Goal: Task Accomplishment & Management: Use online tool/utility

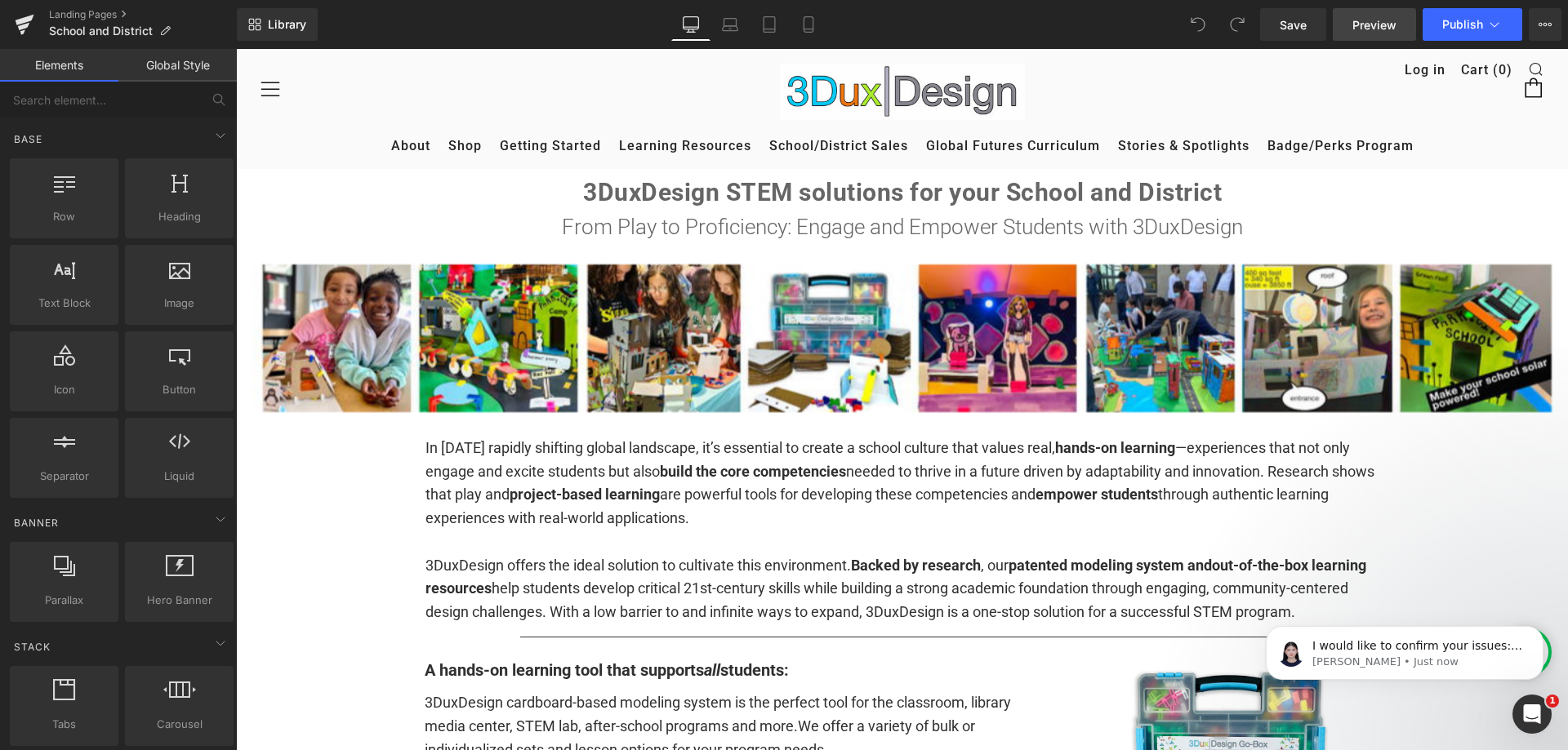
click at [1368, 25] on span "Preview" at bounding box center [1374, 25] width 44 height 17
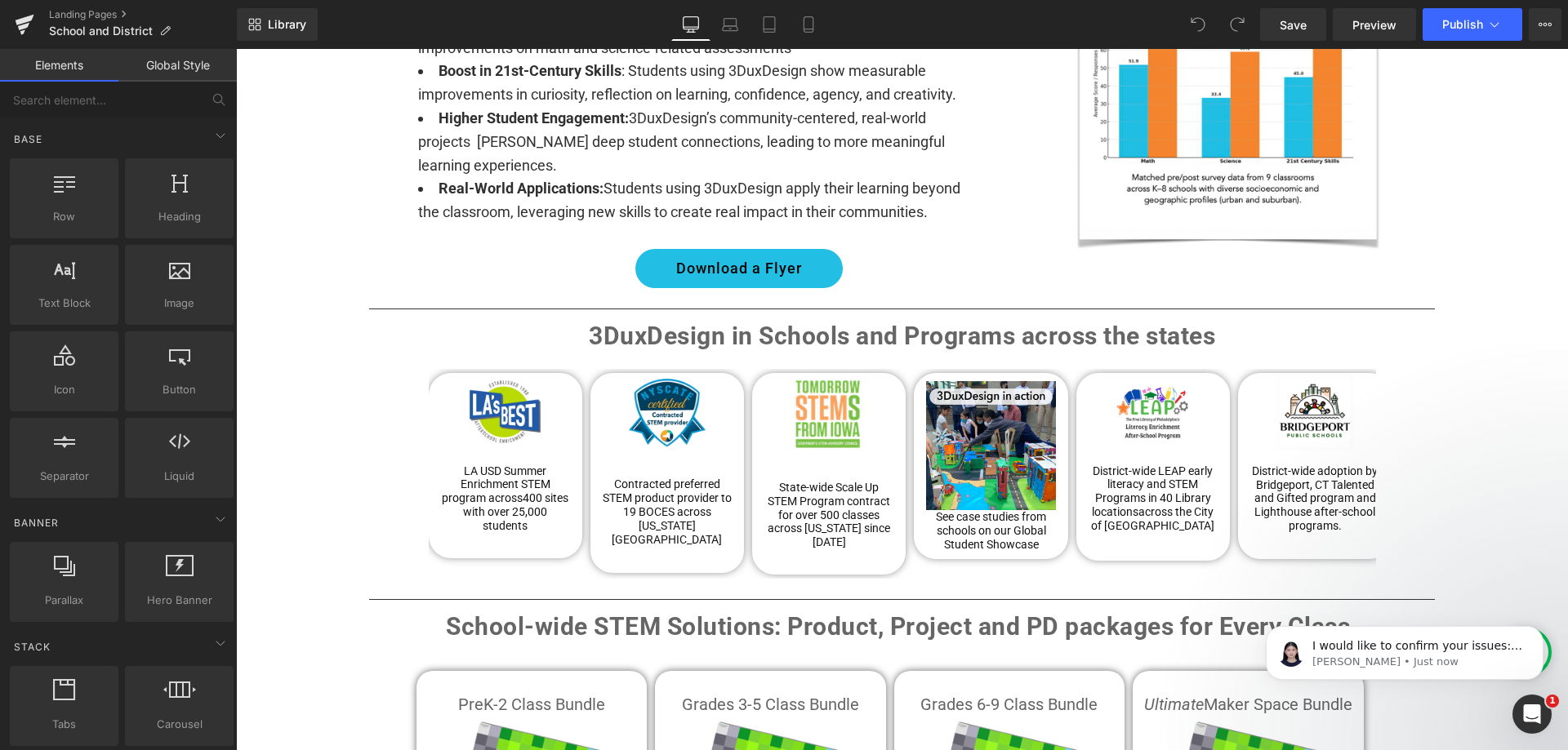
scroll to position [1387, 0]
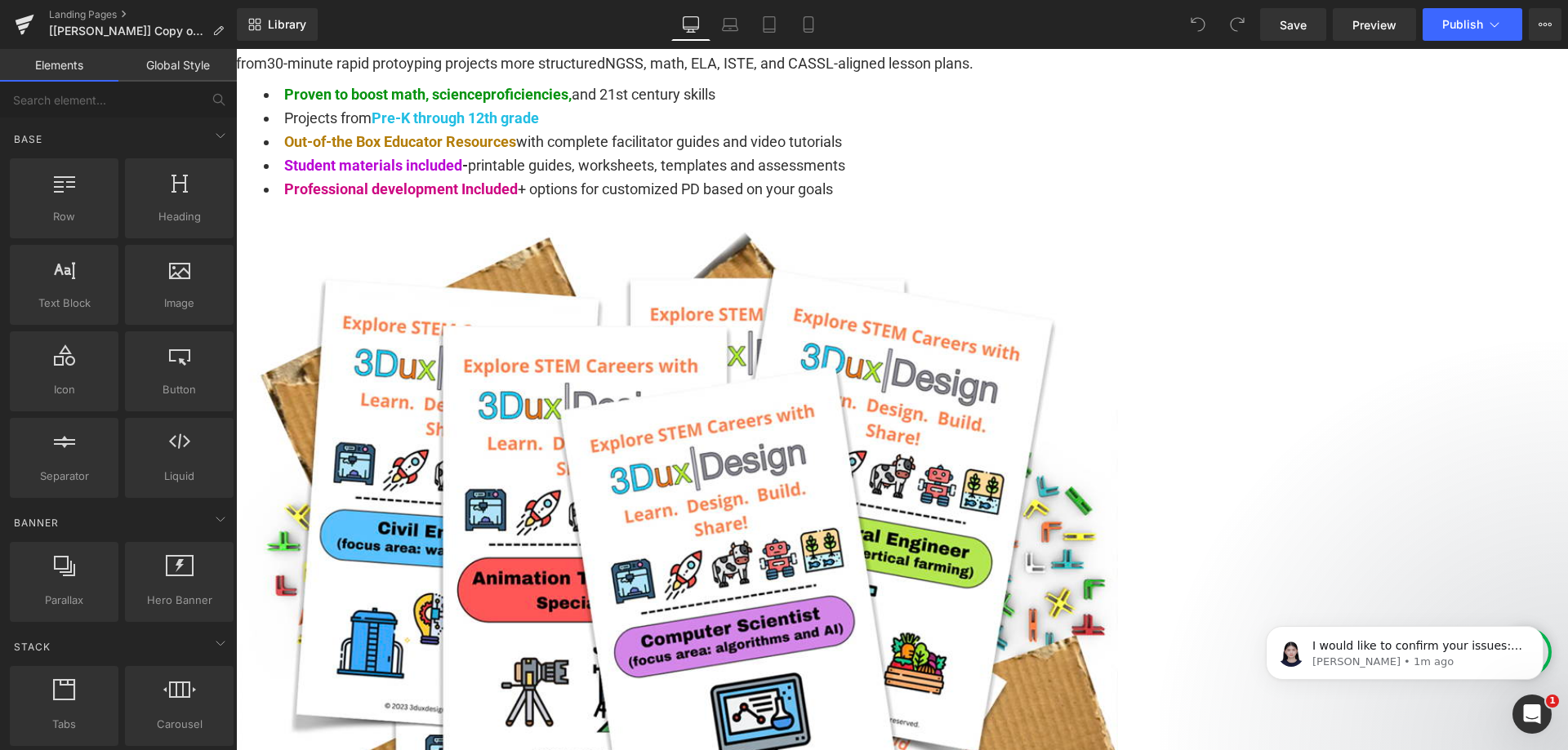
scroll to position [1306, 0]
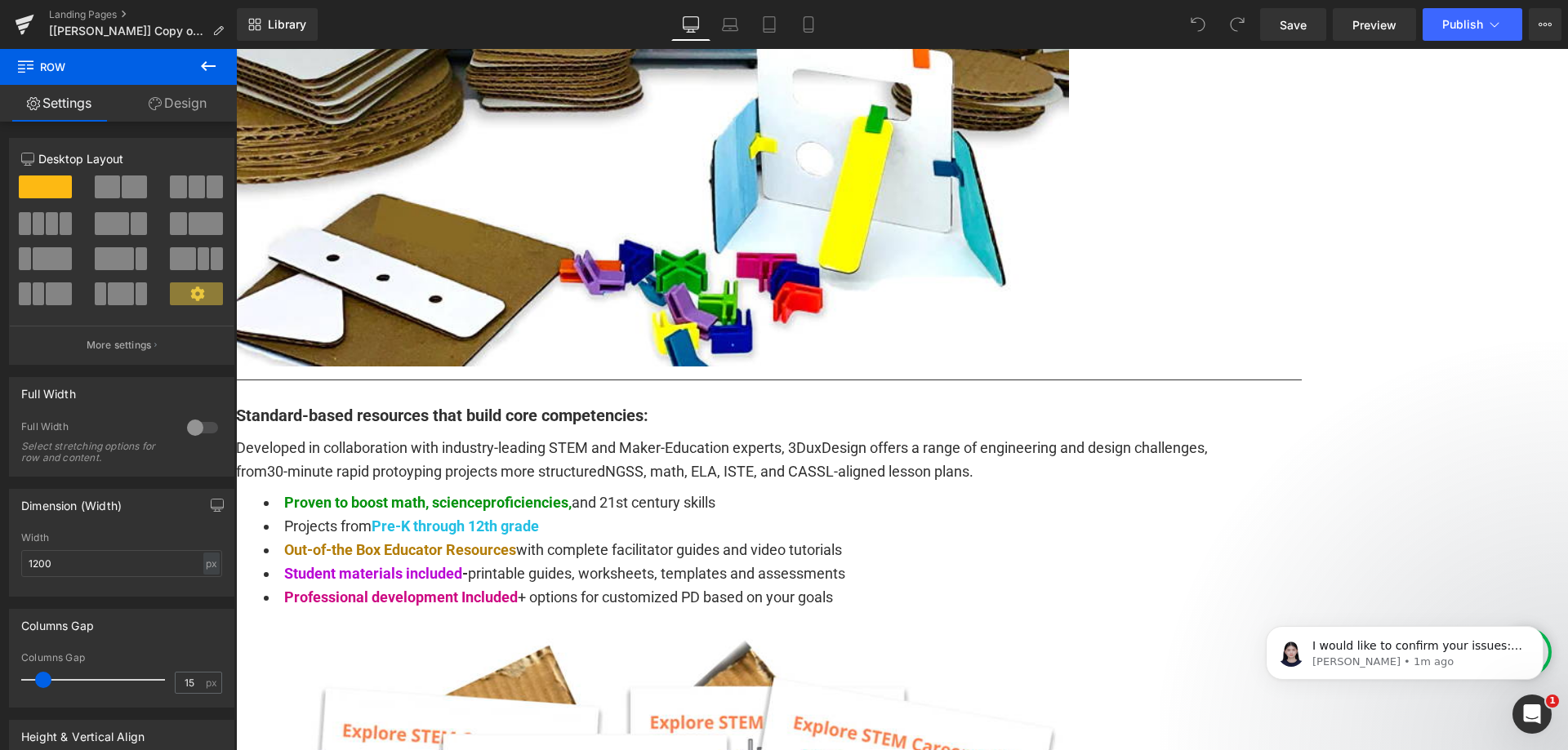
click at [188, 96] on link "Design" at bounding box center [177, 103] width 118 height 37
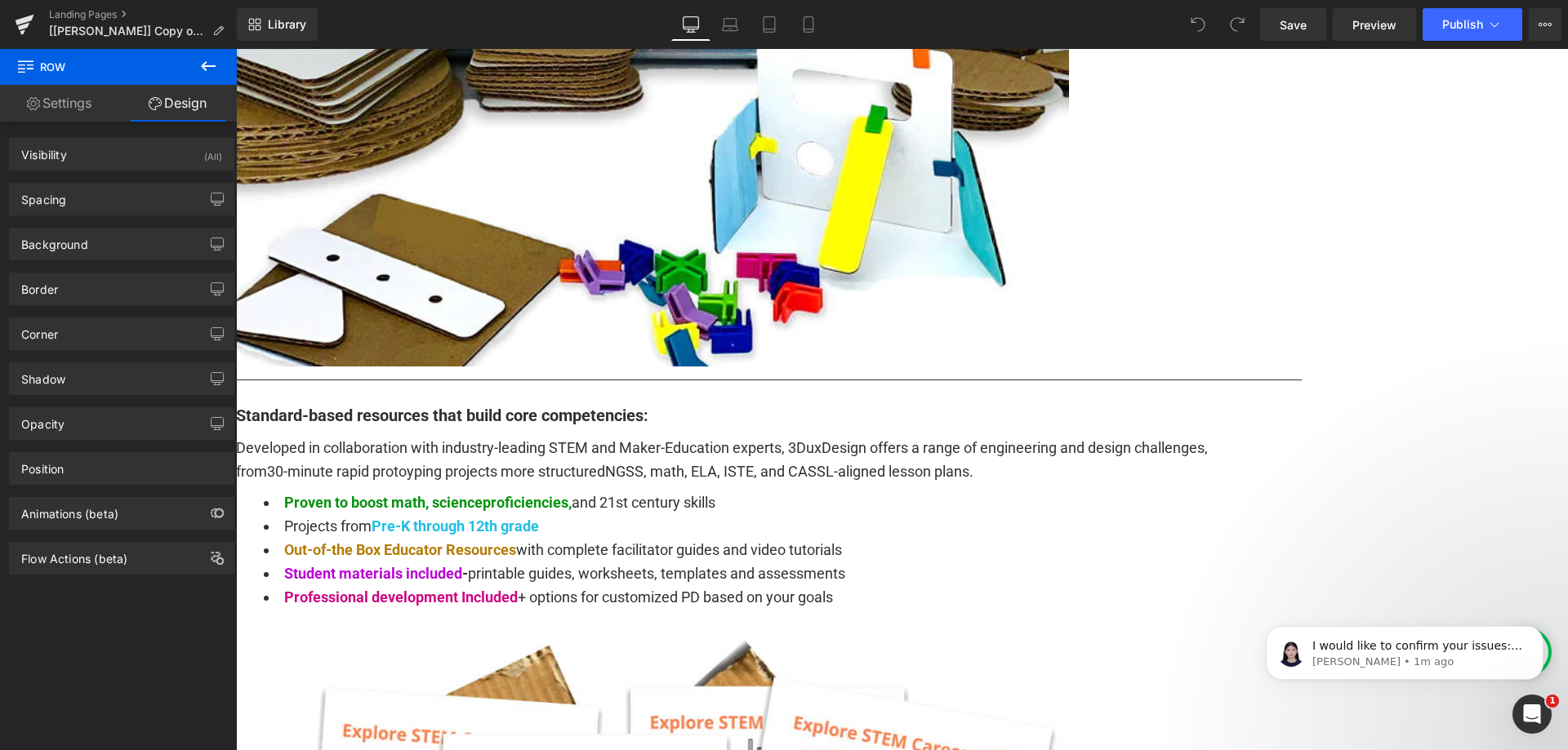
click at [94, 214] on div "Spacing [GEOGRAPHIC_DATA] 5px 5 auto auto 5px 5 auto auto [GEOGRAPHIC_DATA] 0px…" at bounding box center [122, 199] width 226 height 33
click at [103, 200] on div "Spacing" at bounding box center [121, 199] width 224 height 31
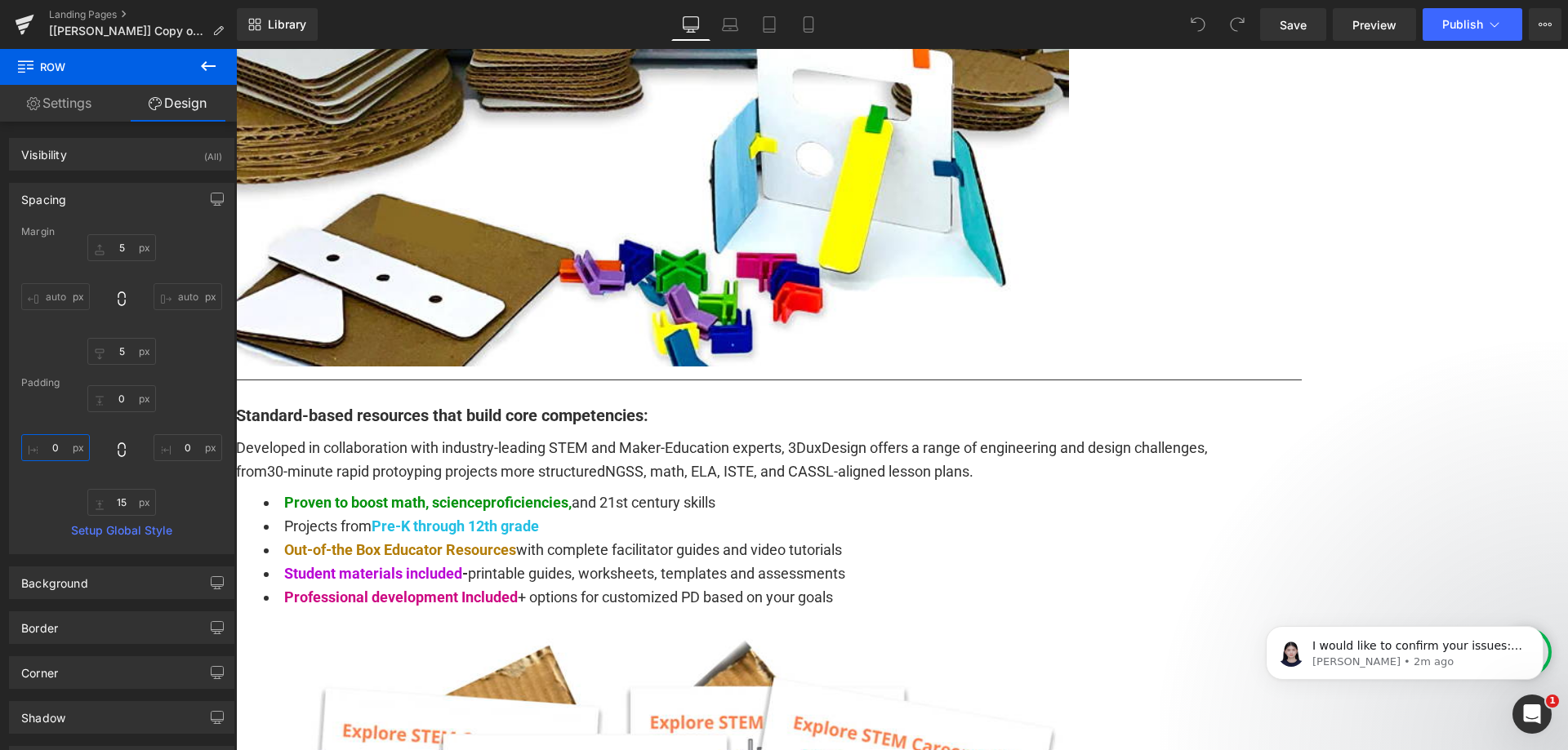
click at [58, 446] on input "0" at bounding box center [55, 447] width 69 height 27
type input "10"
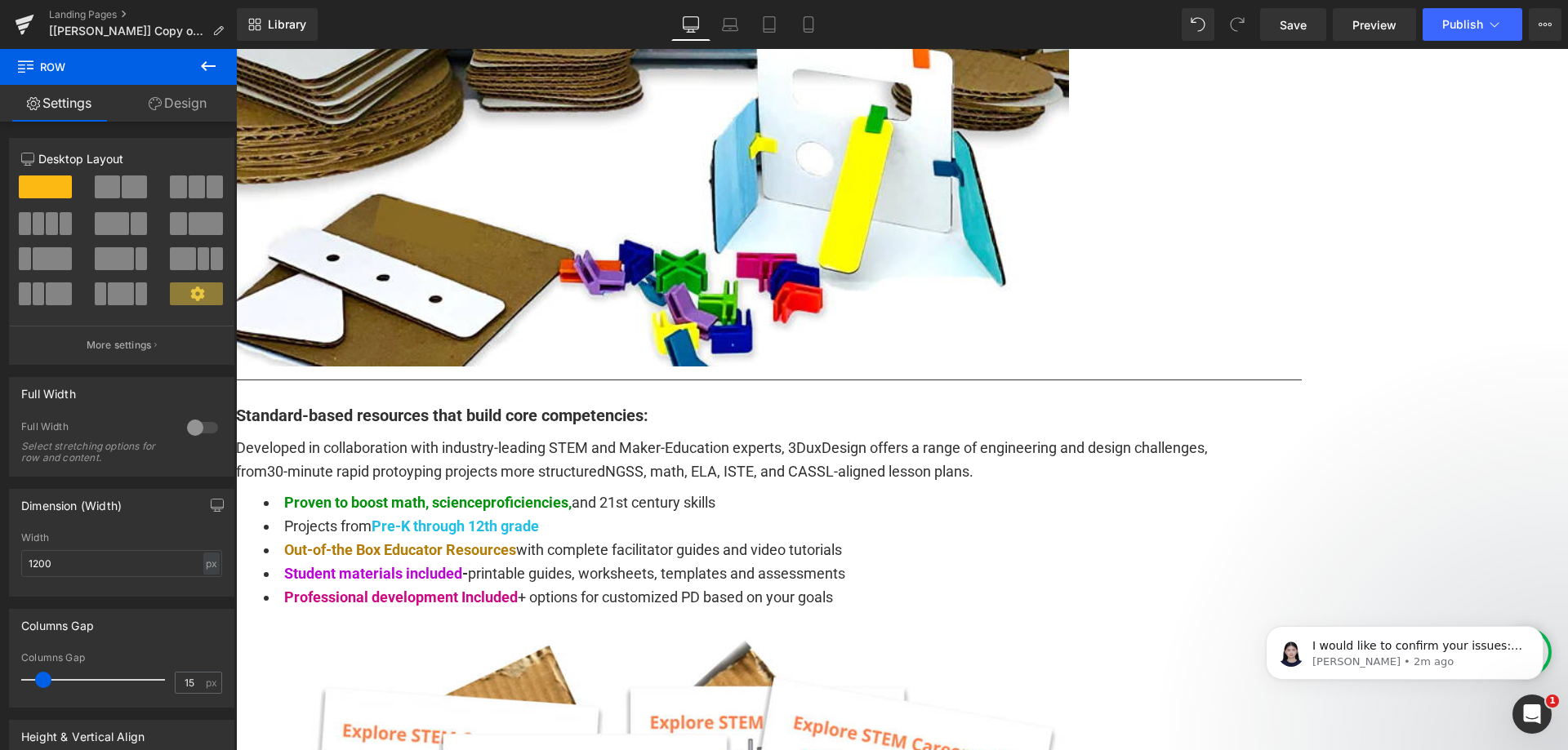
click at [160, 108] on link "Design" at bounding box center [177, 103] width 118 height 37
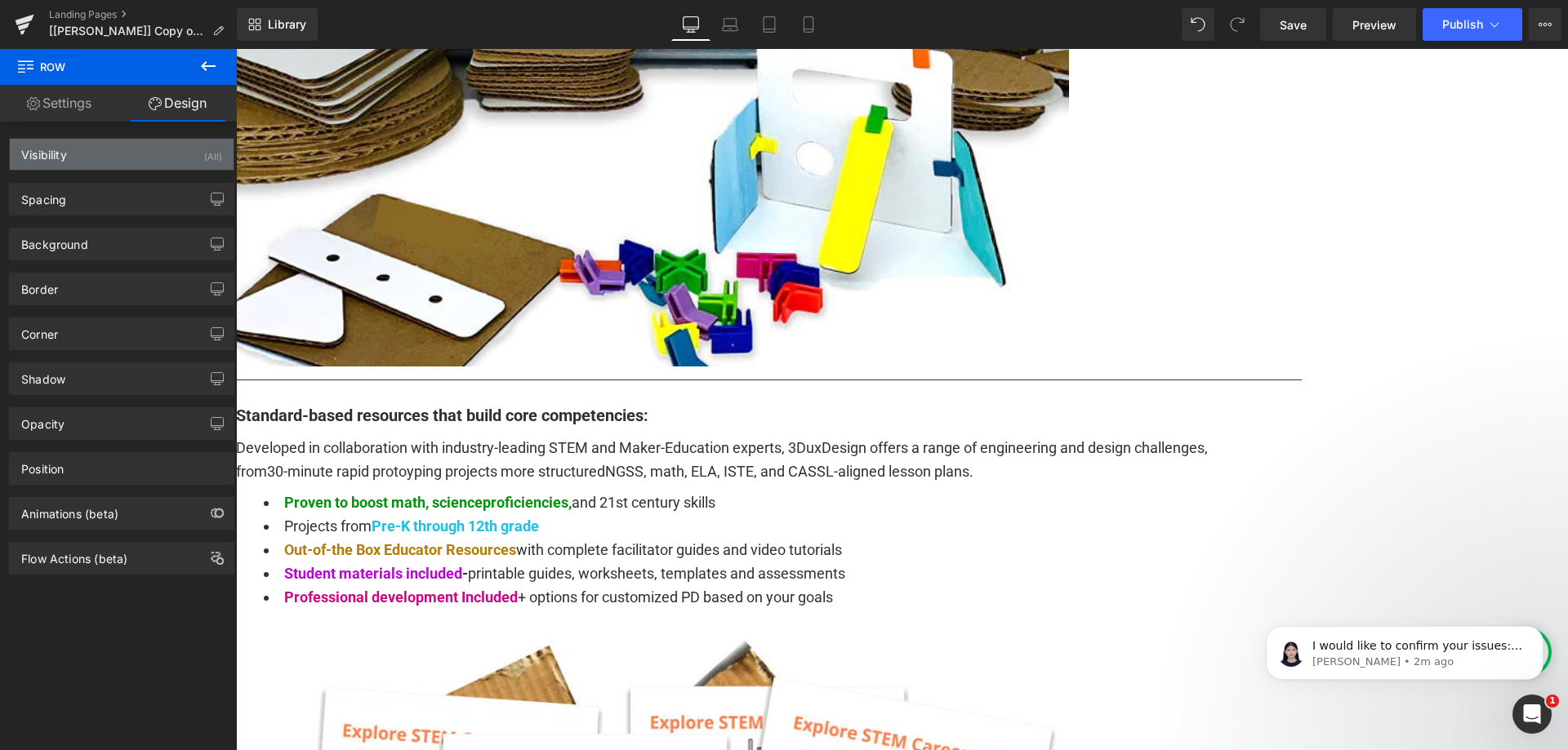
click at [100, 164] on div "Visibility (All)" at bounding box center [121, 154] width 224 height 31
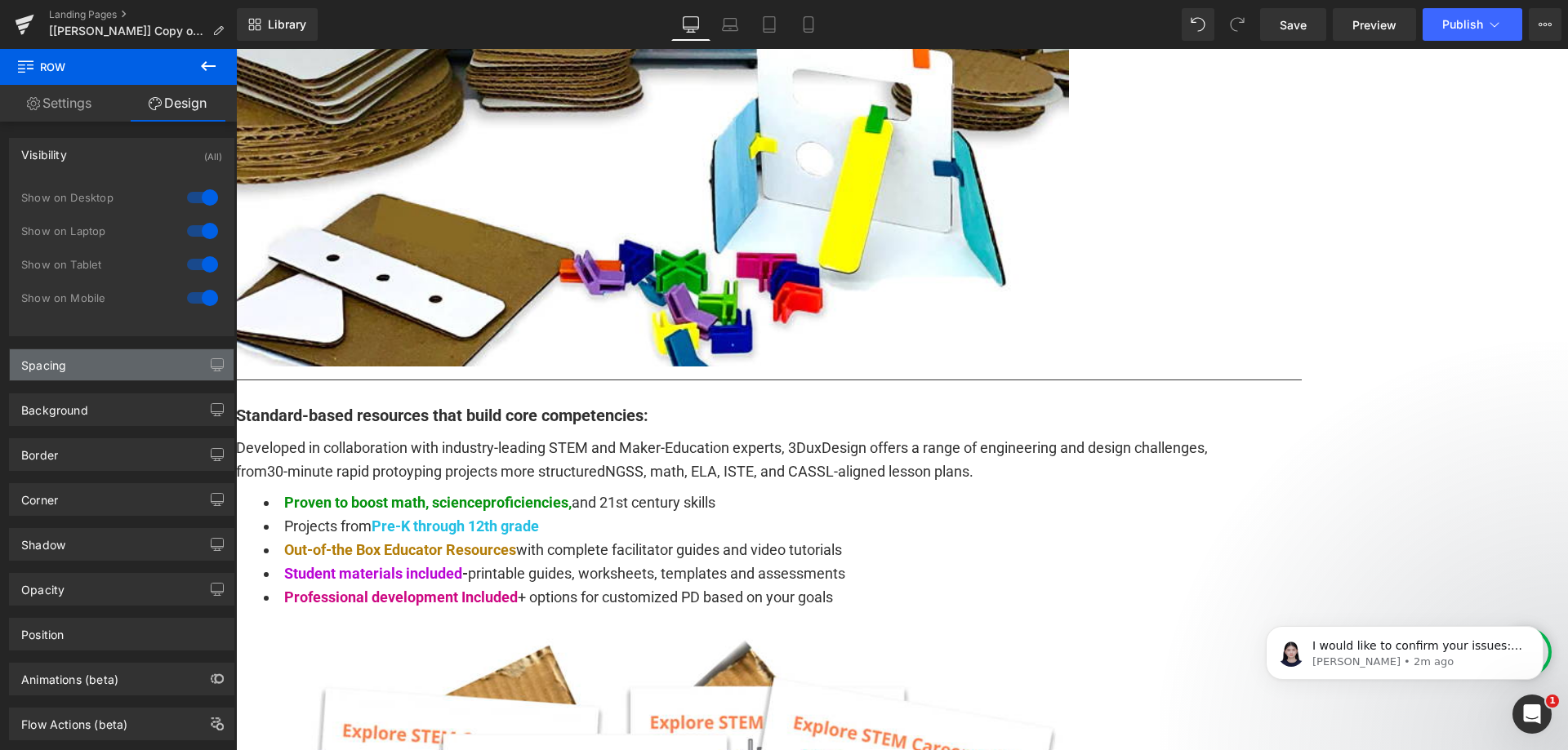
click at [97, 360] on div "Spacing" at bounding box center [121, 364] width 224 height 31
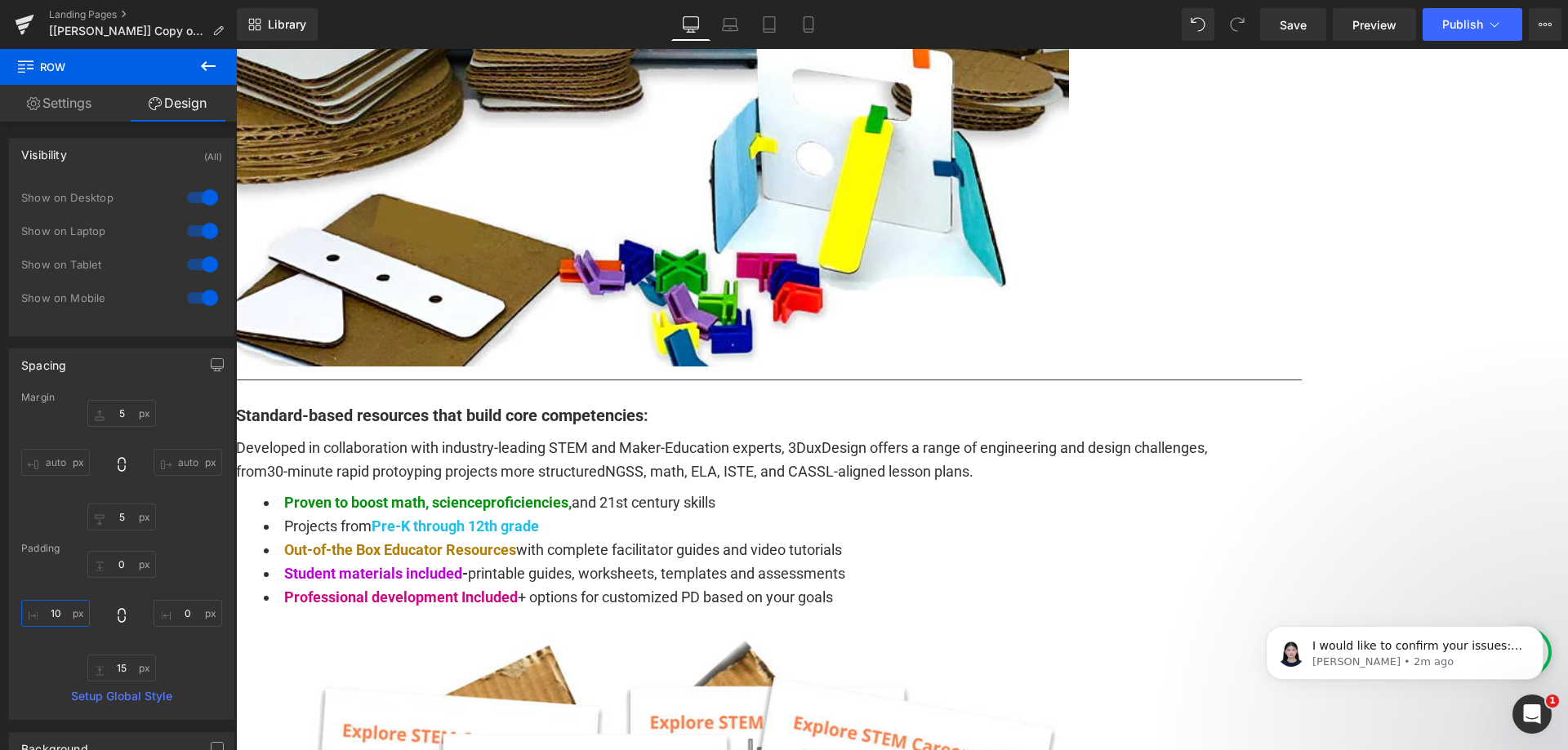
click at [59, 614] on input "10" at bounding box center [55, 613] width 69 height 27
click at [197, 541] on div "Margin 5px 5 auto auto 5px 5 auto auto [GEOGRAPHIC_DATA] 0px 0 0px 0 15px 15 0 …" at bounding box center [121, 555] width 224 height 327
click at [62, 607] on input "0" at bounding box center [55, 613] width 69 height 27
type input "1"
click at [84, 113] on link "Settings" at bounding box center [59, 103] width 118 height 37
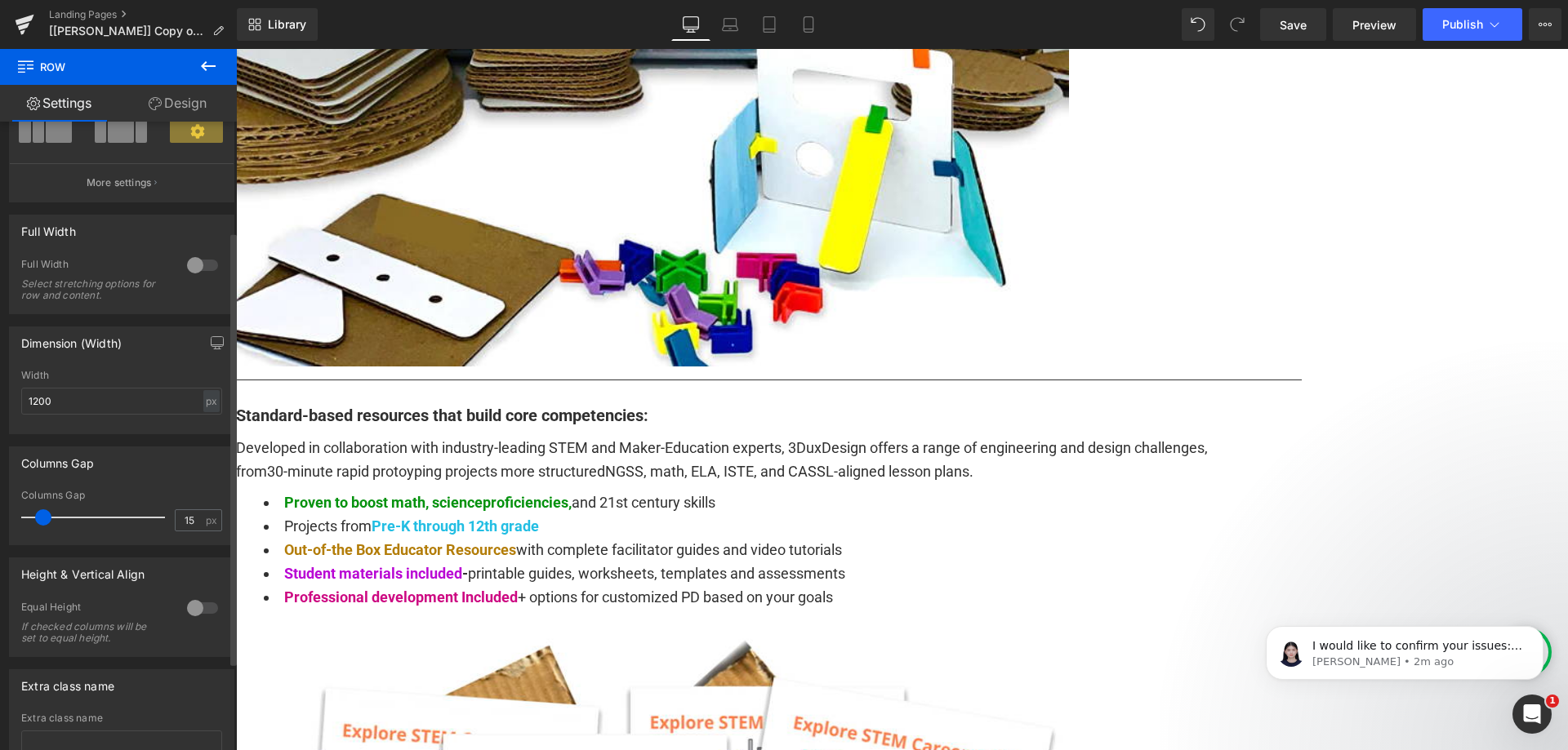
scroll to position [163, 0]
drag, startPoint x: 43, startPoint y: 517, endPoint x: 81, endPoint y: 510, distance: 38.6
click at [81, 510] on span at bounding box center [82, 516] width 16 height 16
type input "15"
click at [173, 402] on input "1200" at bounding box center [121, 400] width 201 height 27
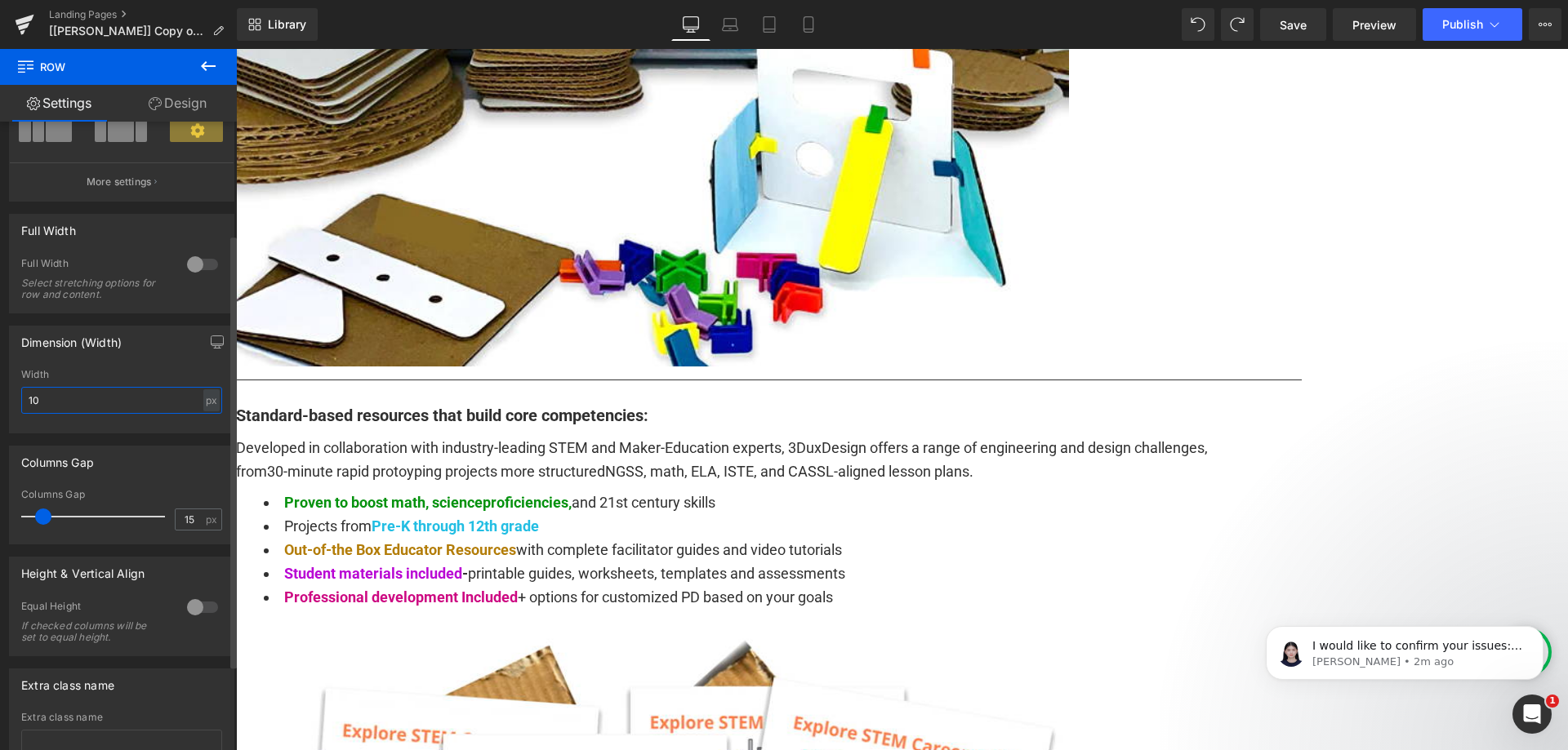
type input "1"
click at [145, 372] on div "Width" at bounding box center [121, 375] width 201 height 11
click at [86, 392] on input "500" at bounding box center [121, 400] width 201 height 27
type input "1"
type input "100"
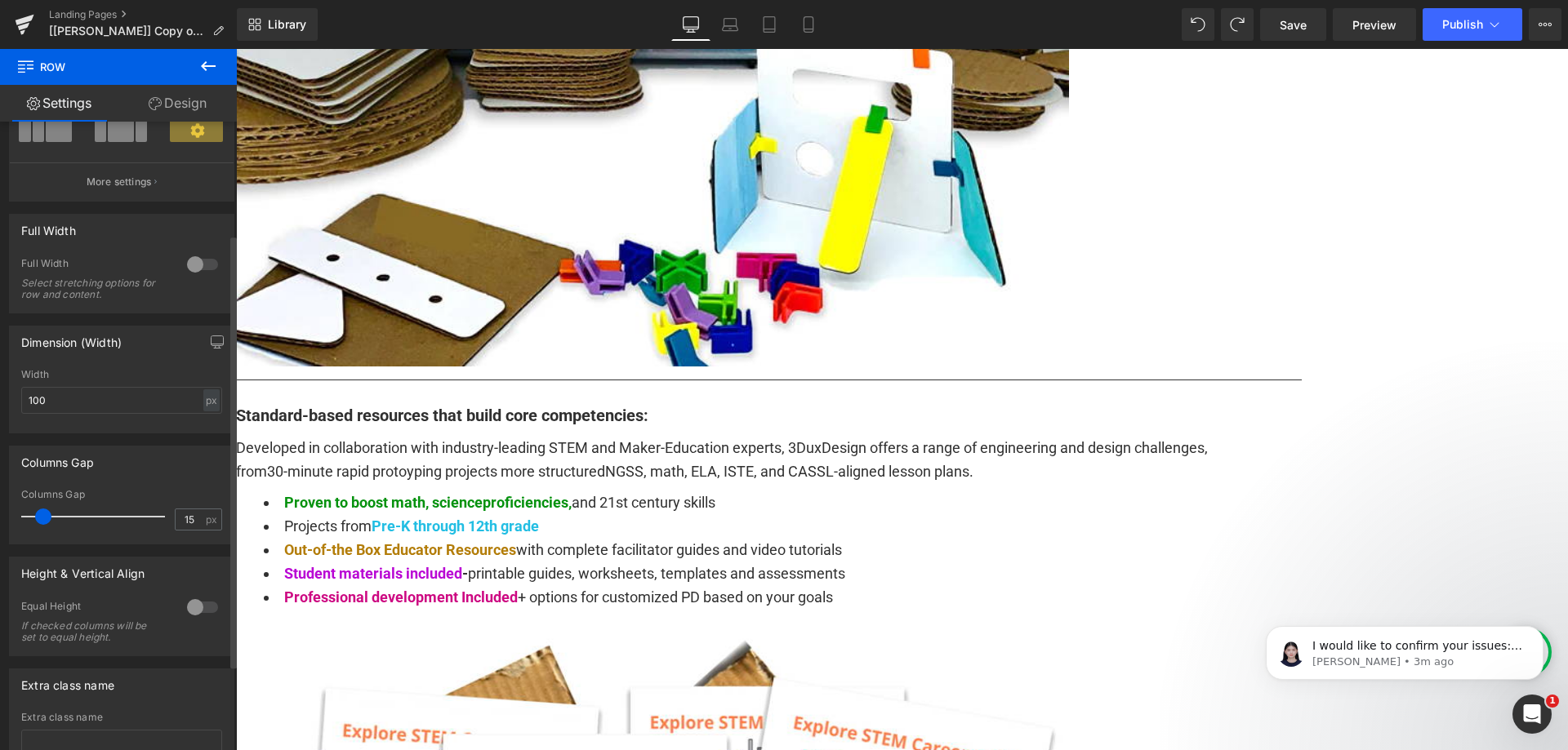
click at [153, 345] on div "Dimension (Width)" at bounding box center [121, 342] width 224 height 31
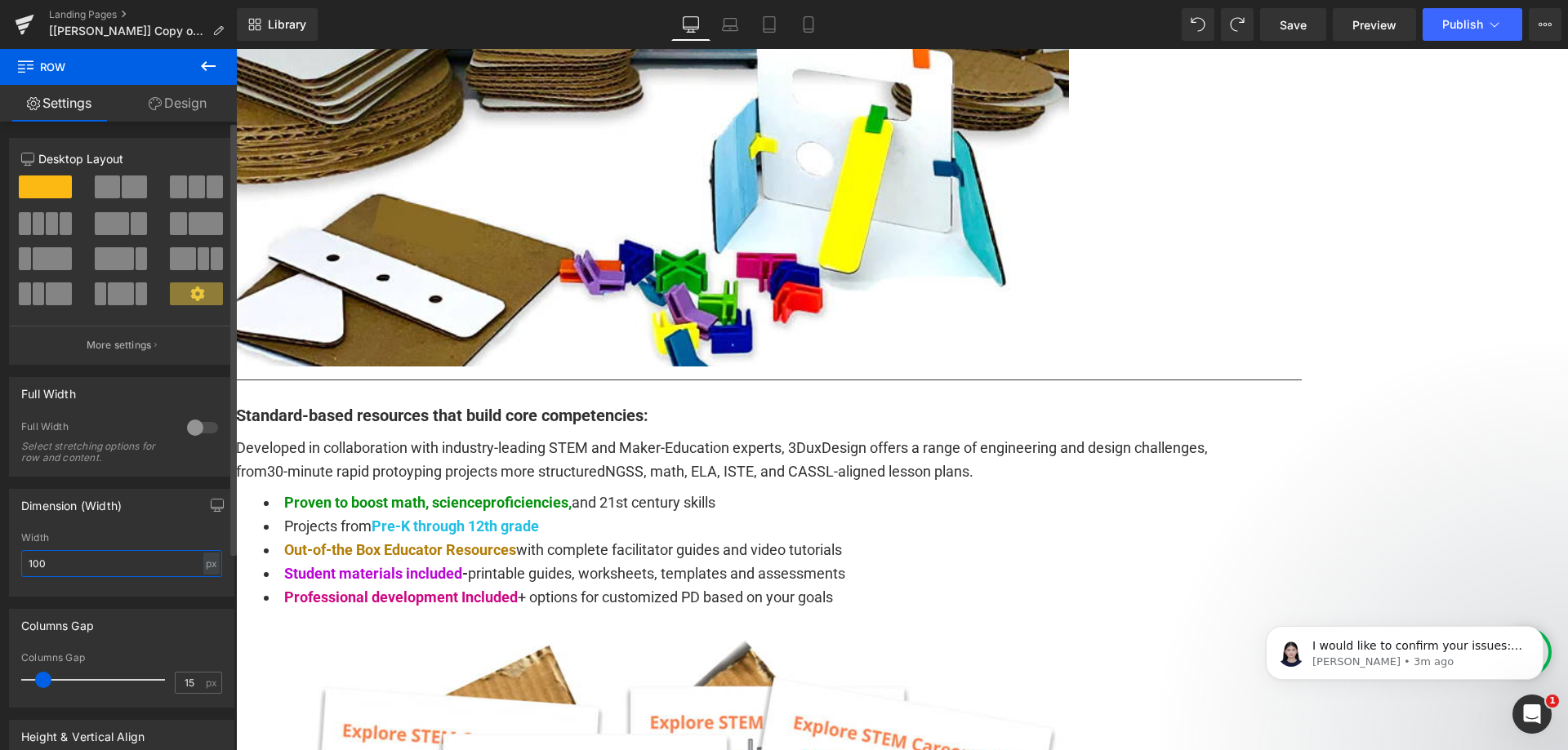
click at [111, 568] on input "100" at bounding box center [121, 563] width 201 height 27
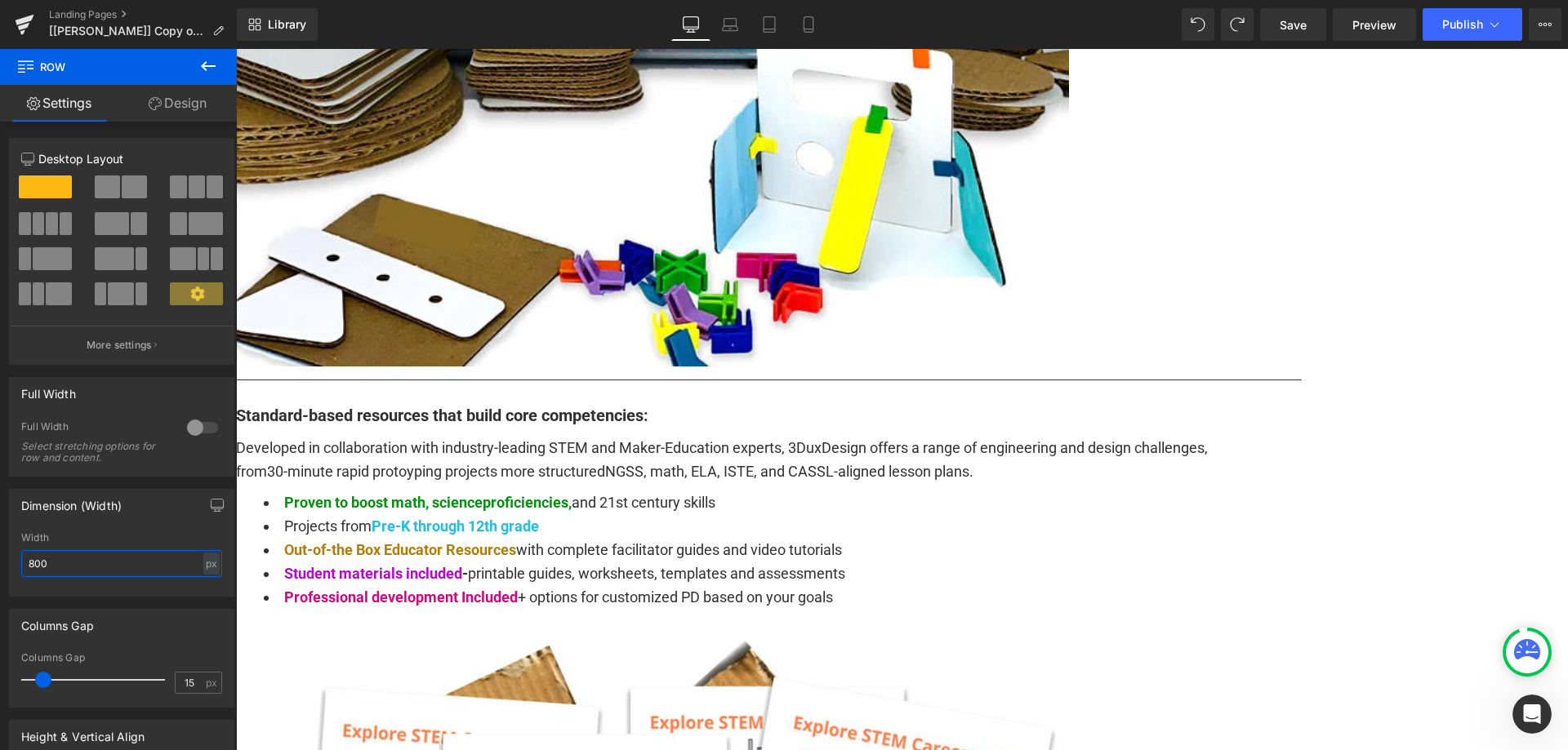
drag, startPoint x: 78, startPoint y: 566, endPoint x: -25, endPoint y: 561, distance: 103.1
click at [0, 561] on html "You are previewing how the will restyle your page. You can not edit Elements in…" at bounding box center [784, 375] width 1568 height 750
drag, startPoint x: 83, startPoint y: 568, endPoint x: 10, endPoint y: 578, distance: 73.7
click at [10, 578] on div "700px Width 700 px % px" at bounding box center [121, 563] width 224 height 63
type input "7"
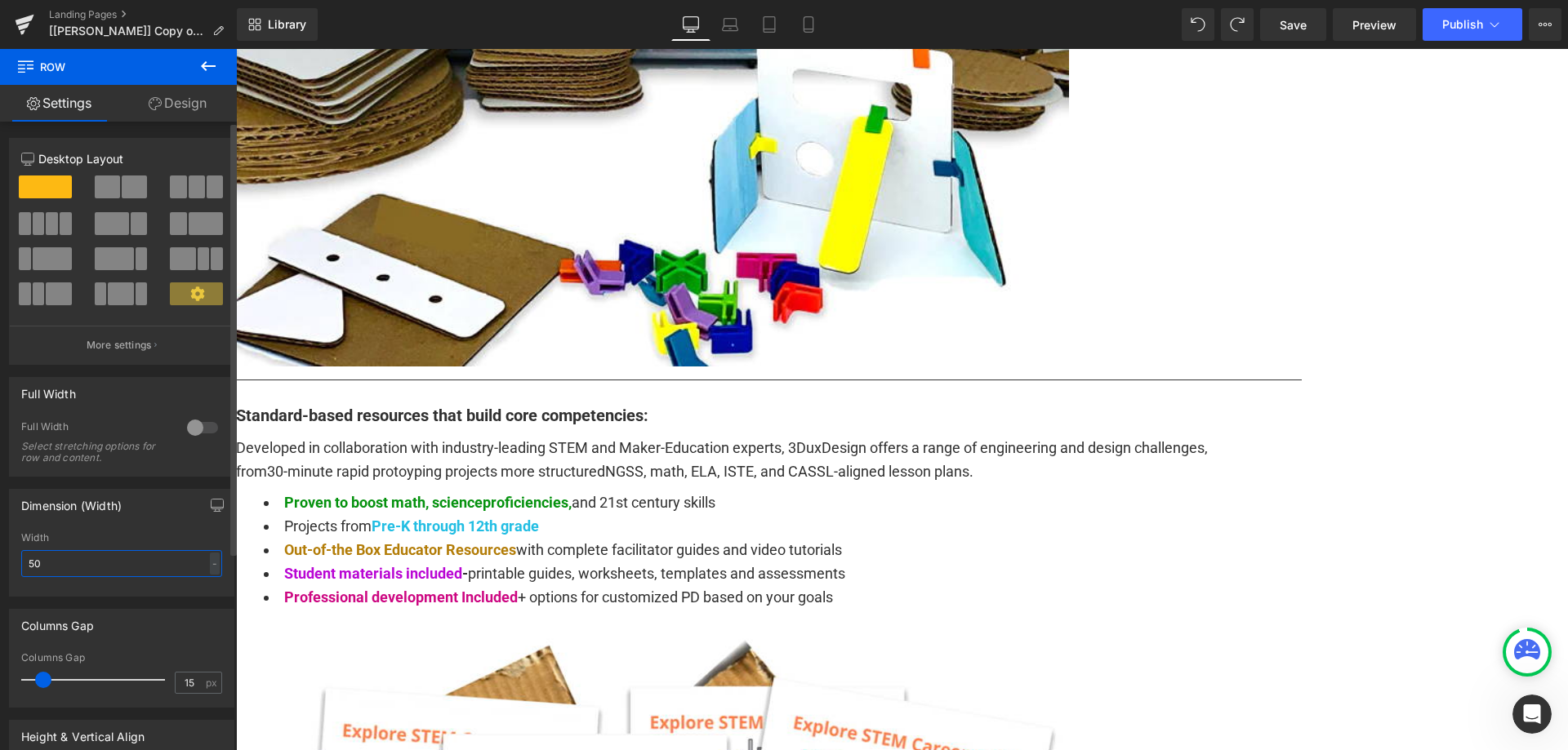
type input "500"
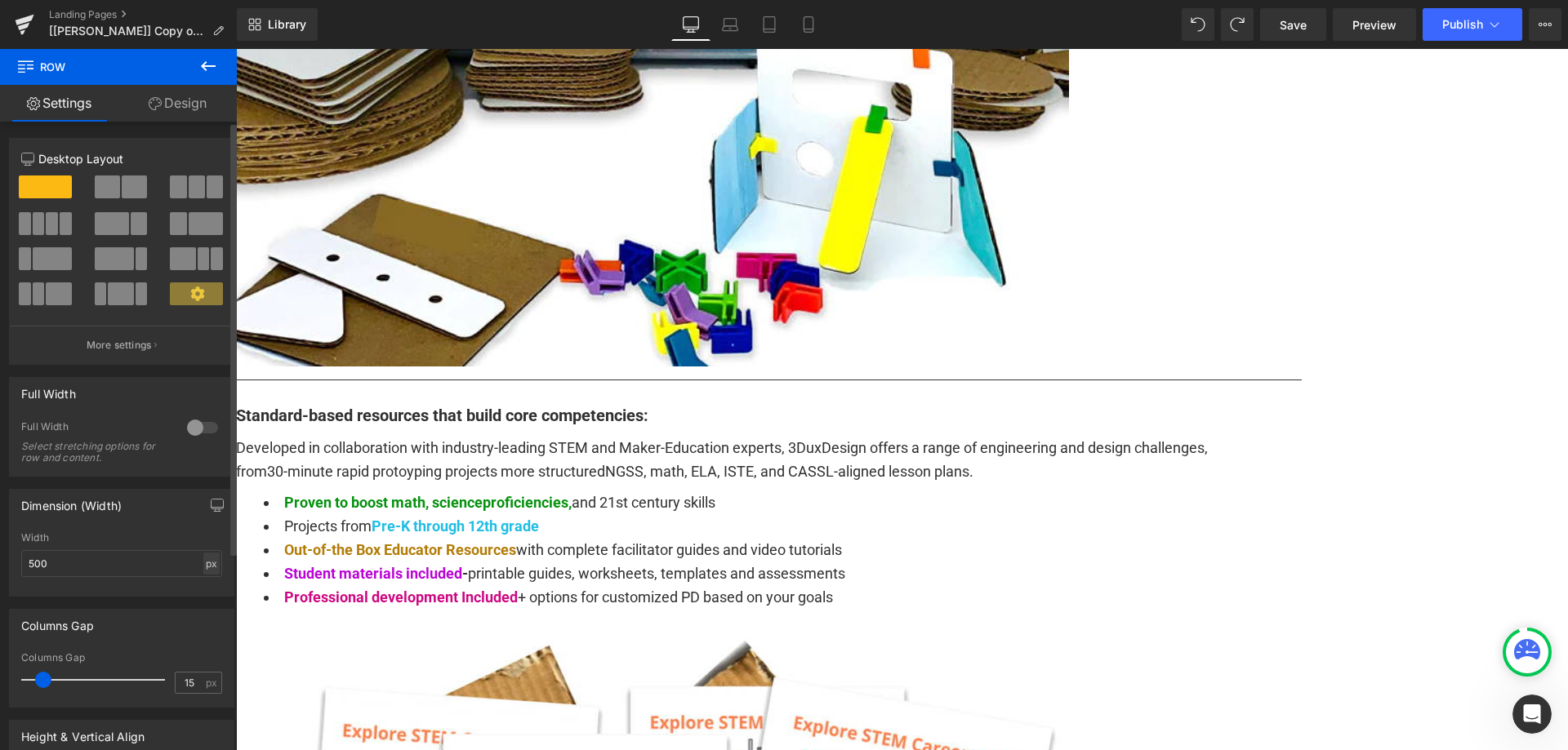
click at [210, 564] on div "px" at bounding box center [211, 563] width 16 height 22
click at [208, 586] on li "%" at bounding box center [211, 589] width 21 height 24
click at [54, 562] on input "100" at bounding box center [121, 563] width 201 height 27
type input "5"
type input "7"
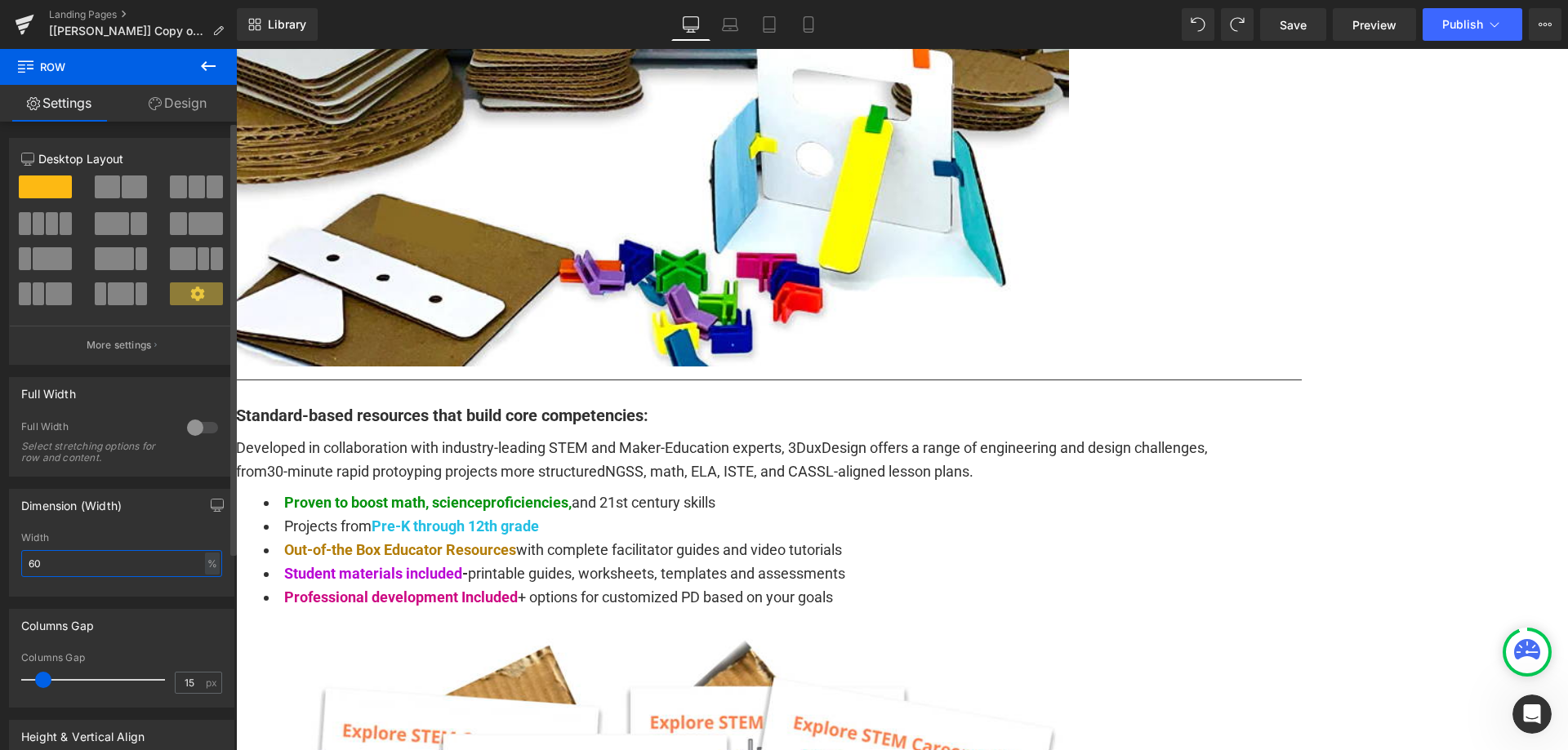
type input "6"
type input "8"
type input "9"
click at [105, 562] on input "100" at bounding box center [121, 563] width 201 height 27
type input "80"
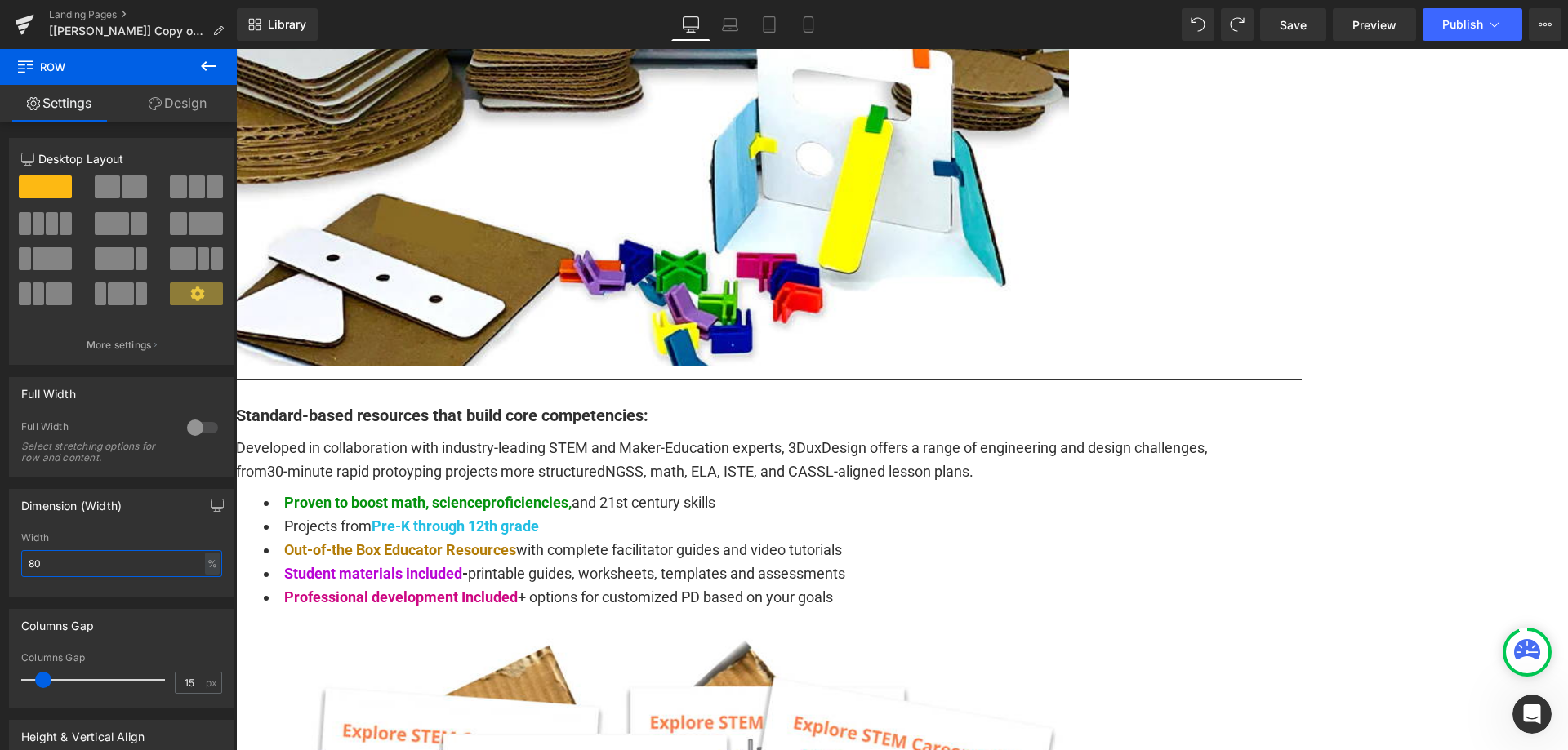
drag, startPoint x: 98, startPoint y: 565, endPoint x: -21, endPoint y: 558, distance: 119.2
click at [0, 558] on html "You are previewing how the will restyle your page. You can not edit Elements in…" at bounding box center [784, 375] width 1568 height 750
type input "9"
click at [90, 558] on input "98" at bounding box center [121, 563] width 201 height 27
type input "9"
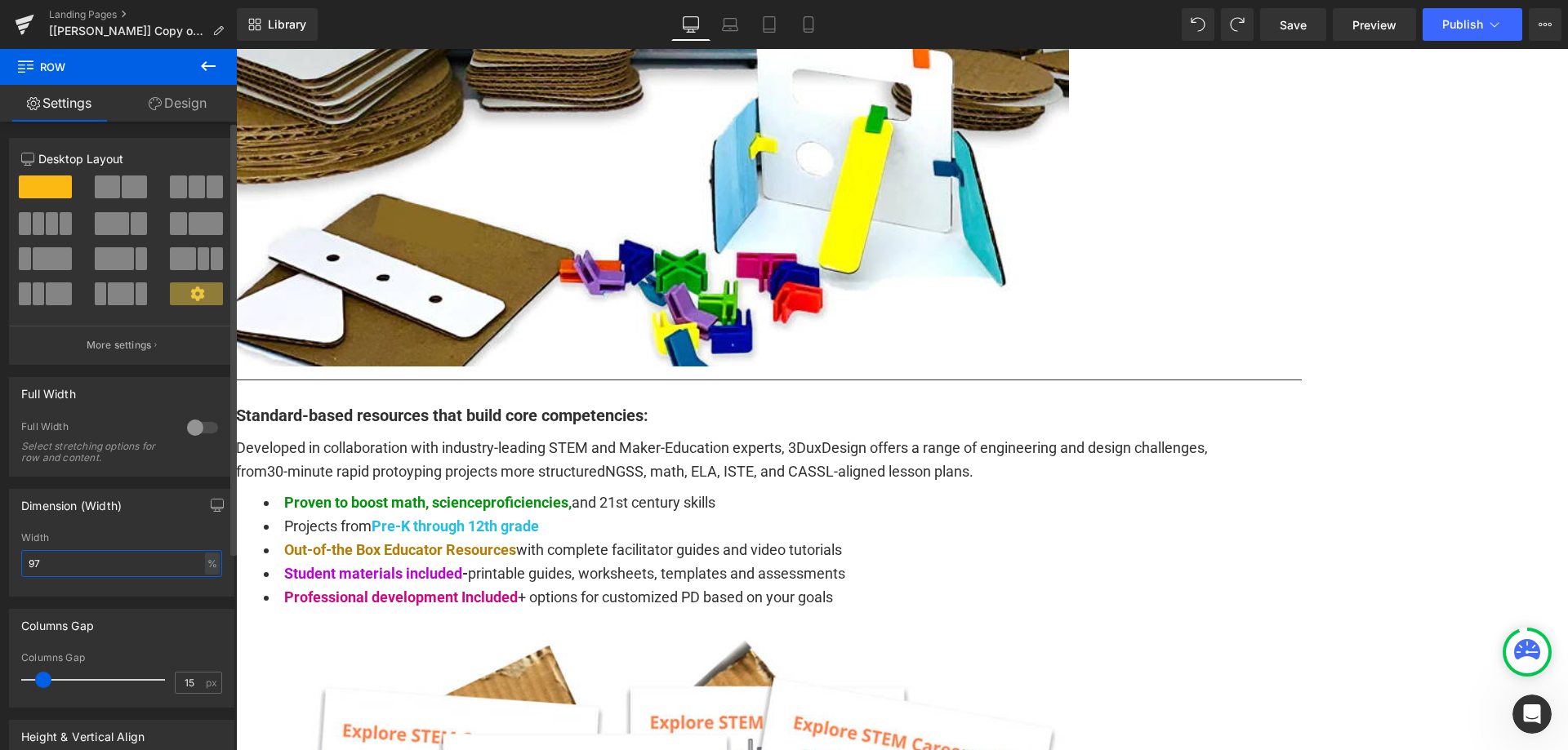
click at [105, 566] on input "97" at bounding box center [121, 563] width 201 height 27
type input "96"
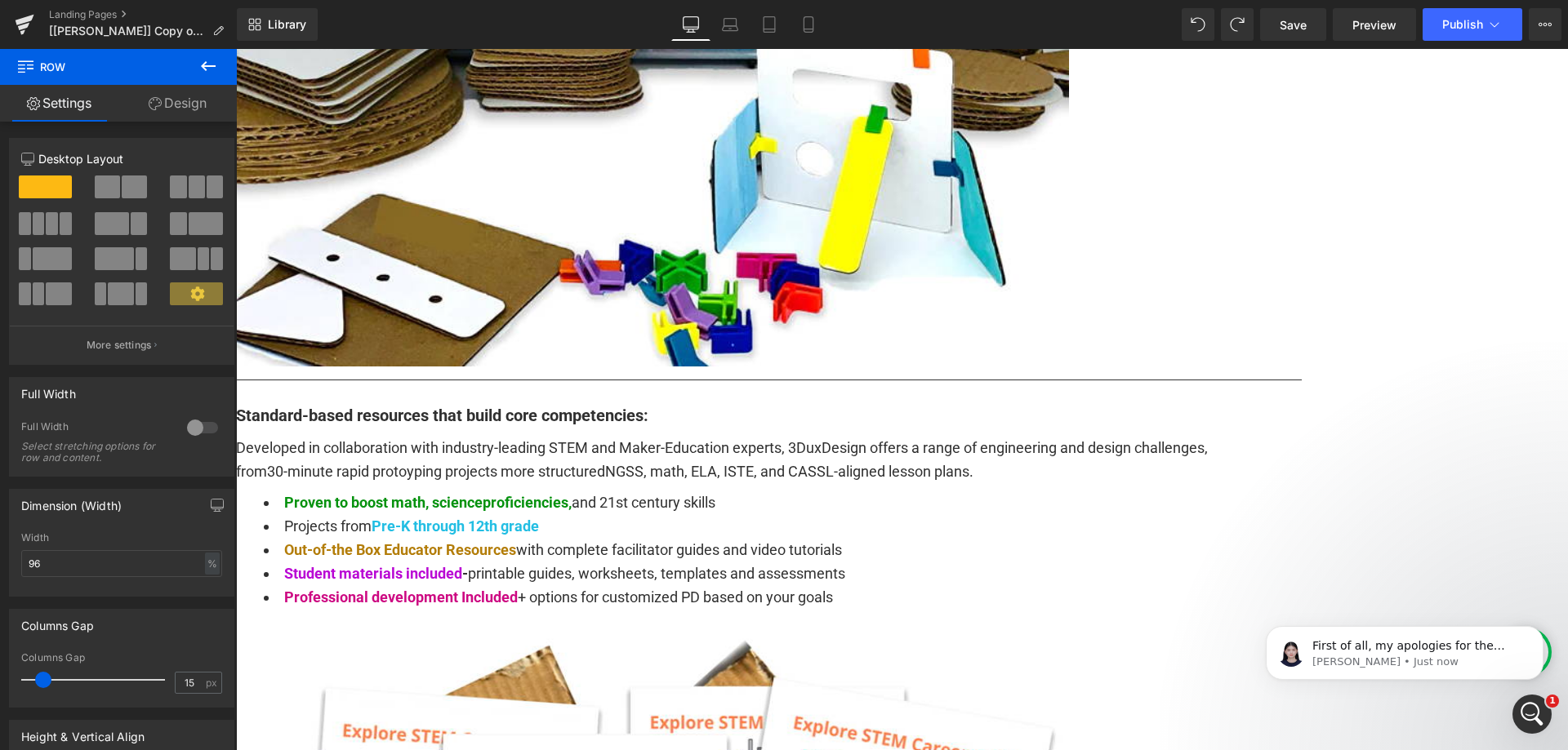
scroll to position [0, 0]
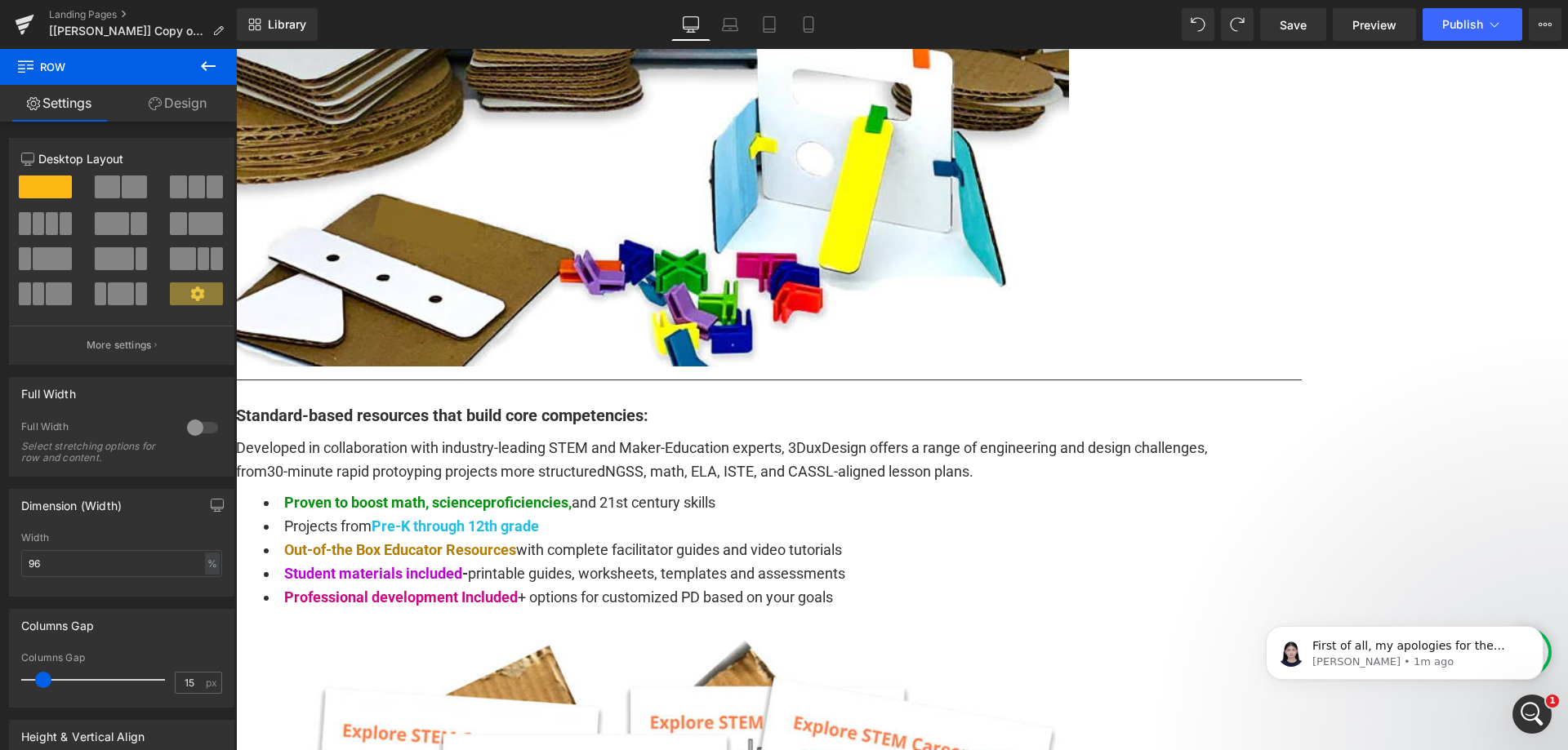
click at [209, 561] on div "px" at bounding box center [211, 563] width 16 height 22
click at [136, 528] on div "Dimension (Width) 1200px Width 1200 px % px" at bounding box center [122, 542] width 226 height 108
click at [205, 568] on div "px" at bounding box center [211, 563] width 16 height 22
click at [209, 592] on li "%" at bounding box center [211, 589] width 21 height 24
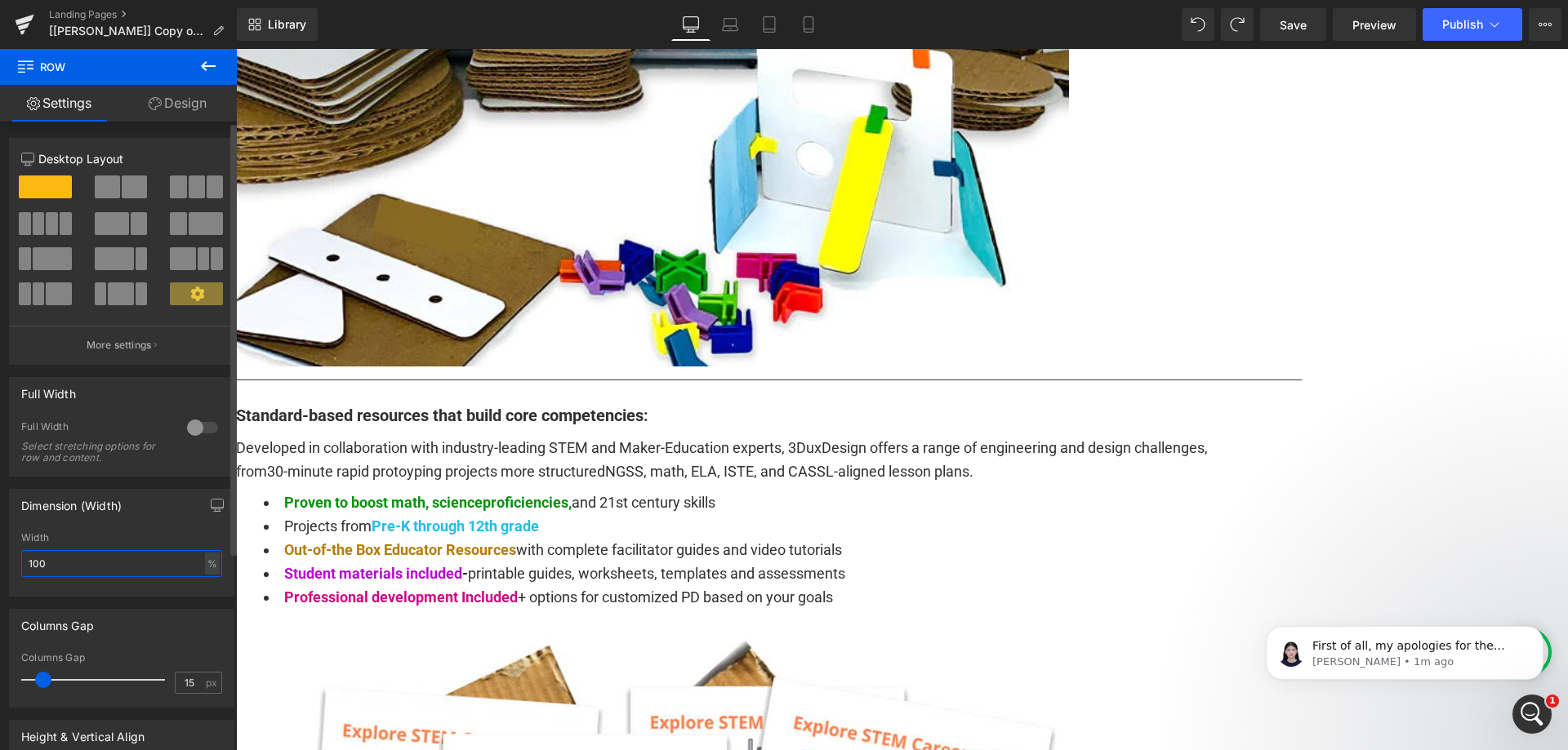
click at [101, 571] on input "100" at bounding box center [121, 563] width 201 height 27
type input "9"
click at [1198, 29] on icon at bounding box center [1198, 25] width 15 height 15
type input "1200"
click at [236, 49] on span "Carousel" at bounding box center [236, 49] width 0 height 0
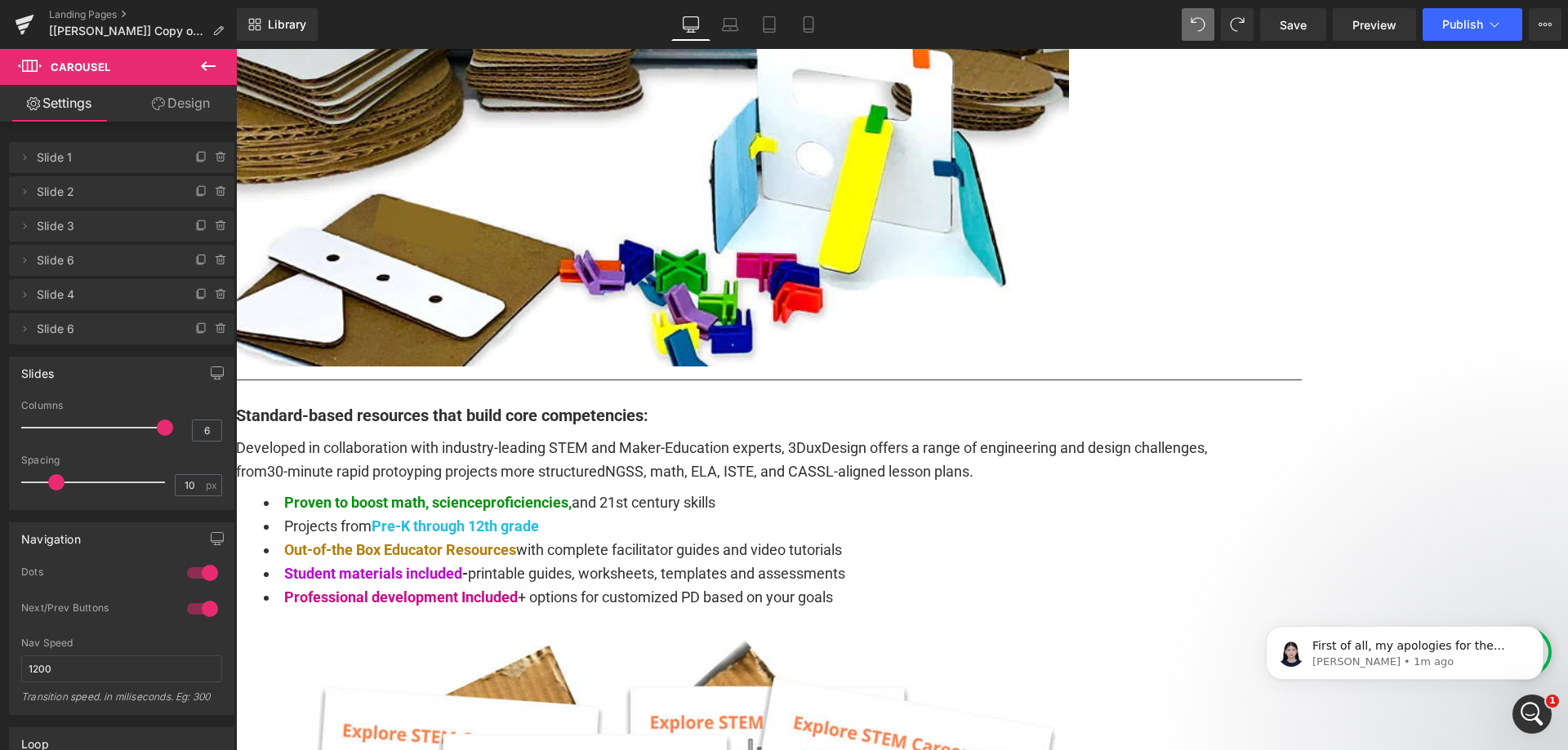
click at [192, 100] on link "Design" at bounding box center [180, 103] width 118 height 37
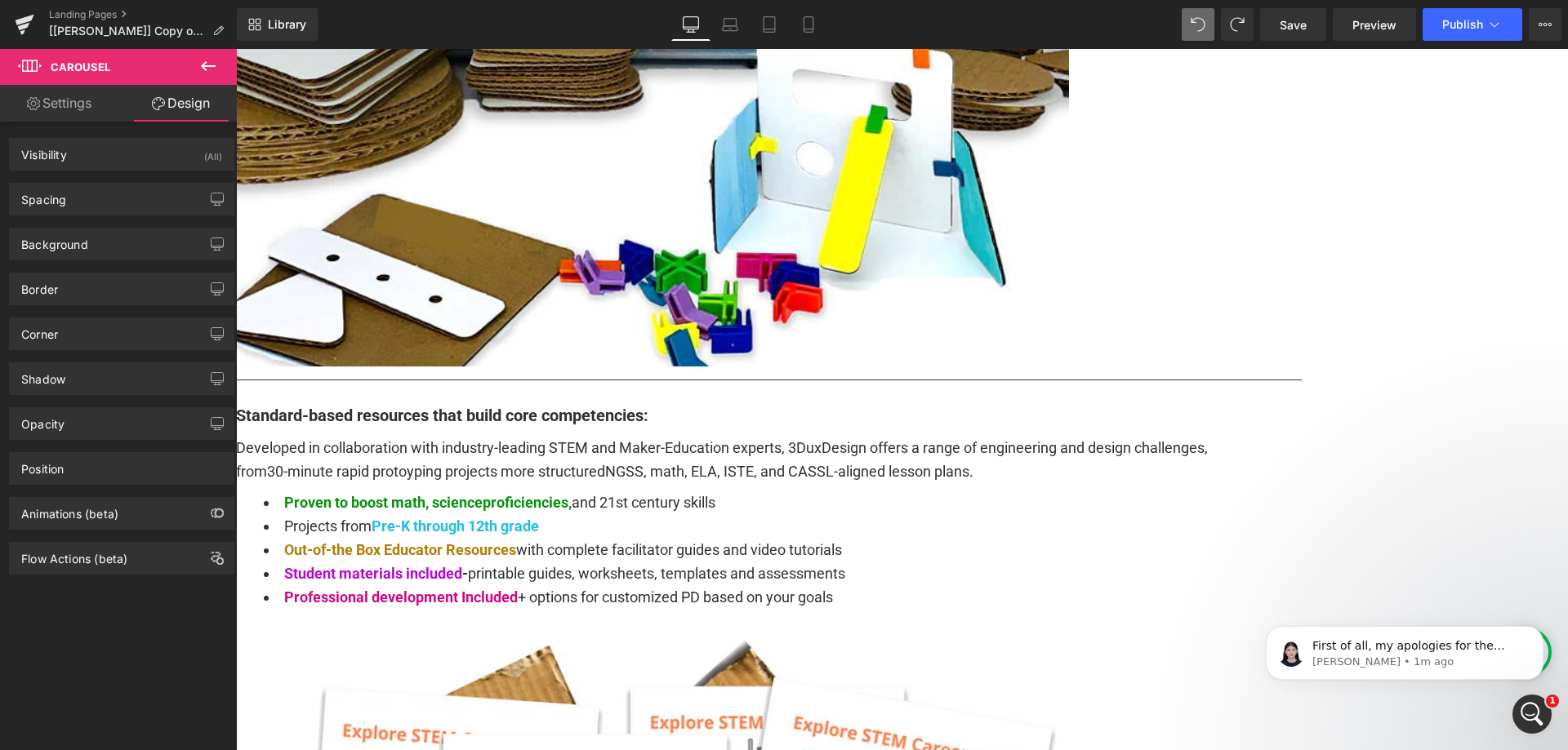
click at [59, 110] on link "Settings" at bounding box center [59, 103] width 118 height 37
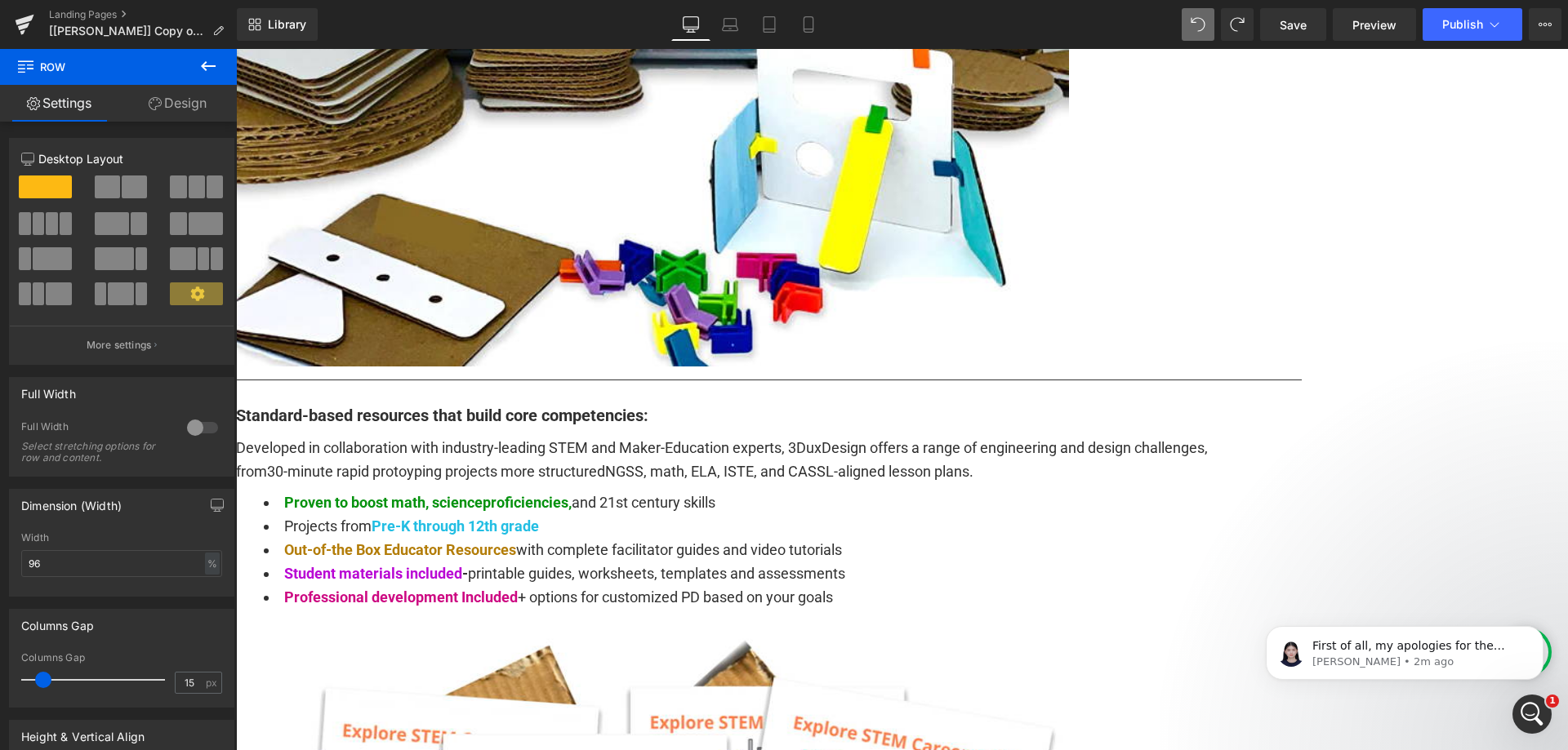
click at [236, 49] on span "Carousel" at bounding box center [236, 49] width 0 height 0
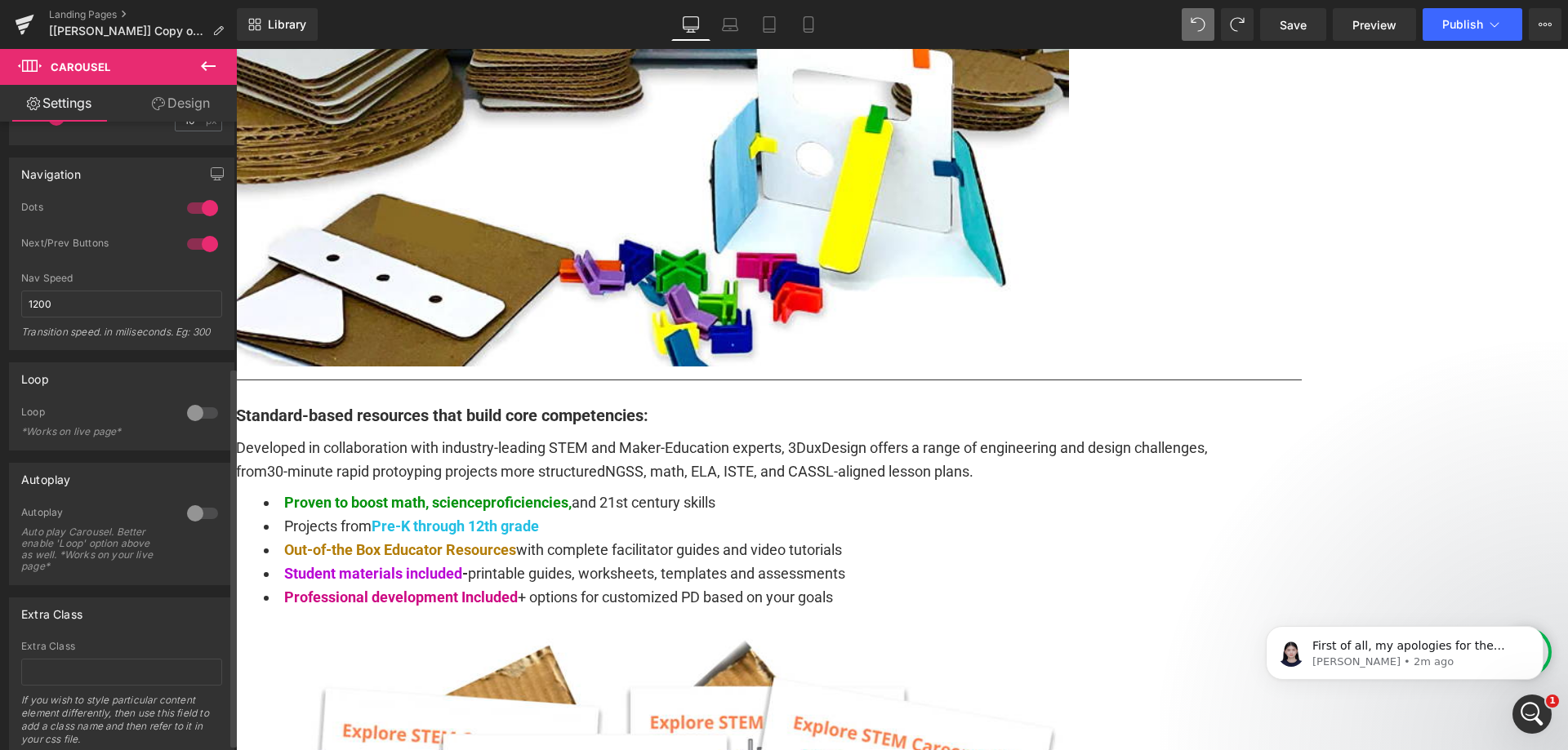
scroll to position [418, 0]
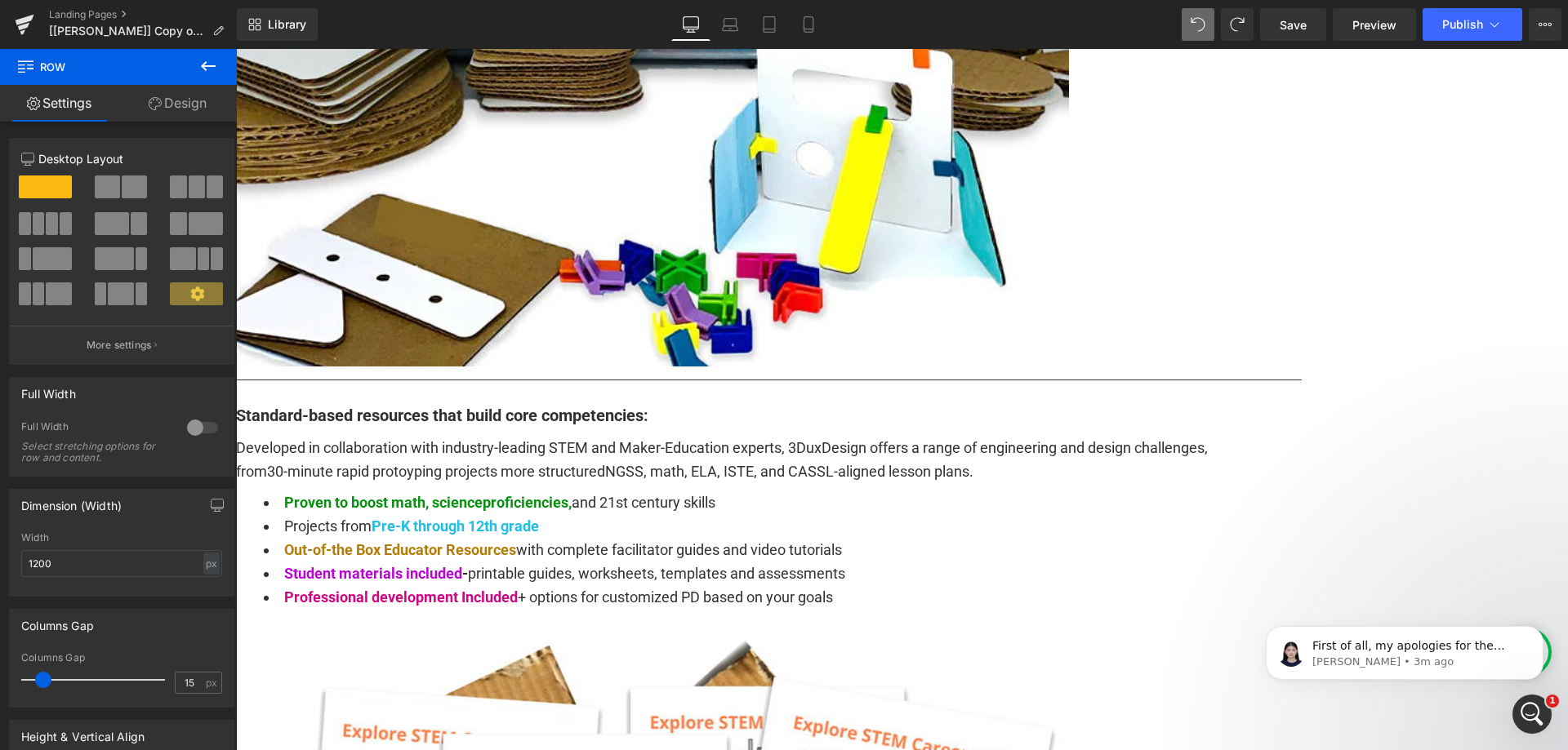
click at [236, 49] on icon at bounding box center [236, 49] width 0 height 0
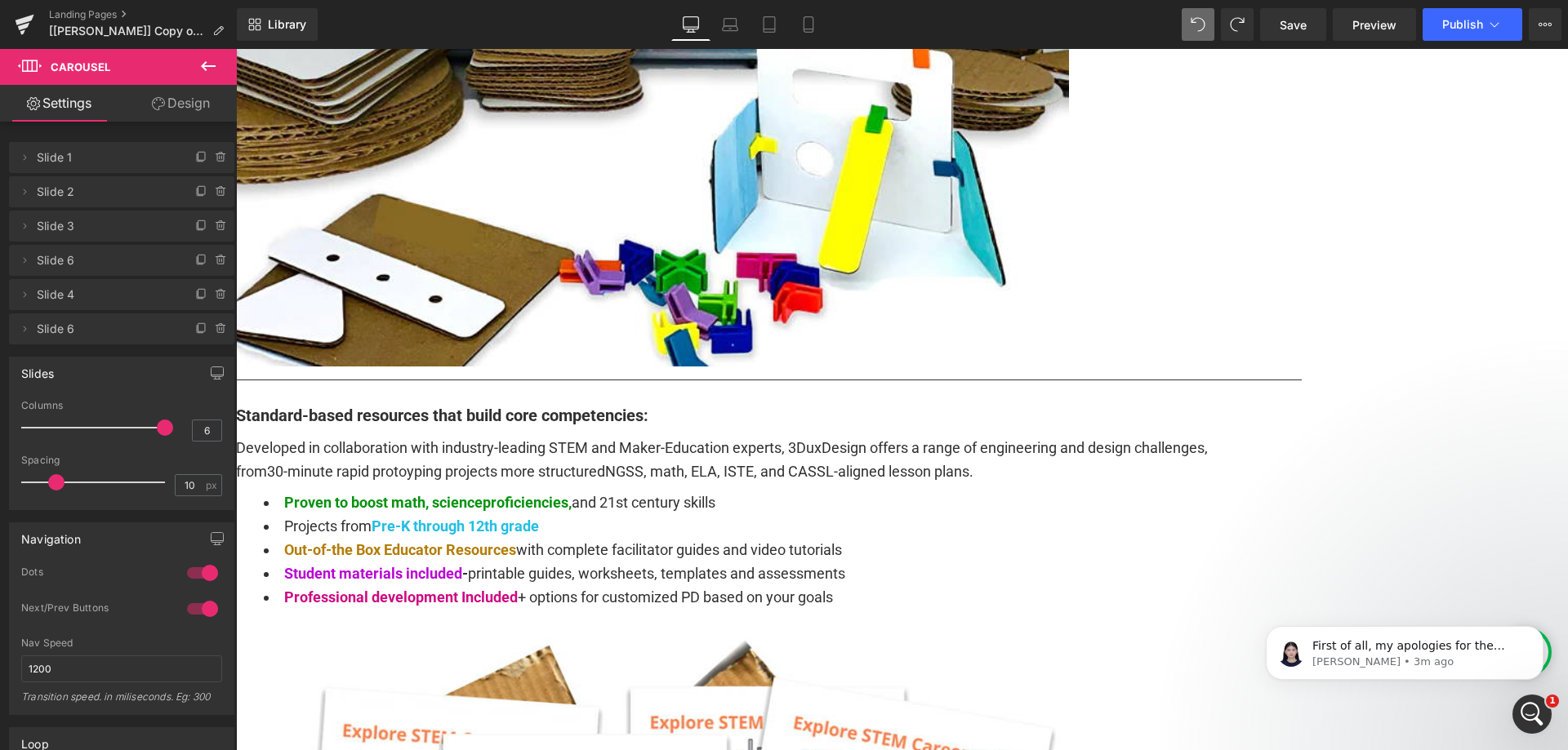
click at [236, 49] on span "Carousel" at bounding box center [236, 49] width 0 height 0
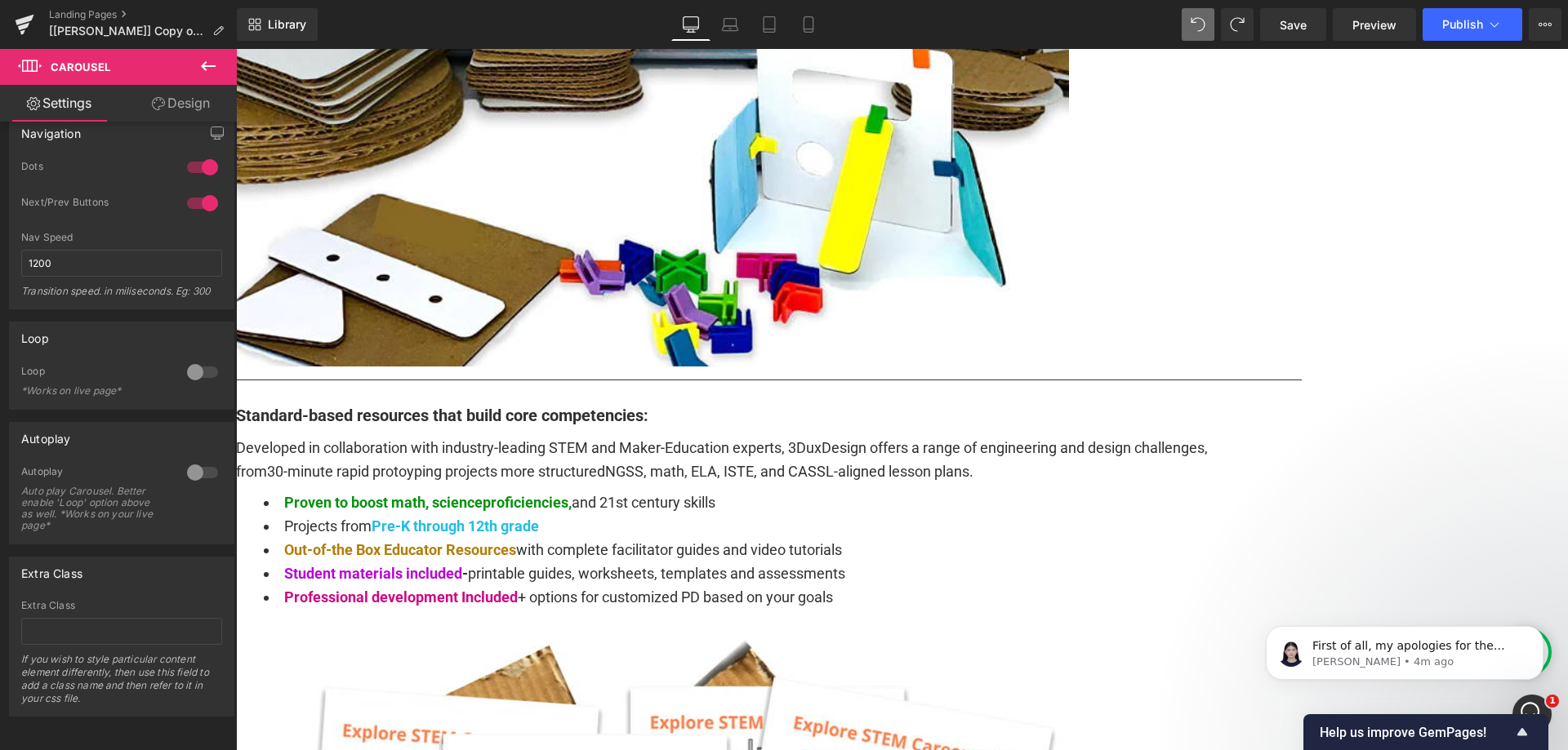
click at [185, 101] on link "Design" at bounding box center [180, 103] width 118 height 37
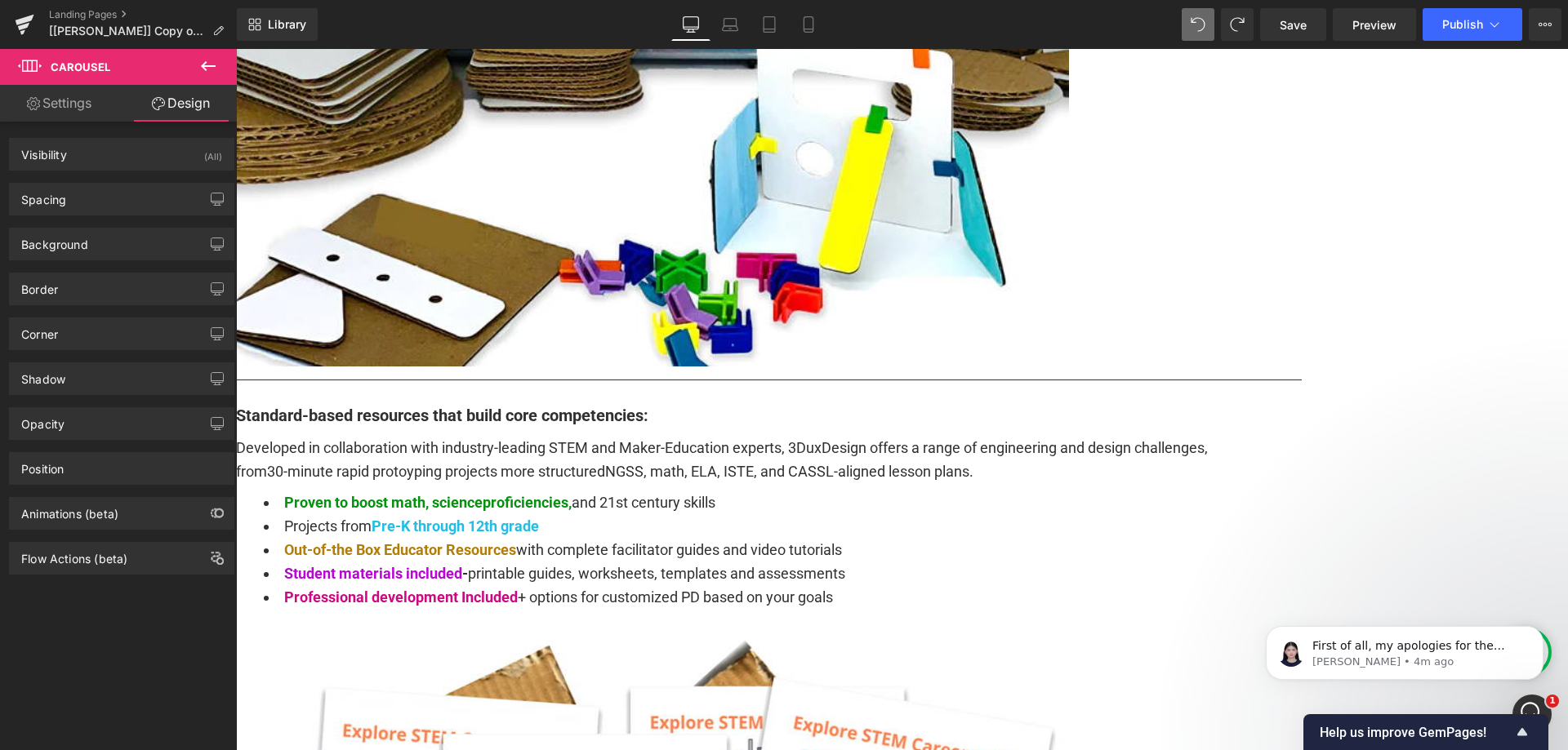
click at [236, 49] on span "Row" at bounding box center [236, 49] width 0 height 0
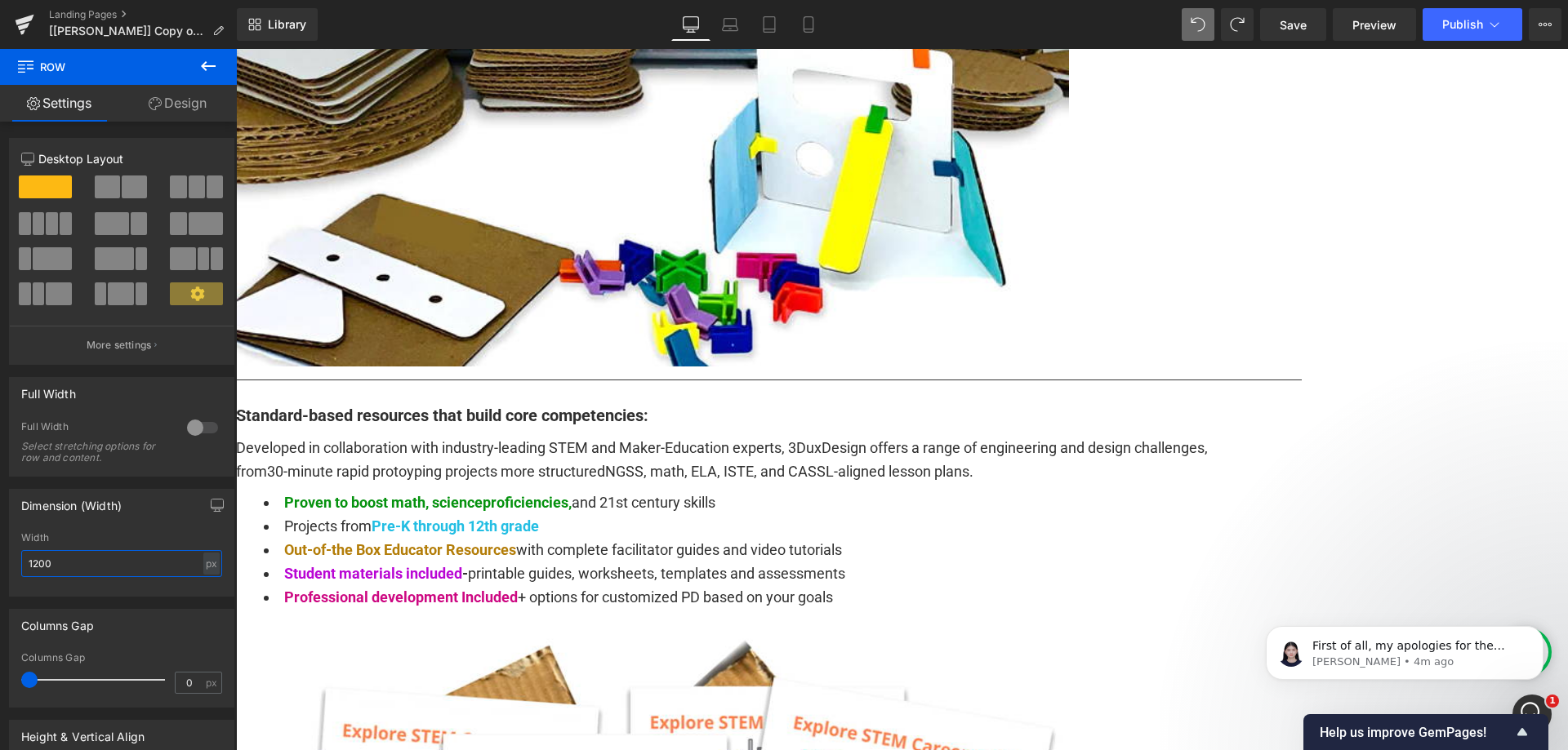
click at [103, 563] on input "1200" at bounding box center [121, 563] width 201 height 27
type input "1200"
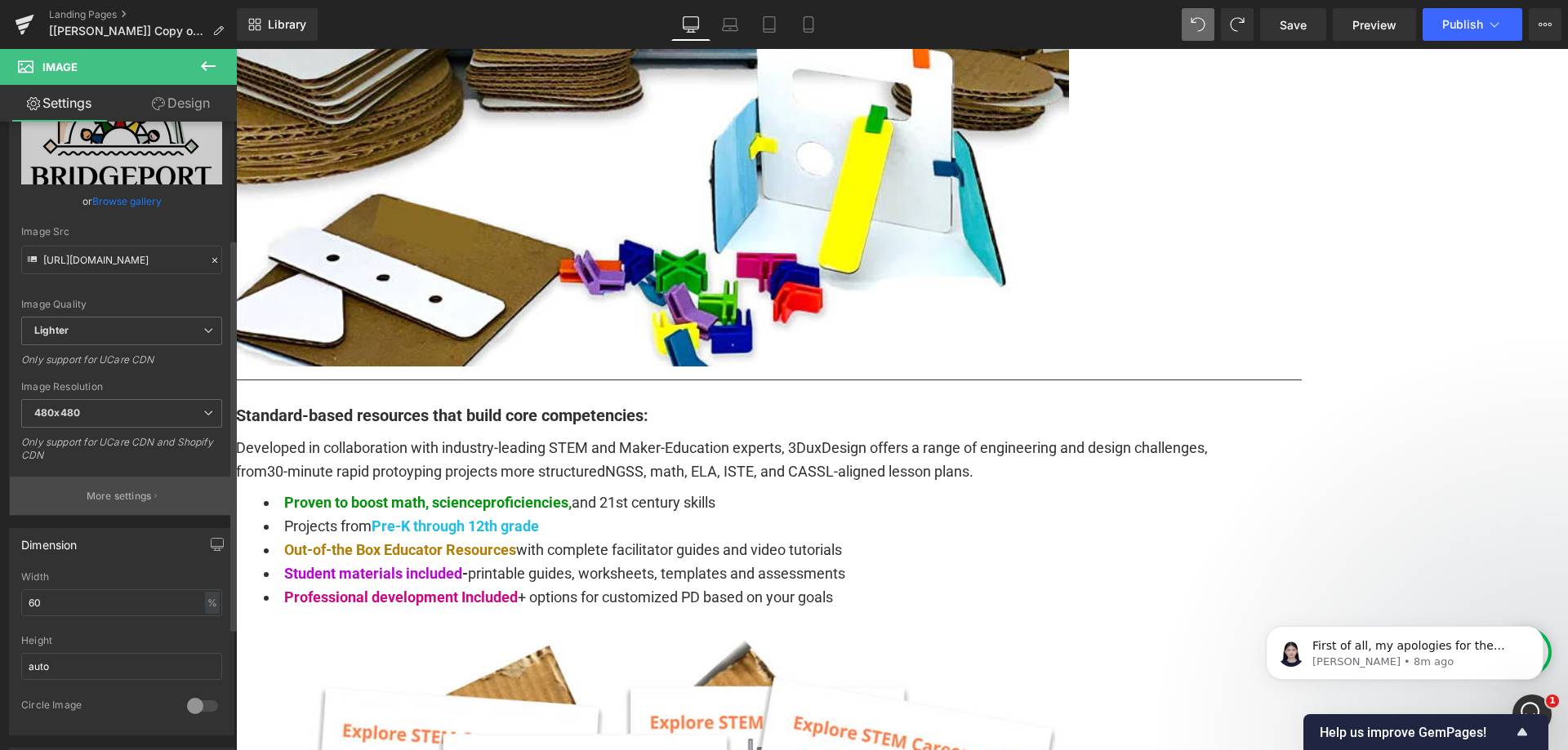
scroll to position [244, 0]
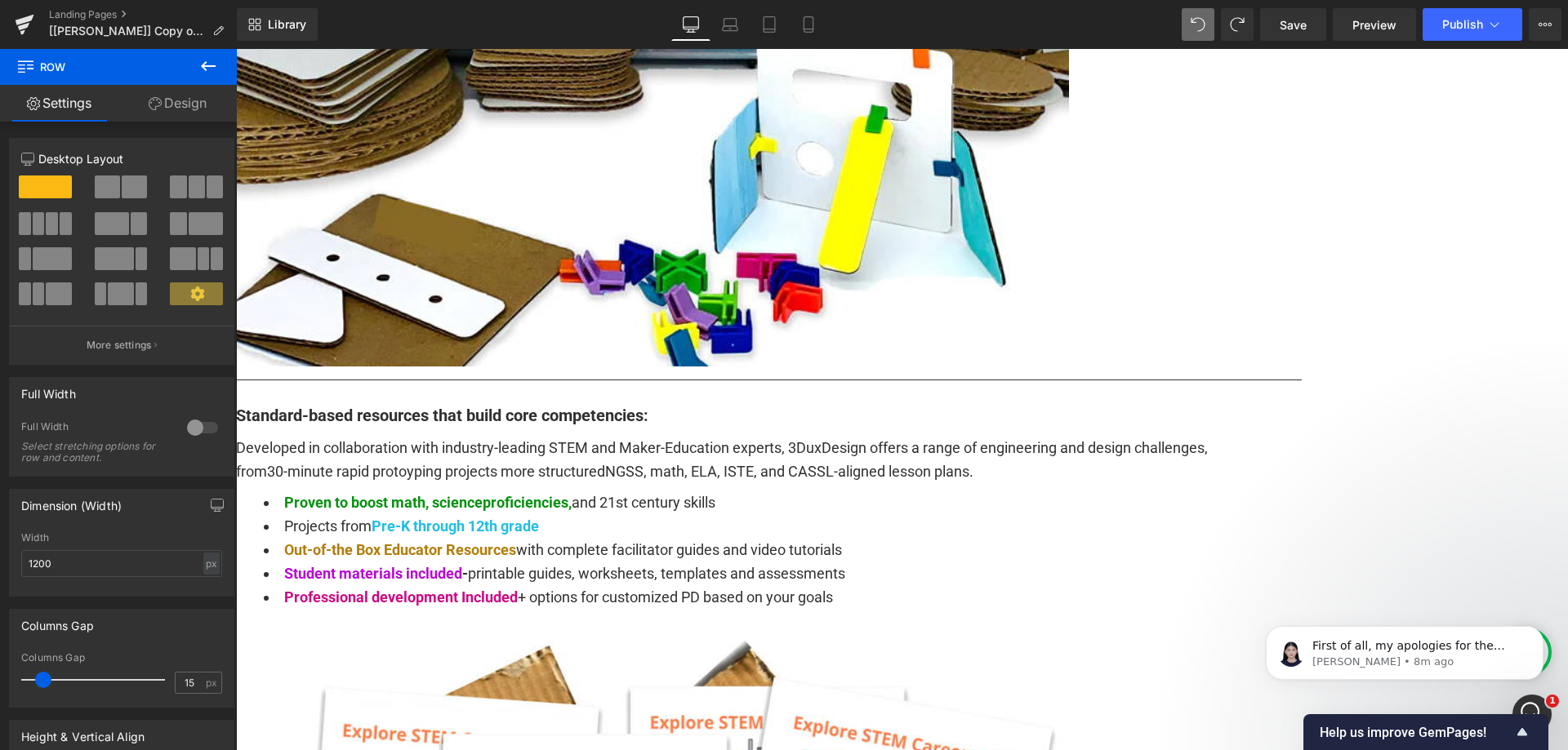
click at [236, 49] on span "Carousel" at bounding box center [236, 49] width 0 height 0
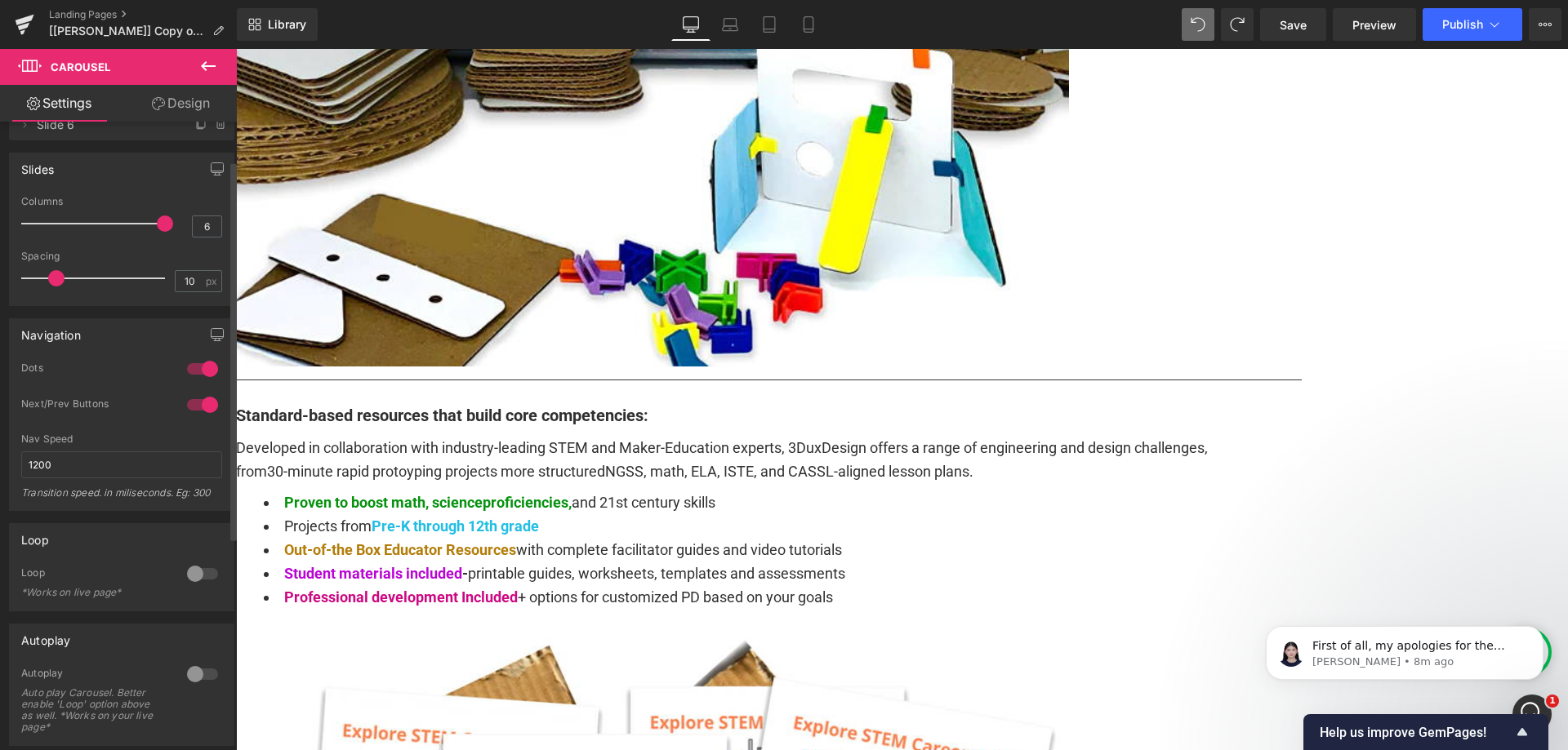
scroll to position [0, 0]
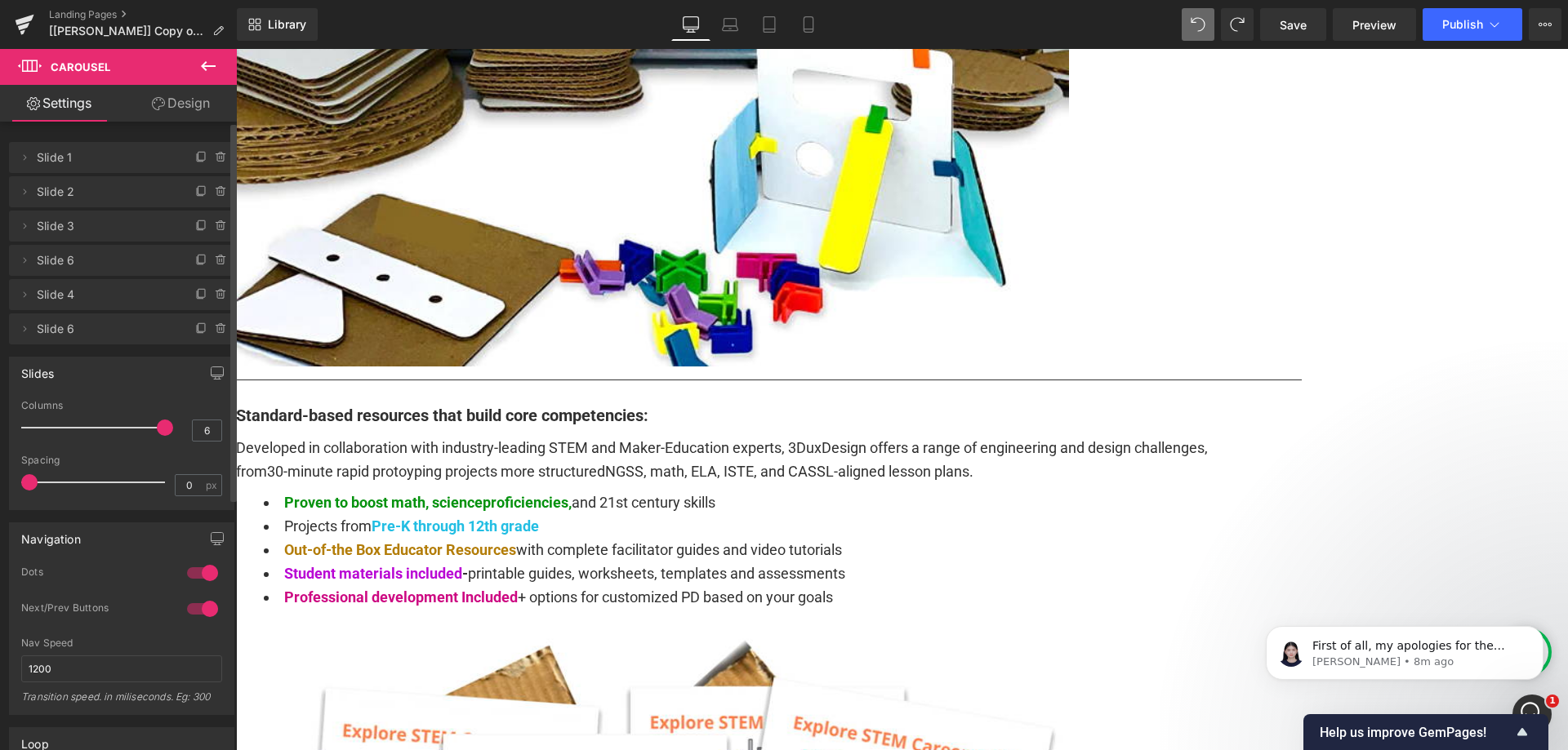
type input "1"
click at [53, 484] on span at bounding box center [56, 482] width 16 height 16
drag, startPoint x: 163, startPoint y: 427, endPoint x: 173, endPoint y: 427, distance: 10.0
click at [173, 427] on div "Columns 6" at bounding box center [121, 427] width 201 height 55
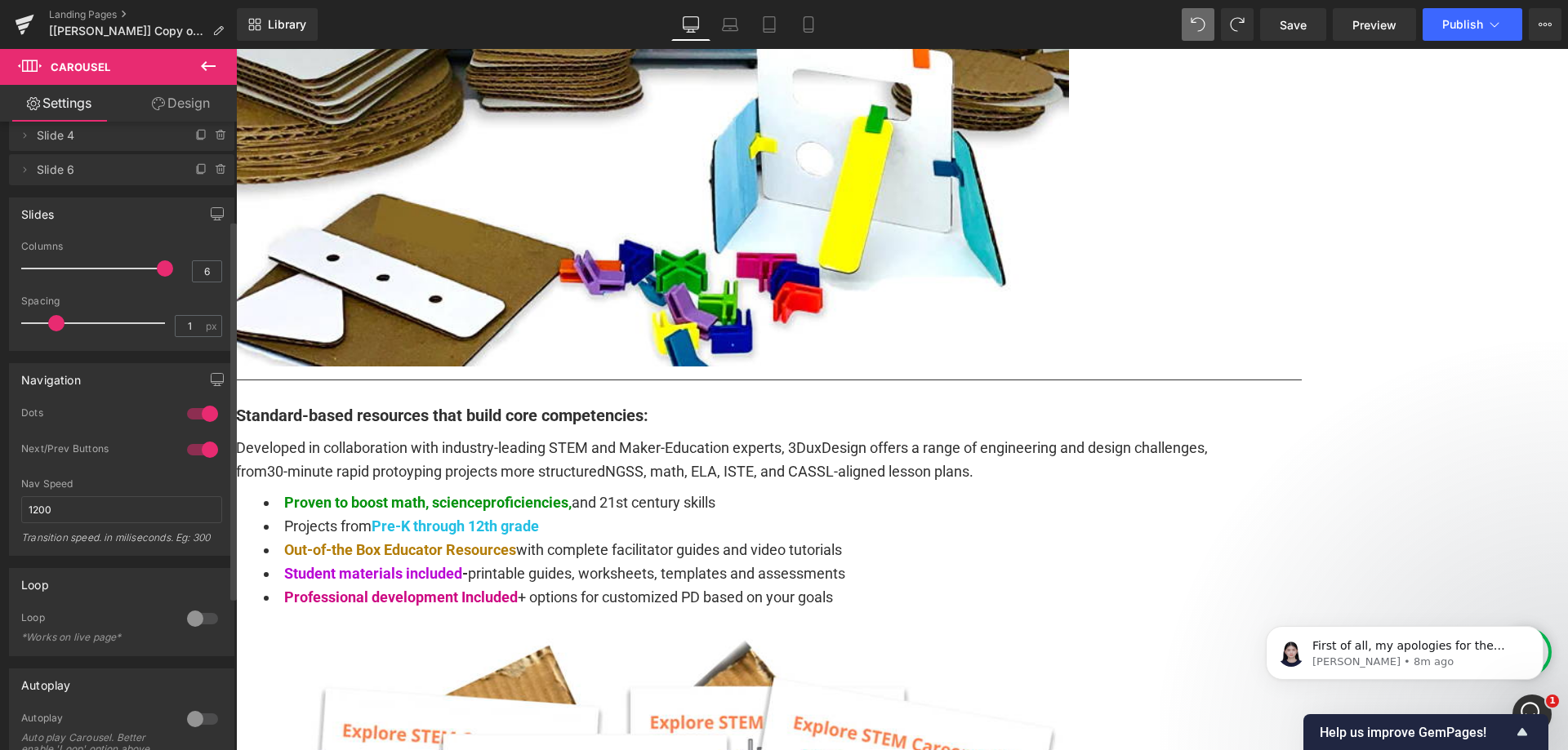
scroll to position [163, 0]
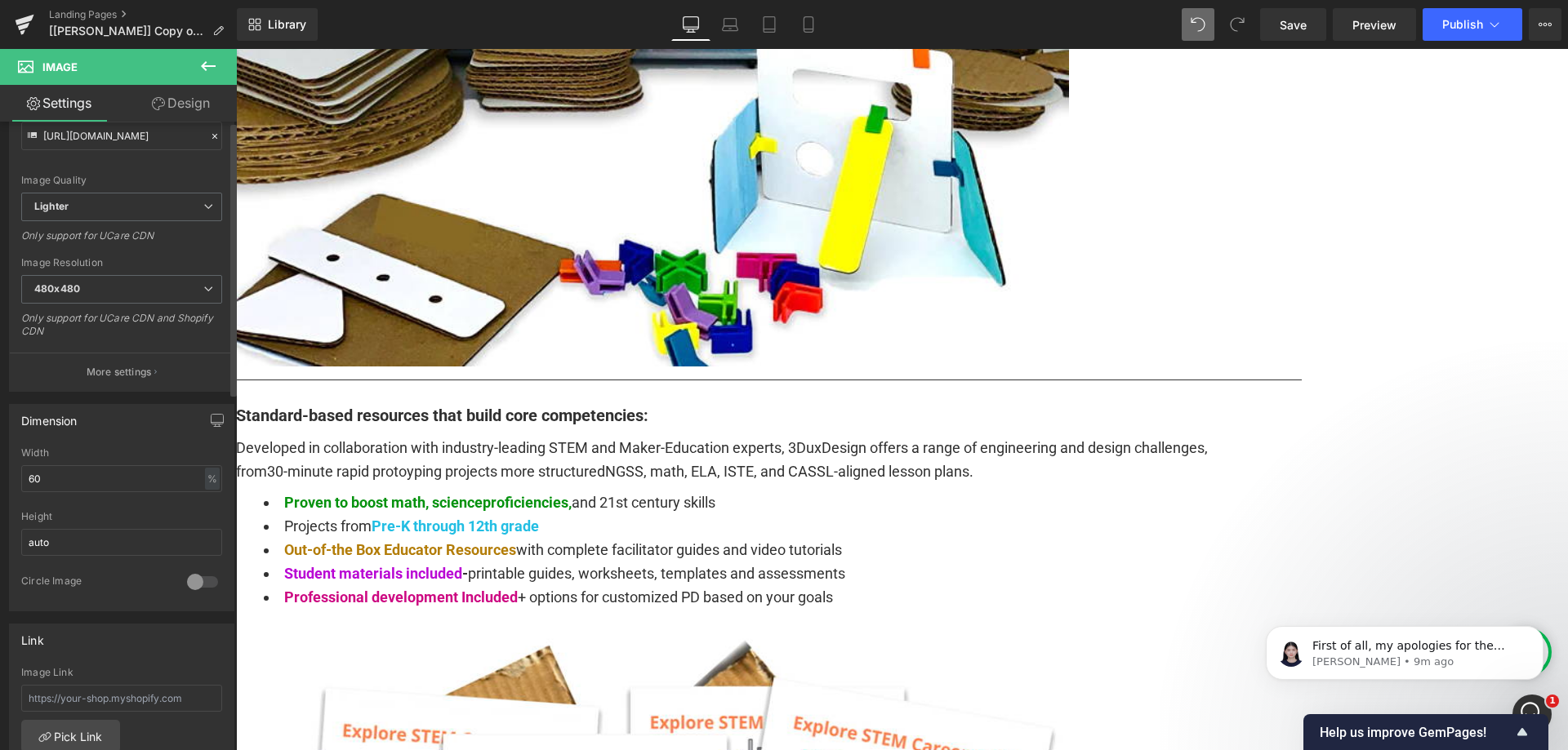
scroll to position [408, 0]
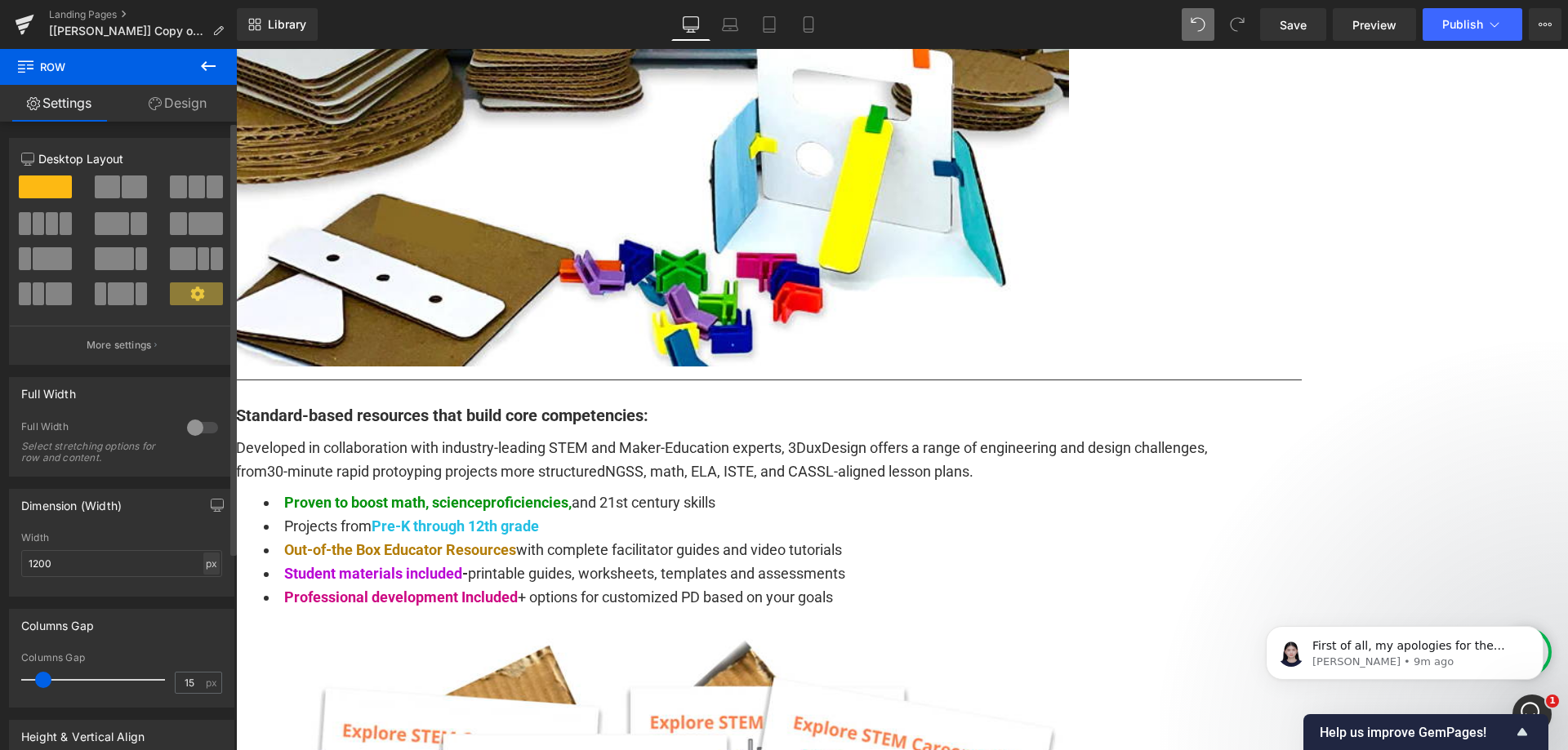
click at [203, 564] on div "px" at bounding box center [211, 563] width 16 height 22
click at [201, 588] on li "%" at bounding box center [211, 589] width 21 height 24
click at [74, 570] on input "1200" at bounding box center [121, 563] width 201 height 27
type input "96"
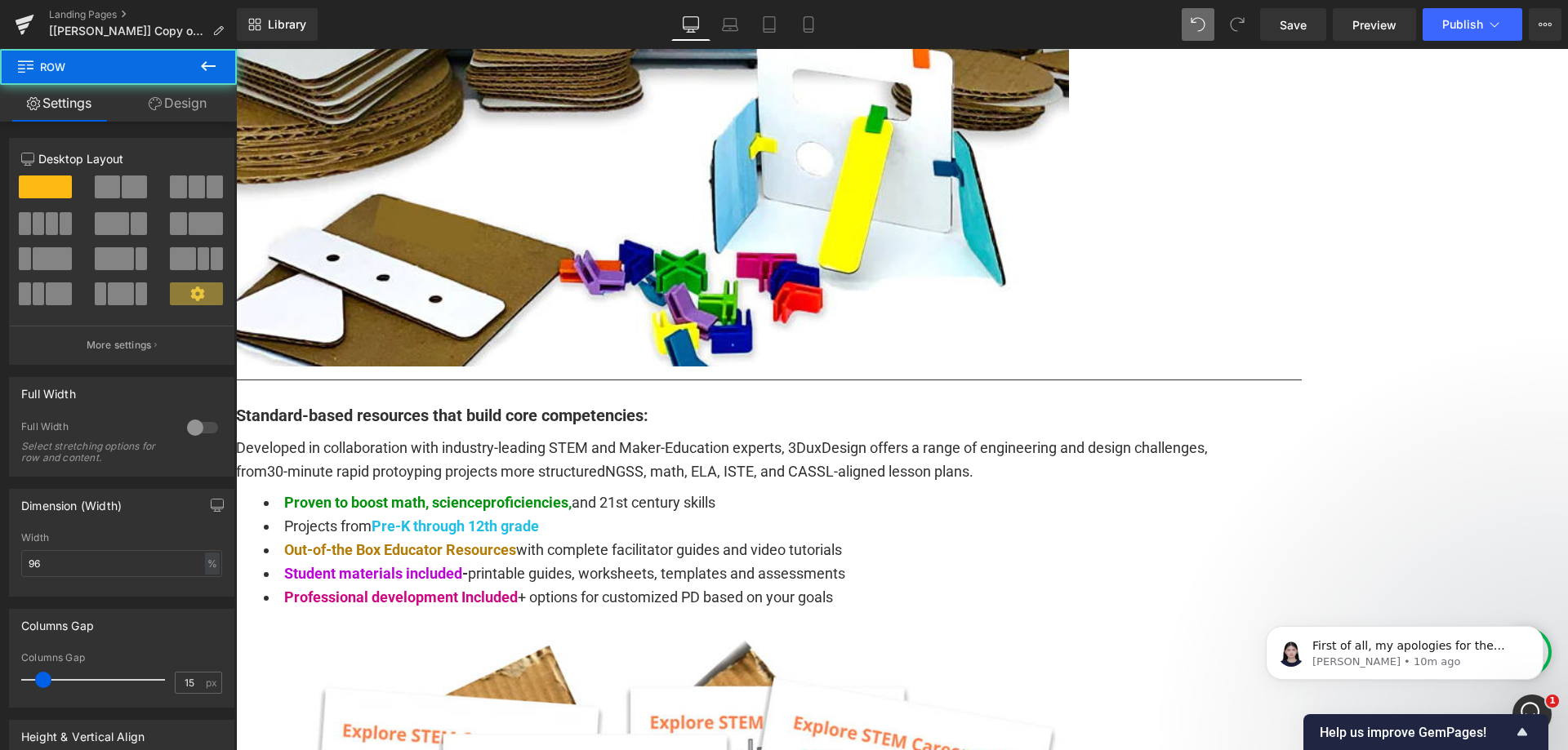
click at [68, 554] on input "96" at bounding box center [121, 563] width 201 height 27
type input "99"
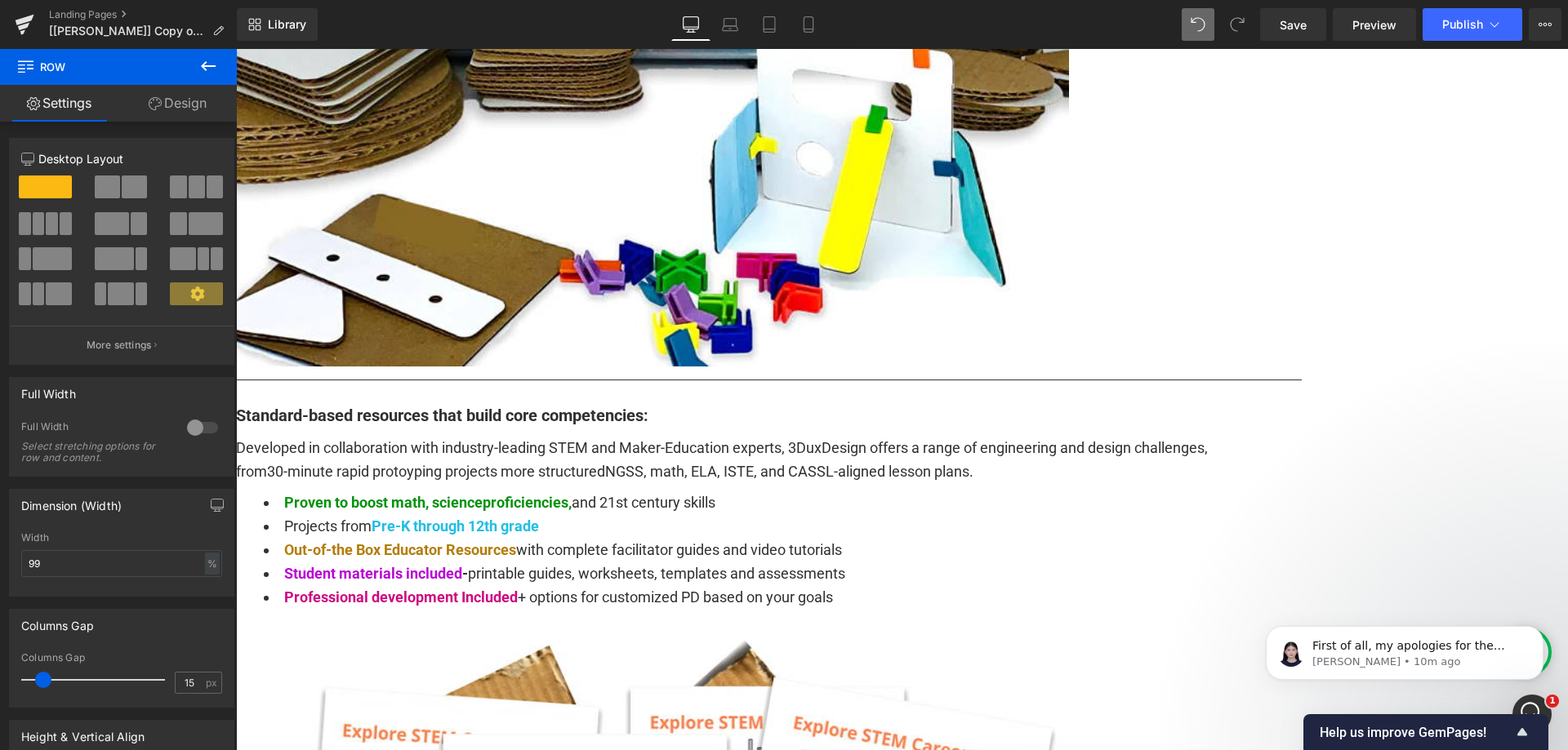
click at [106, 553] on input "1200" at bounding box center [121, 563] width 201 height 27
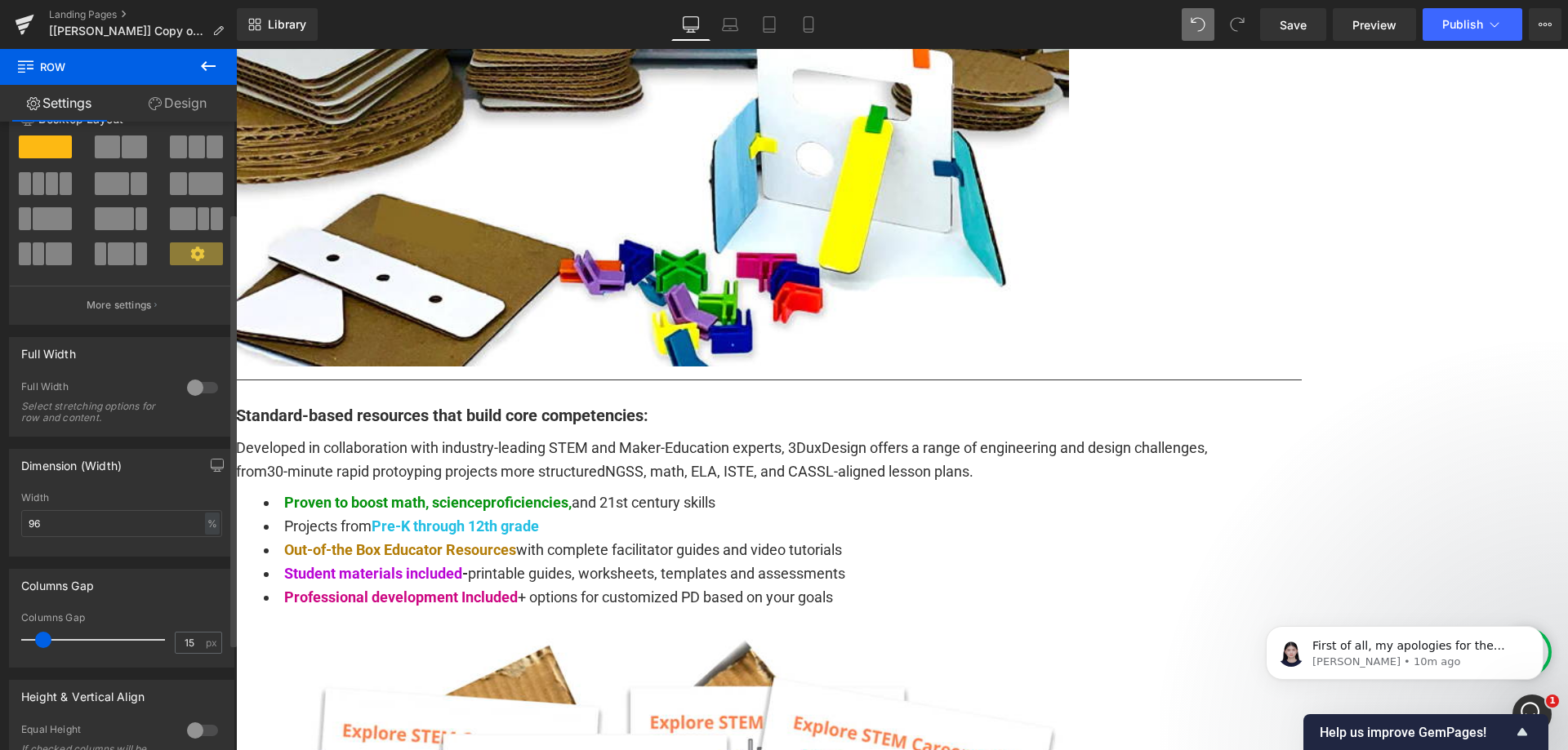
scroll to position [0, 0]
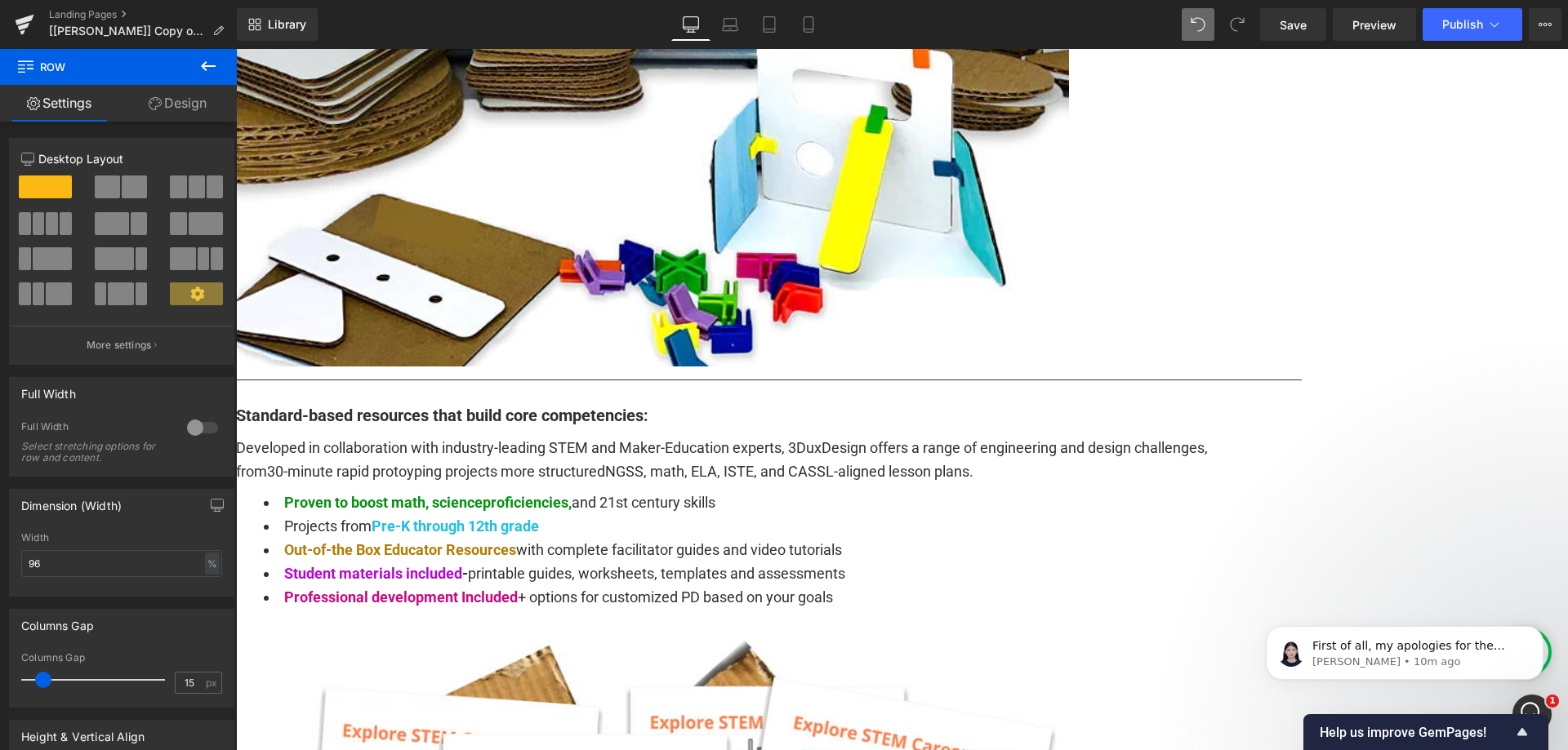
click at [95, 558] on input "1200" at bounding box center [121, 563] width 201 height 27
click at [209, 565] on div "px" at bounding box center [211, 563] width 16 height 22
click at [207, 586] on li "%" at bounding box center [211, 589] width 21 height 24
click at [84, 562] on input "1200" at bounding box center [121, 563] width 201 height 27
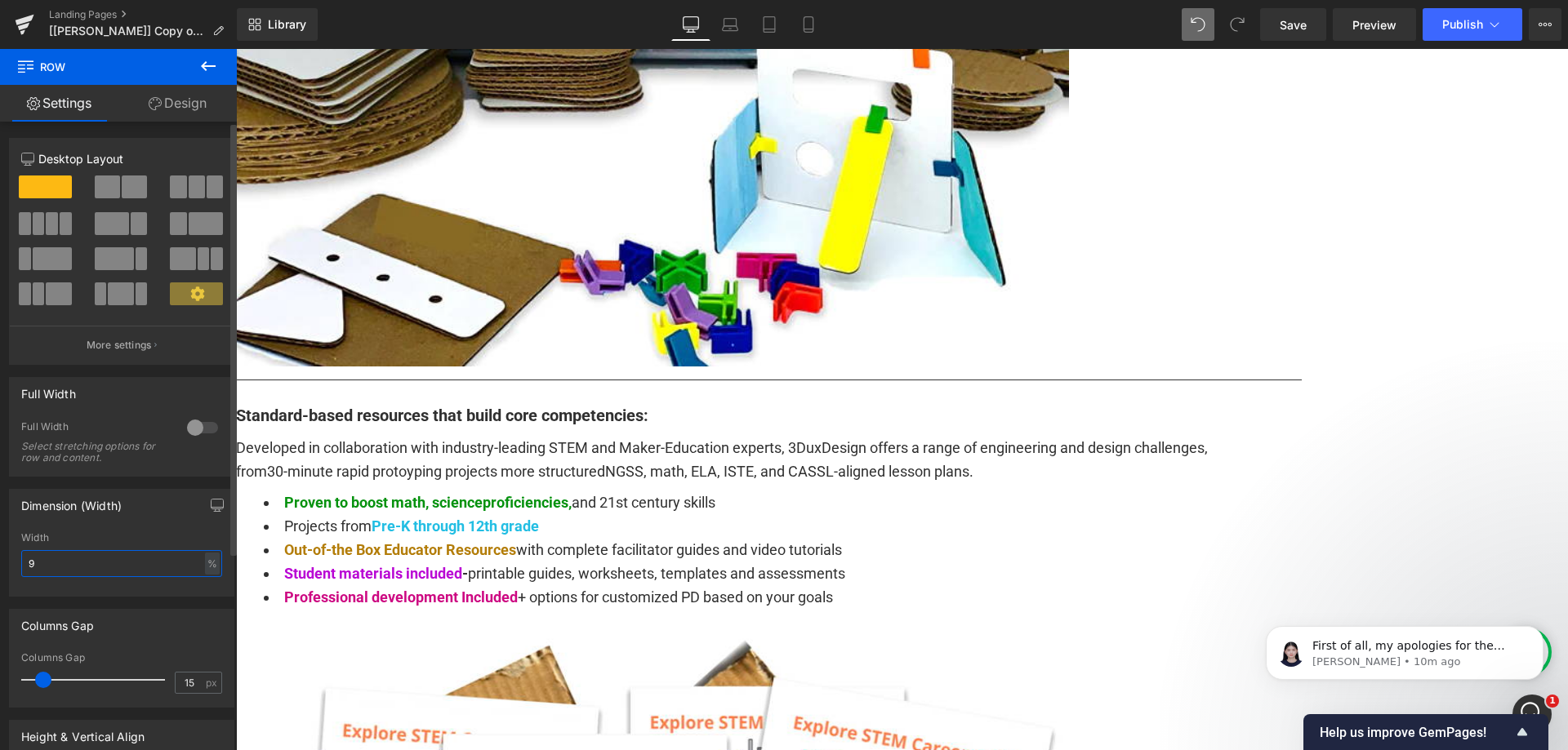
type input "96"
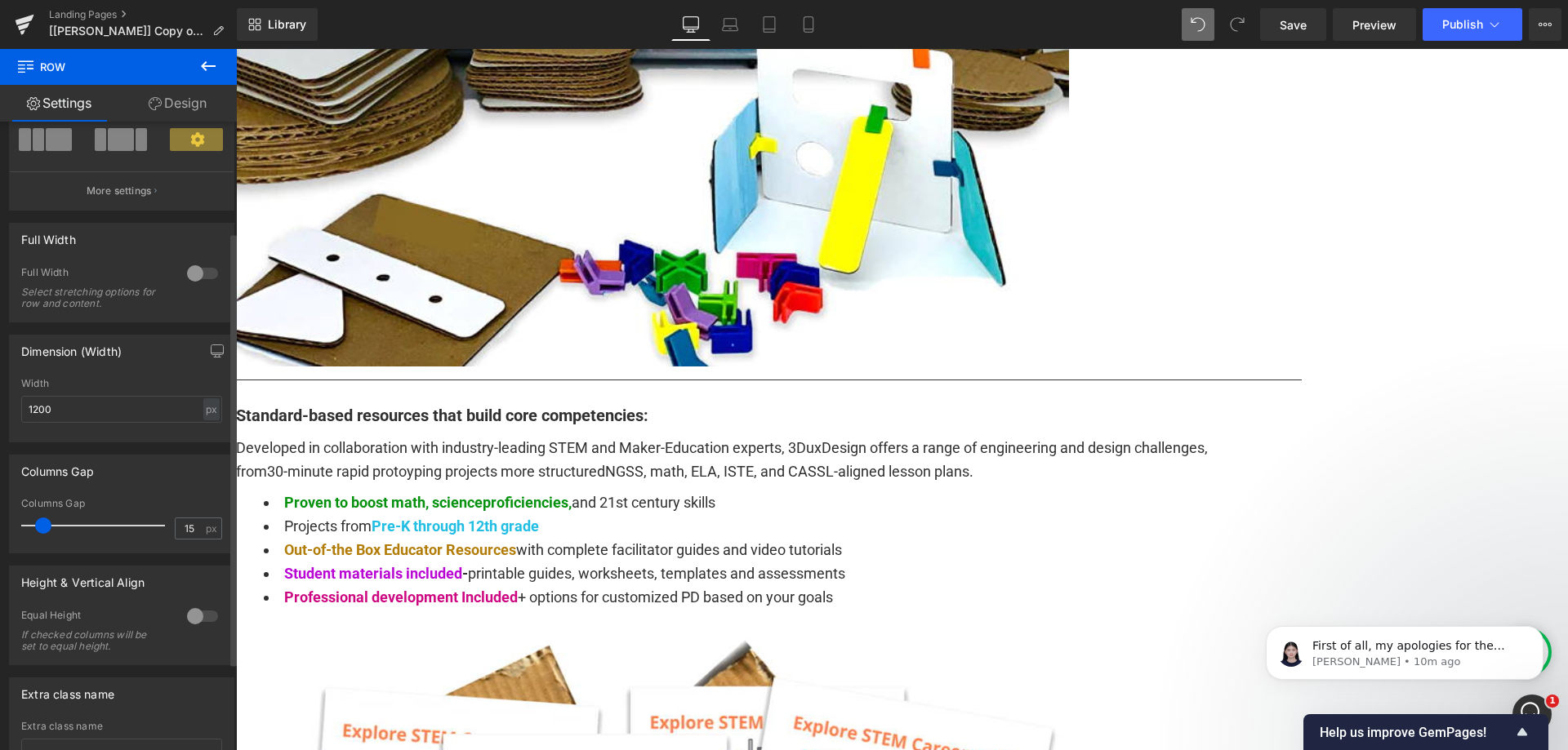
scroll to position [163, 0]
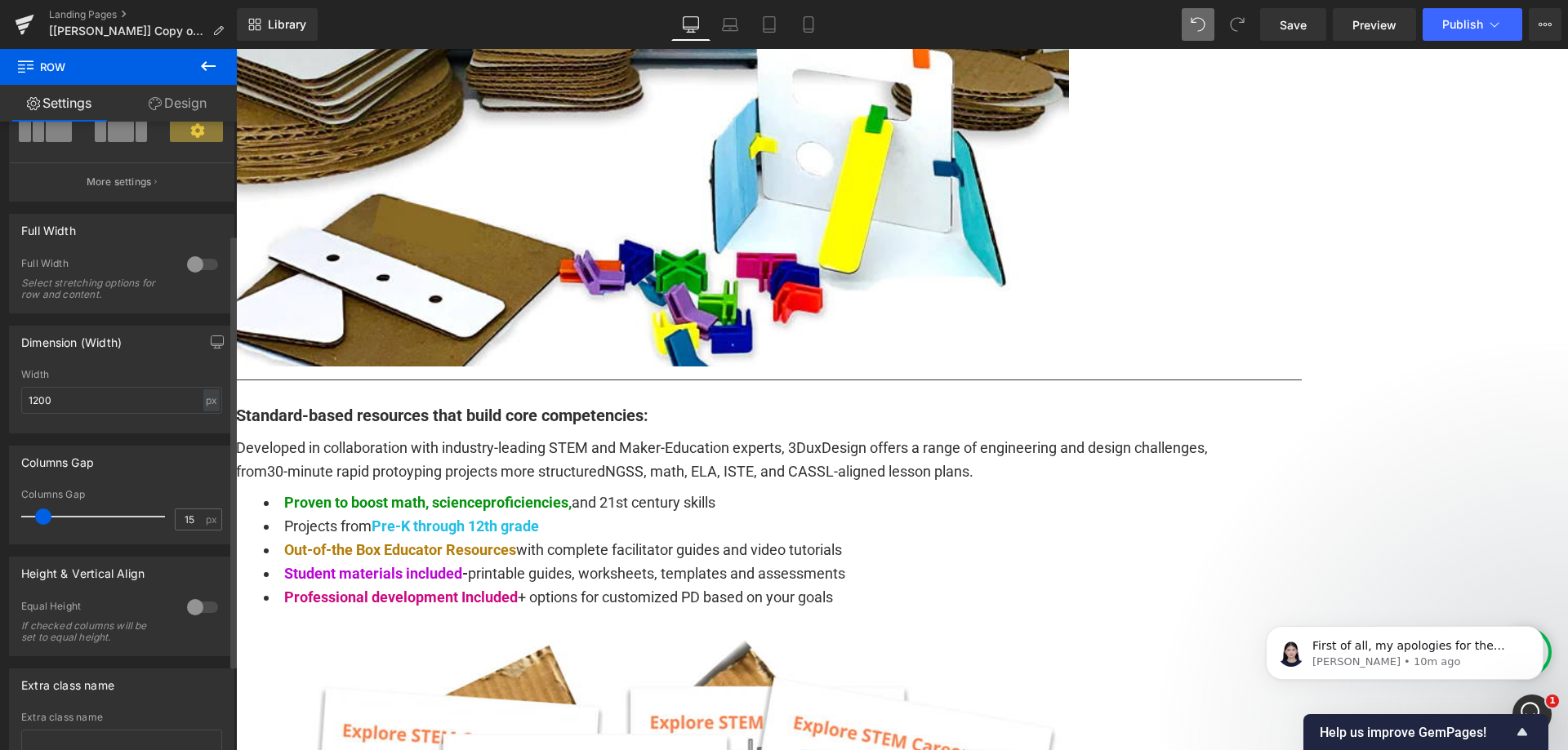
click at [206, 612] on div at bounding box center [203, 608] width 40 height 26
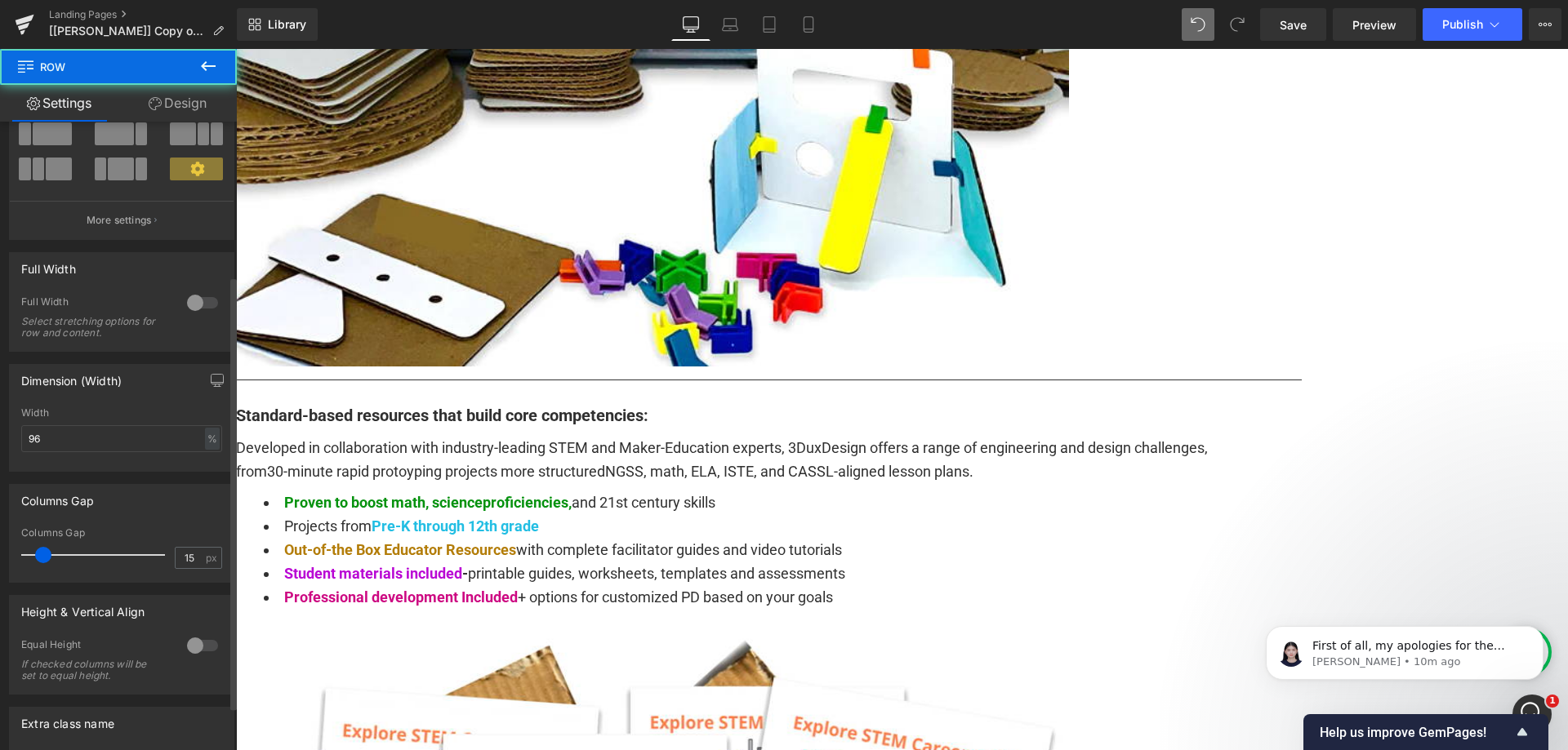
scroll to position [244, 0]
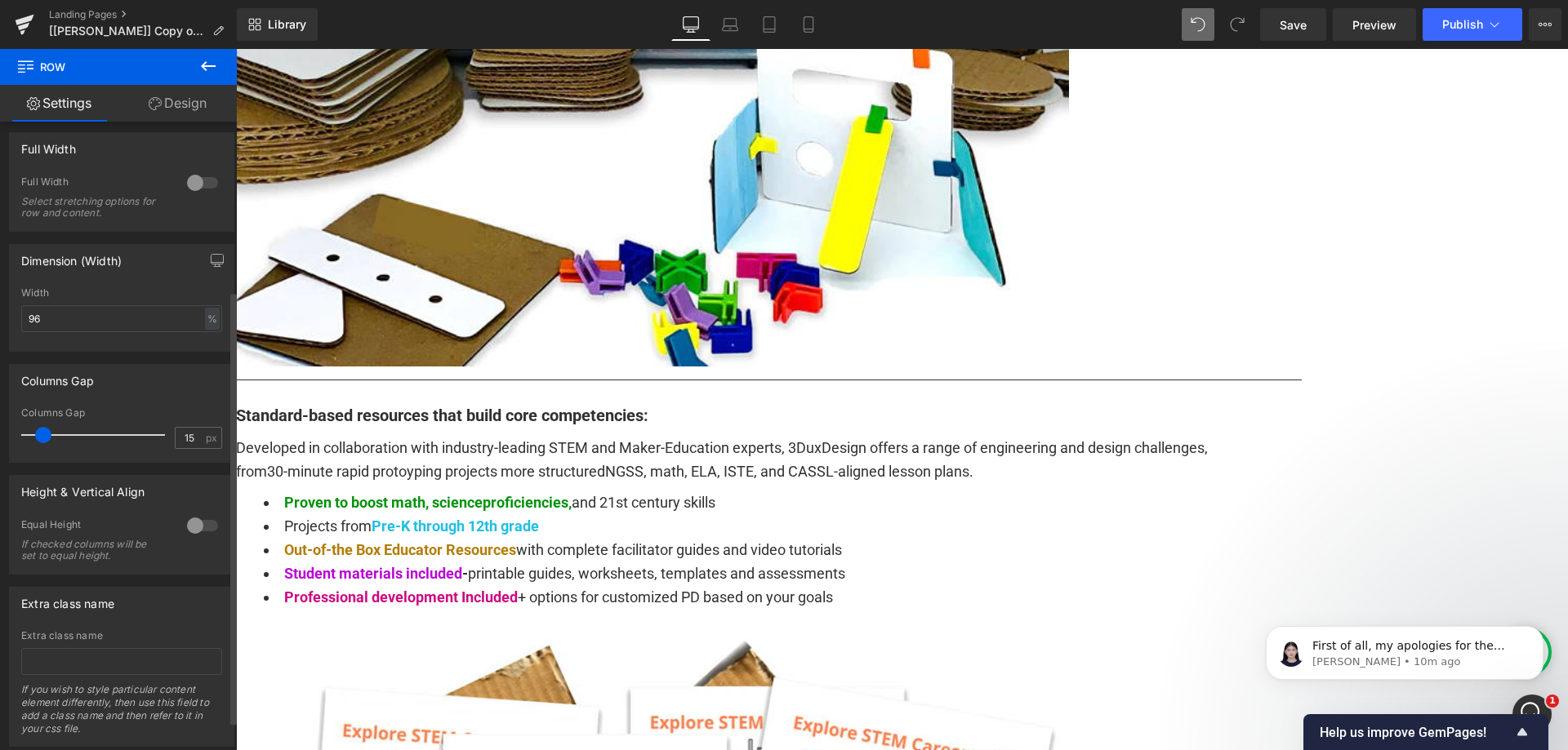
click at [207, 523] on div at bounding box center [203, 525] width 40 height 26
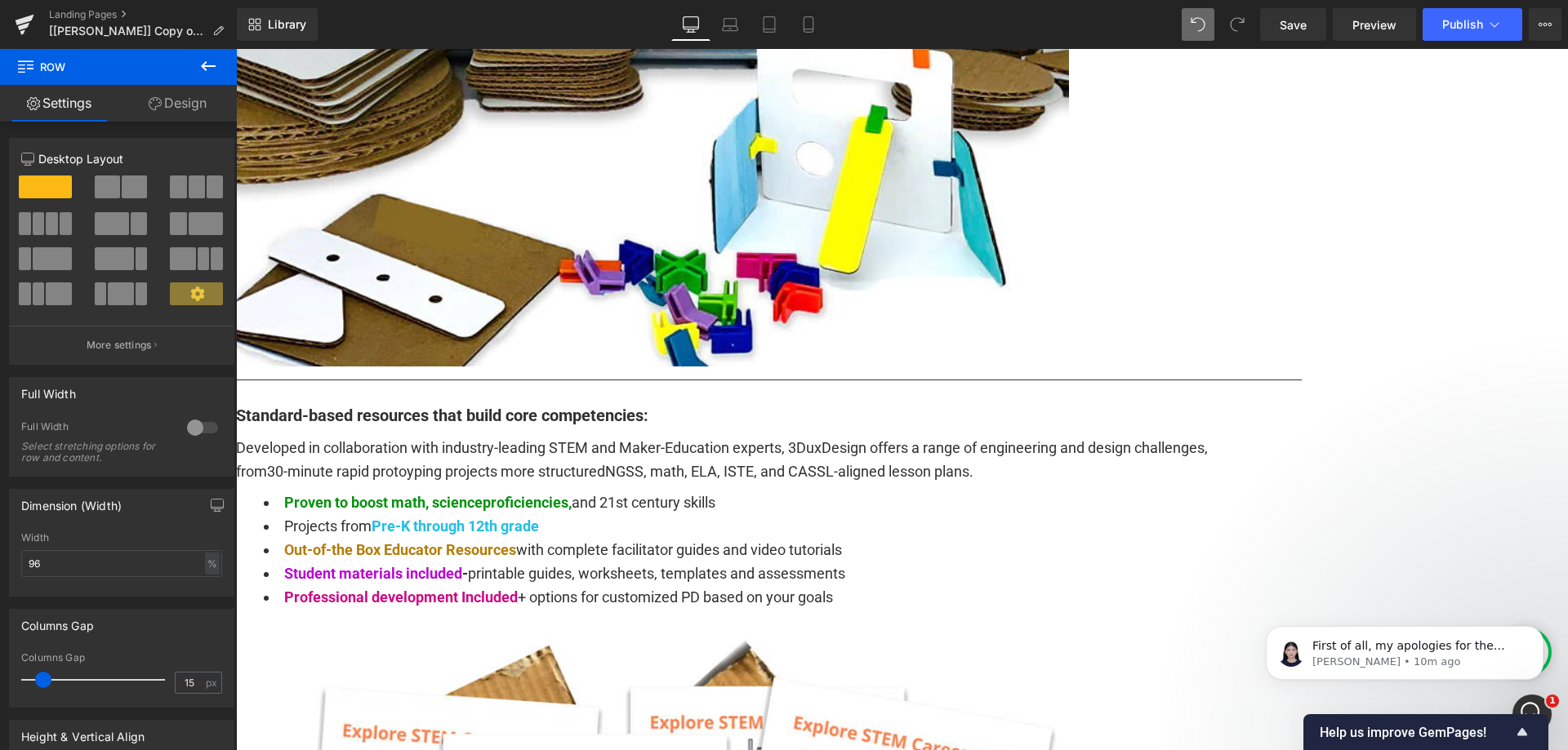
click at [203, 563] on div "px" at bounding box center [211, 563] width 16 height 22
click at [201, 583] on li "%" at bounding box center [211, 589] width 21 height 24
click at [134, 566] on input "1200" at bounding box center [121, 563] width 201 height 27
type input "96"
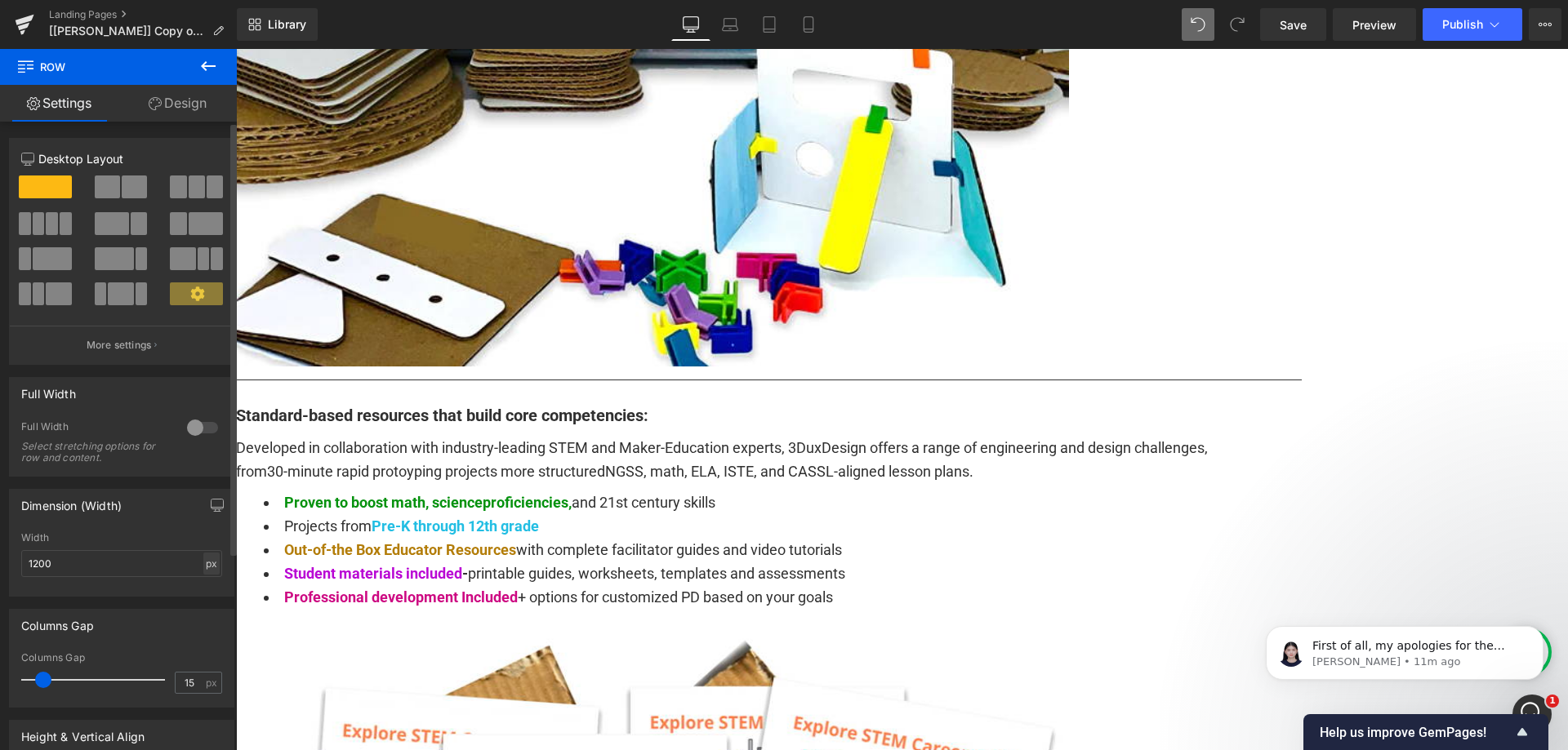
click at [206, 558] on div "px" at bounding box center [211, 563] width 16 height 22
click at [201, 589] on li "%" at bounding box center [211, 589] width 21 height 24
click at [112, 568] on input "1200" at bounding box center [121, 563] width 201 height 27
type input "96"
click at [166, 528] on div "Dimension (Width) 1200px Width 96 % % px" at bounding box center [122, 542] width 226 height 108
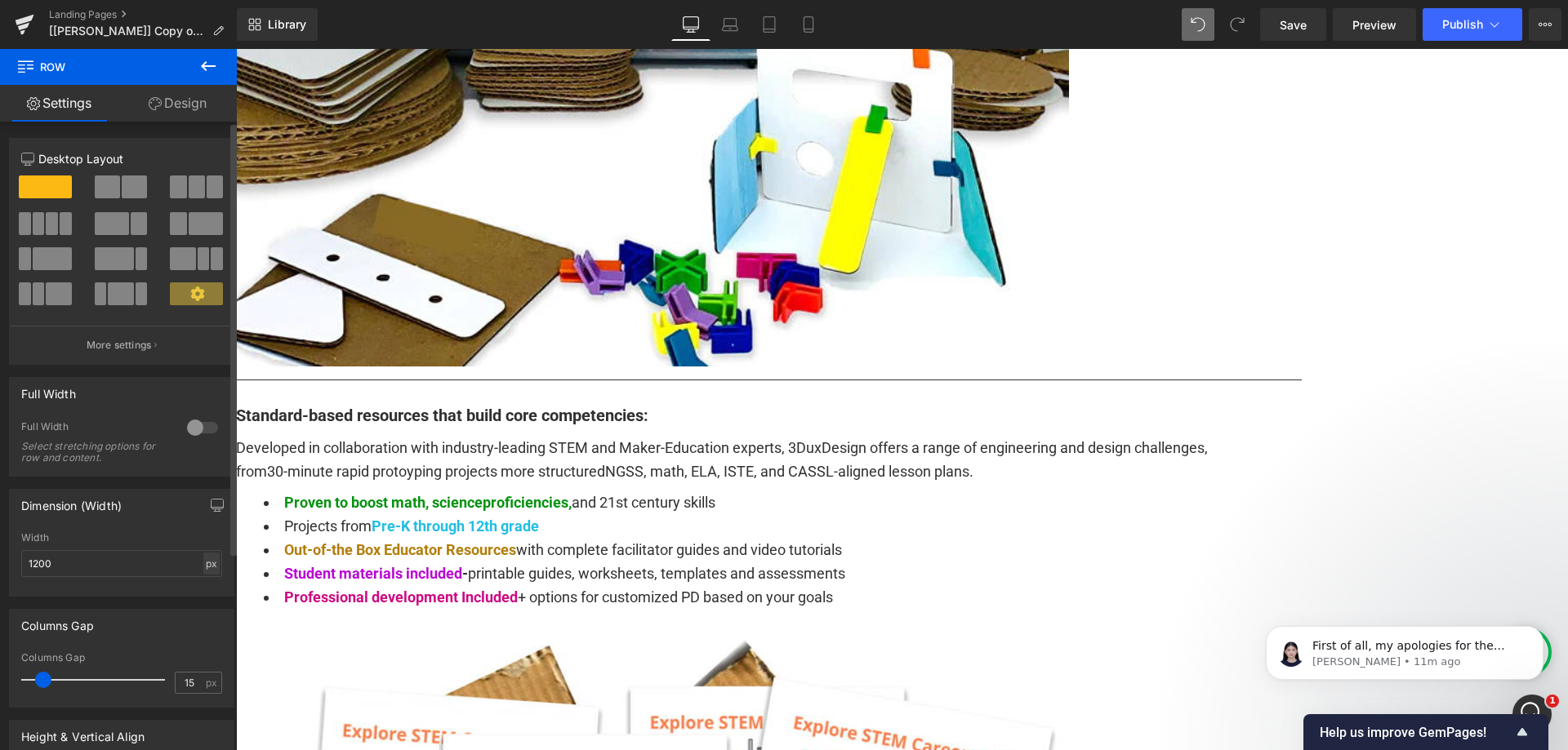
click at [207, 561] on div "px" at bounding box center [211, 563] width 16 height 22
click at [203, 588] on li "%" at bounding box center [211, 589] width 21 height 24
click at [122, 573] on input "1200" at bounding box center [121, 563] width 201 height 27
type input "96"
click at [177, 523] on div "Dimension (Width) 1200px Width 96 % % px" at bounding box center [122, 542] width 226 height 108
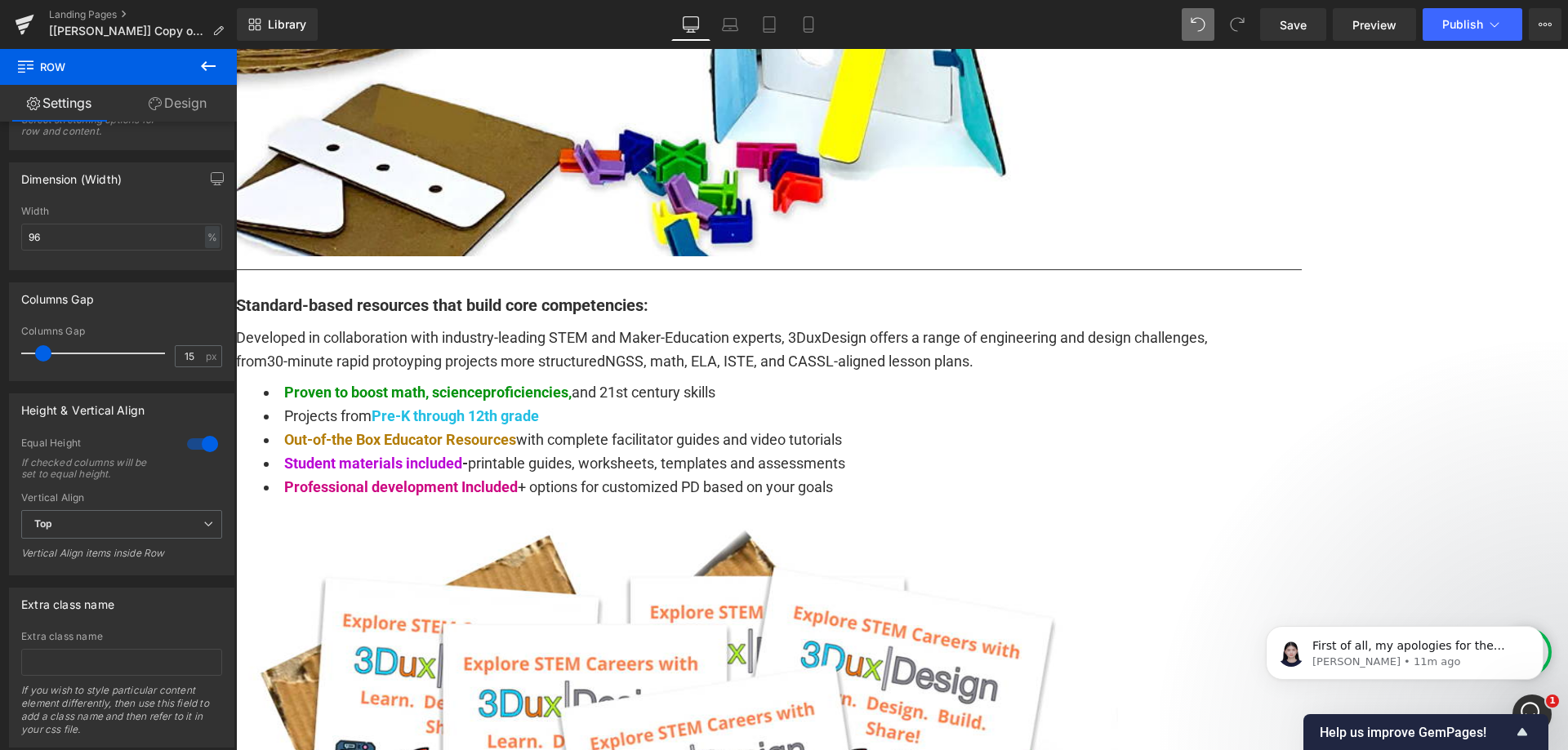
scroll to position [1387, 0]
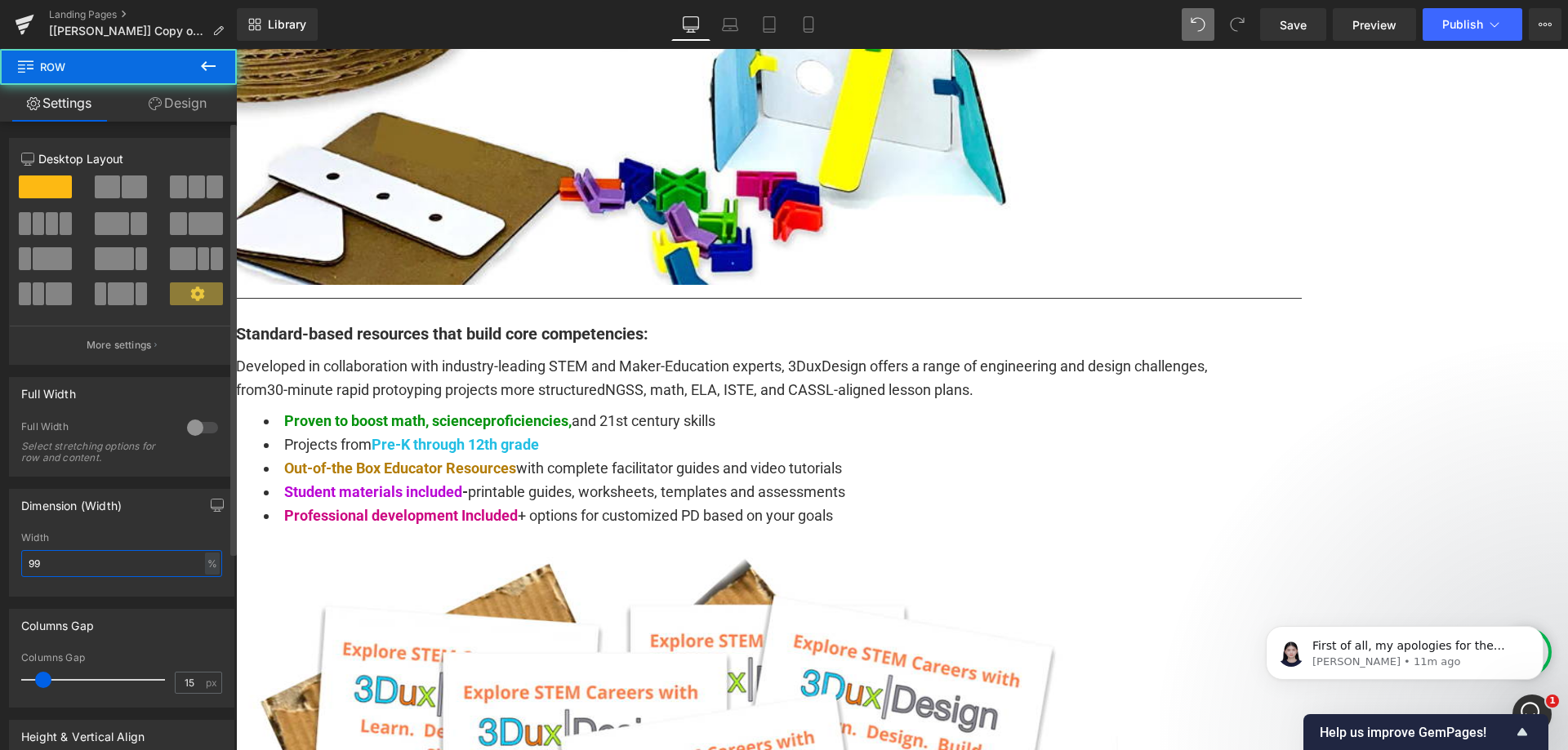
click at [126, 563] on input "99" at bounding box center [121, 563] width 201 height 27
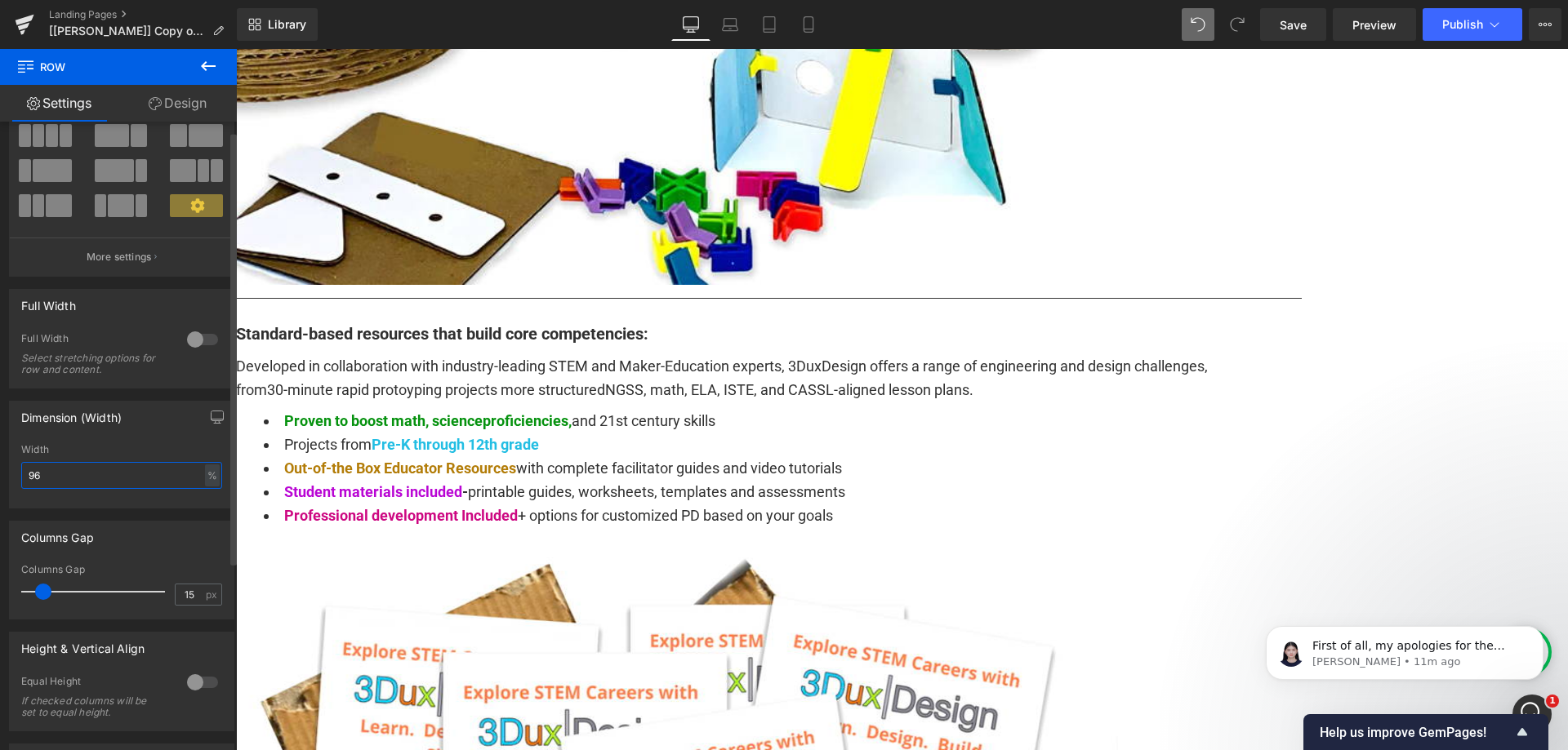
scroll to position [244, 0]
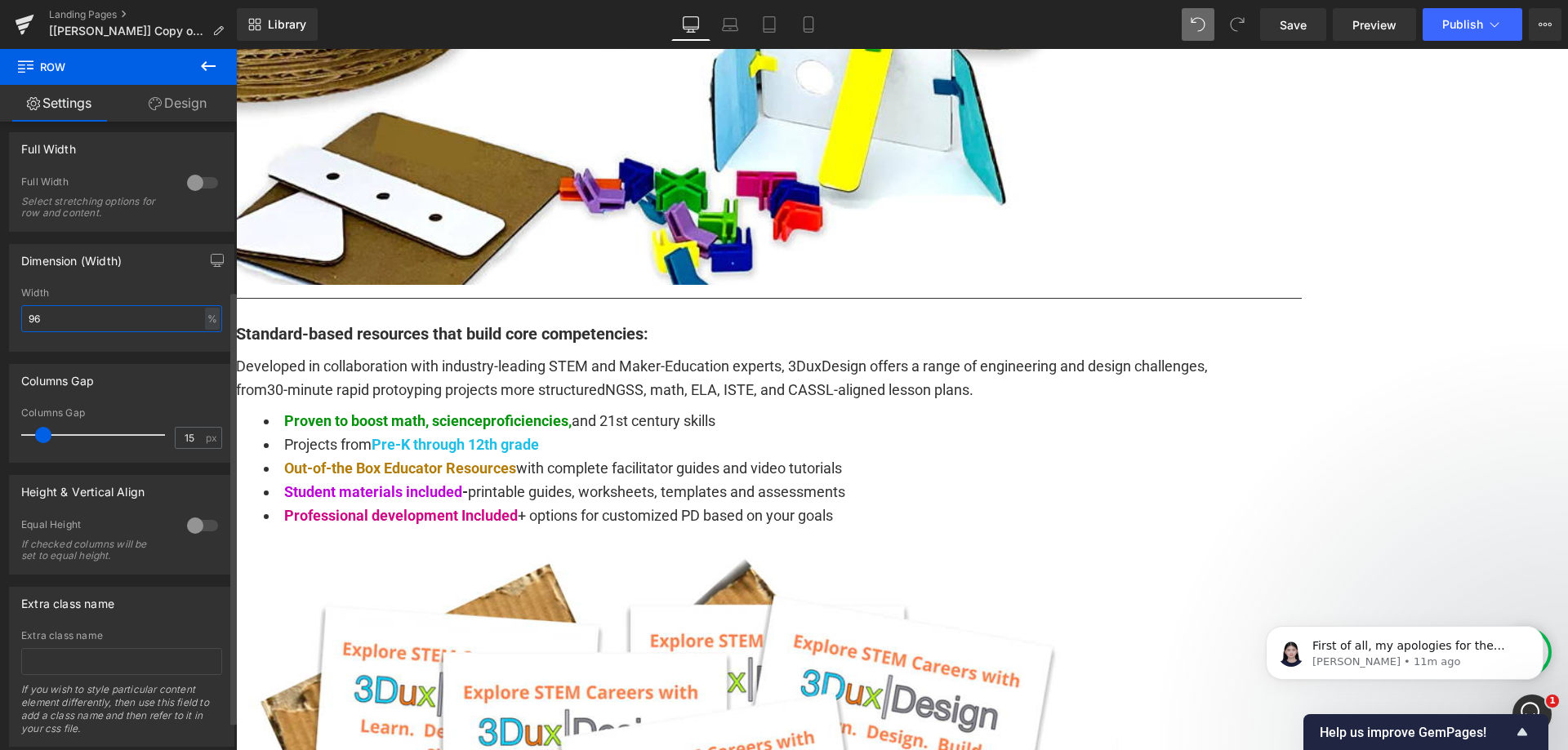
type input "96"
click at [204, 525] on div at bounding box center [203, 525] width 40 height 26
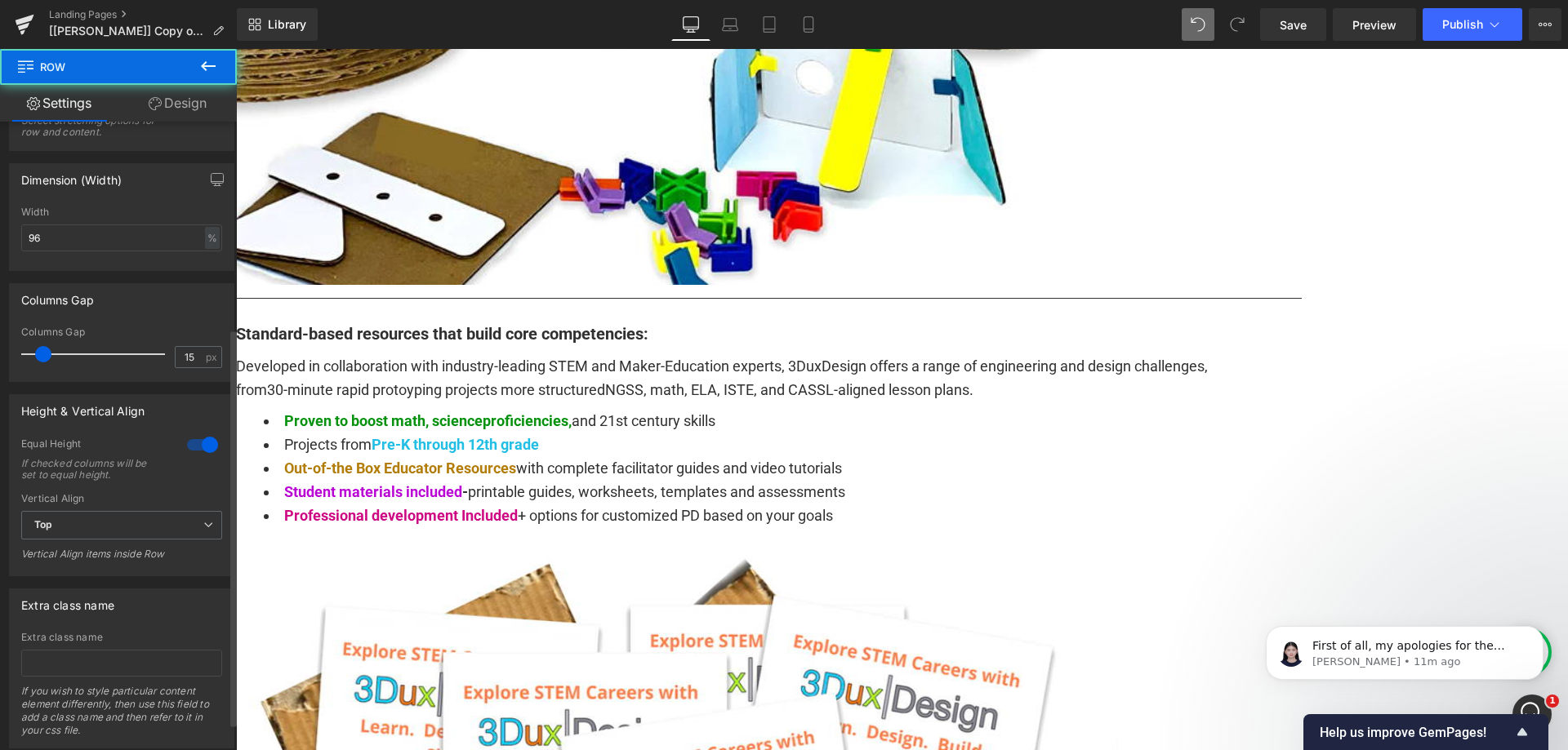
scroll to position [326, 0]
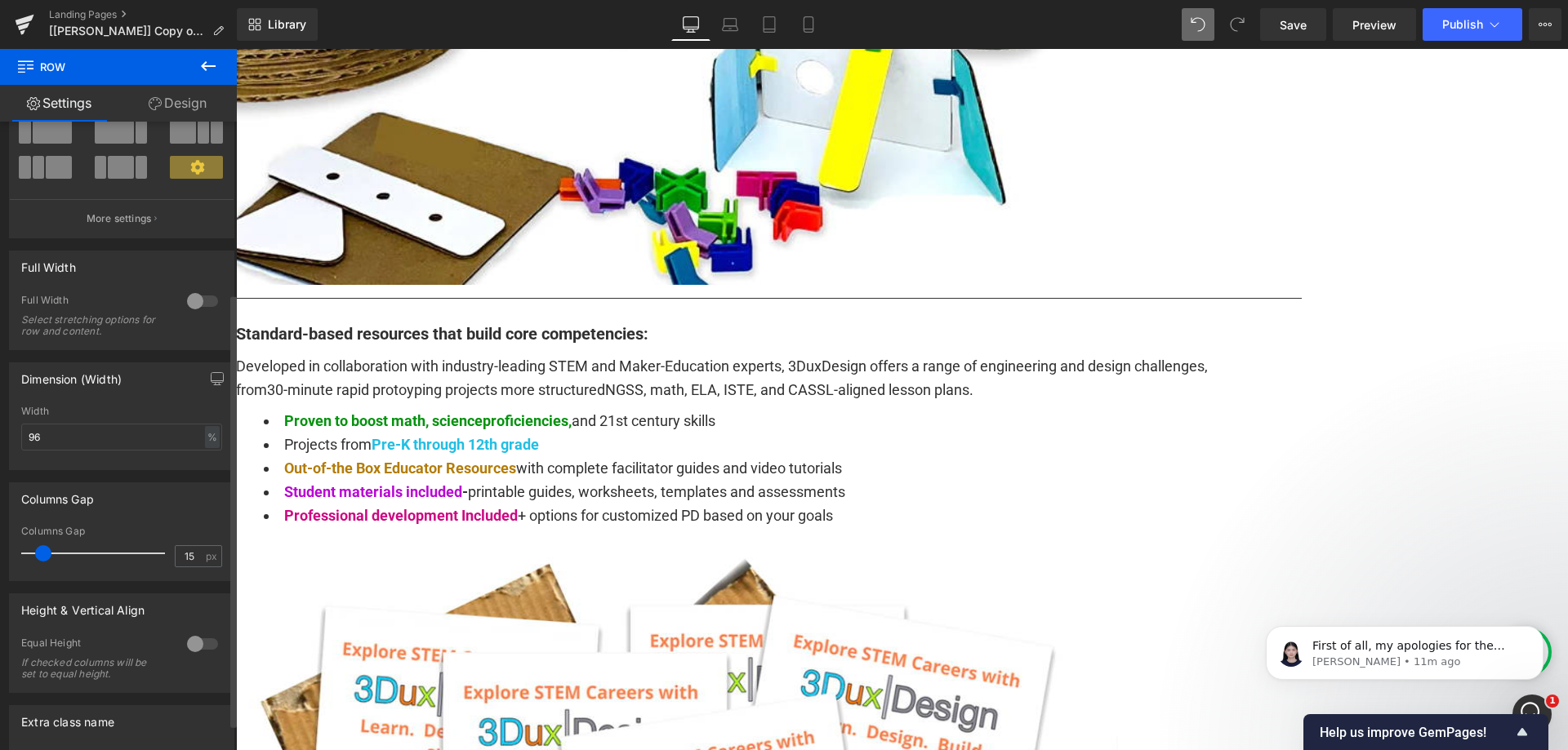
scroll to position [287, 0]
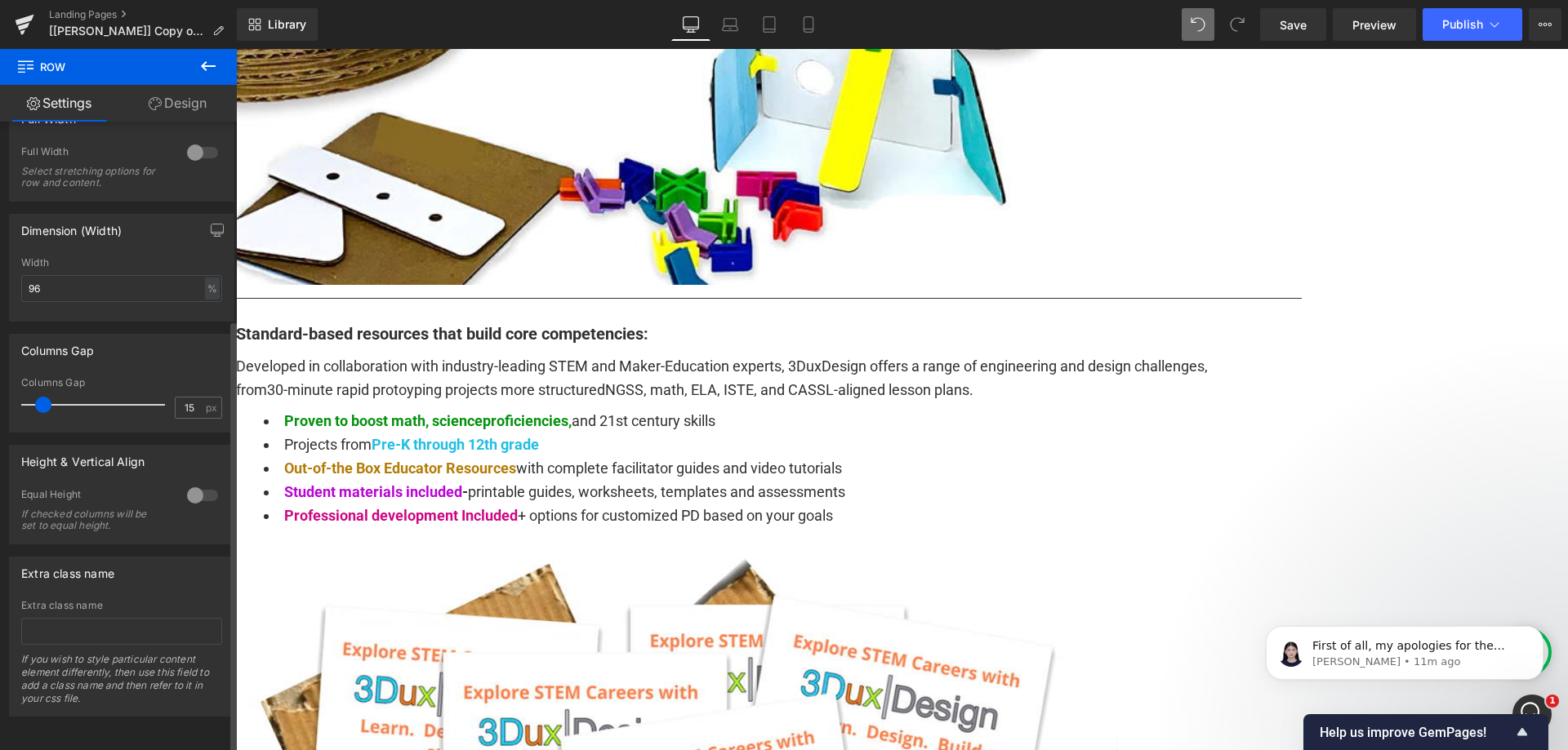
click at [196, 482] on div at bounding box center [203, 495] width 40 height 26
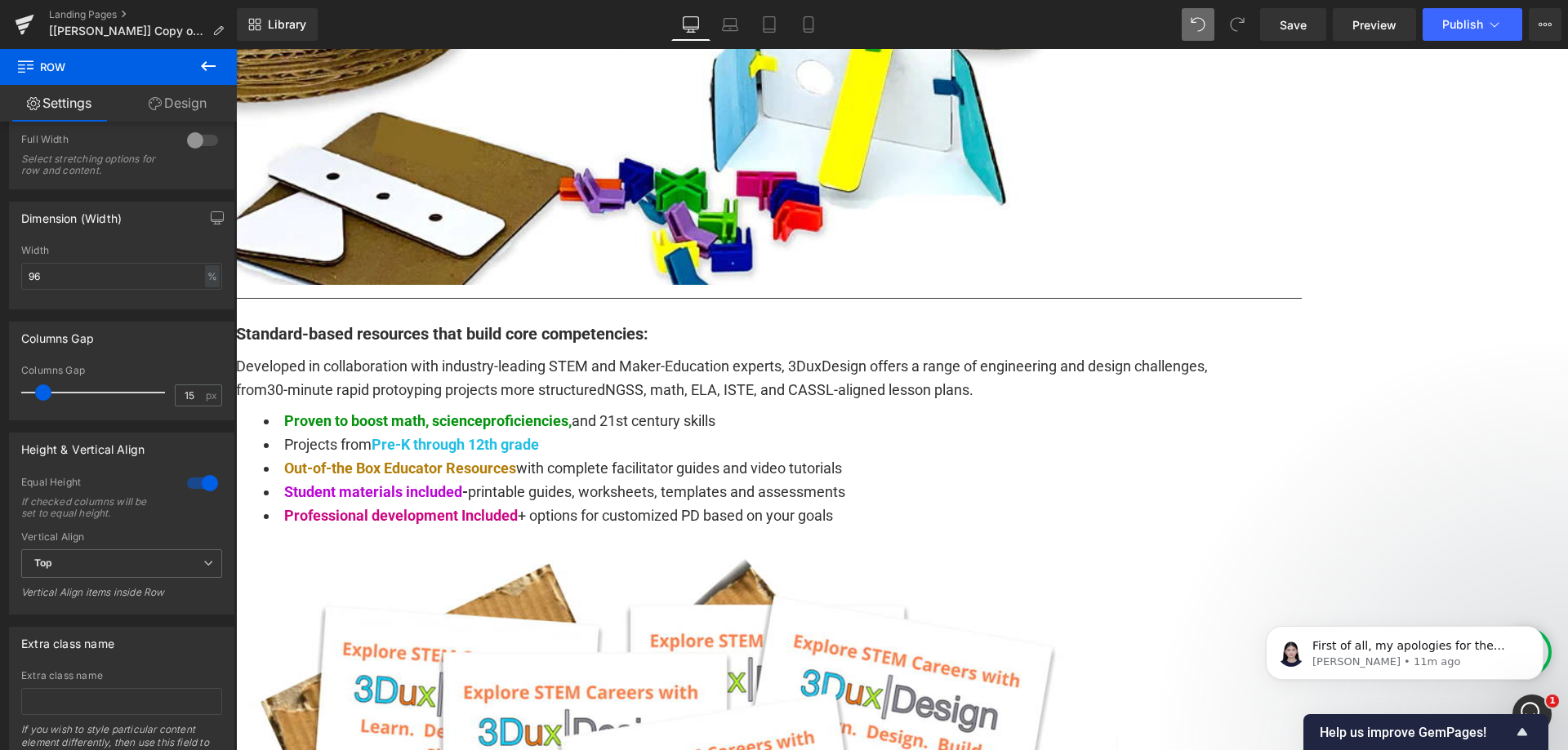
click at [236, 49] on span "Carousel" at bounding box center [236, 49] width 0 height 0
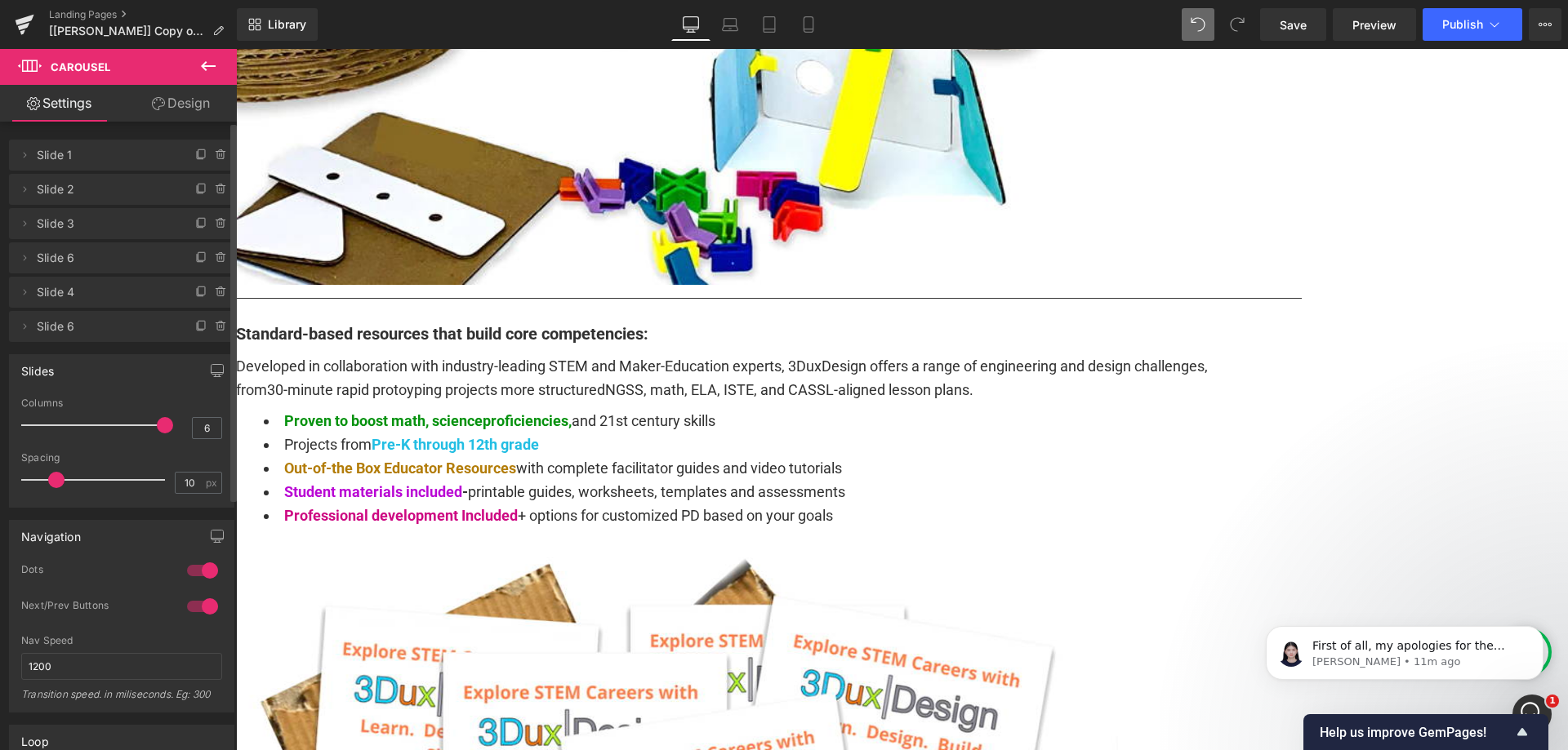
scroll to position [0, 0]
click at [166, 110] on link "Design" at bounding box center [180, 103] width 118 height 37
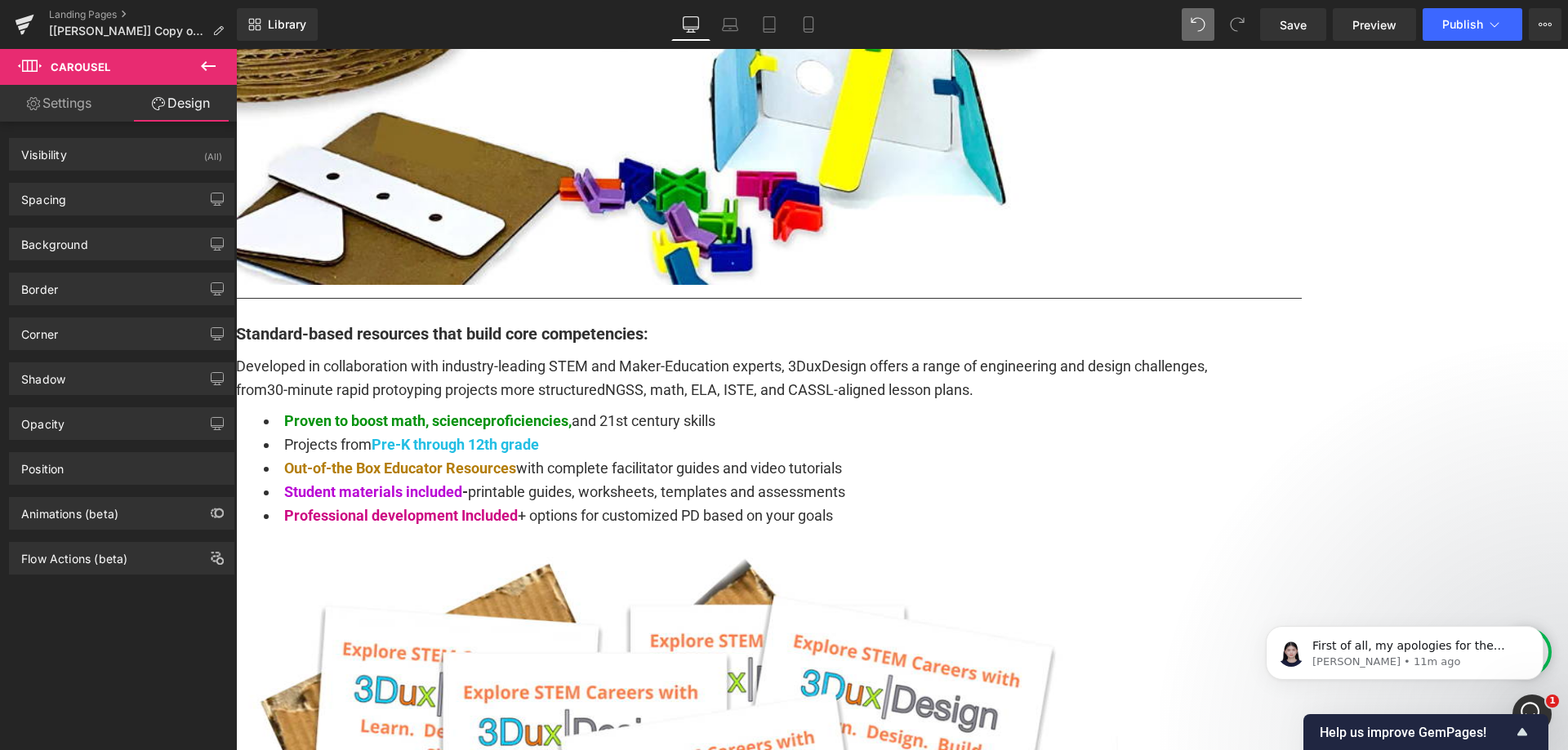
click at [78, 94] on link "Settings" at bounding box center [59, 103] width 118 height 37
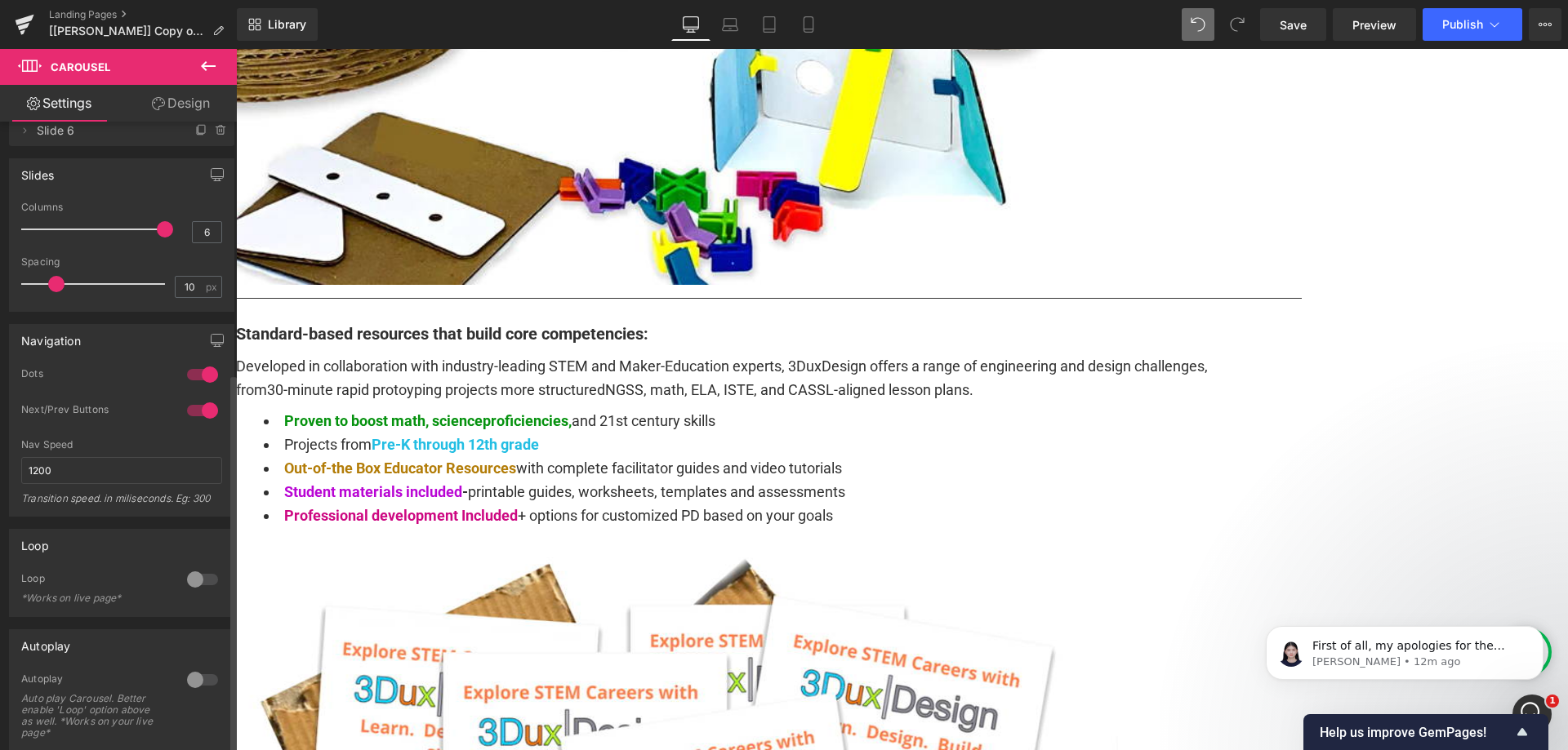
scroll to position [418, 0]
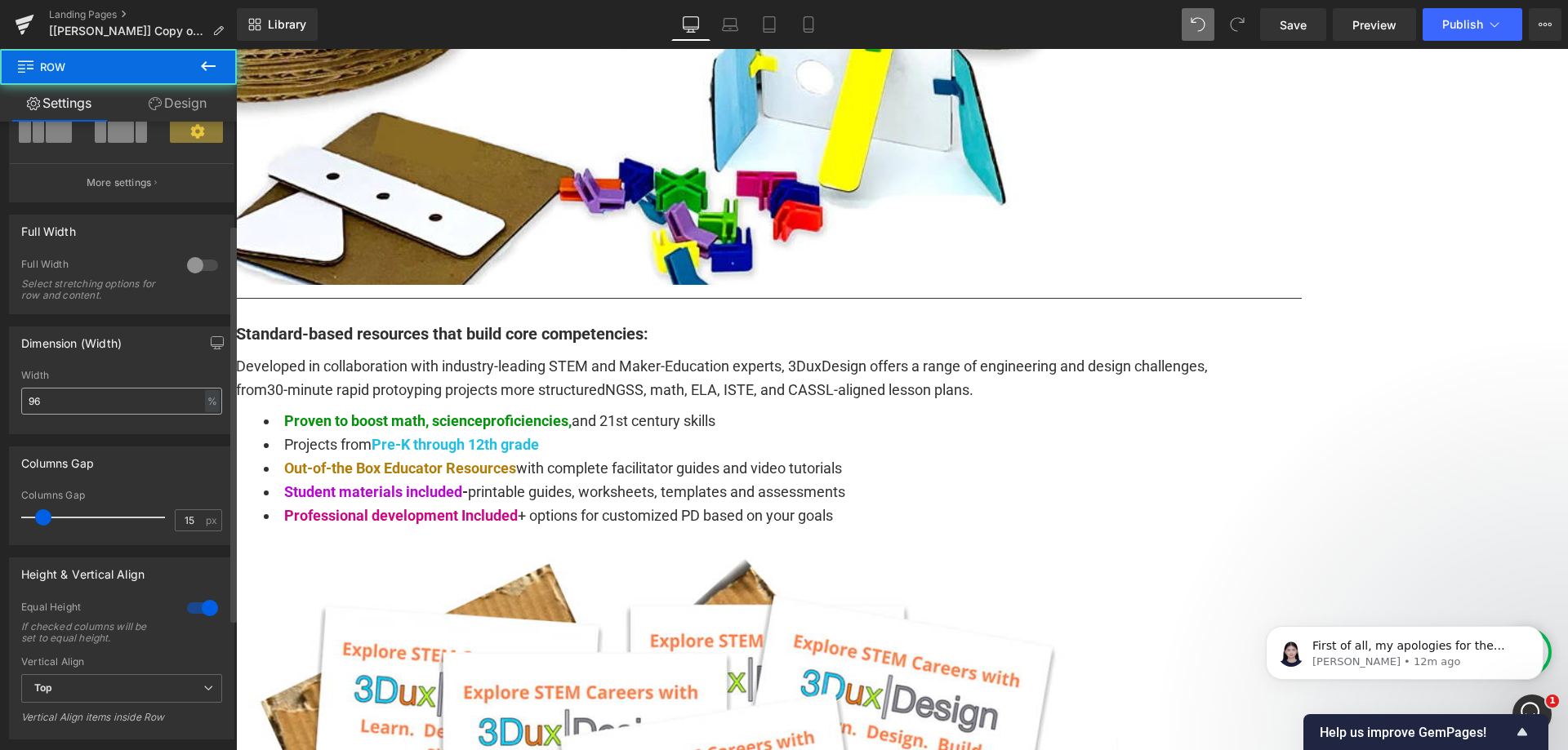
scroll to position [370, 0]
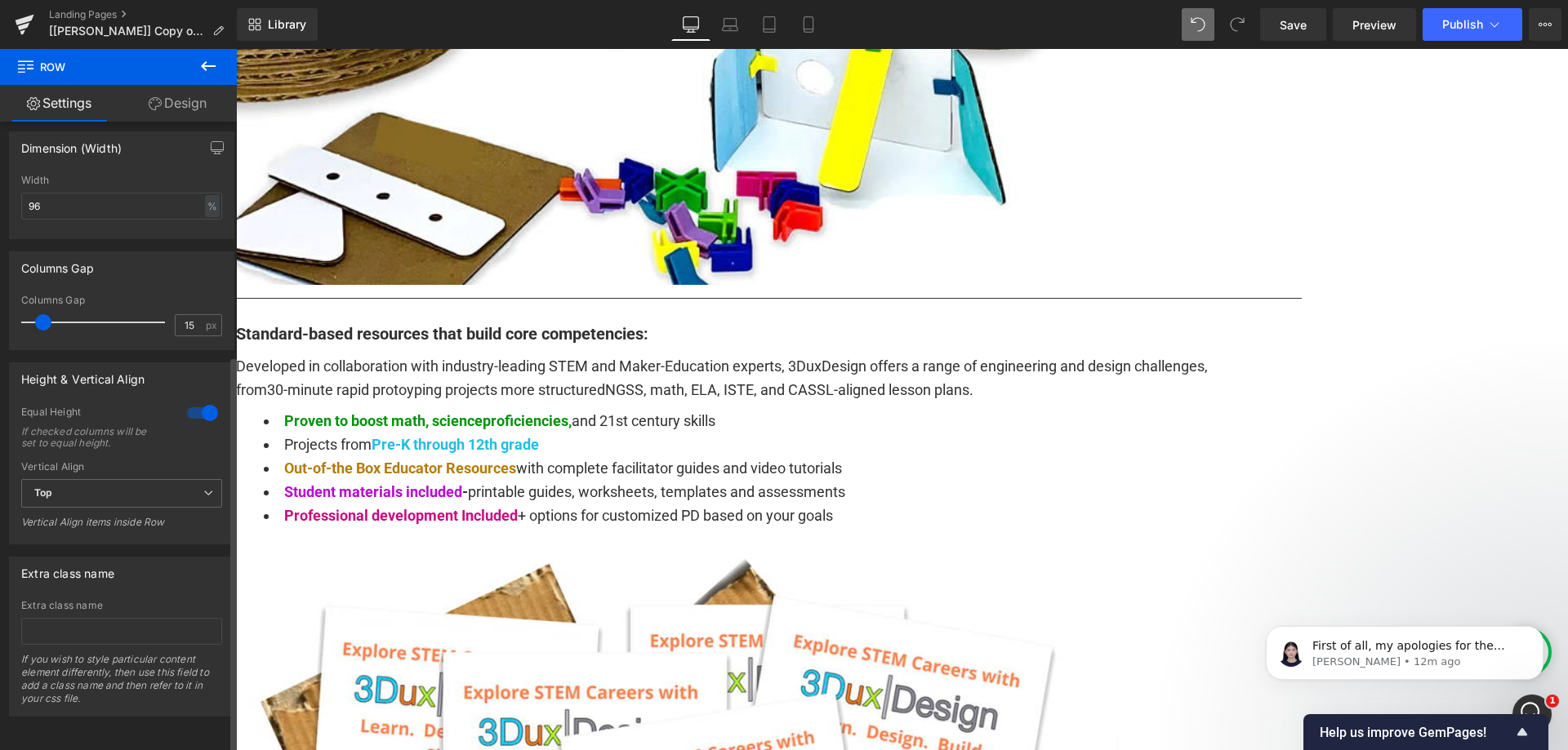
click at [196, 402] on div at bounding box center [203, 413] width 40 height 26
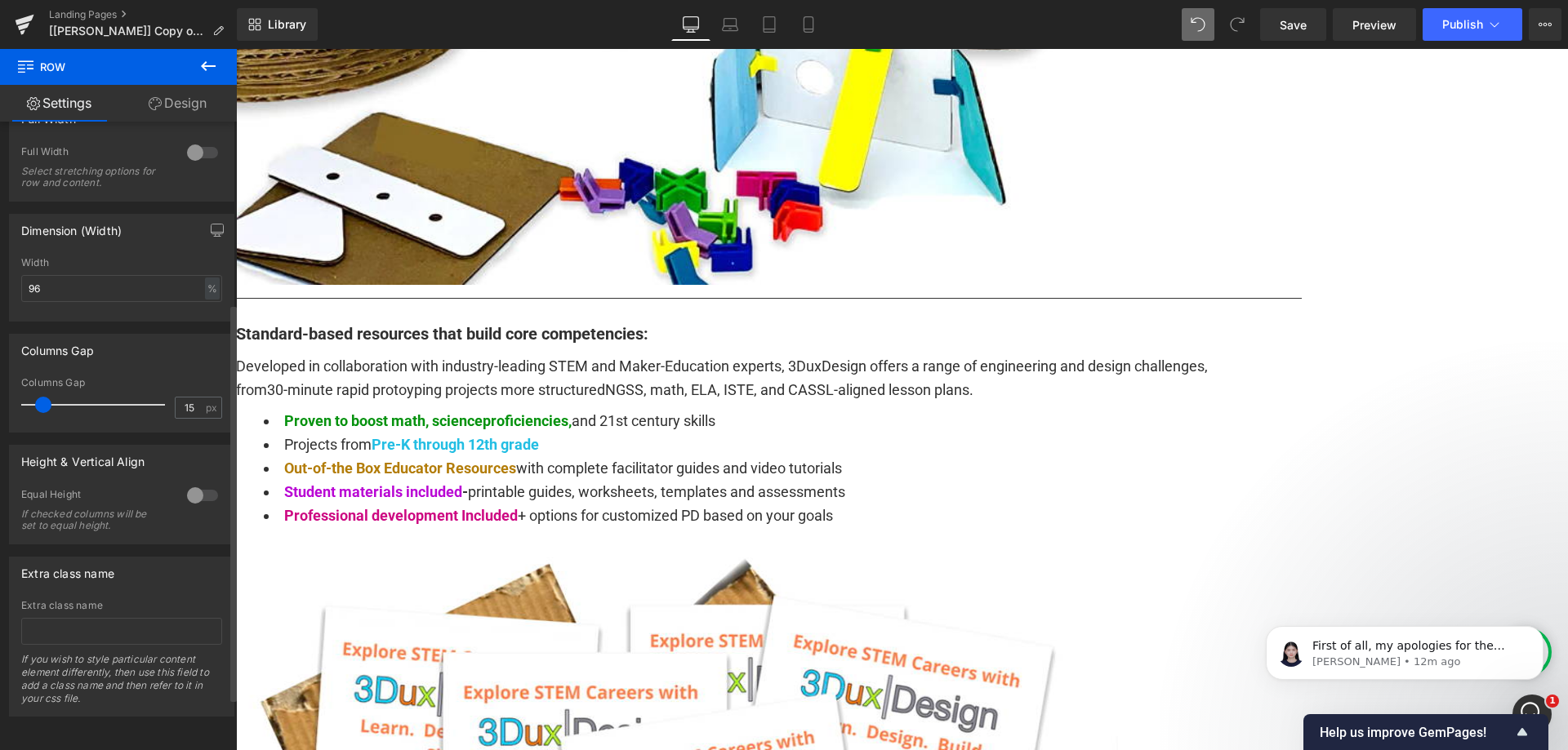
scroll to position [287, 0]
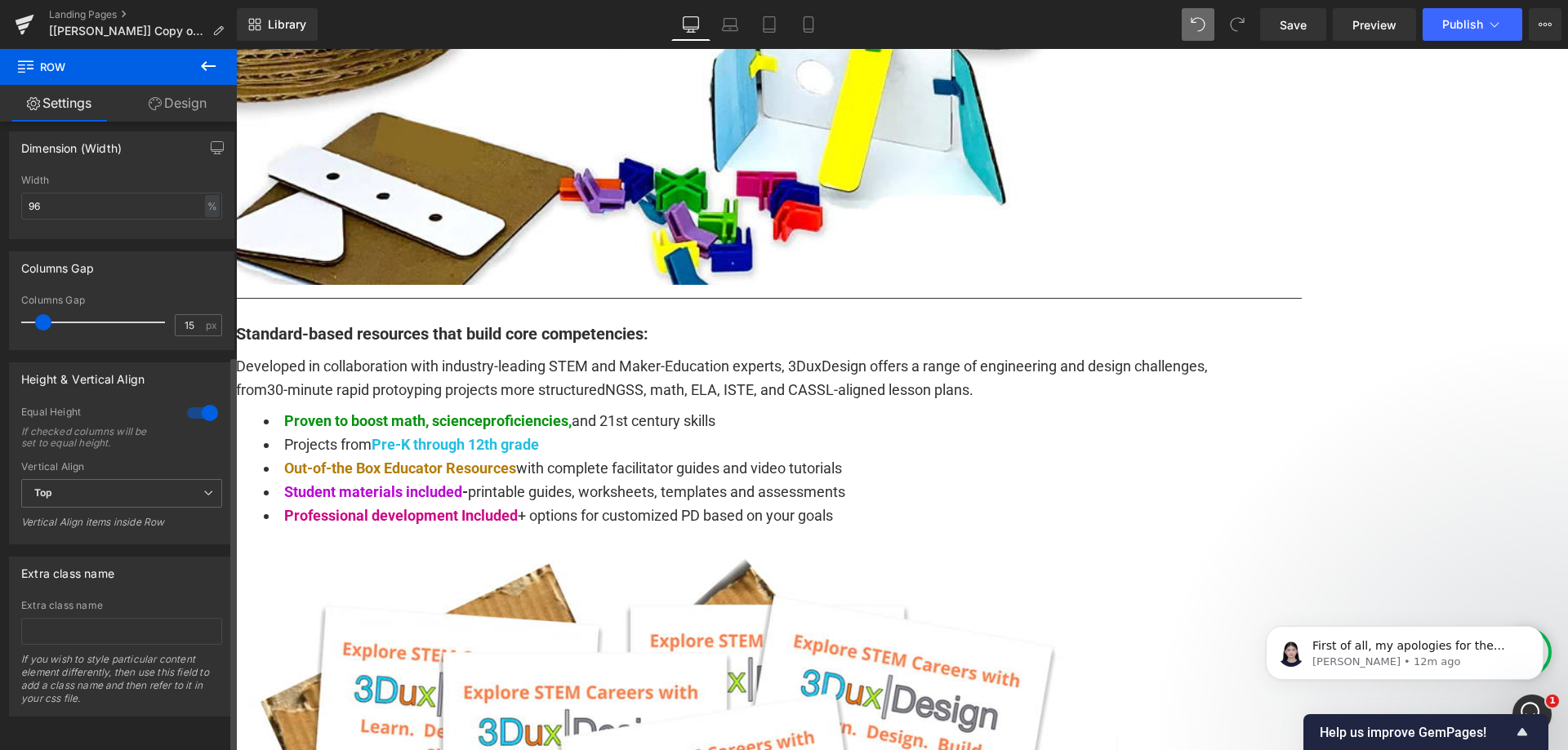
scroll to position [370, 0]
click at [214, 400] on div at bounding box center [203, 413] width 40 height 26
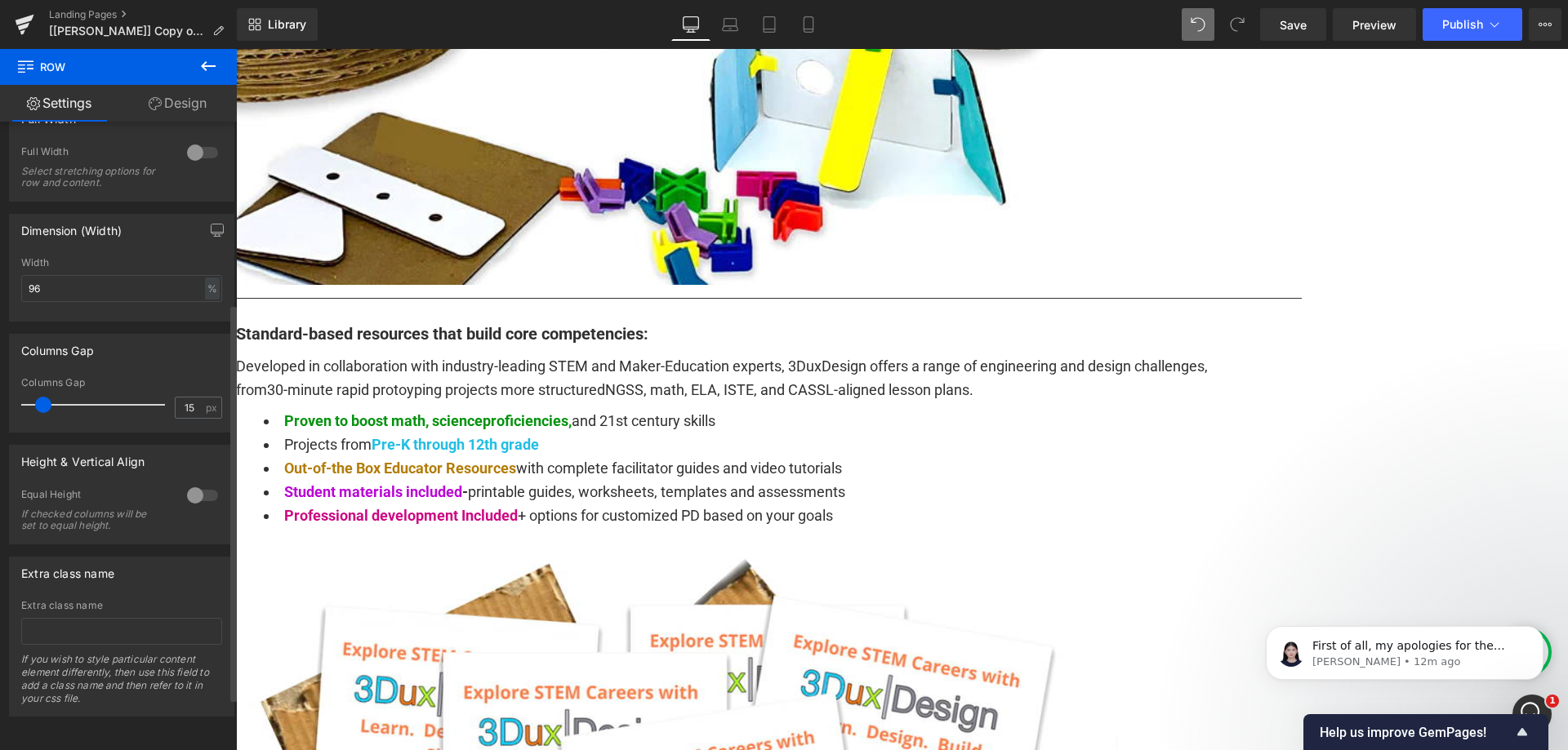
scroll to position [287, 0]
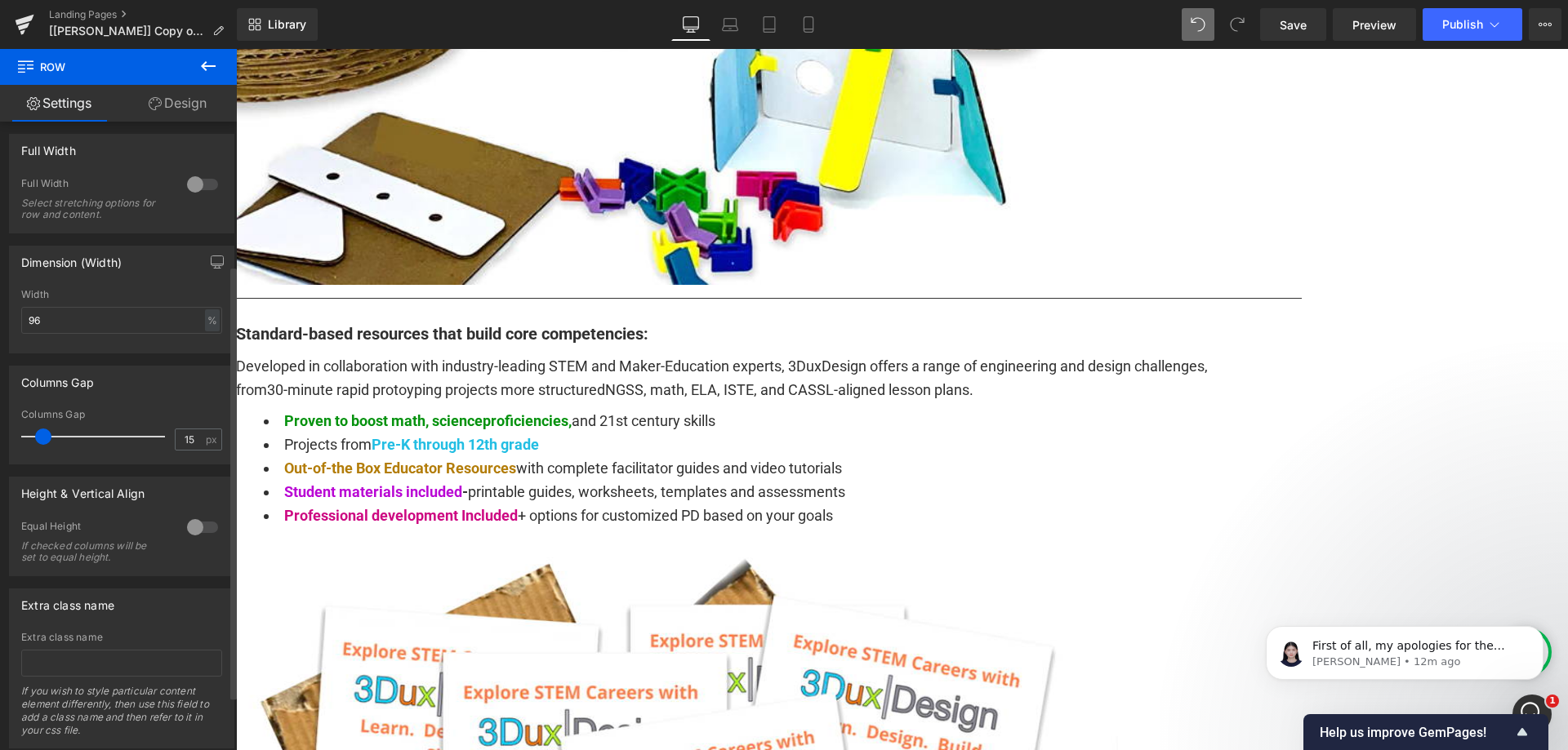
scroll to position [206, 0]
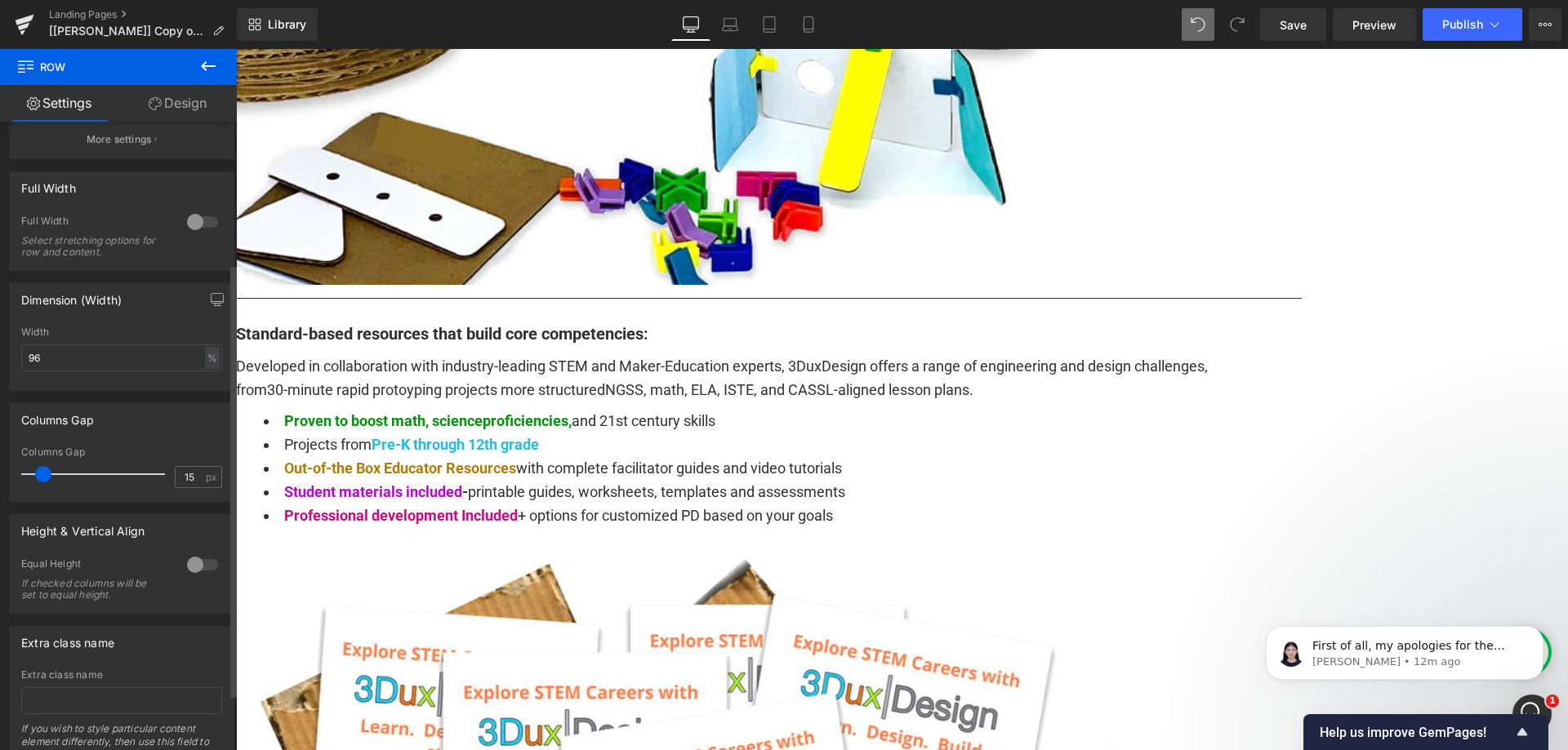
click at [191, 225] on div at bounding box center [203, 222] width 40 height 26
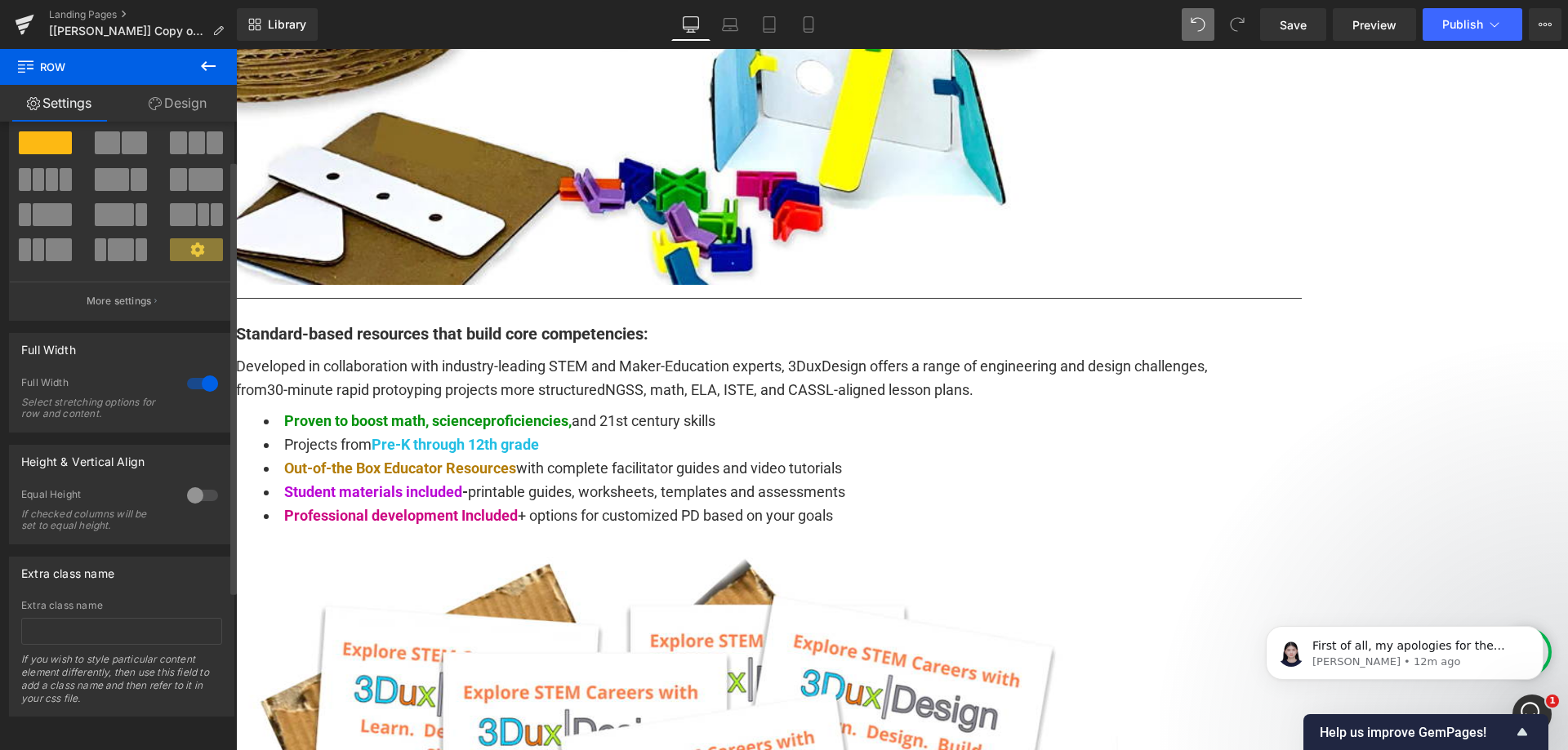
scroll to position [57, 0]
click at [191, 371] on div at bounding box center [203, 384] width 40 height 26
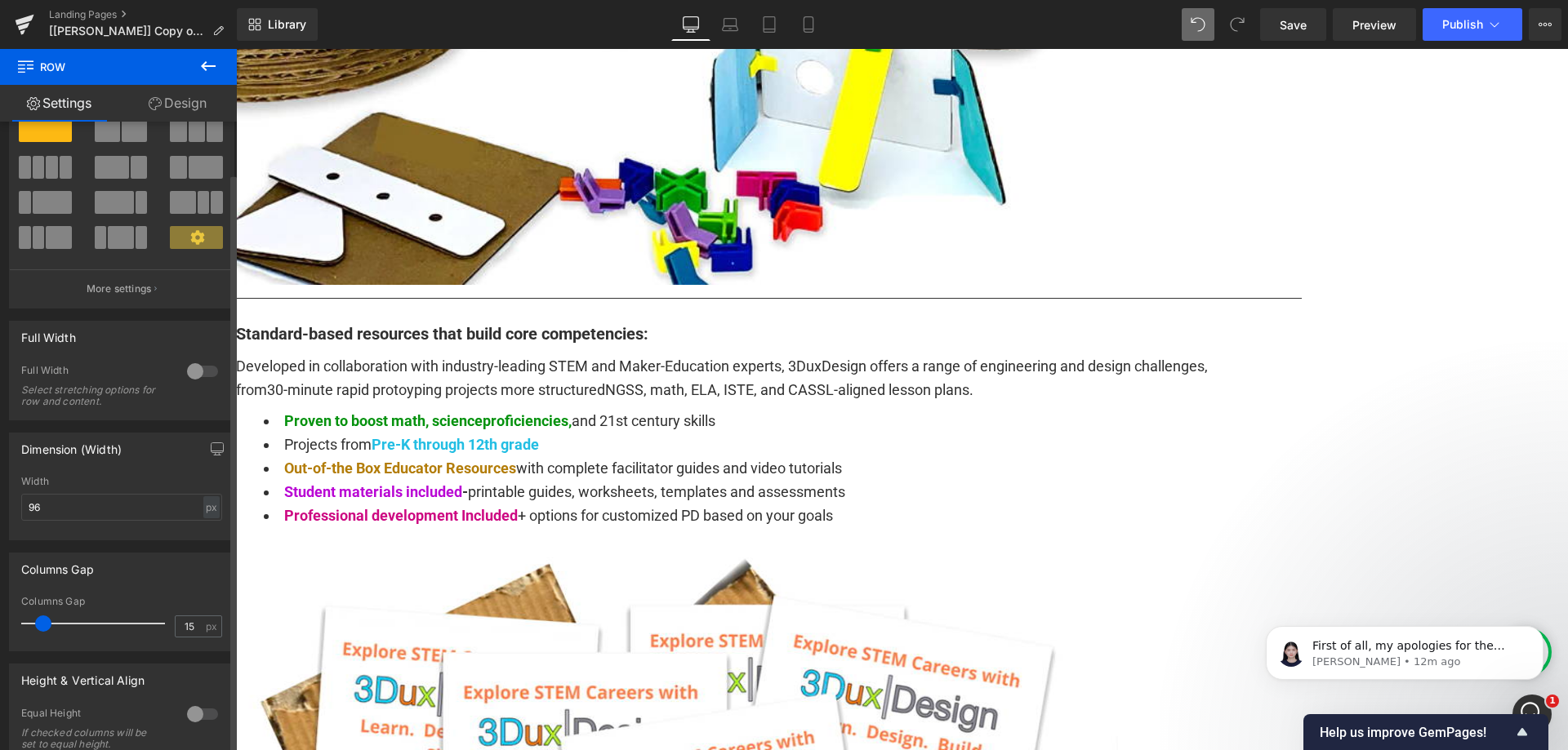
scroll to position [206, 0]
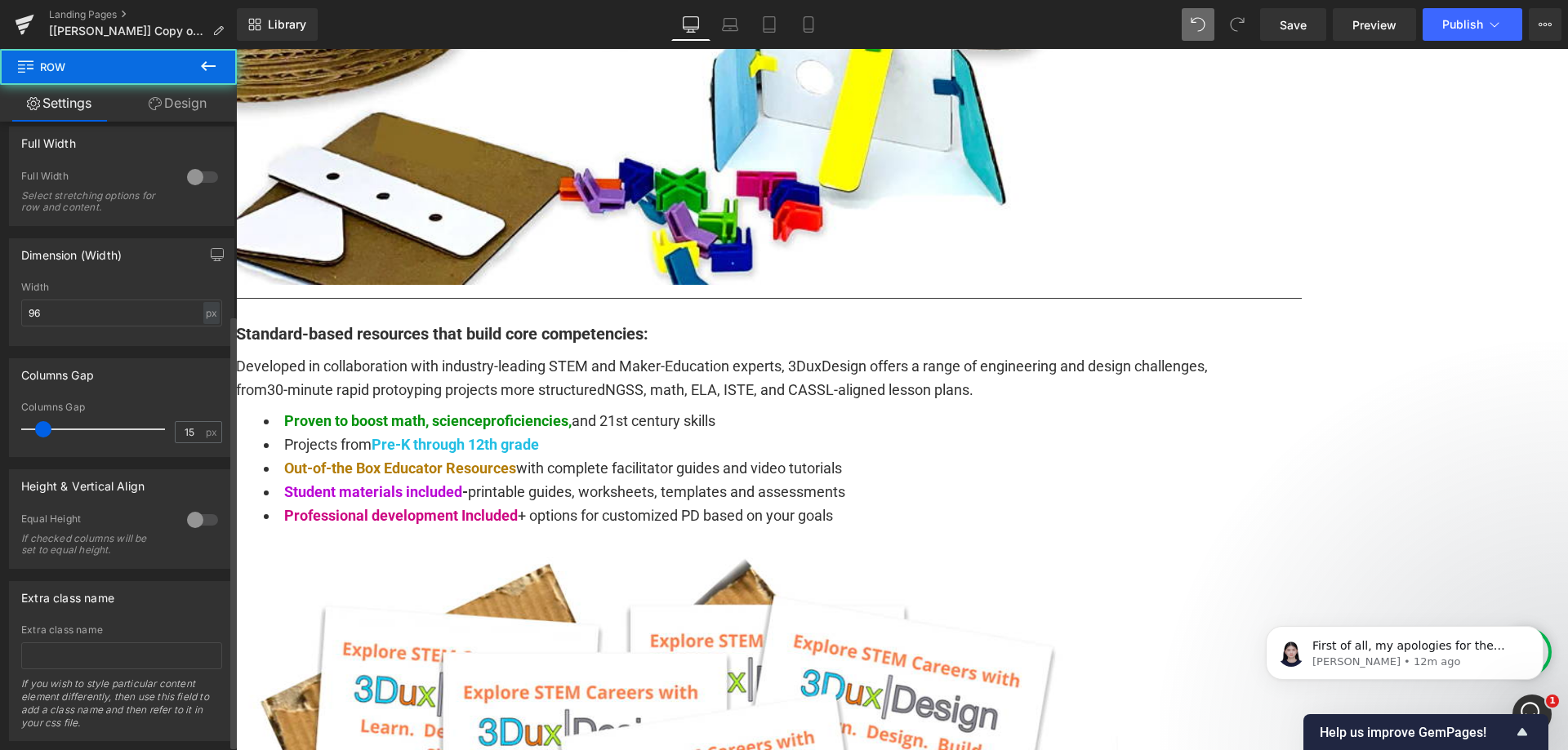
scroll to position [287, 0]
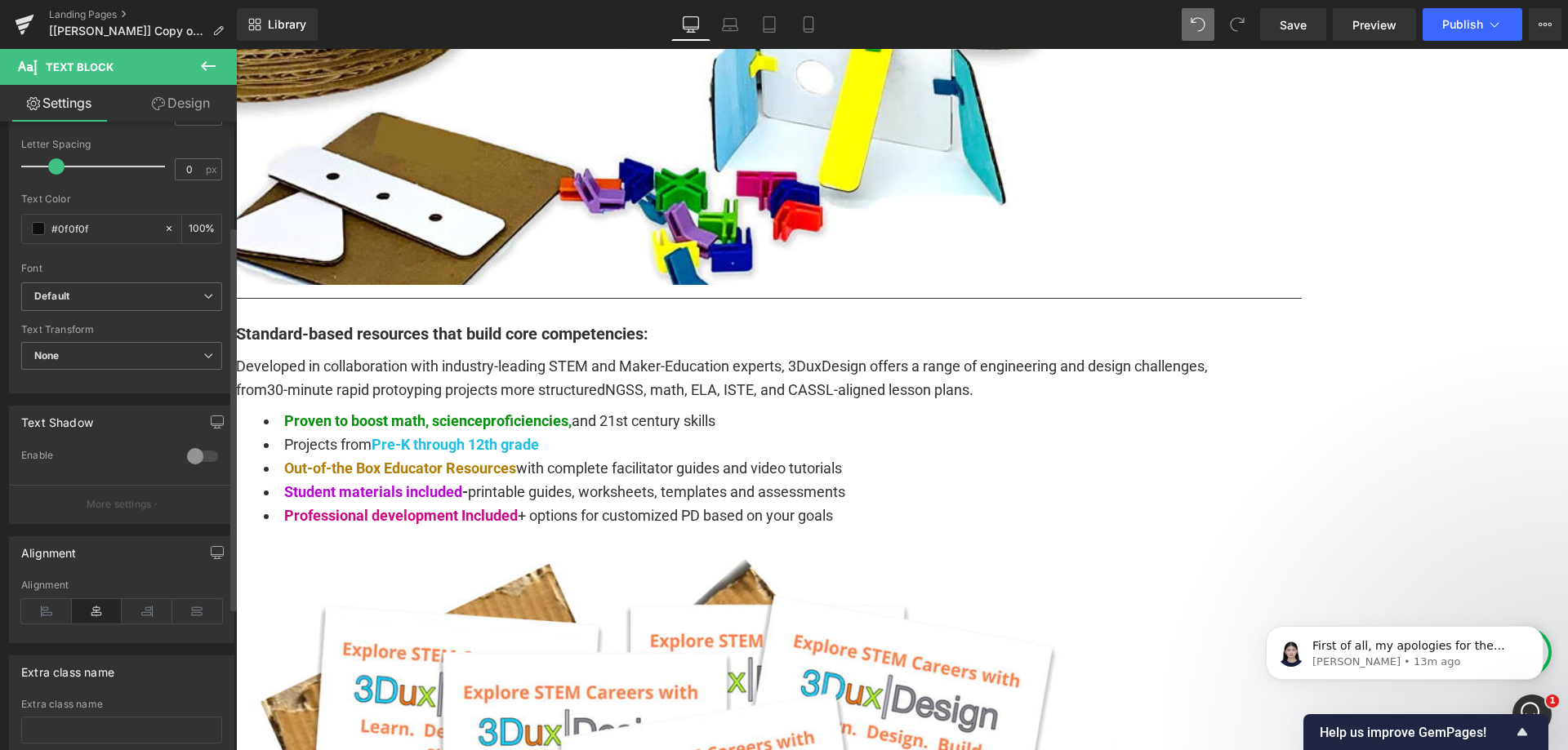
scroll to position [404, 0]
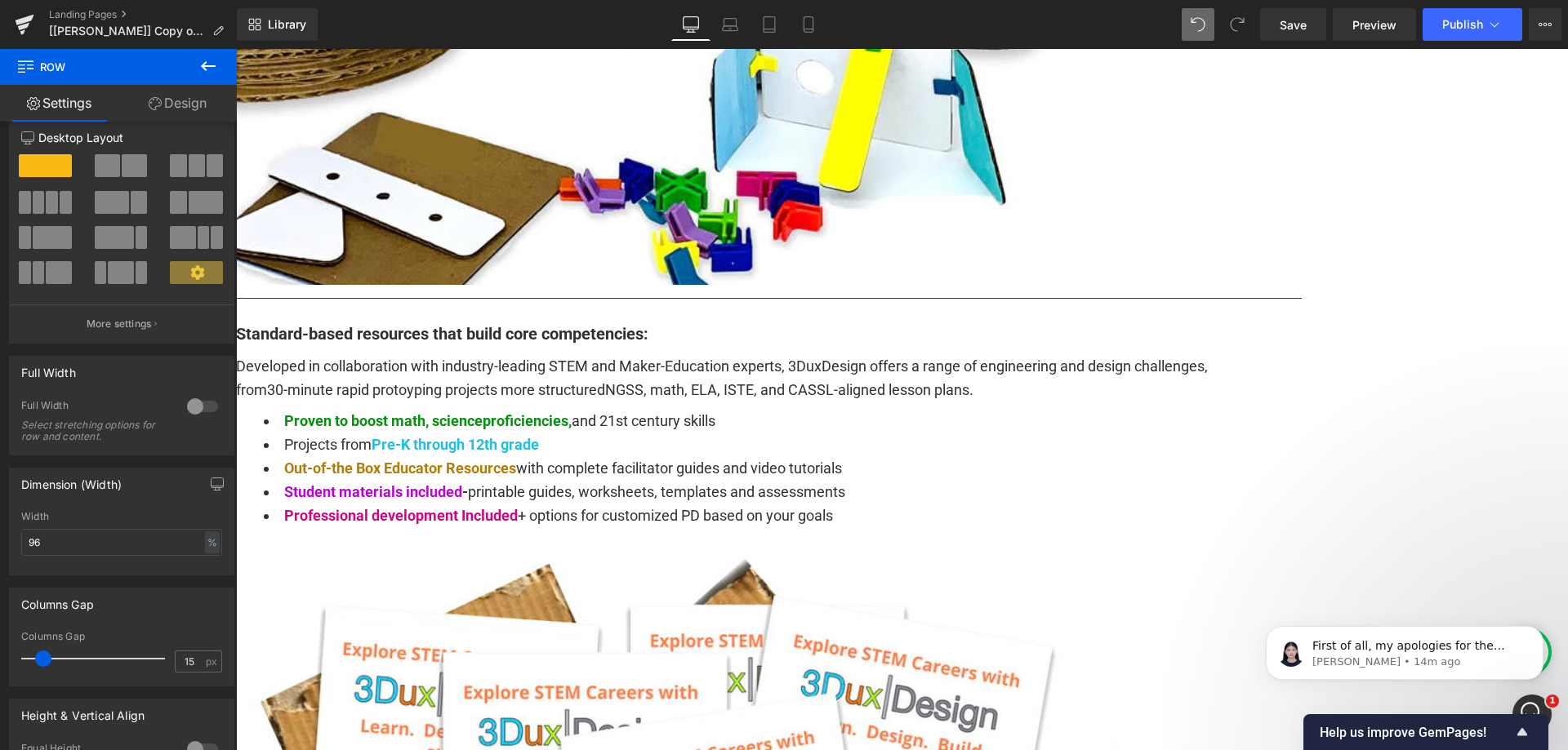
scroll to position [0, 0]
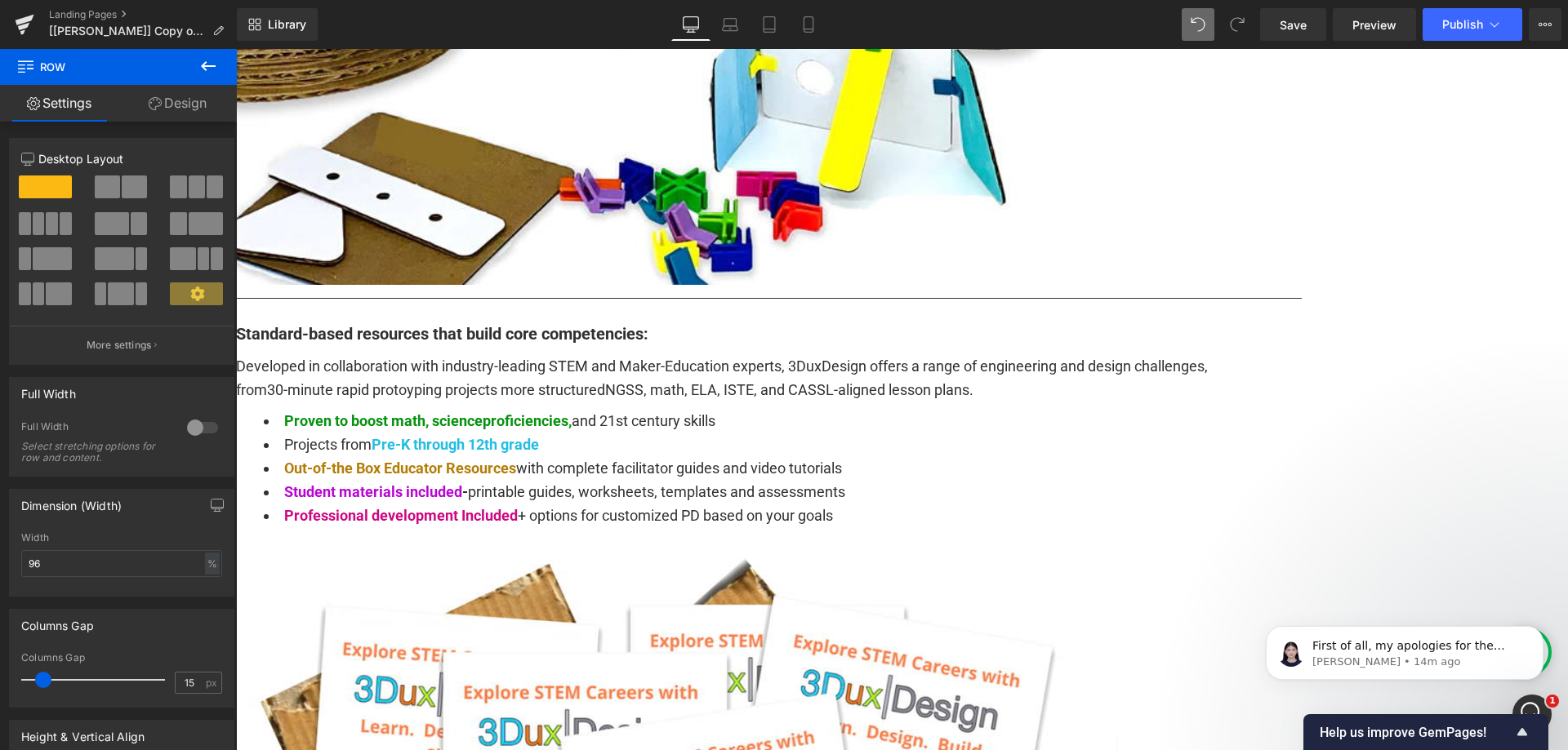
click at [172, 97] on link "Design" at bounding box center [177, 103] width 118 height 37
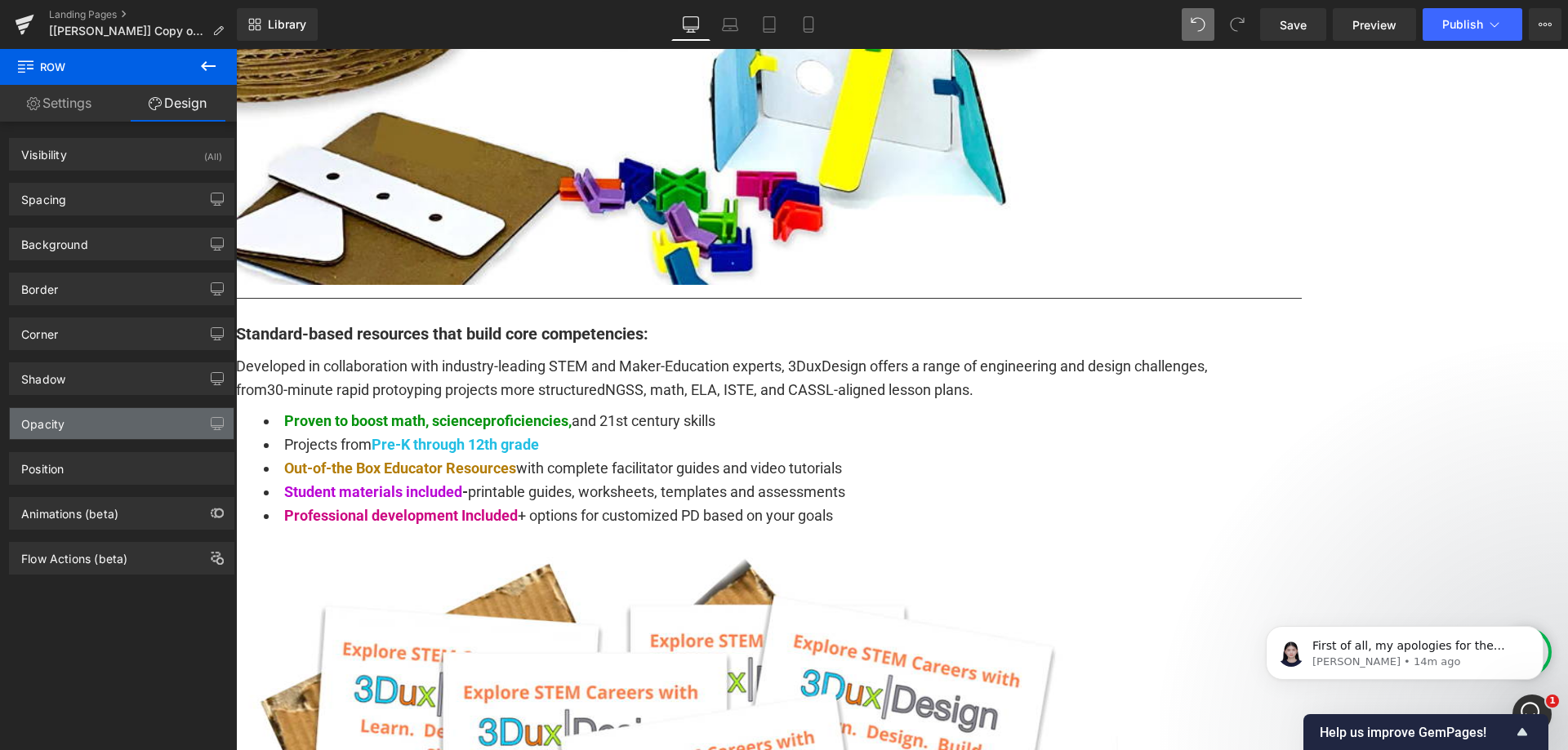
click at [93, 414] on div "Opacity" at bounding box center [121, 423] width 224 height 31
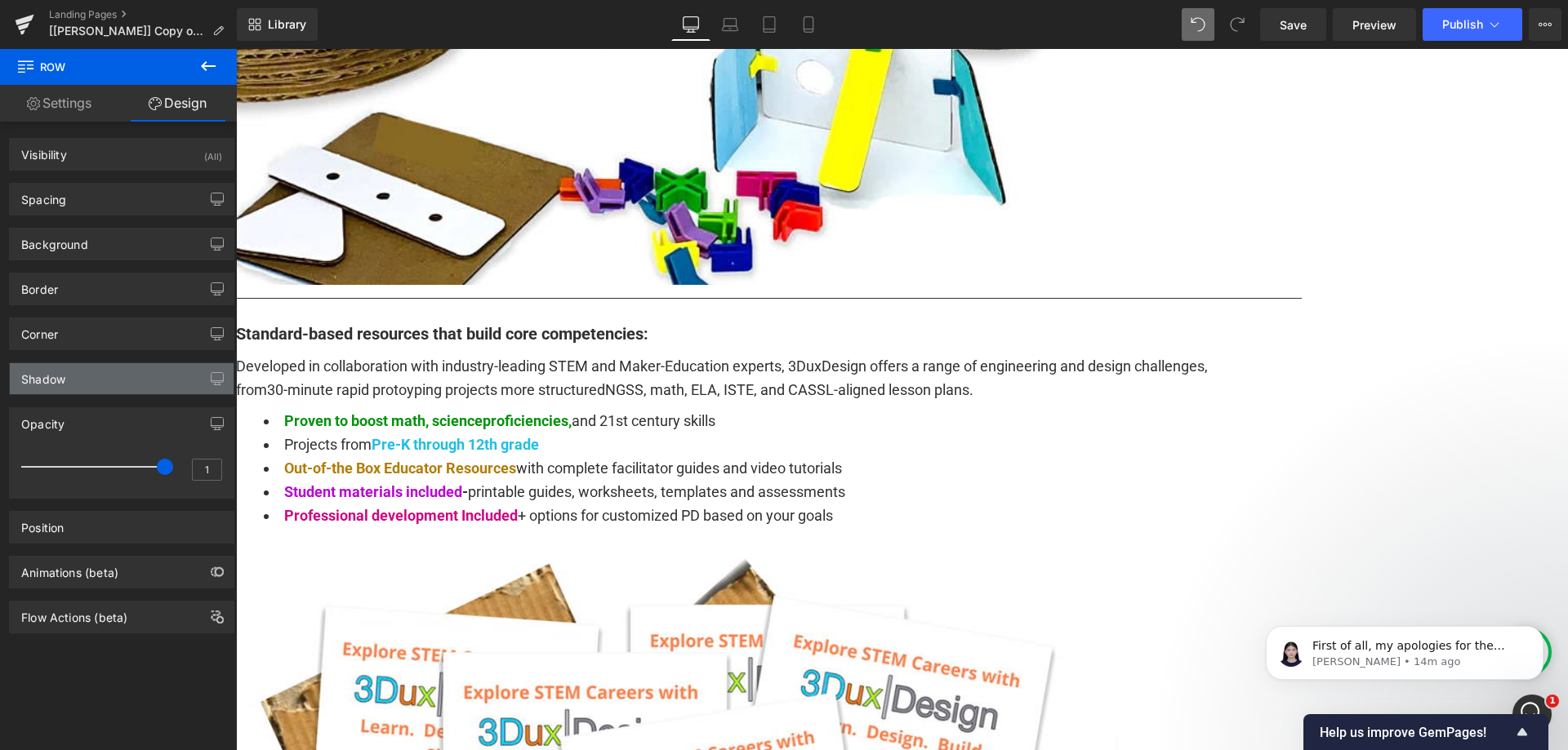
click at [108, 380] on div "Shadow" at bounding box center [121, 378] width 224 height 31
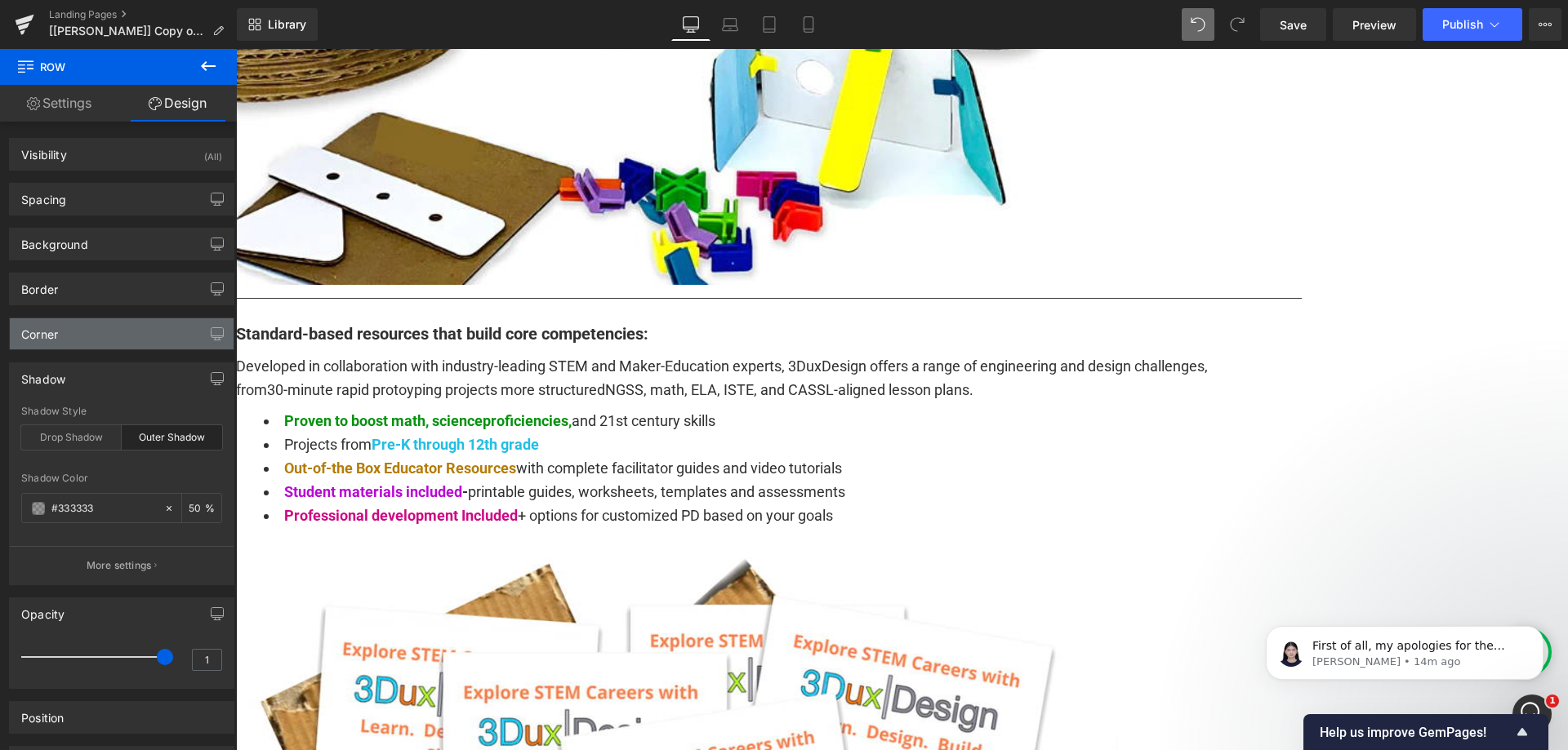
click at [122, 333] on div "Corner" at bounding box center [121, 333] width 224 height 31
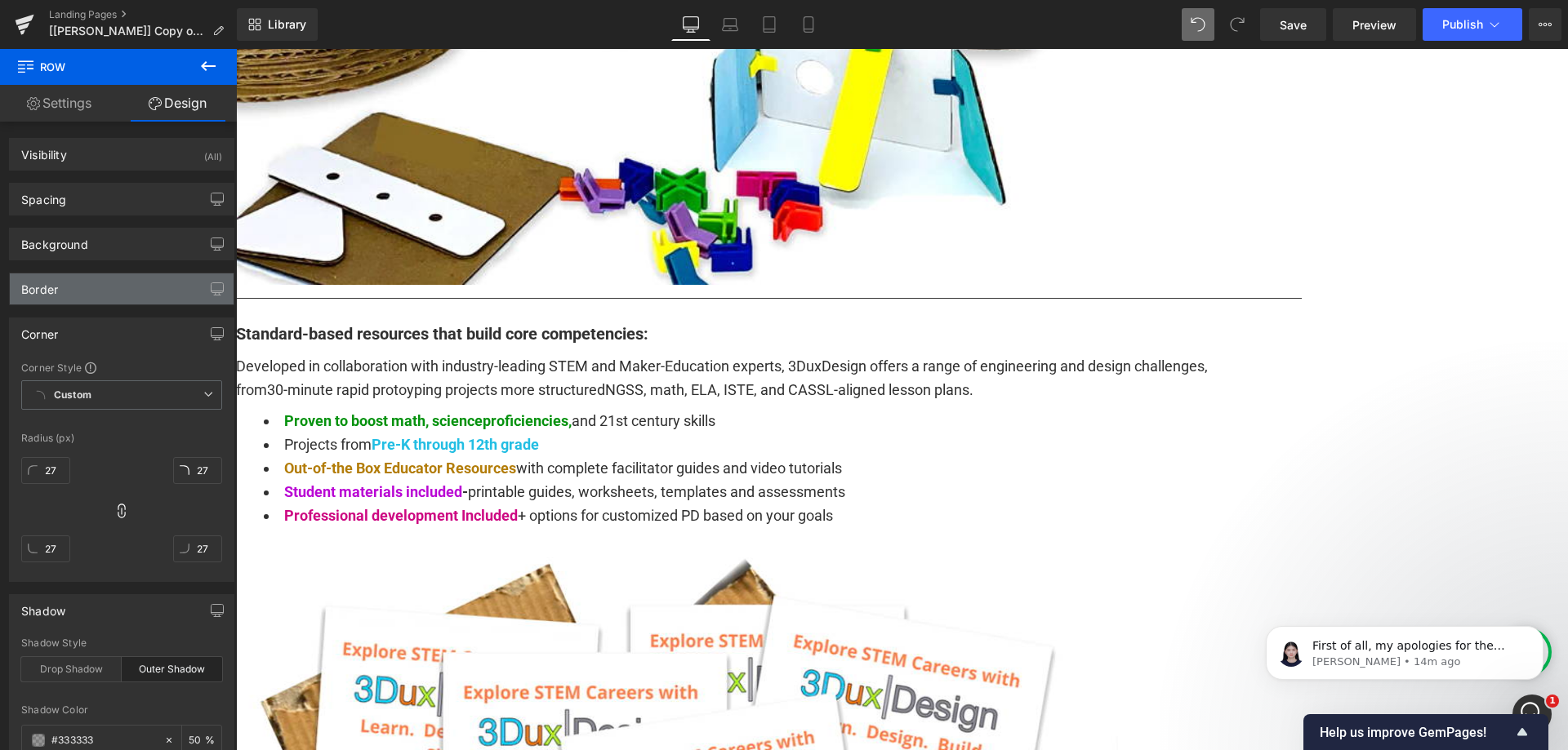
click at [124, 299] on div "Border" at bounding box center [121, 289] width 224 height 31
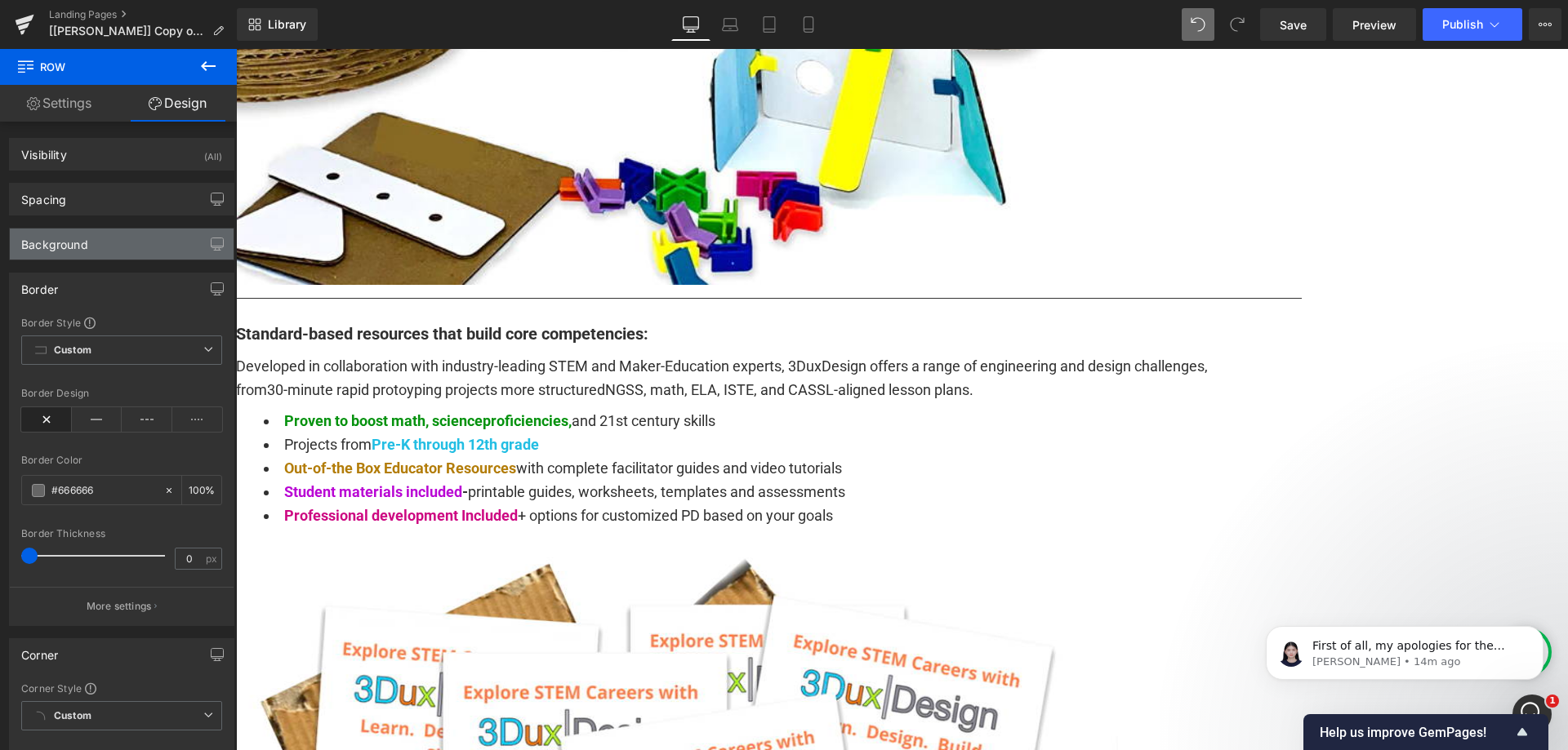
click at [124, 243] on div "Background" at bounding box center [121, 243] width 224 height 31
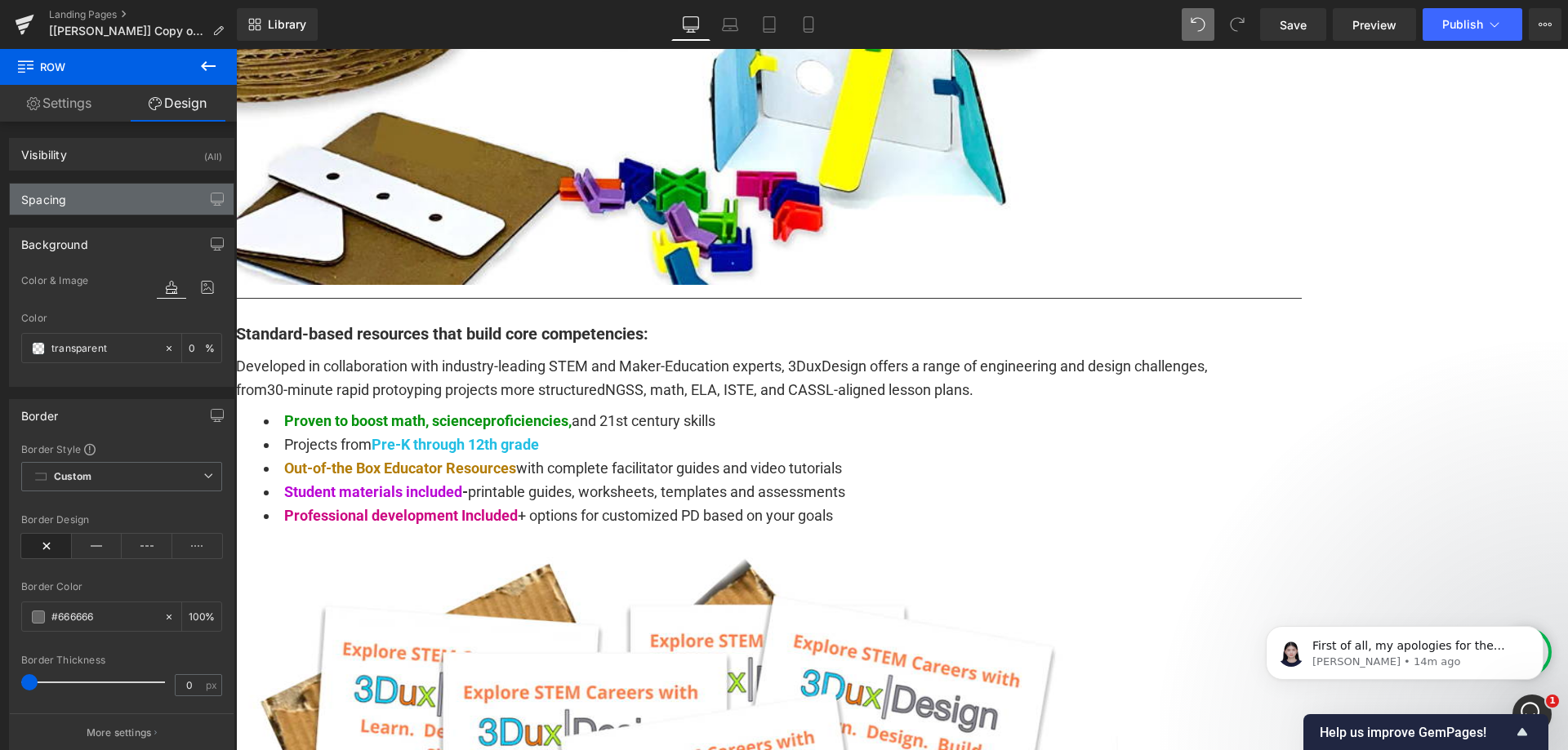
click at [126, 198] on div "Spacing" at bounding box center [121, 199] width 224 height 31
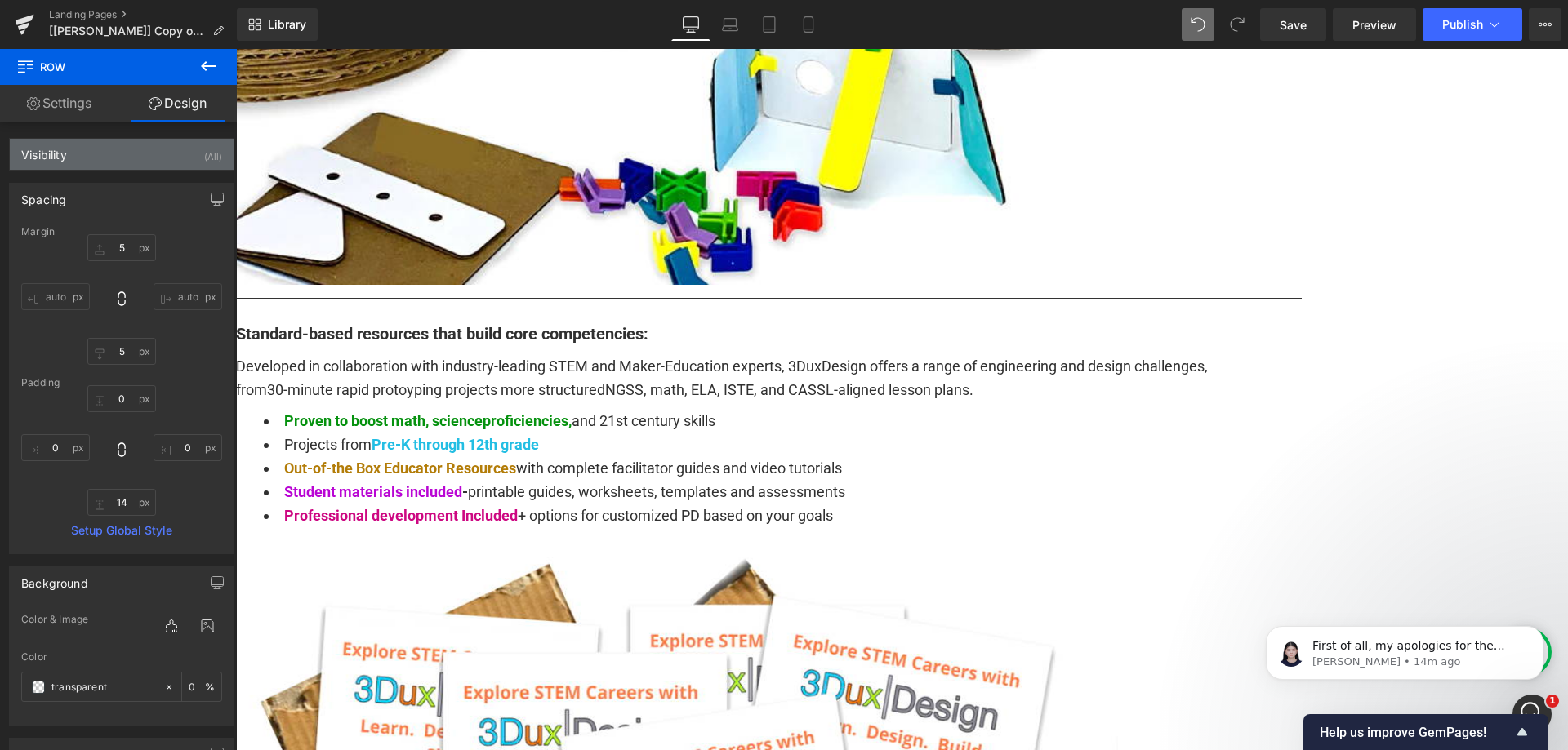
click at [128, 159] on div "Visibility (All)" at bounding box center [121, 154] width 224 height 31
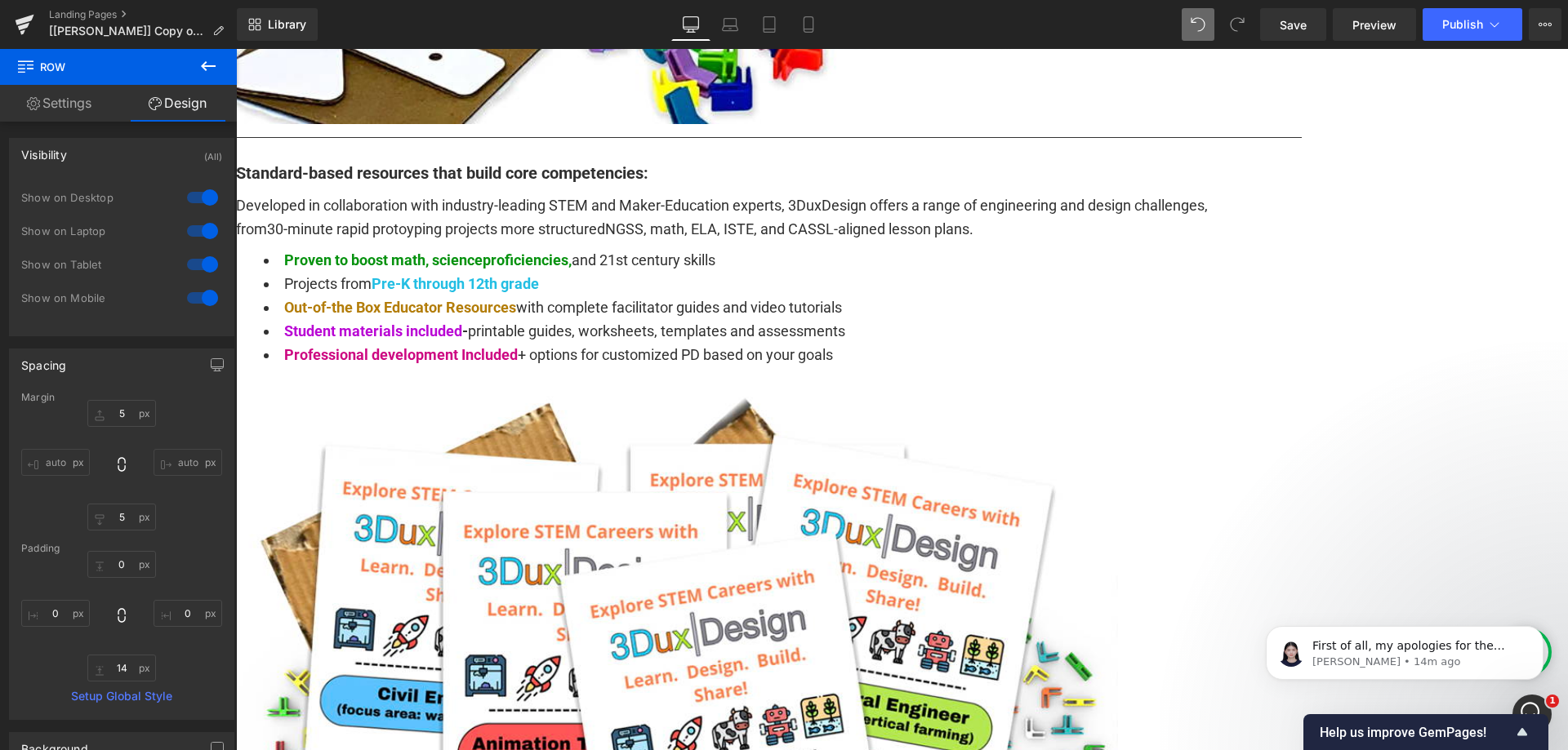
scroll to position [1469, 0]
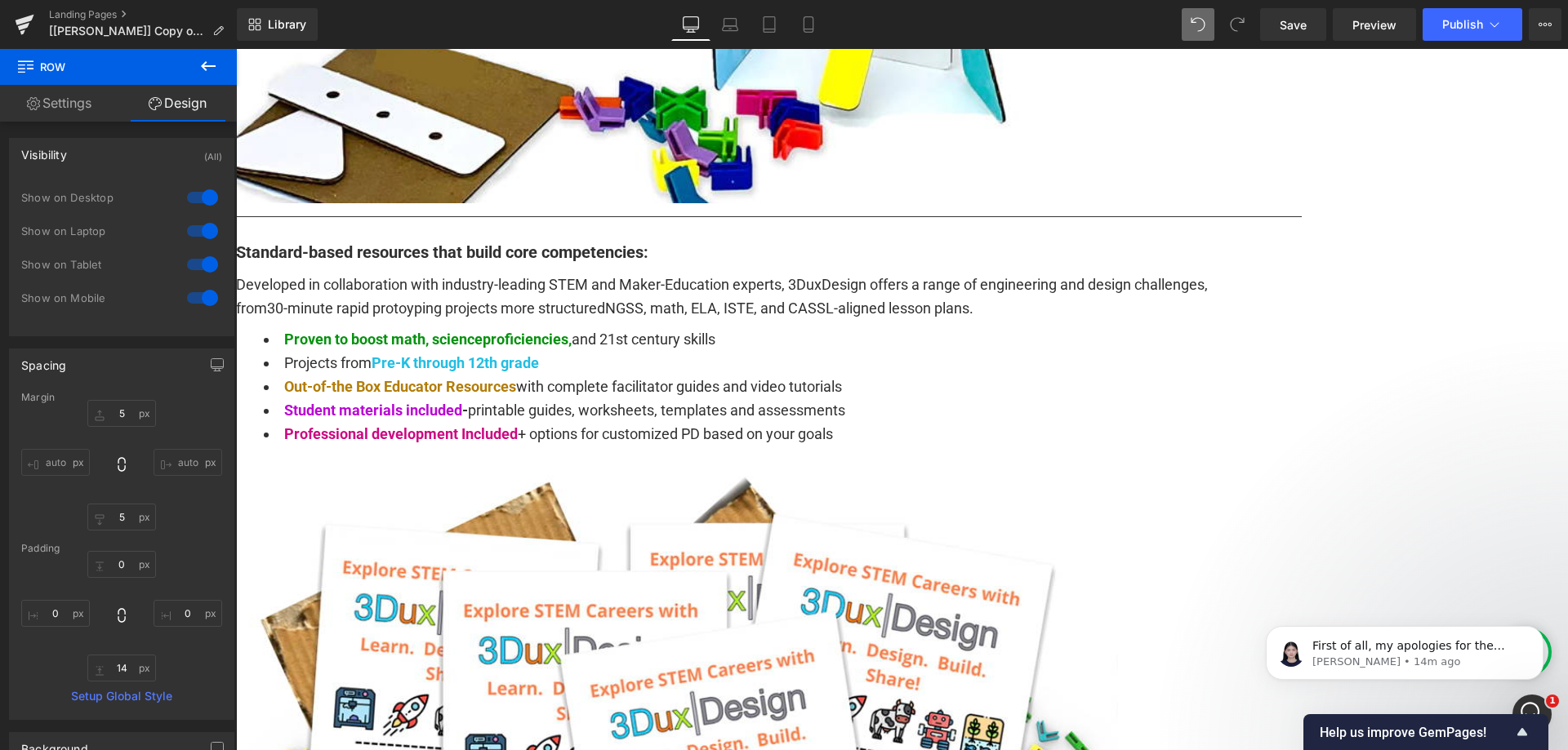
click at [69, 109] on link "Settings" at bounding box center [59, 103] width 118 height 37
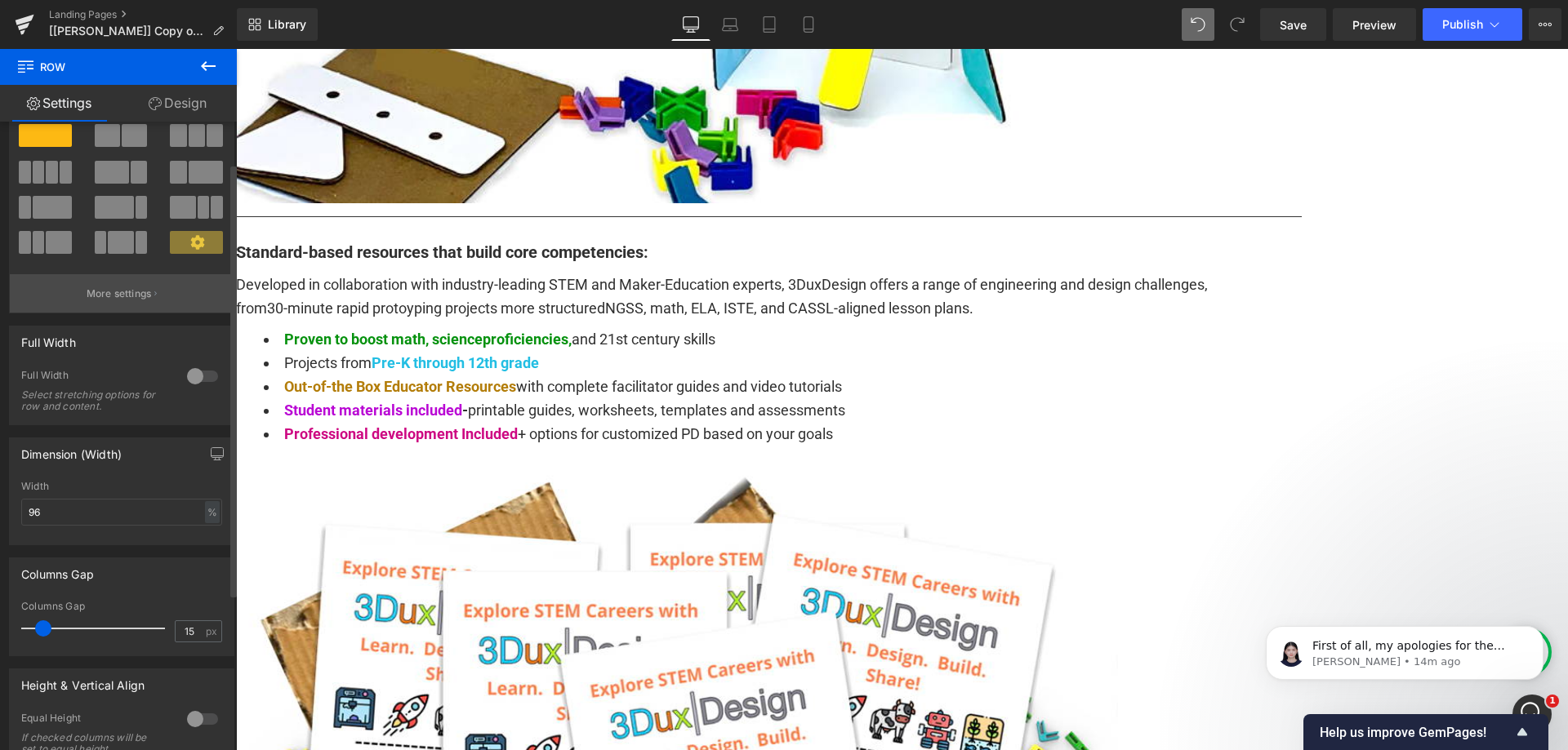
scroll to position [42, 0]
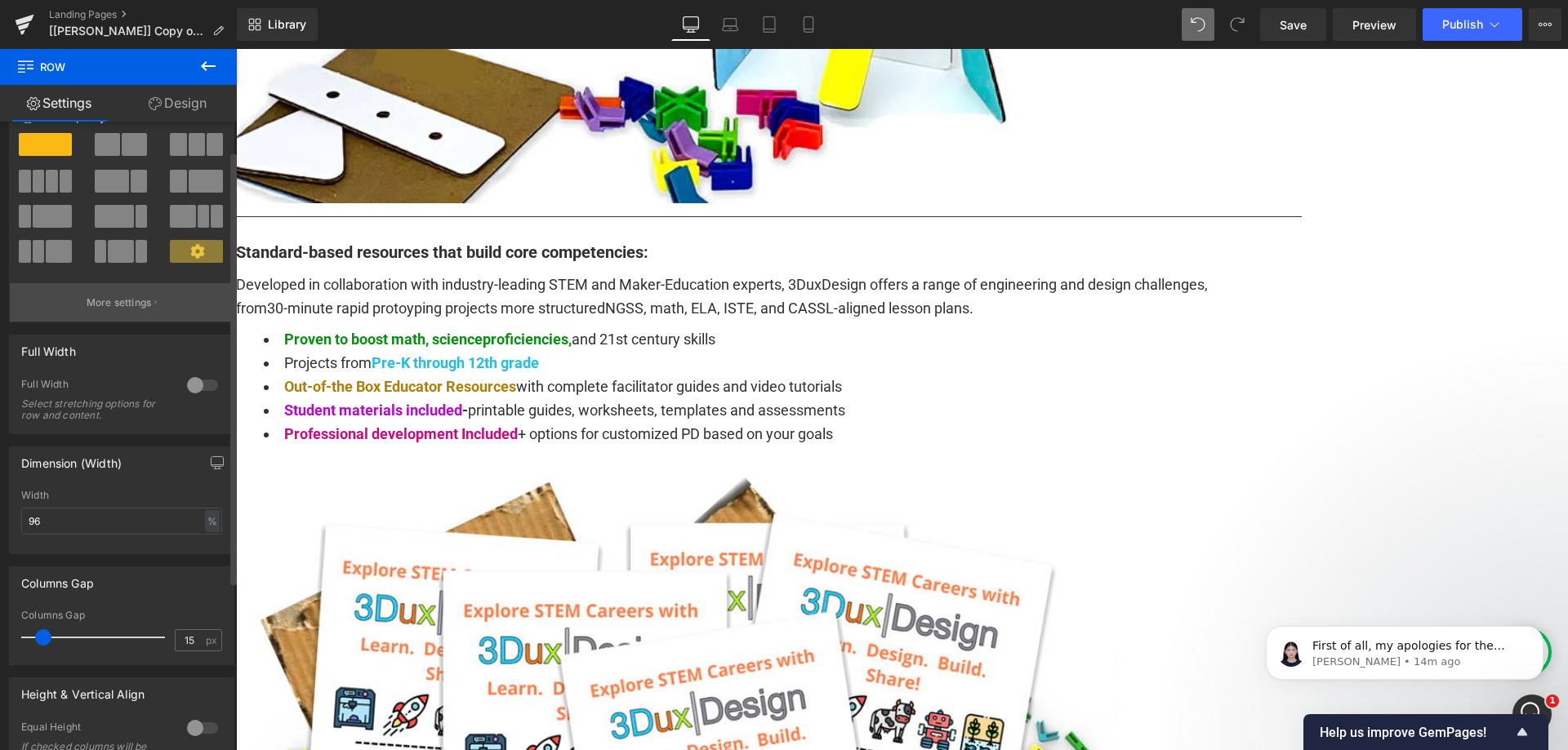
click at [139, 305] on p "More settings" at bounding box center [119, 303] width 65 height 15
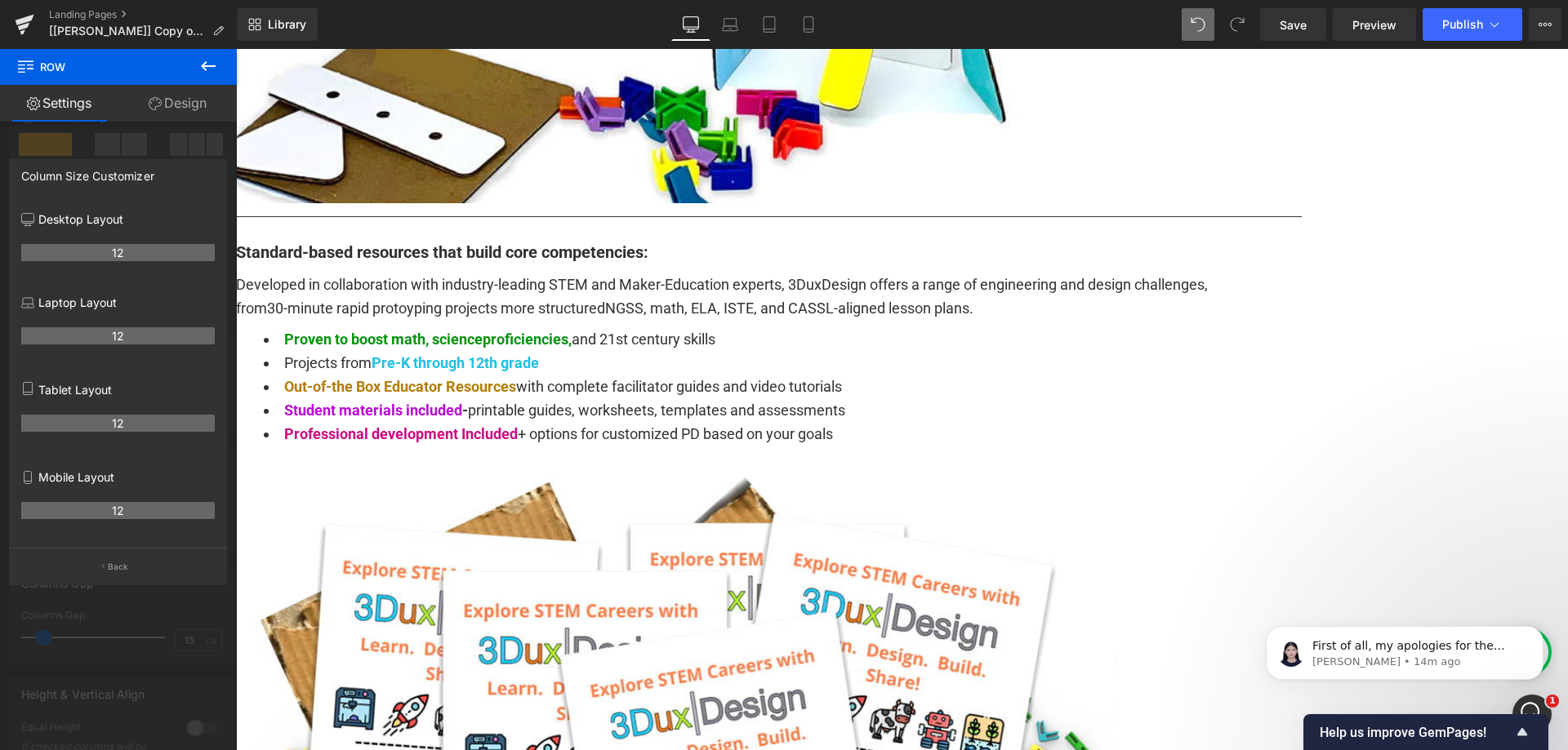
click at [179, 99] on link "Design" at bounding box center [177, 103] width 118 height 37
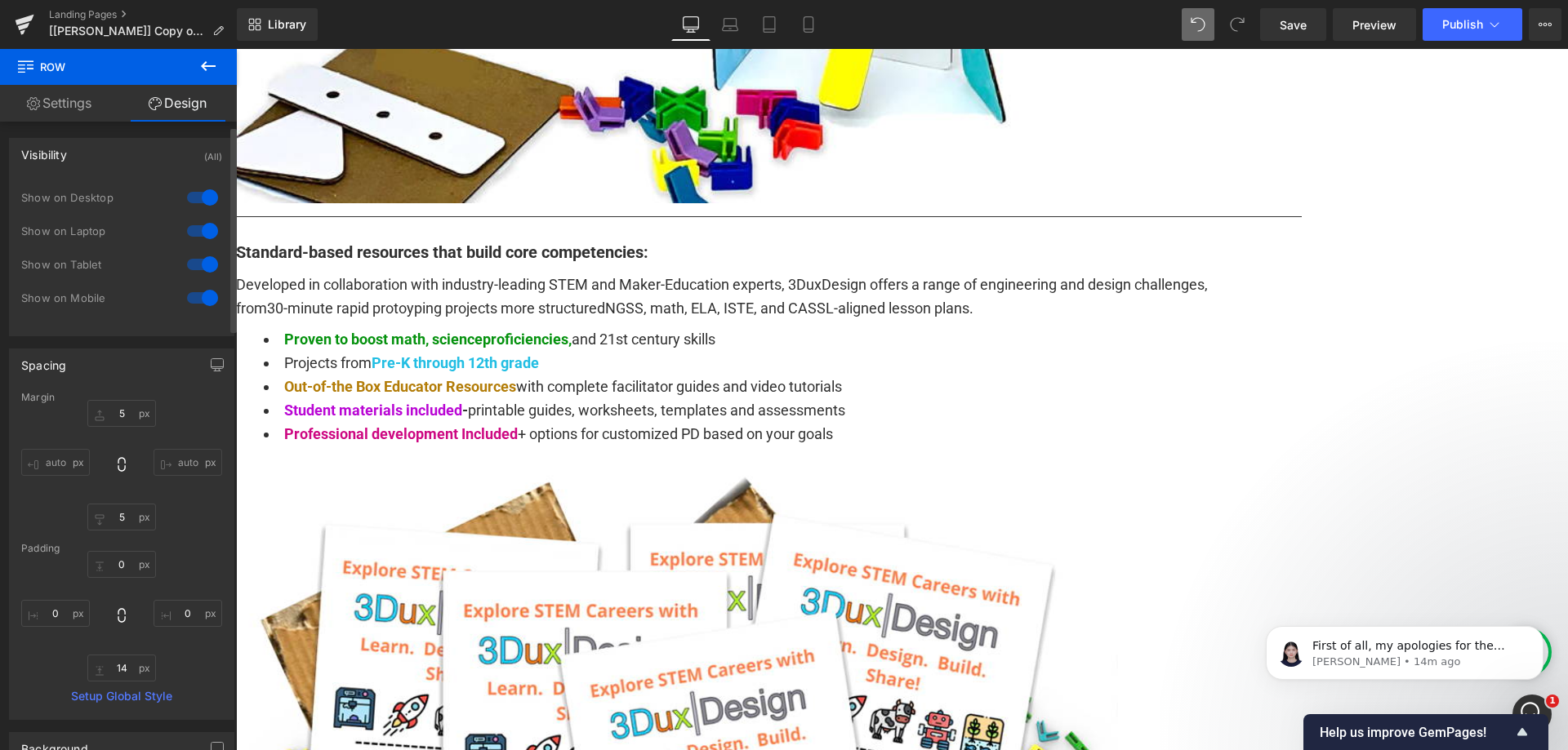
scroll to position [163, 0]
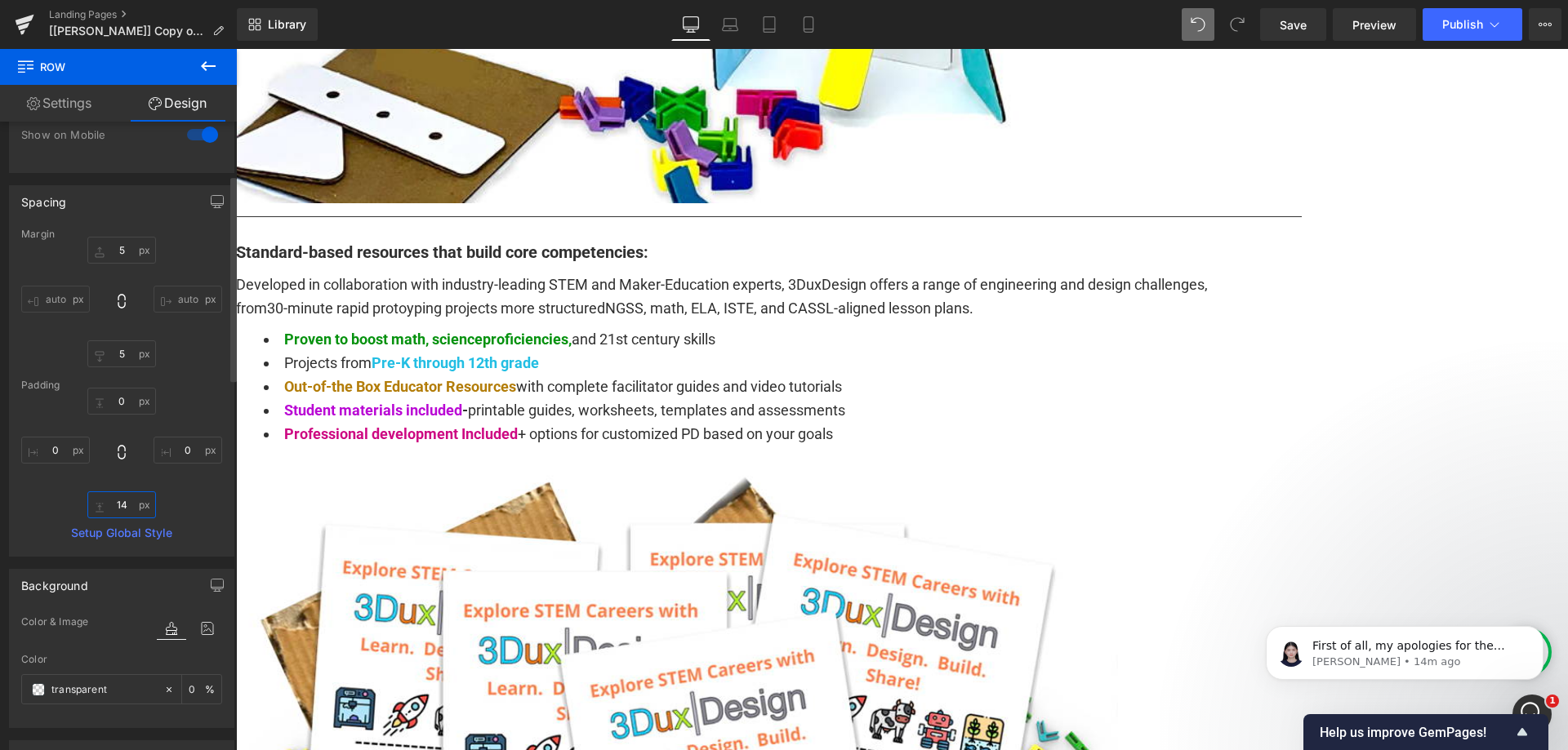
click at [133, 509] on input "14" at bounding box center [122, 505] width 69 height 27
type input "0"
click at [191, 507] on div "0 0 0 0" at bounding box center [121, 453] width 201 height 130
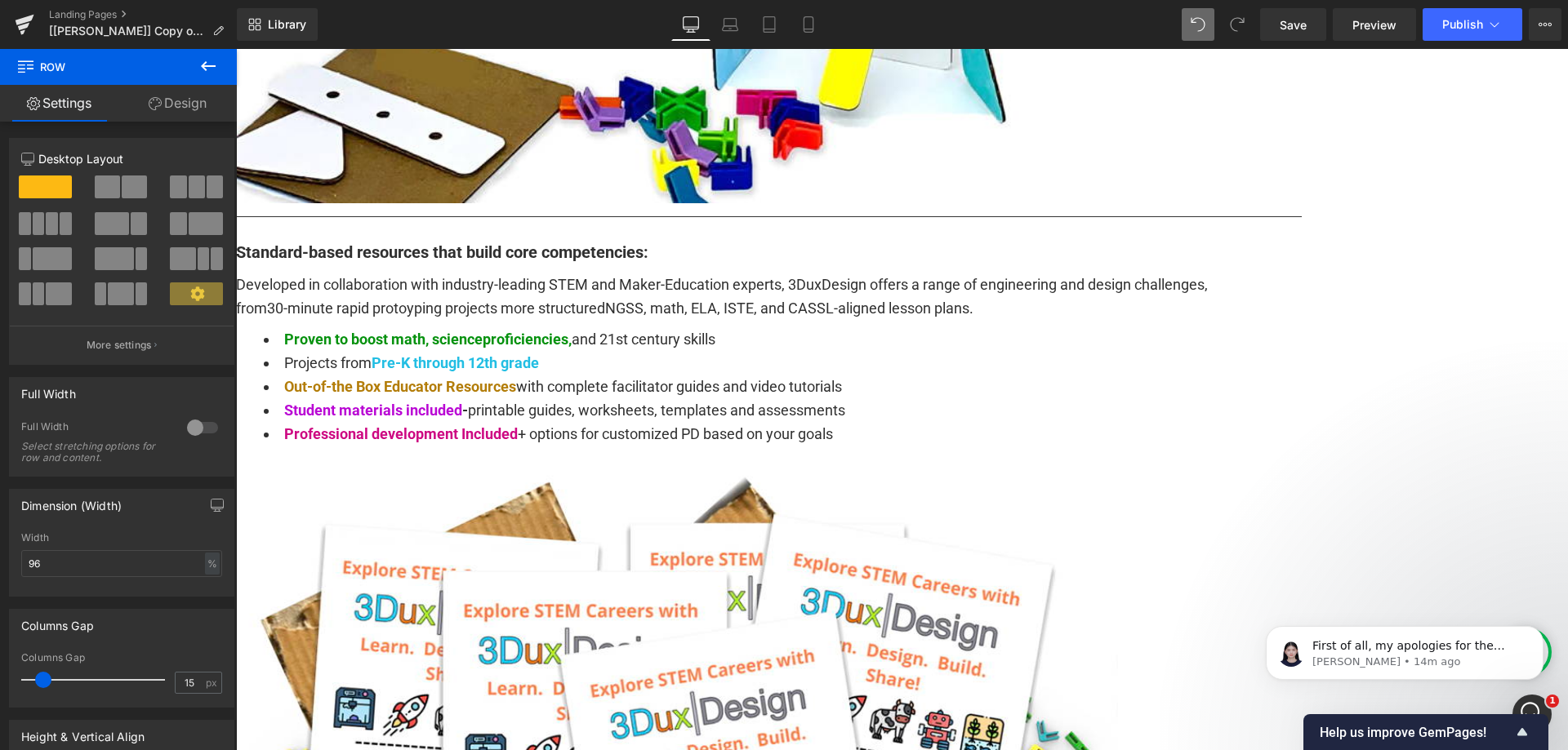
click at [178, 113] on link "Design" at bounding box center [177, 103] width 118 height 37
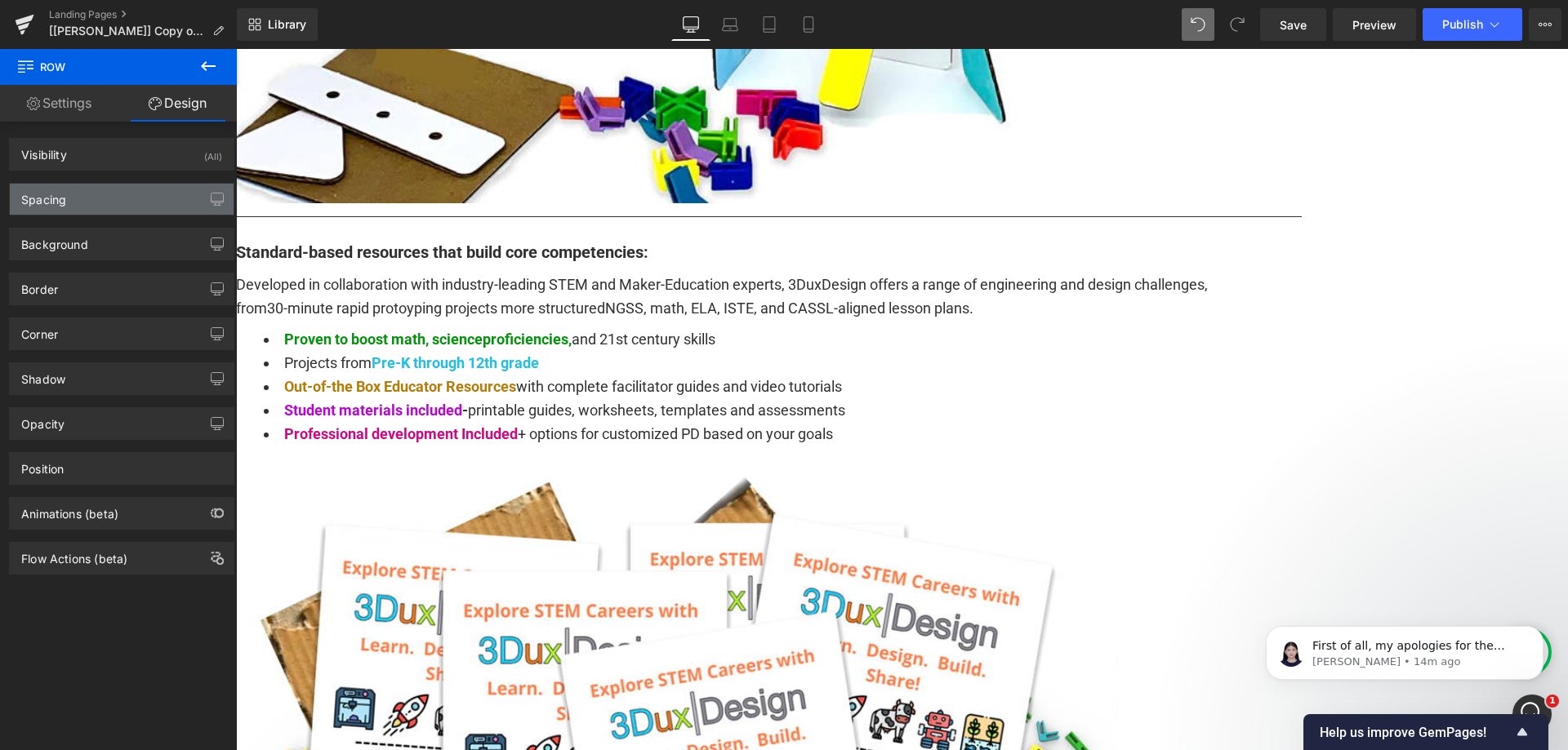
click at [106, 191] on div "Spacing" at bounding box center [121, 199] width 224 height 31
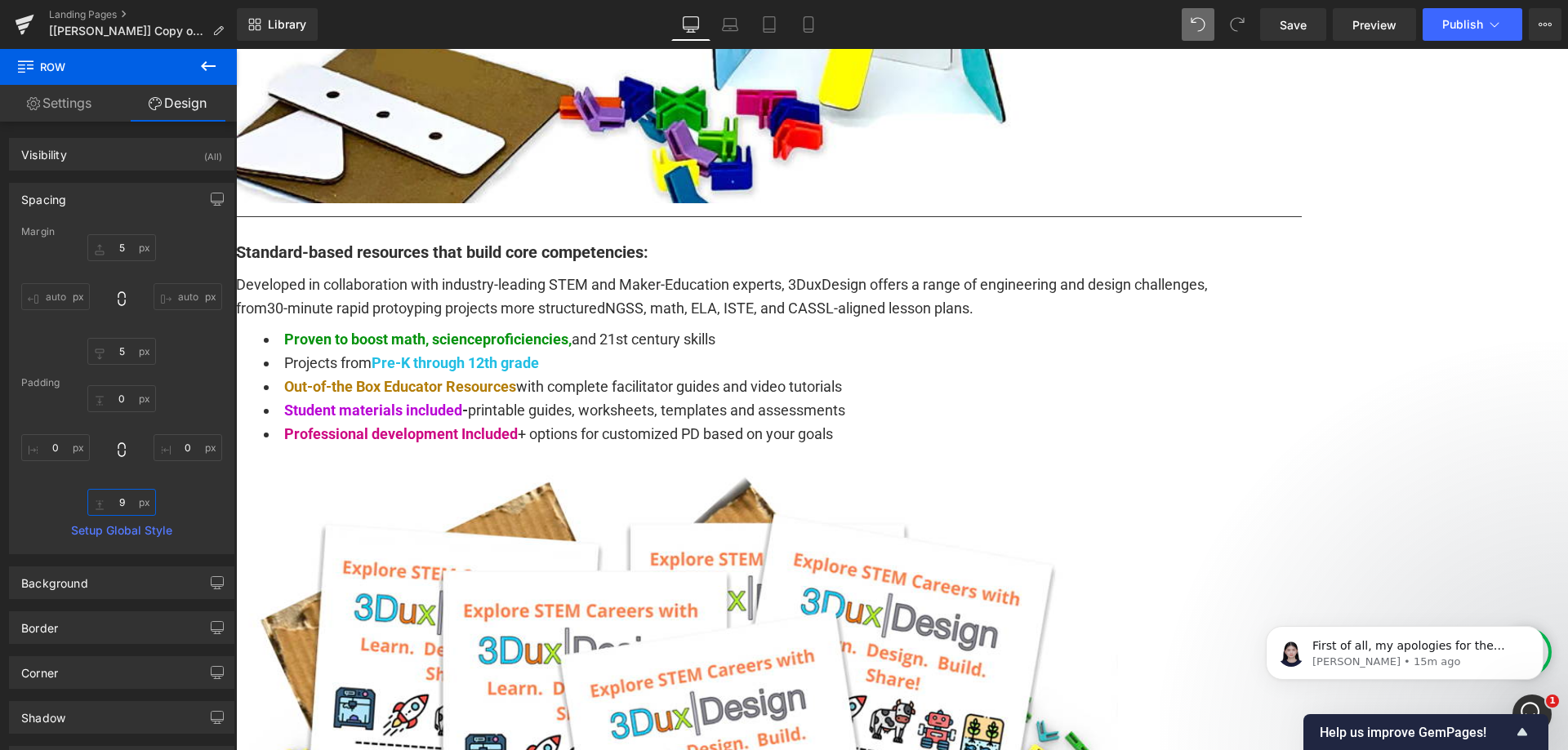
click at [124, 505] on input "text" at bounding box center [122, 502] width 69 height 27
type input "0"
type input "1"
type input "15"
click at [195, 506] on div "15" at bounding box center [121, 450] width 201 height 130
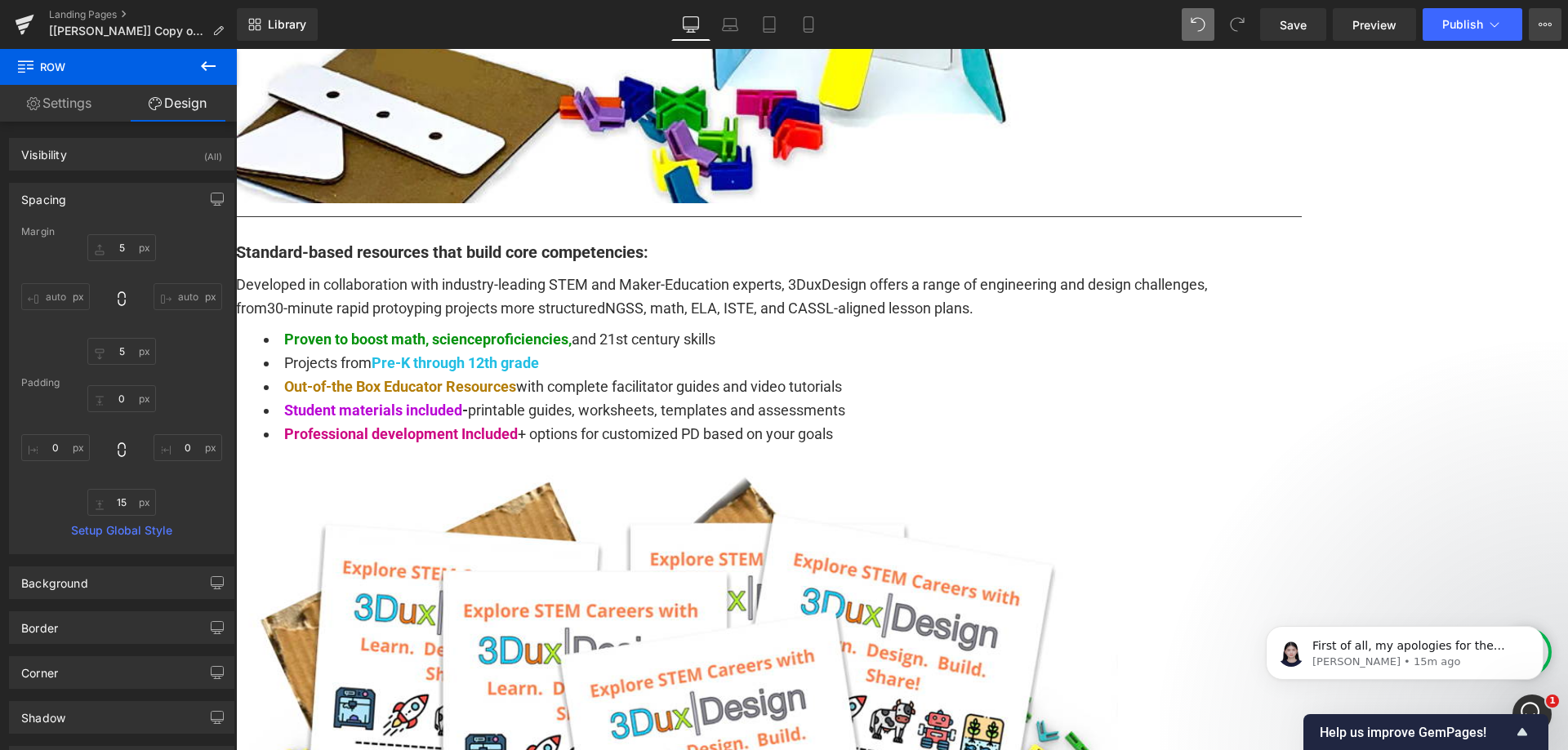
click at [1559, 18] on button "View Live Page View with current Template Save Template to Library Schedule Pub…" at bounding box center [1544, 25] width 33 height 33
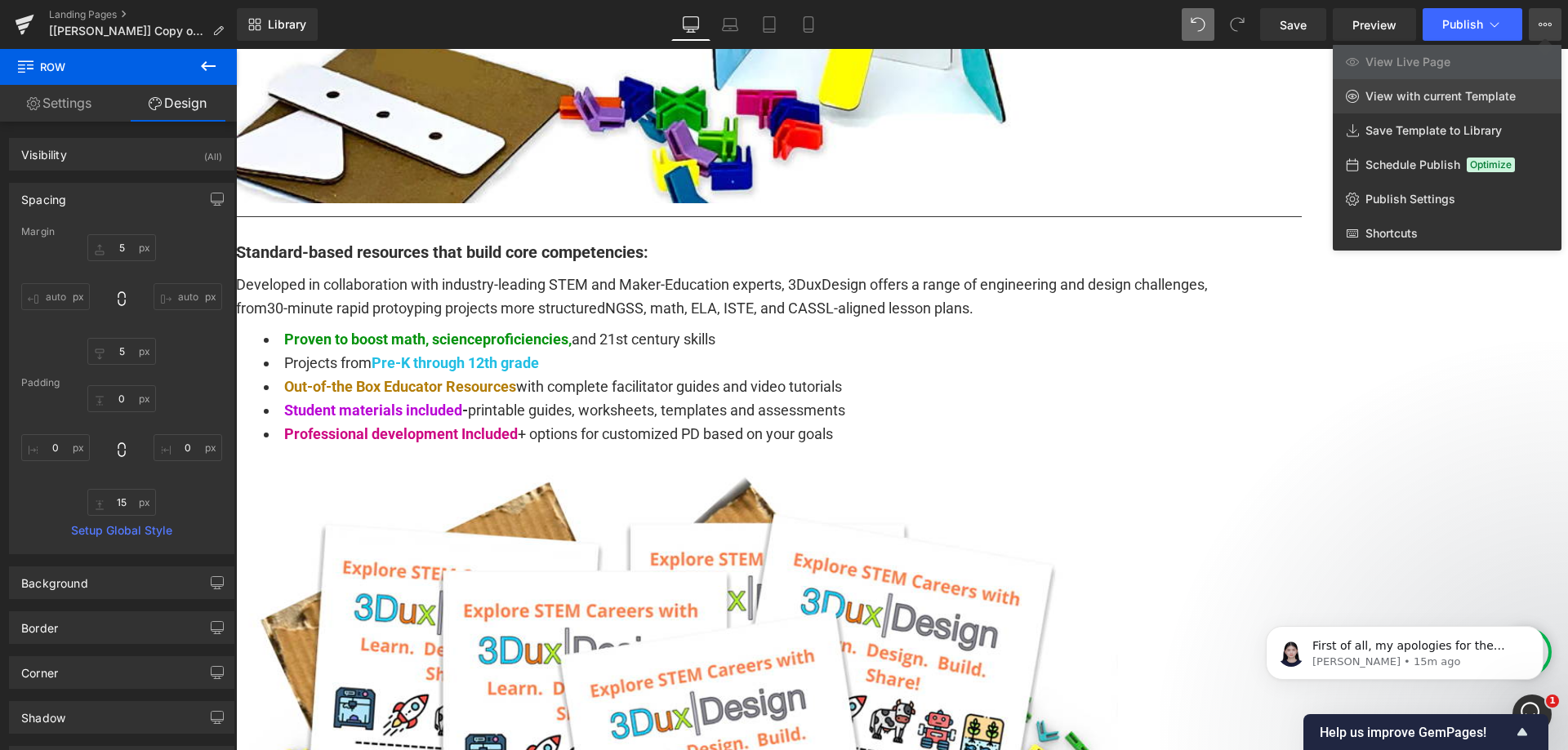
click at [1441, 102] on span "View with current Template" at bounding box center [1440, 96] width 150 height 15
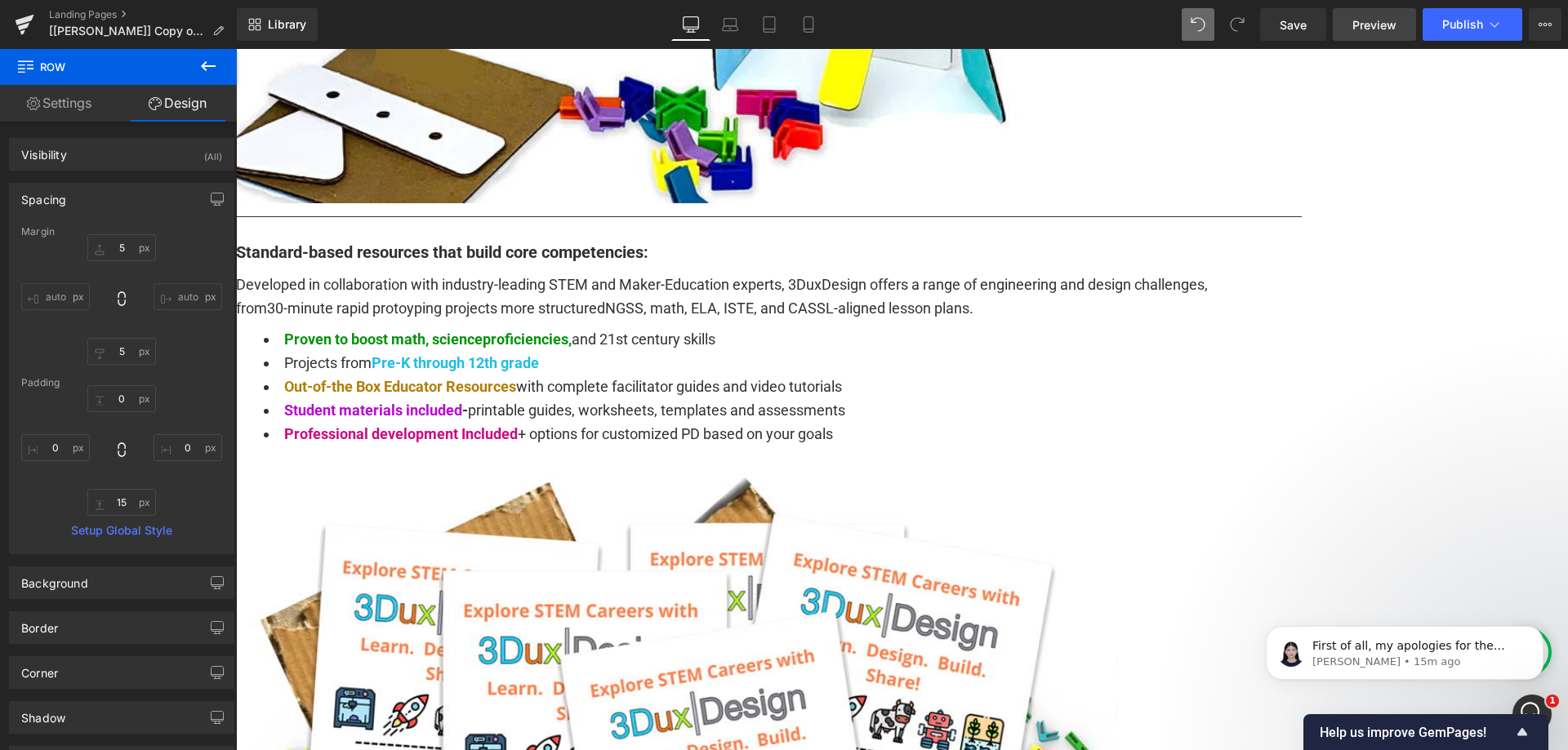
click at [1358, 25] on span "Preview" at bounding box center [1374, 25] width 44 height 17
click at [1299, 32] on span "Save" at bounding box center [1292, 25] width 27 height 17
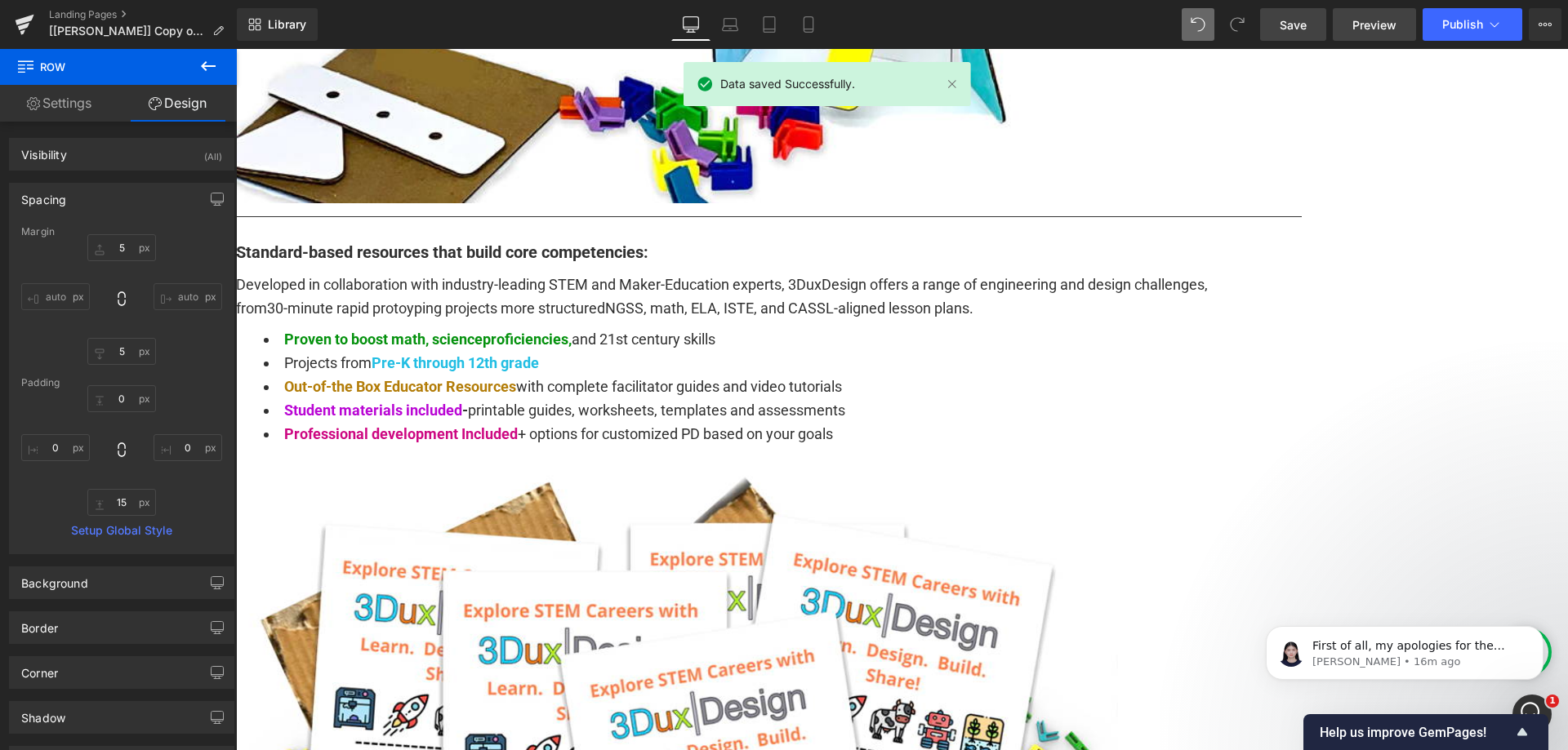
click at [1381, 33] on link "Preview" at bounding box center [1374, 25] width 83 height 33
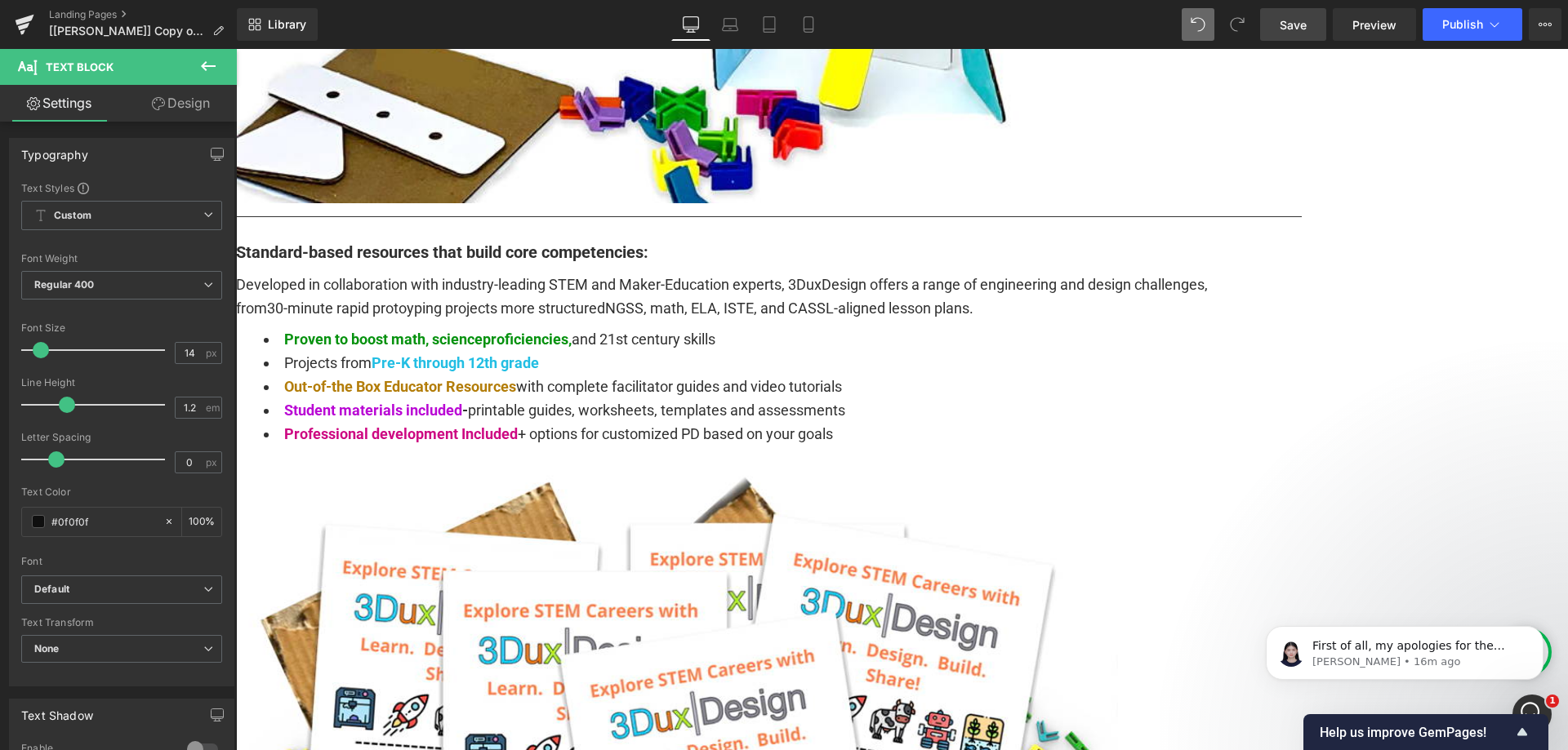
click at [181, 106] on link "Design" at bounding box center [180, 103] width 118 height 37
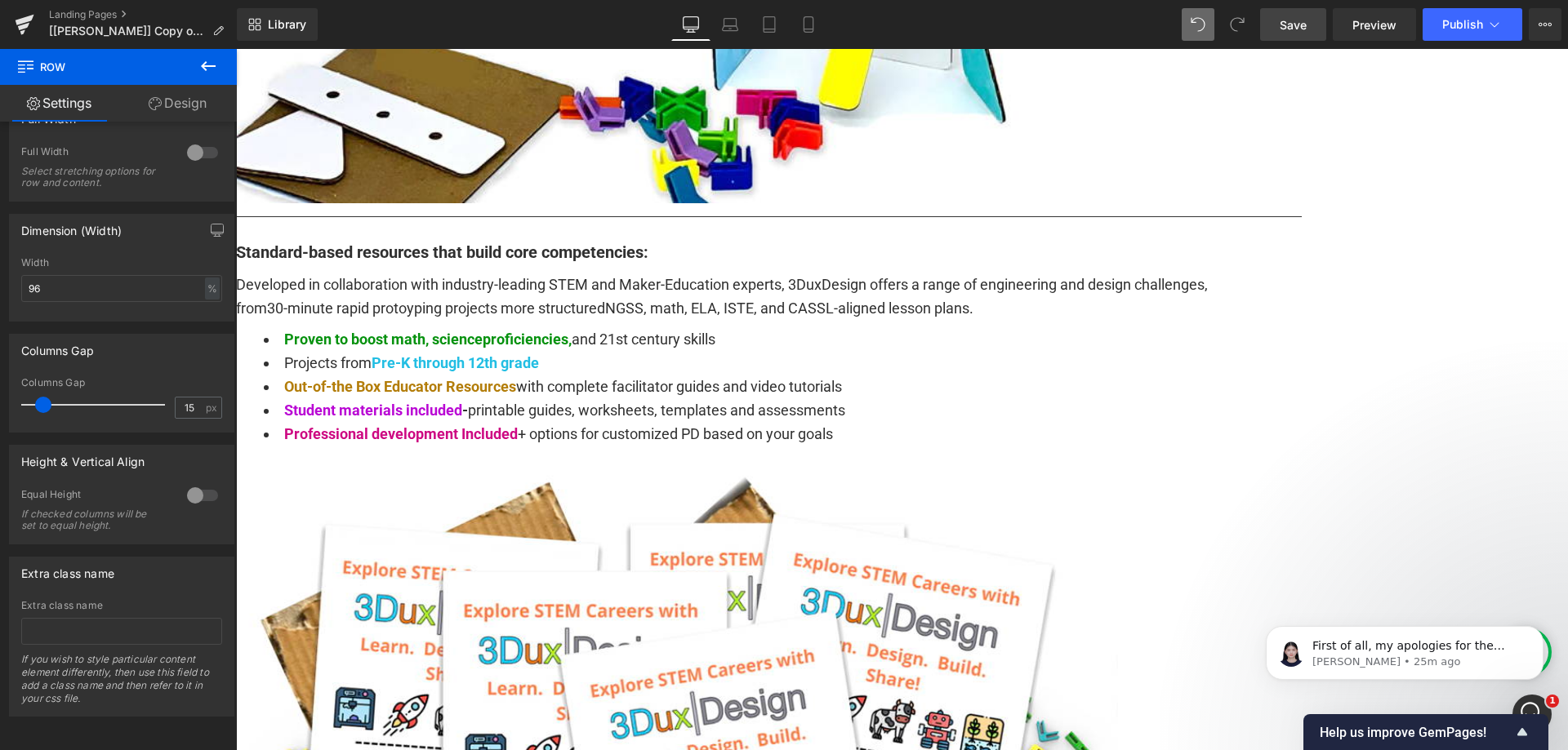
scroll to position [287, 0]
click at [164, 97] on link "Design" at bounding box center [177, 103] width 118 height 37
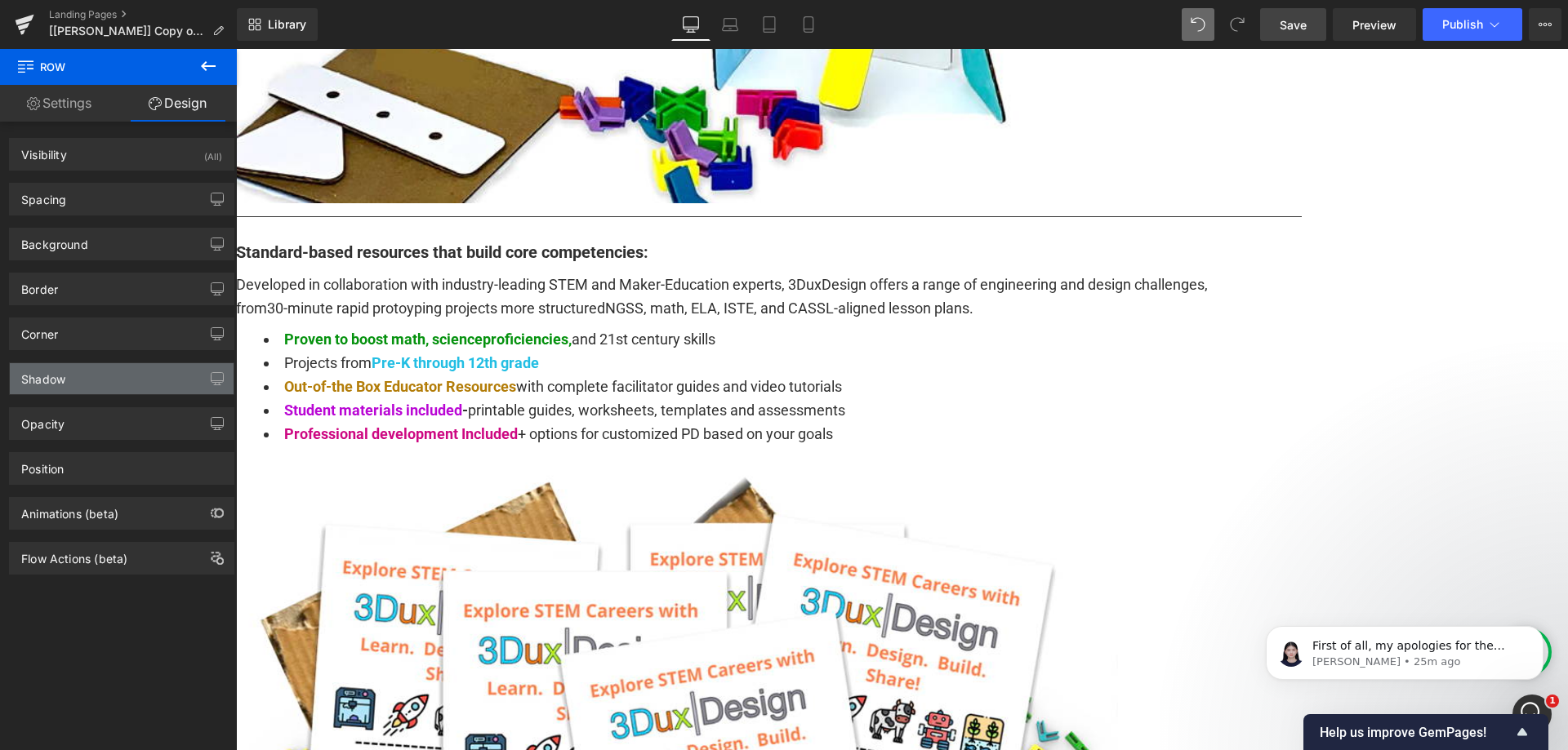
click at [87, 377] on div "Shadow" at bounding box center [121, 378] width 224 height 31
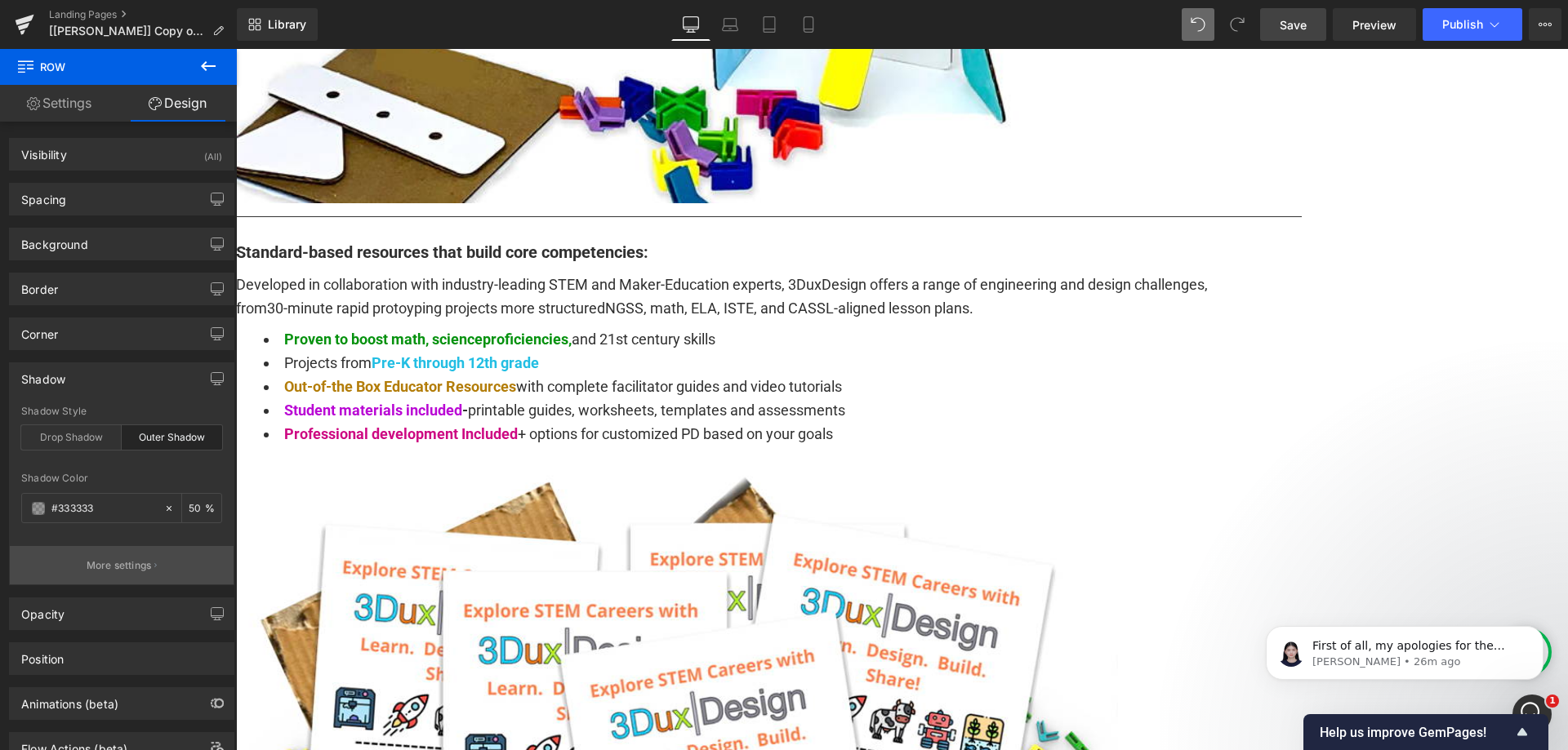
click at [131, 576] on button "More settings" at bounding box center [121, 565] width 224 height 39
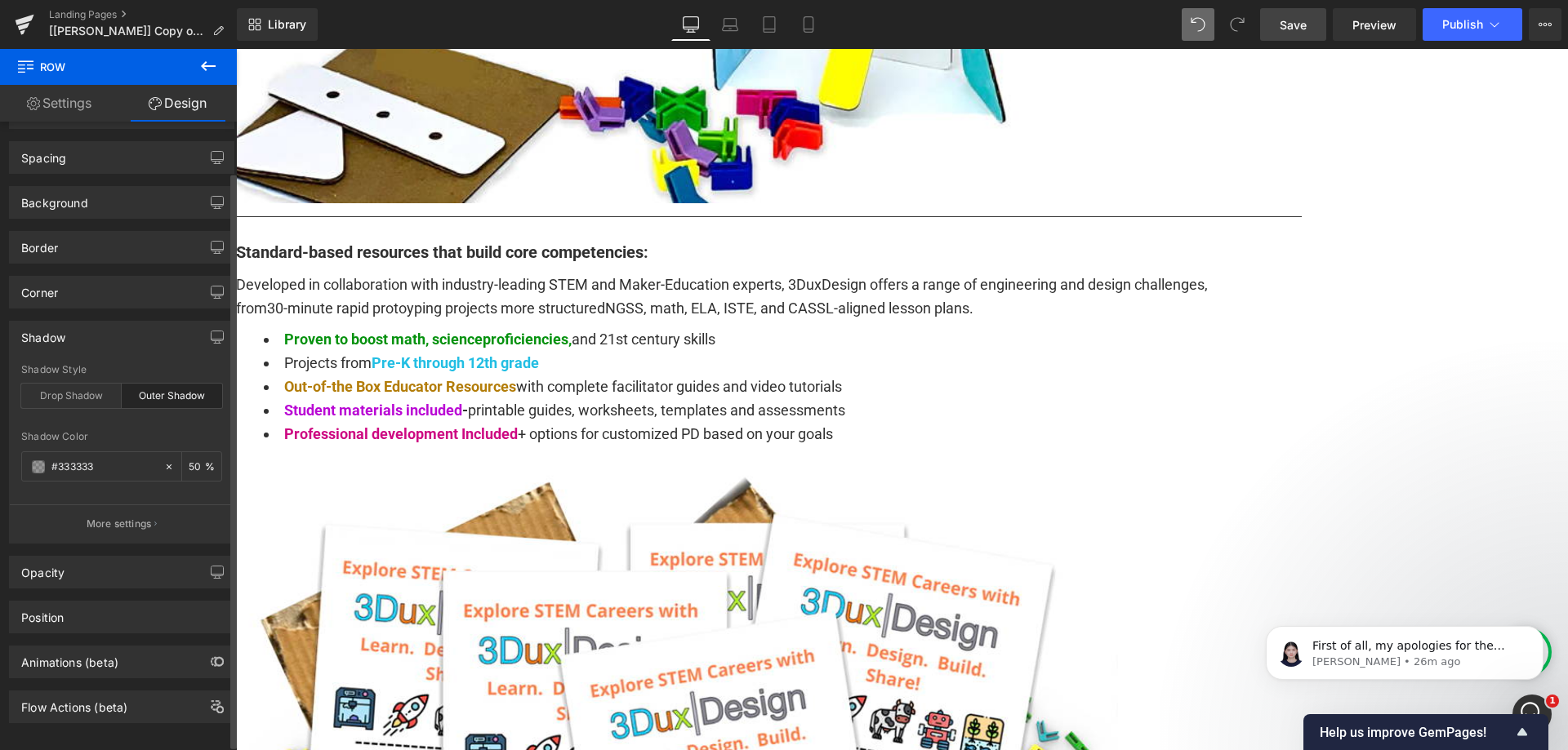
scroll to position [60, 0]
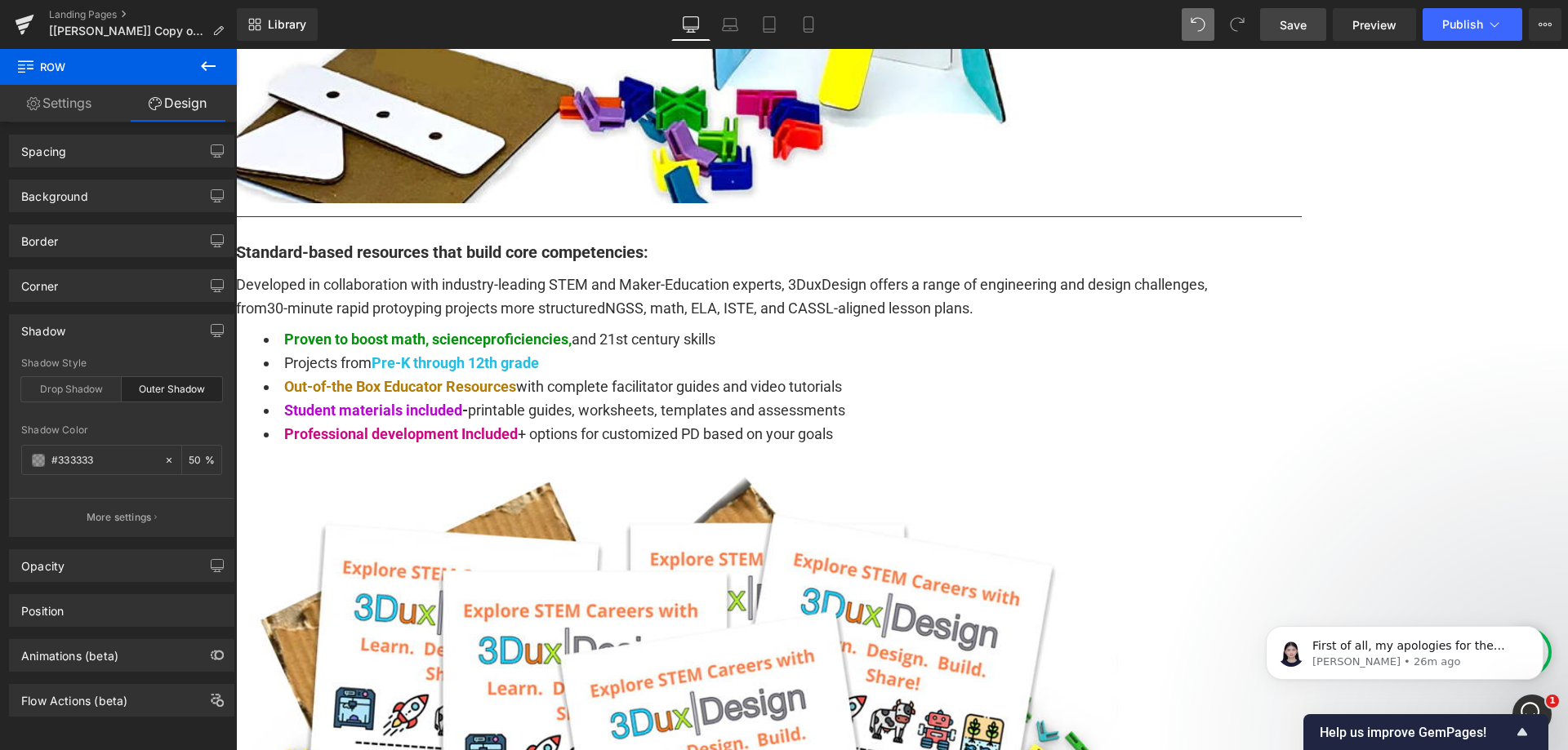
click at [55, 104] on link "Settings" at bounding box center [59, 103] width 118 height 37
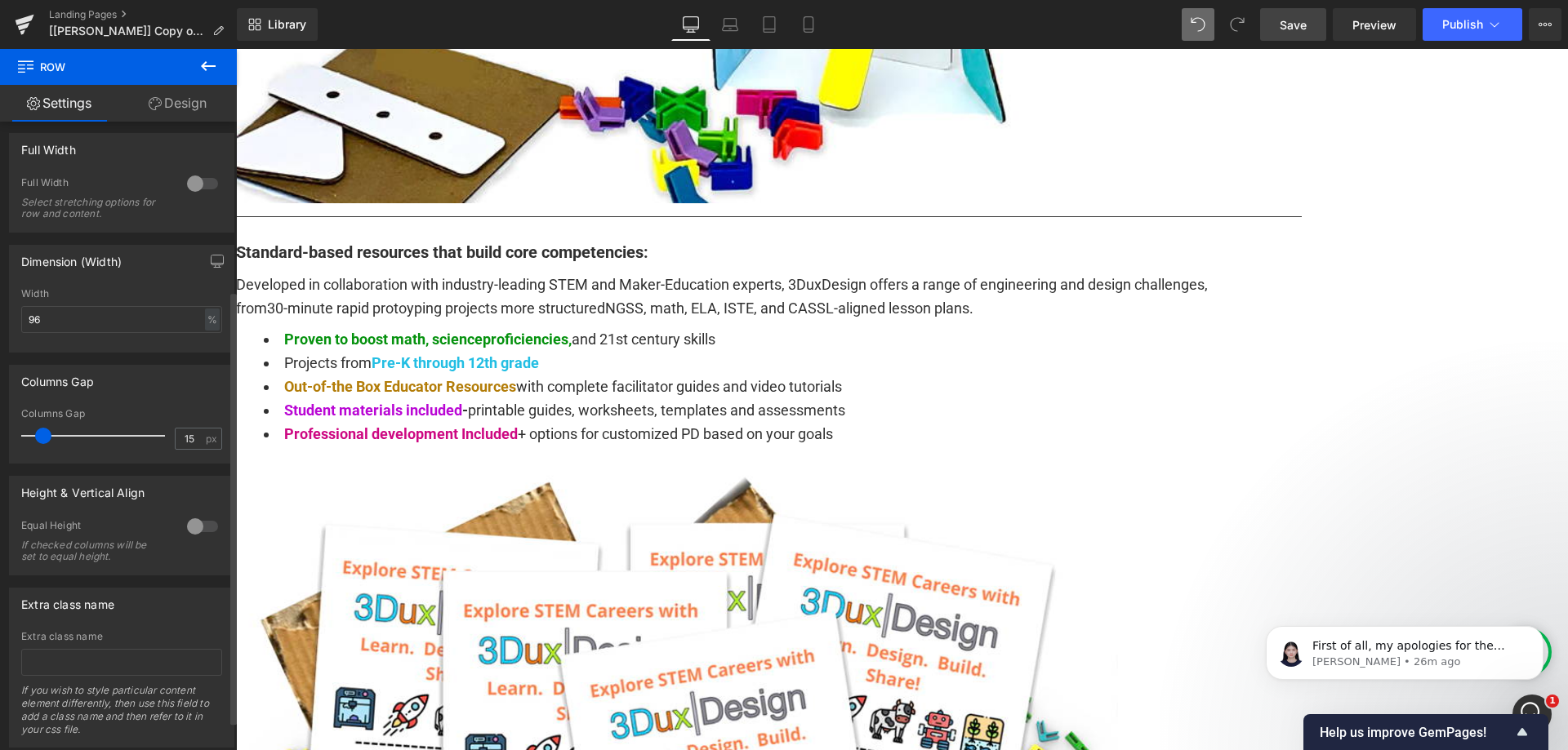
scroll to position [244, 0]
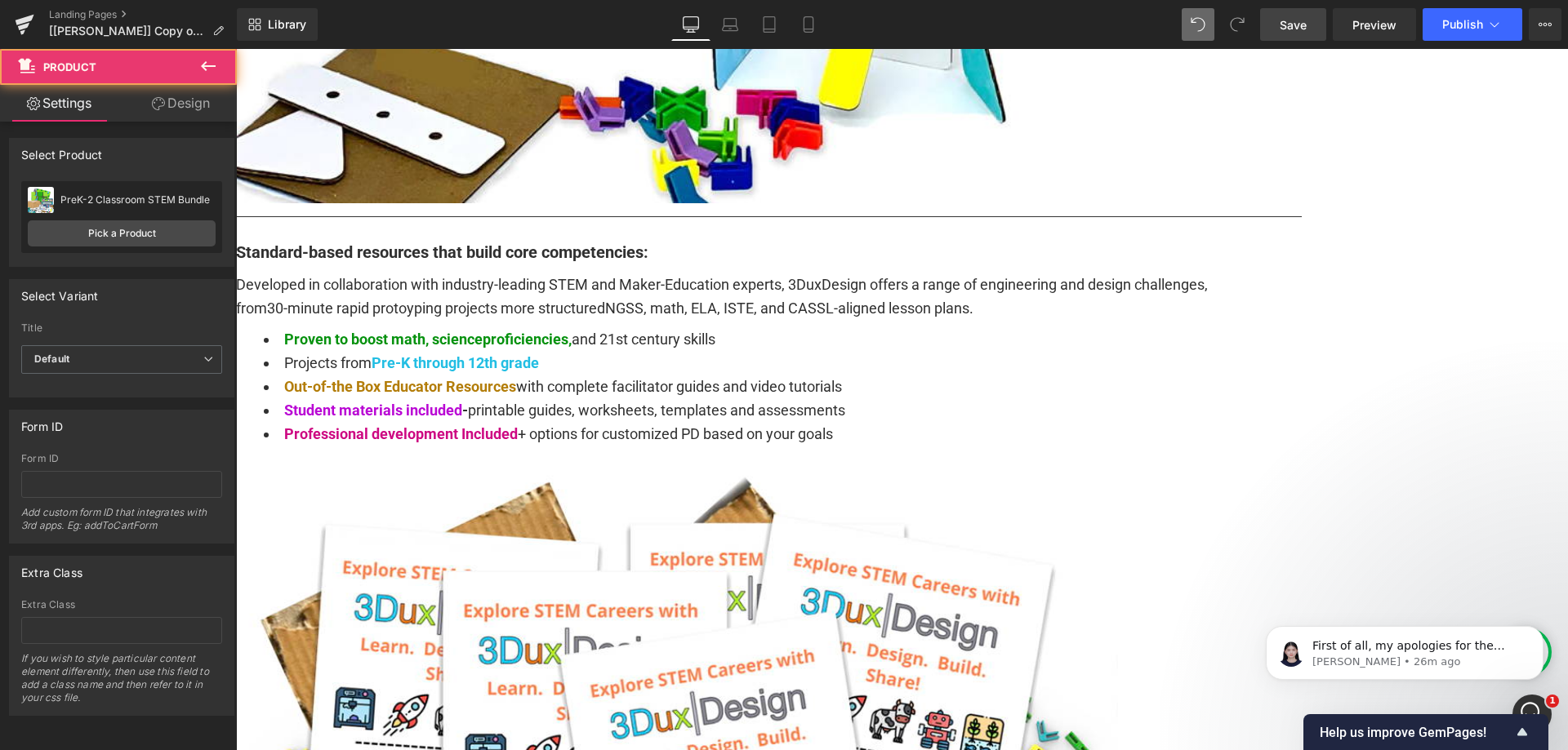
click at [236, 49] on span "Row" at bounding box center [236, 49] width 0 height 0
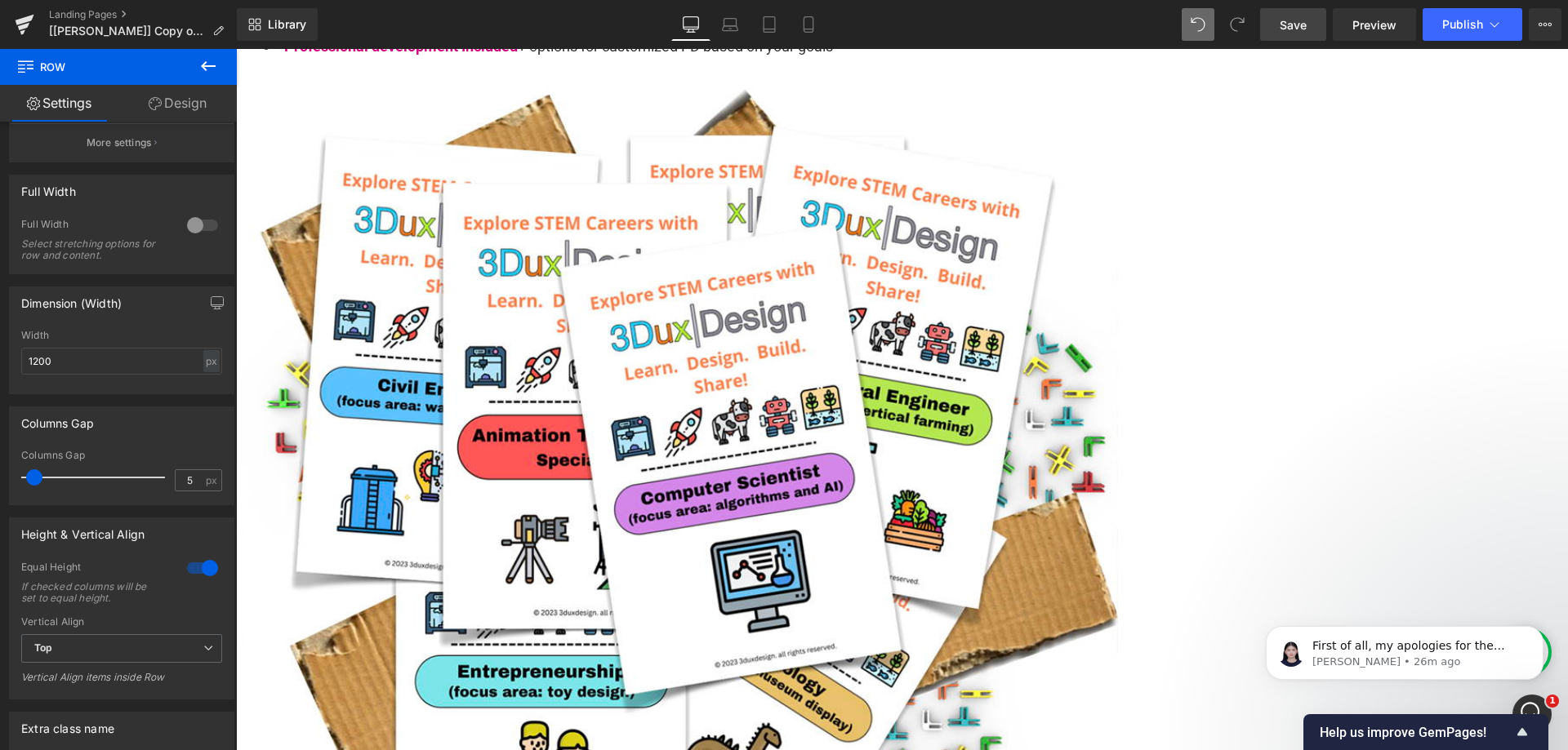
scroll to position [1876, 0]
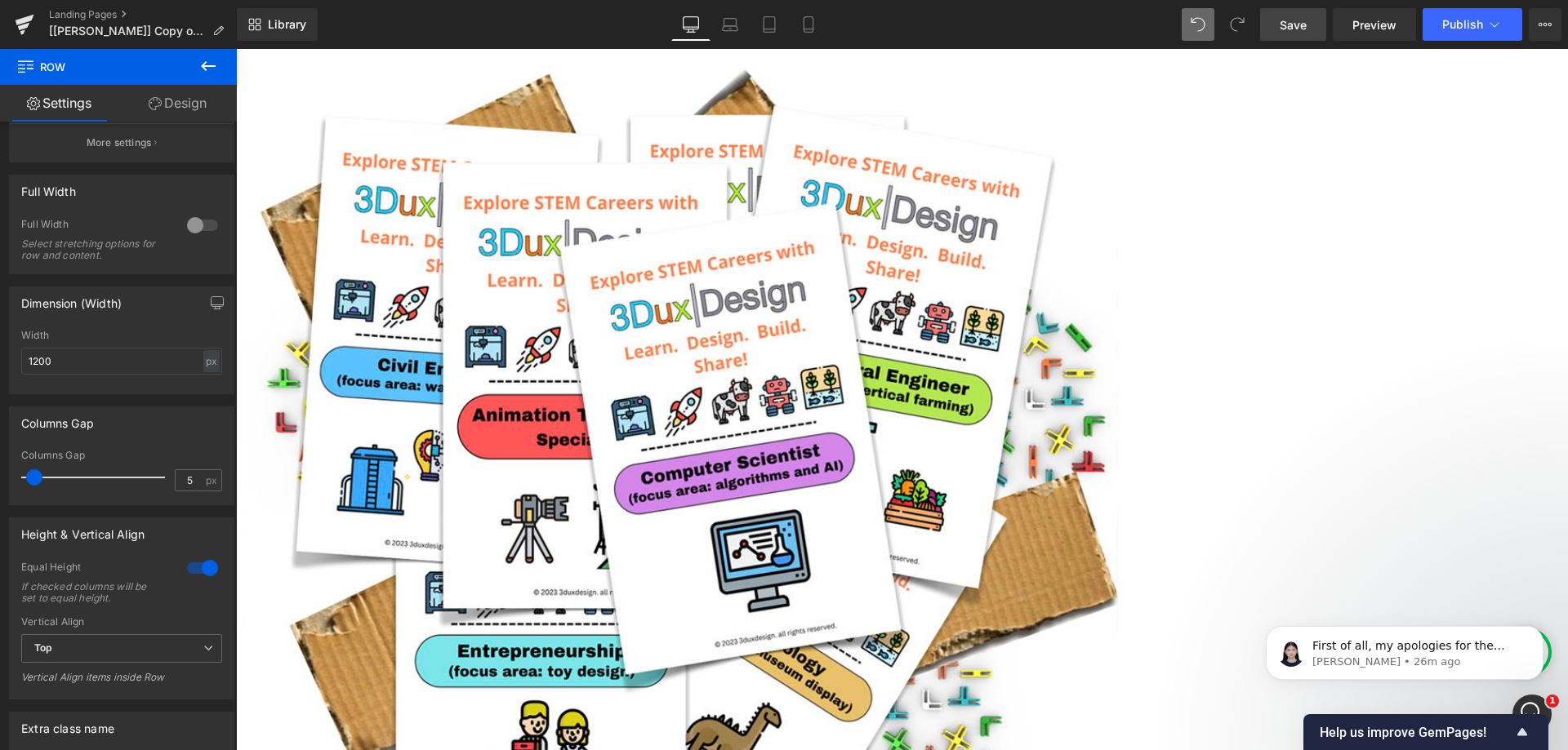
click at [236, 49] on span "Product" at bounding box center [236, 49] width 0 height 0
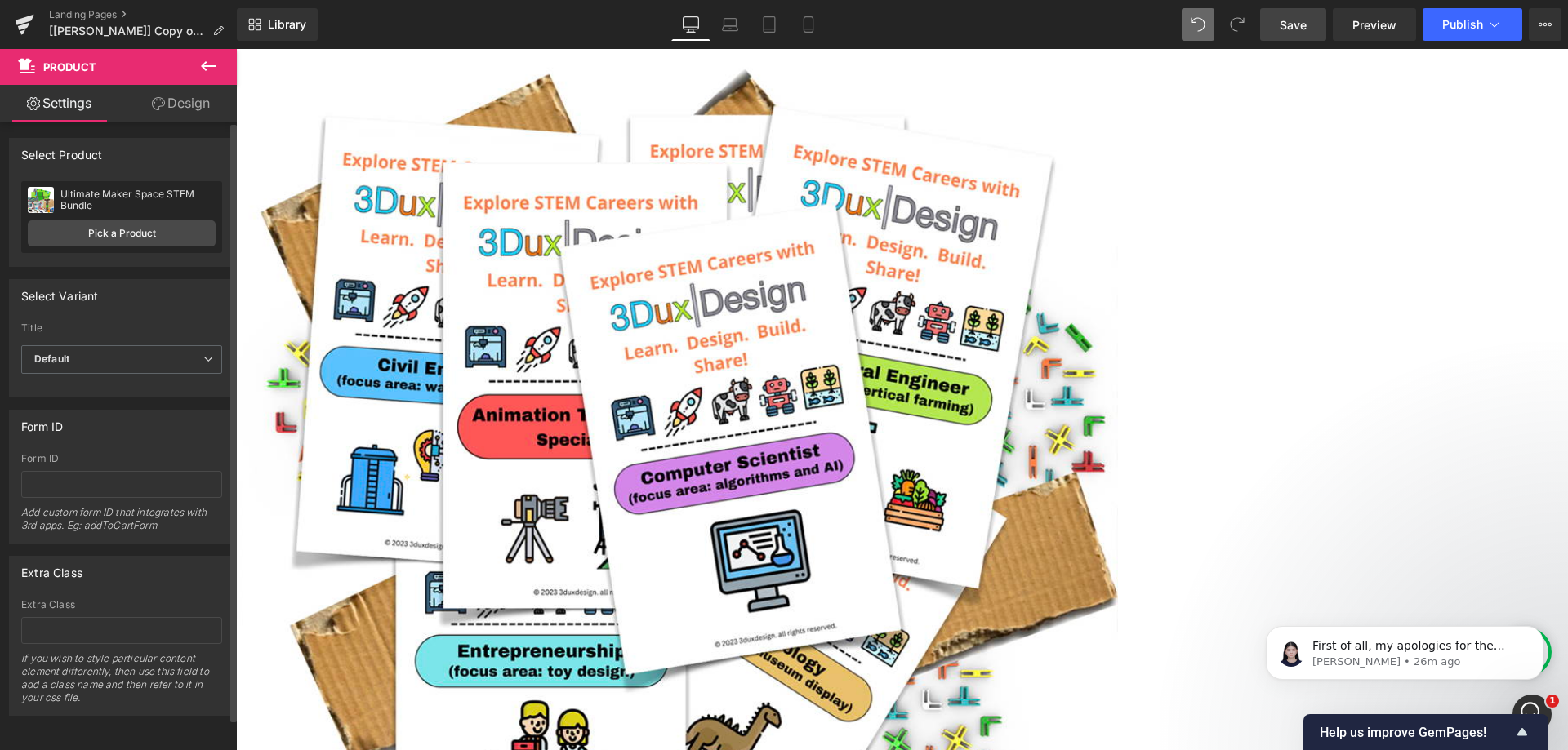
scroll to position [0, 0]
click at [181, 111] on link "Design" at bounding box center [180, 103] width 118 height 37
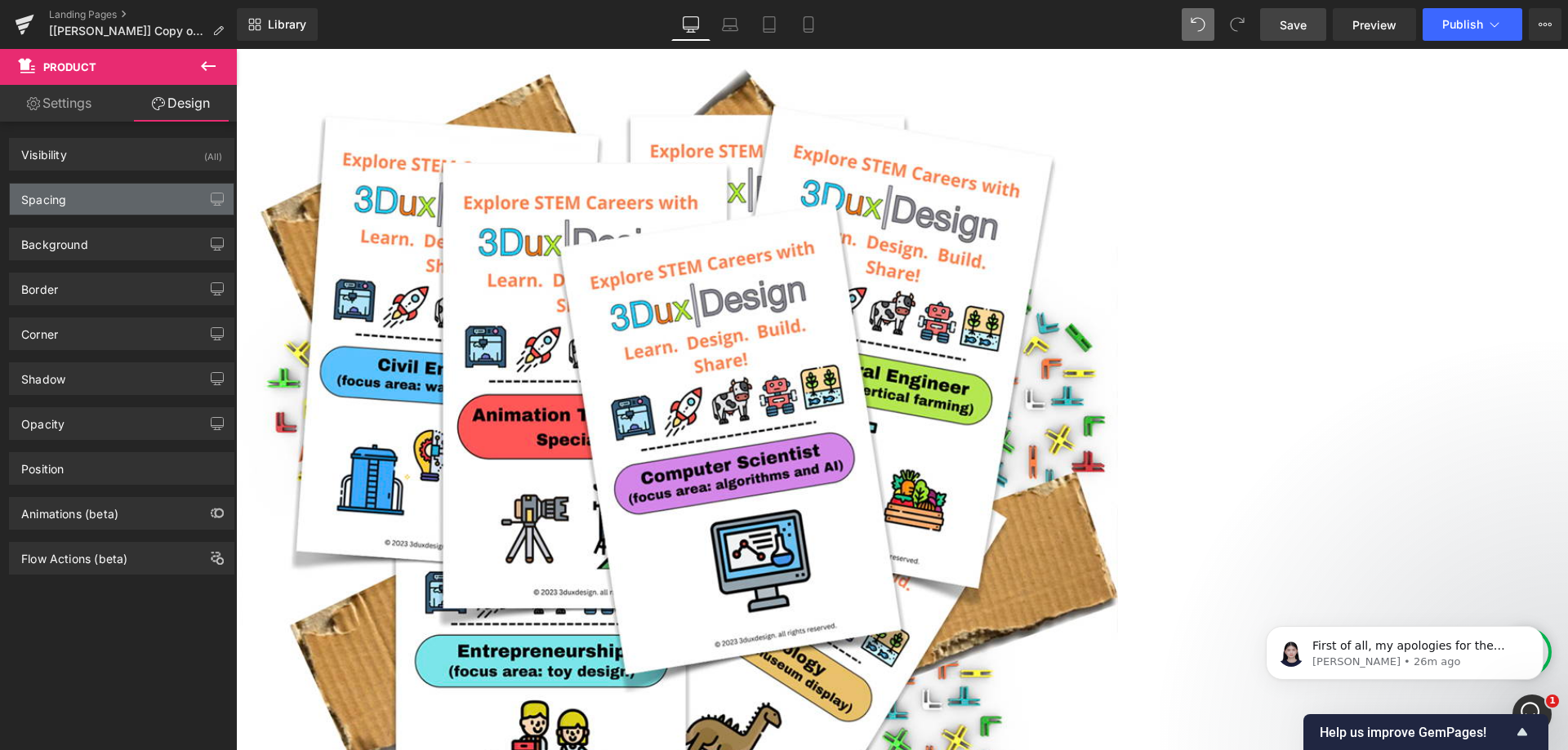
click at [87, 203] on div "Spacing" at bounding box center [121, 199] width 224 height 31
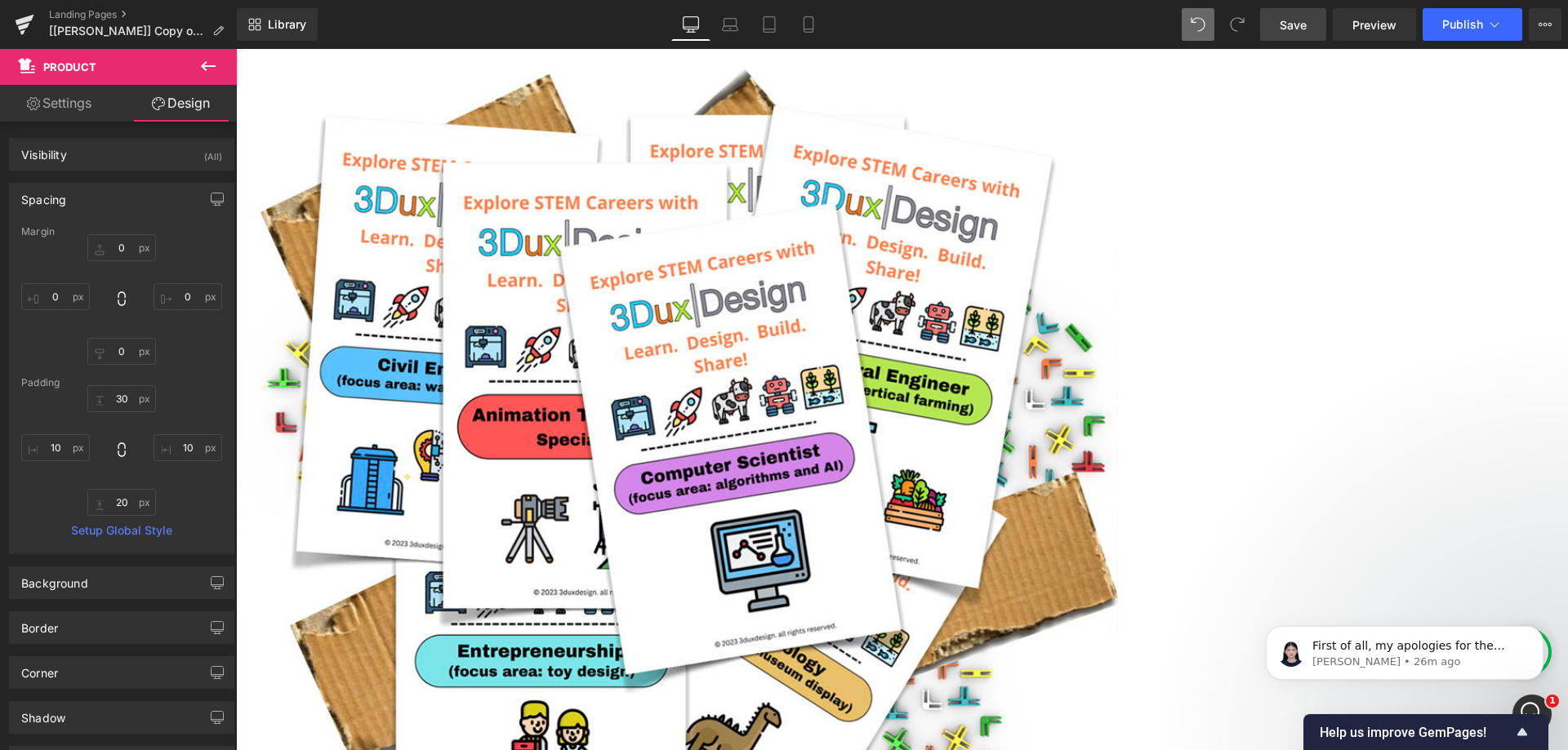
click at [97, 205] on div "Spacing" at bounding box center [121, 199] width 224 height 31
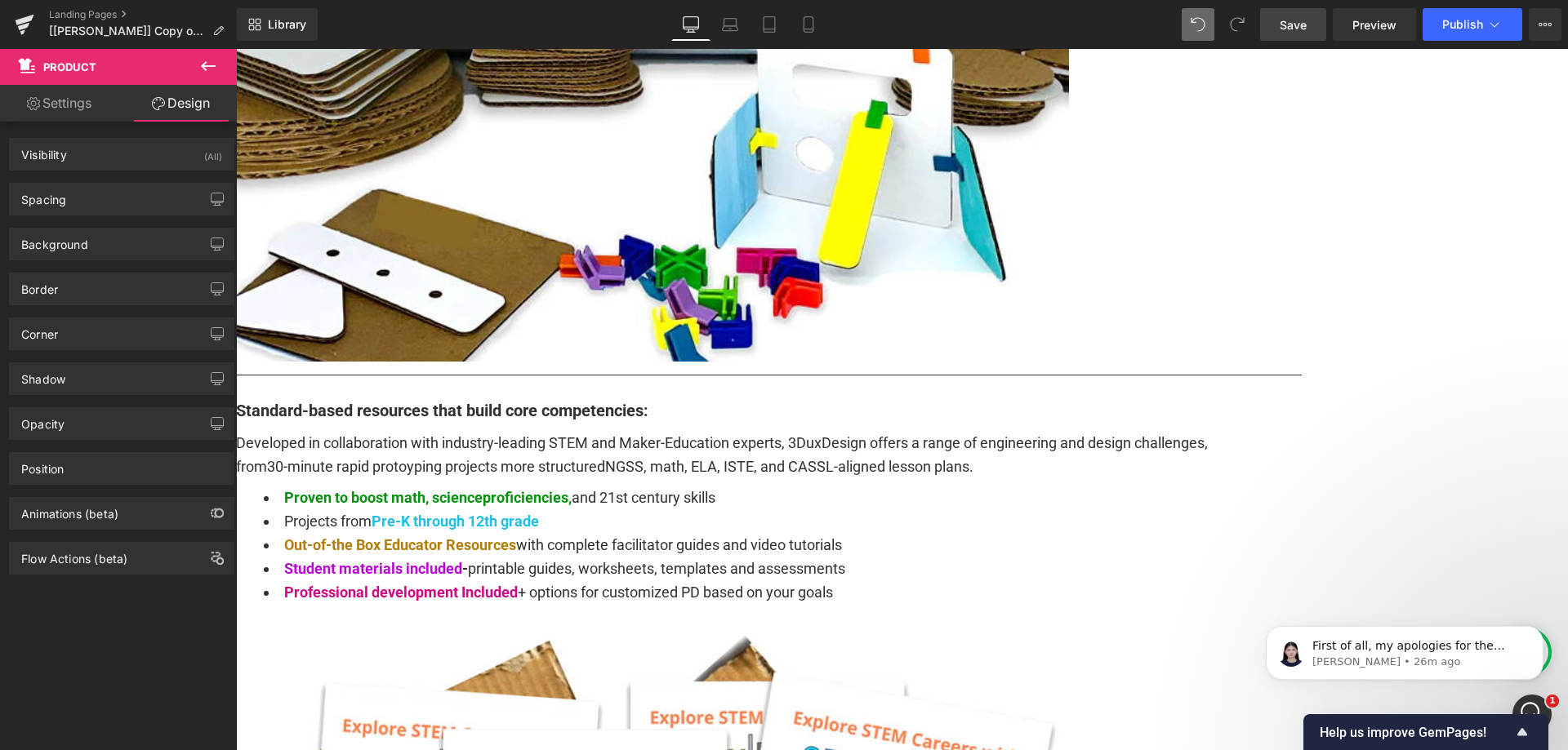
scroll to position [1306, 0]
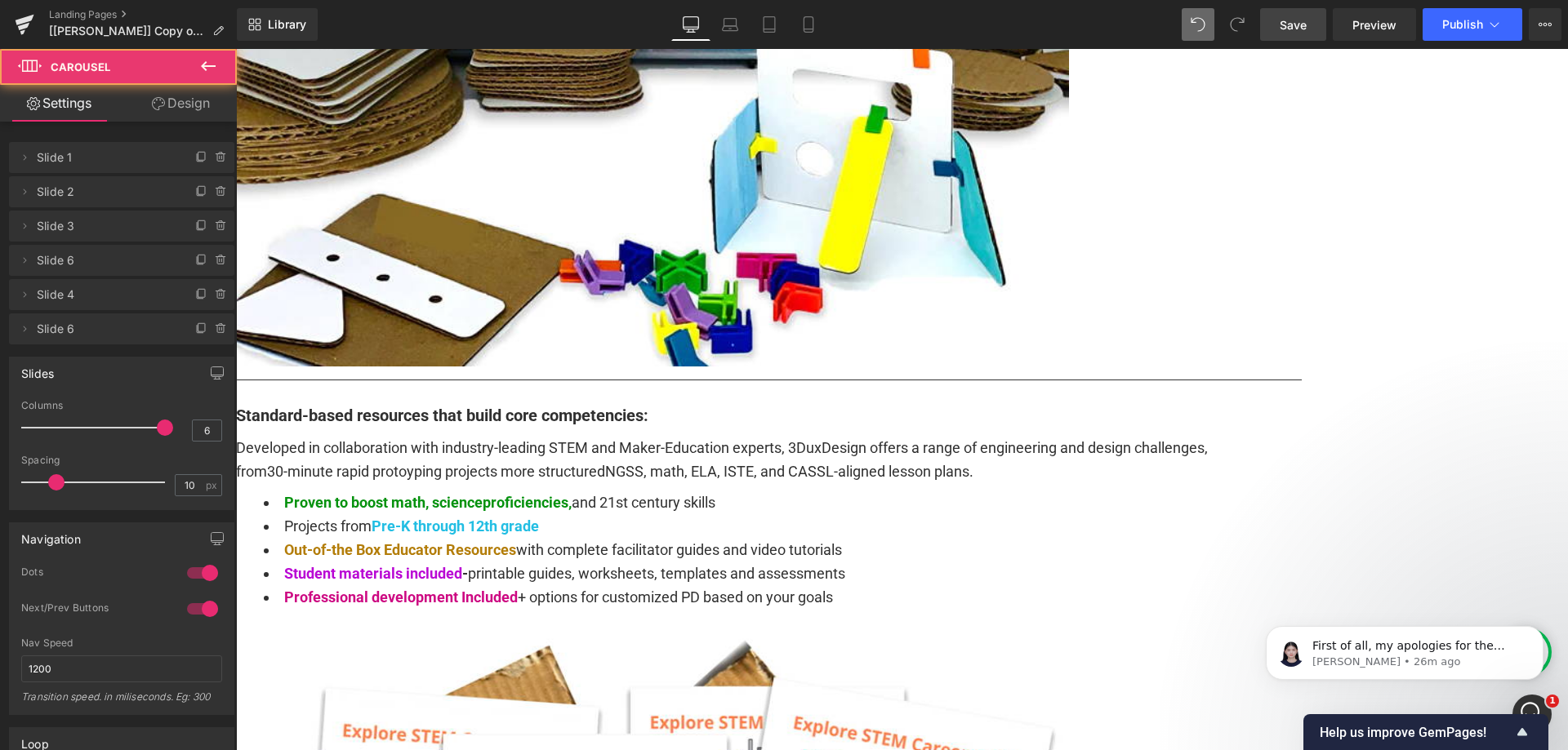
click at [162, 100] on icon at bounding box center [159, 104] width 13 height 13
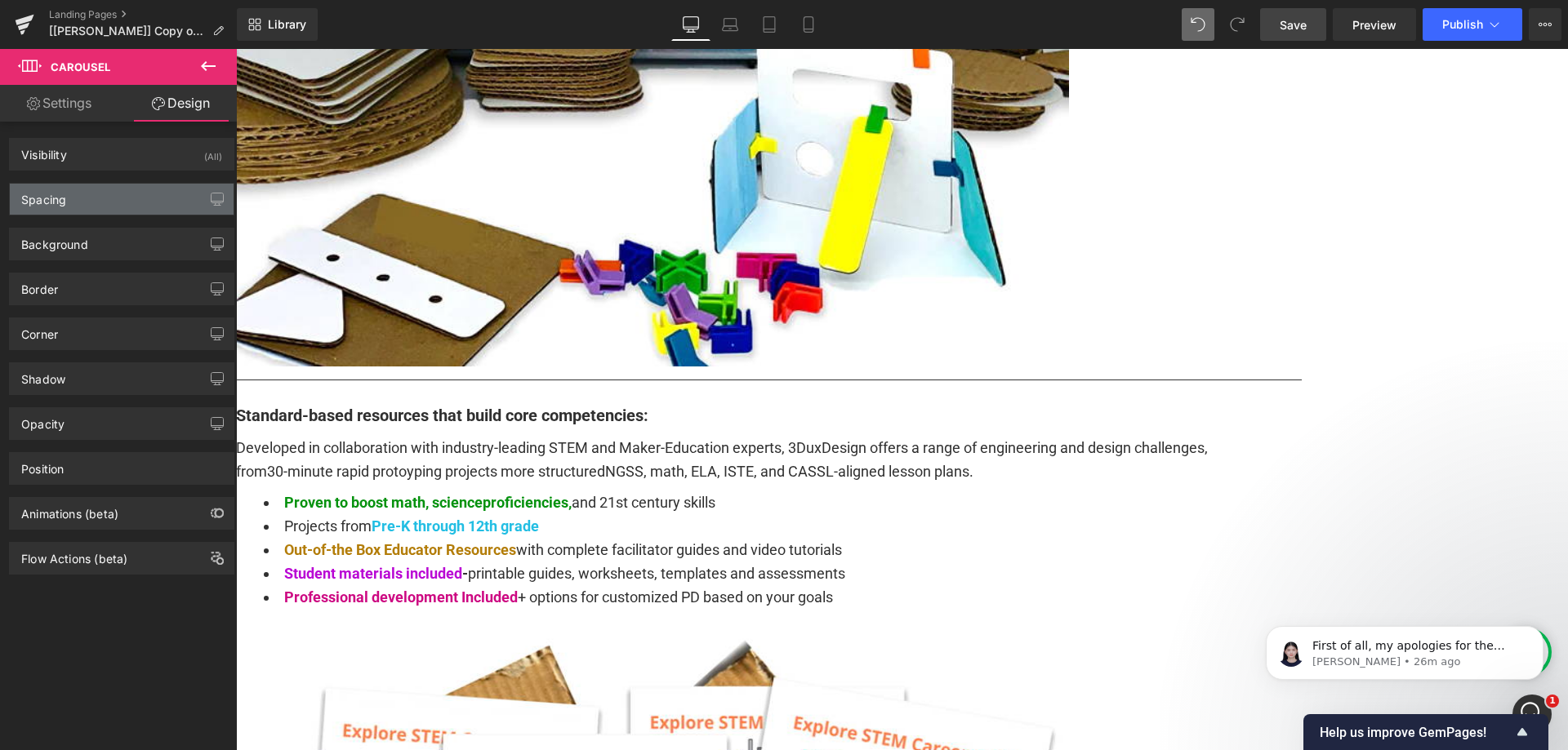
click at [112, 193] on div "Spacing" at bounding box center [121, 199] width 224 height 31
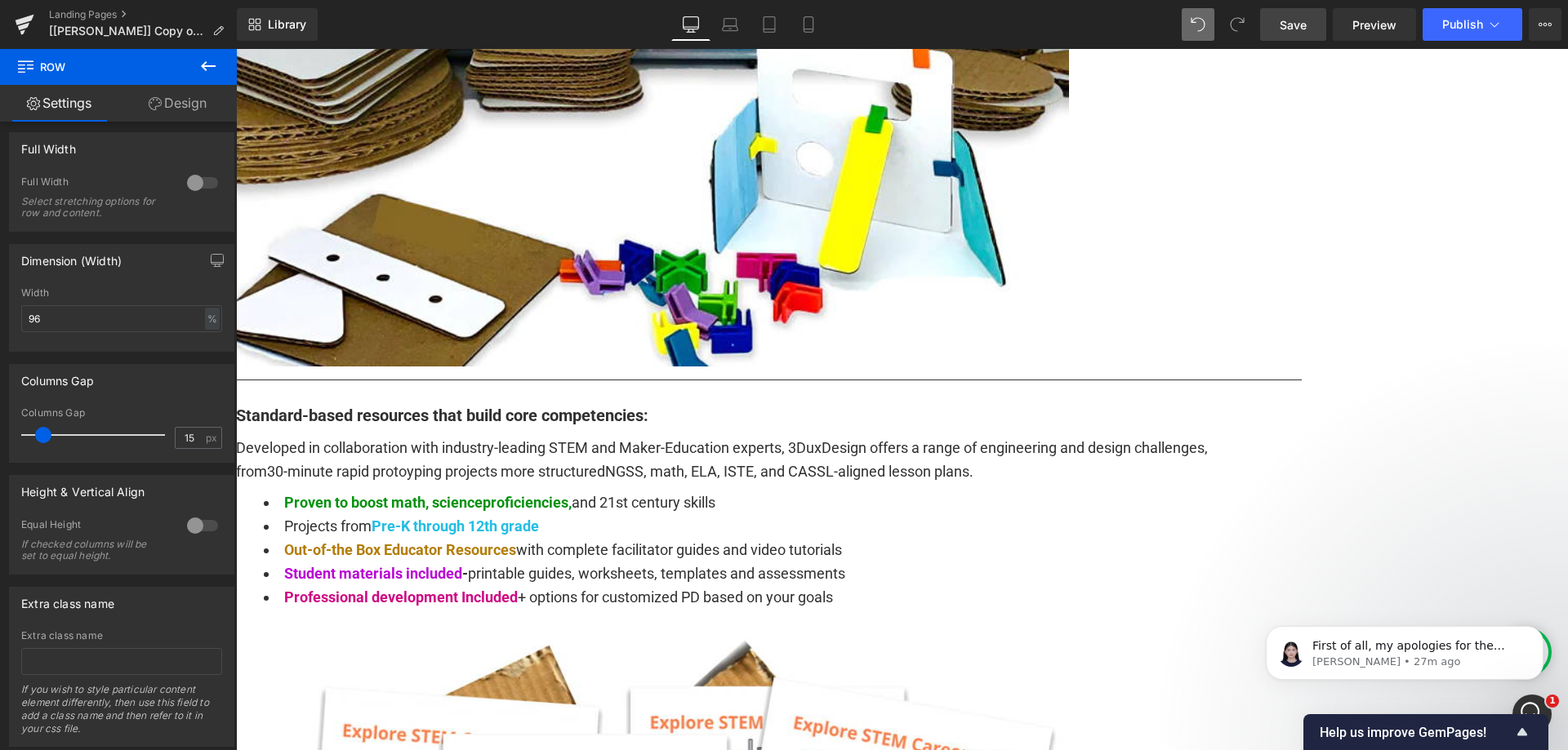
scroll to position [0, 0]
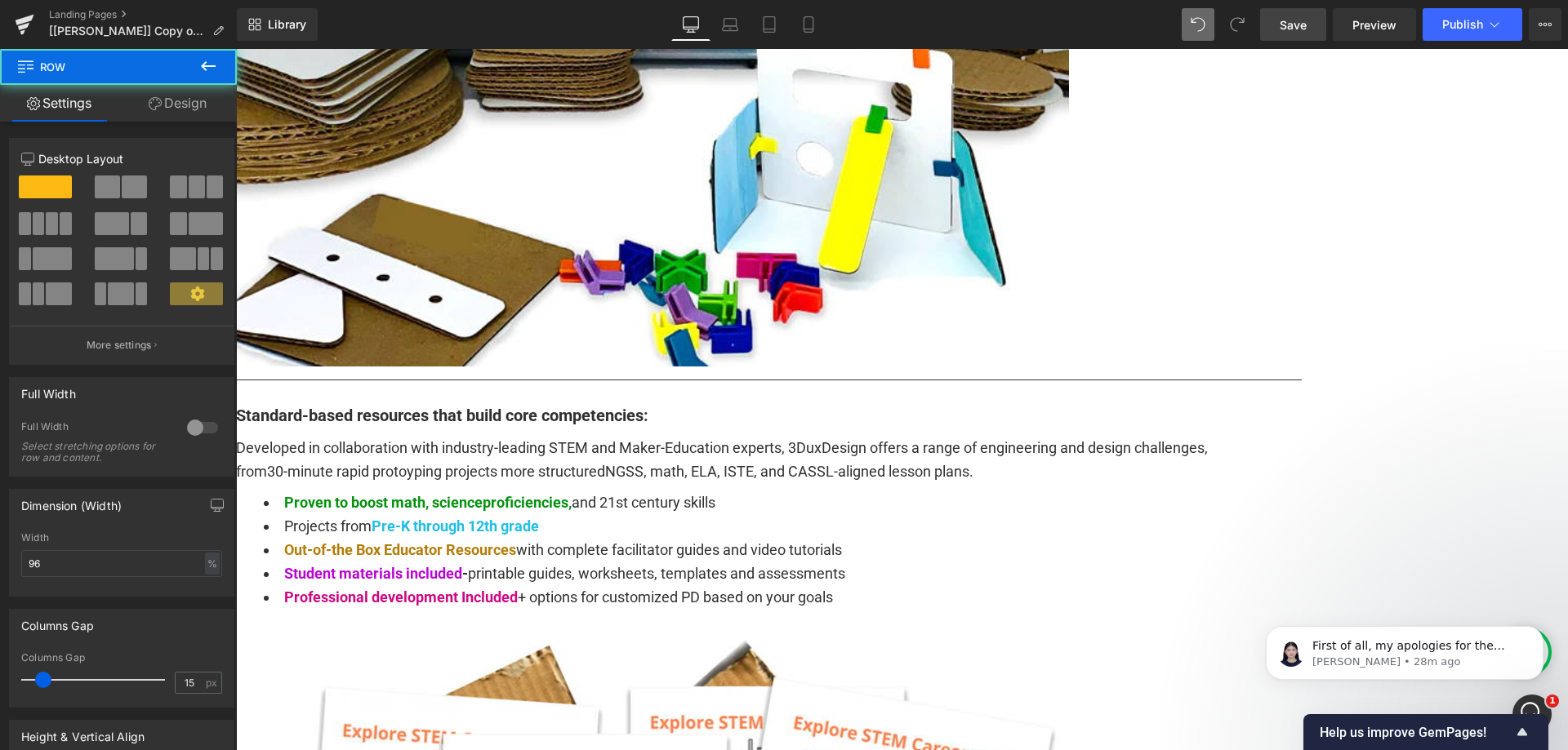
click at [1380, 21] on span "Preview" at bounding box center [1374, 25] width 44 height 17
click at [107, 566] on input "96" at bounding box center [121, 563] width 201 height 27
type input "95"
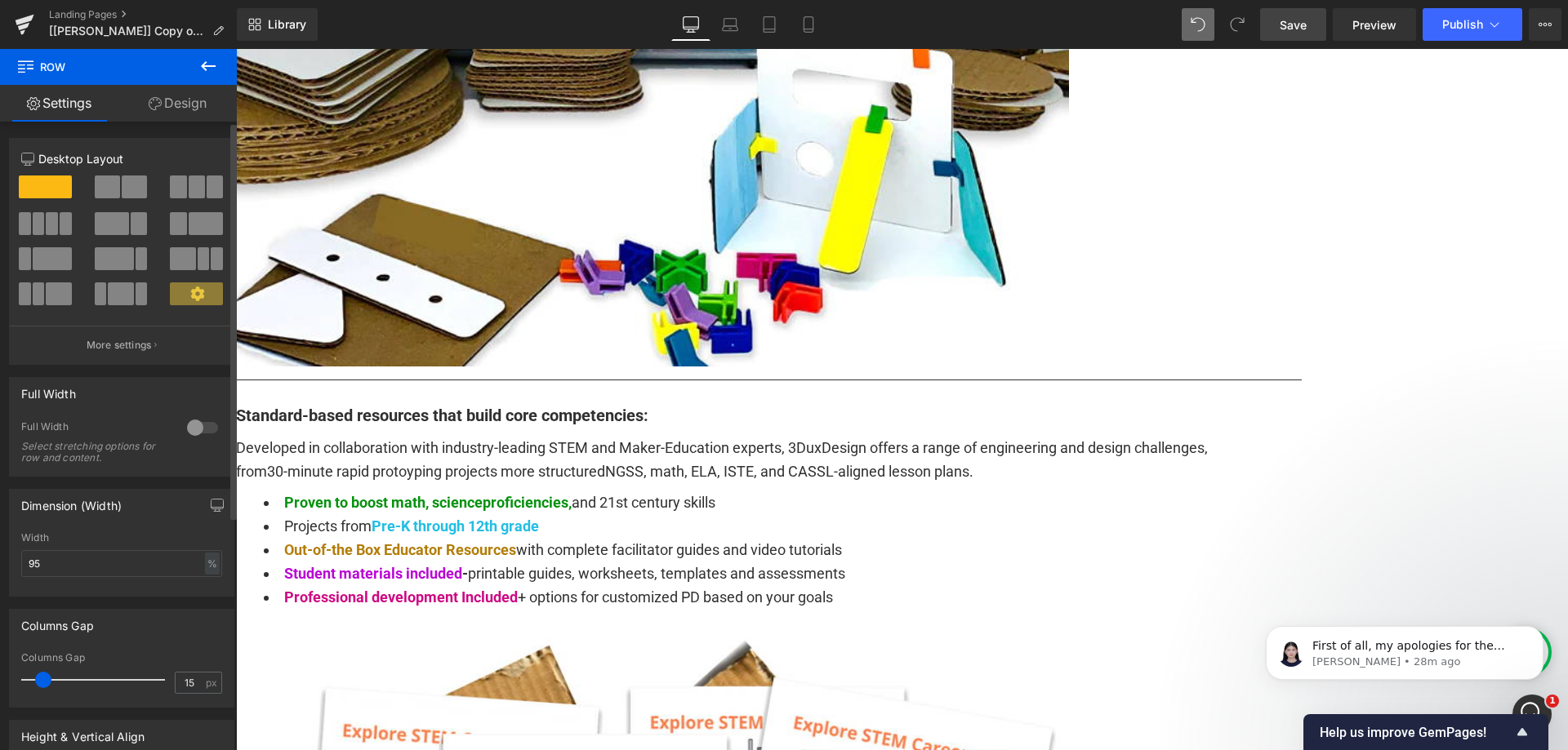
click at [136, 512] on div "Dimension (Width)" at bounding box center [121, 505] width 224 height 31
click at [1307, 16] on span "Save" at bounding box center [1292, 25] width 27 height 17
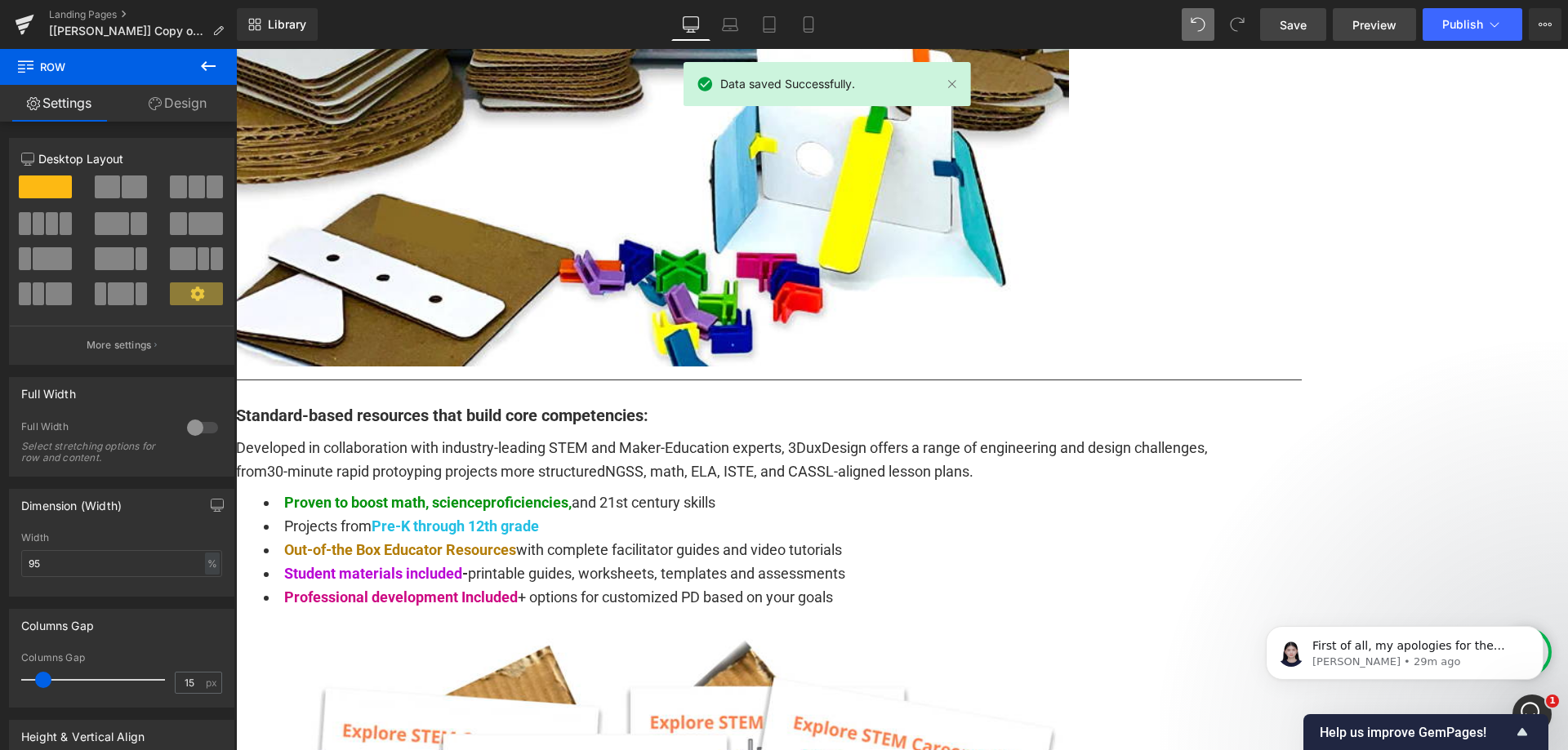
click at [1368, 18] on span "Preview" at bounding box center [1374, 25] width 44 height 17
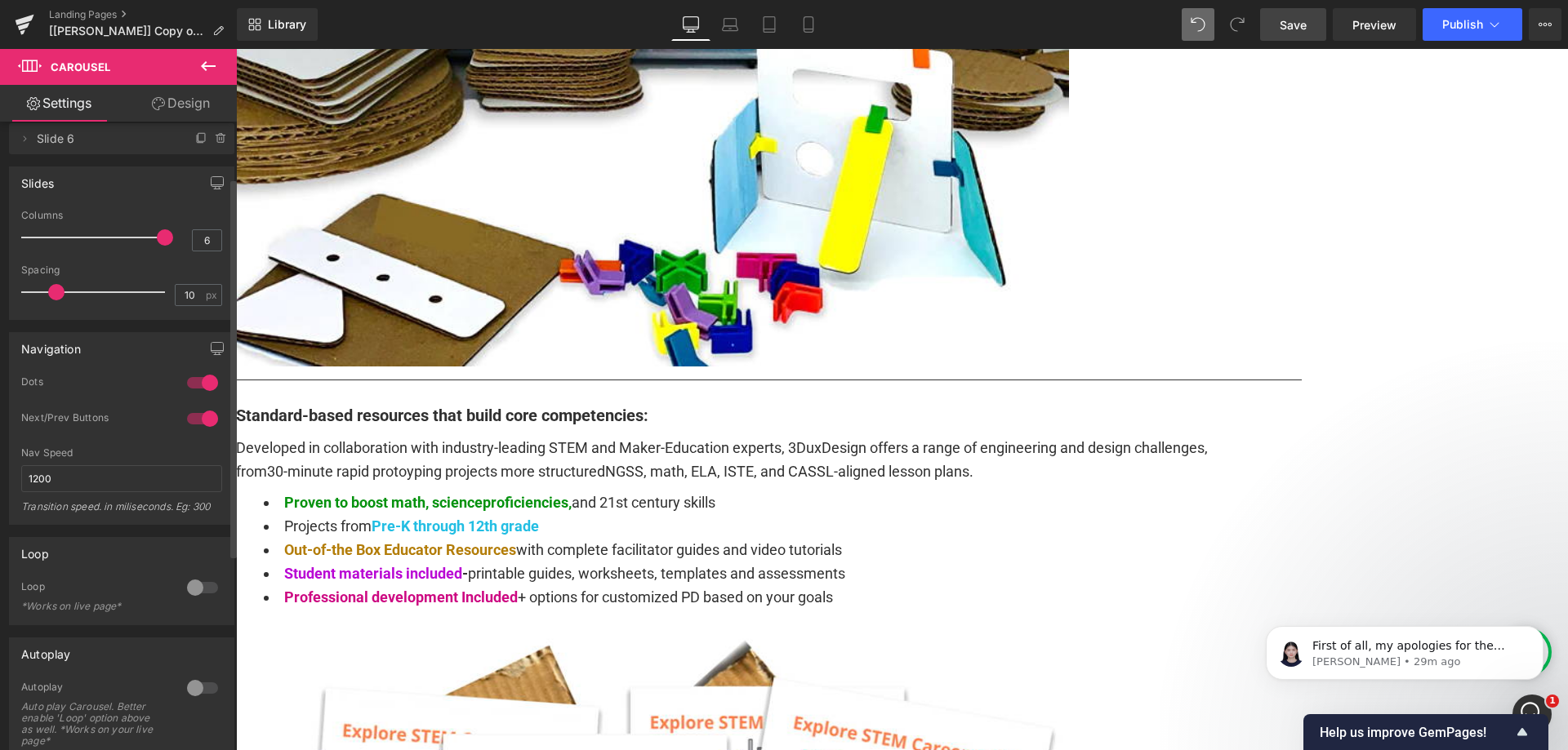
scroll to position [92, 0]
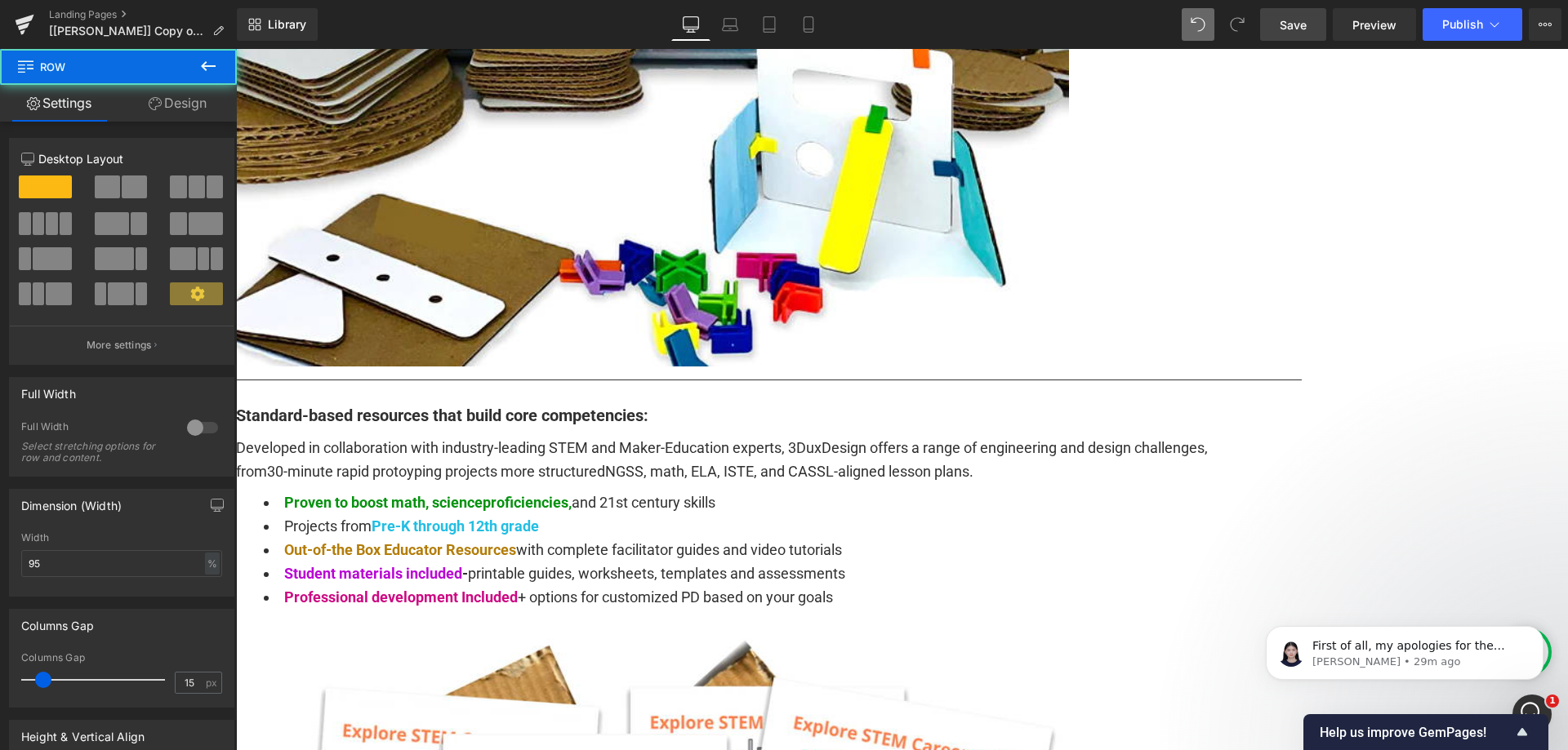
click at [193, 107] on link "Design" at bounding box center [177, 103] width 118 height 37
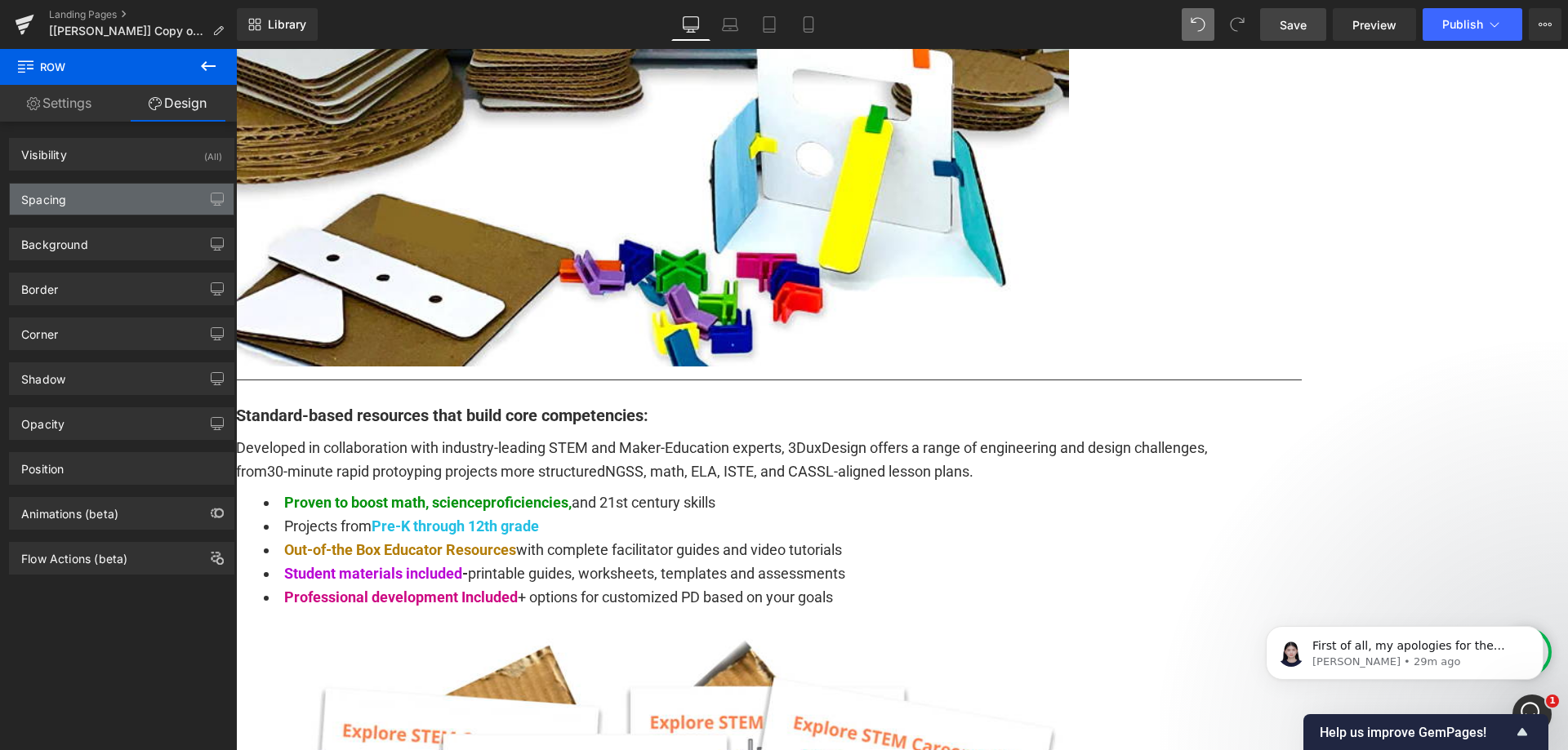
click at [85, 207] on div "Spacing" at bounding box center [121, 199] width 224 height 31
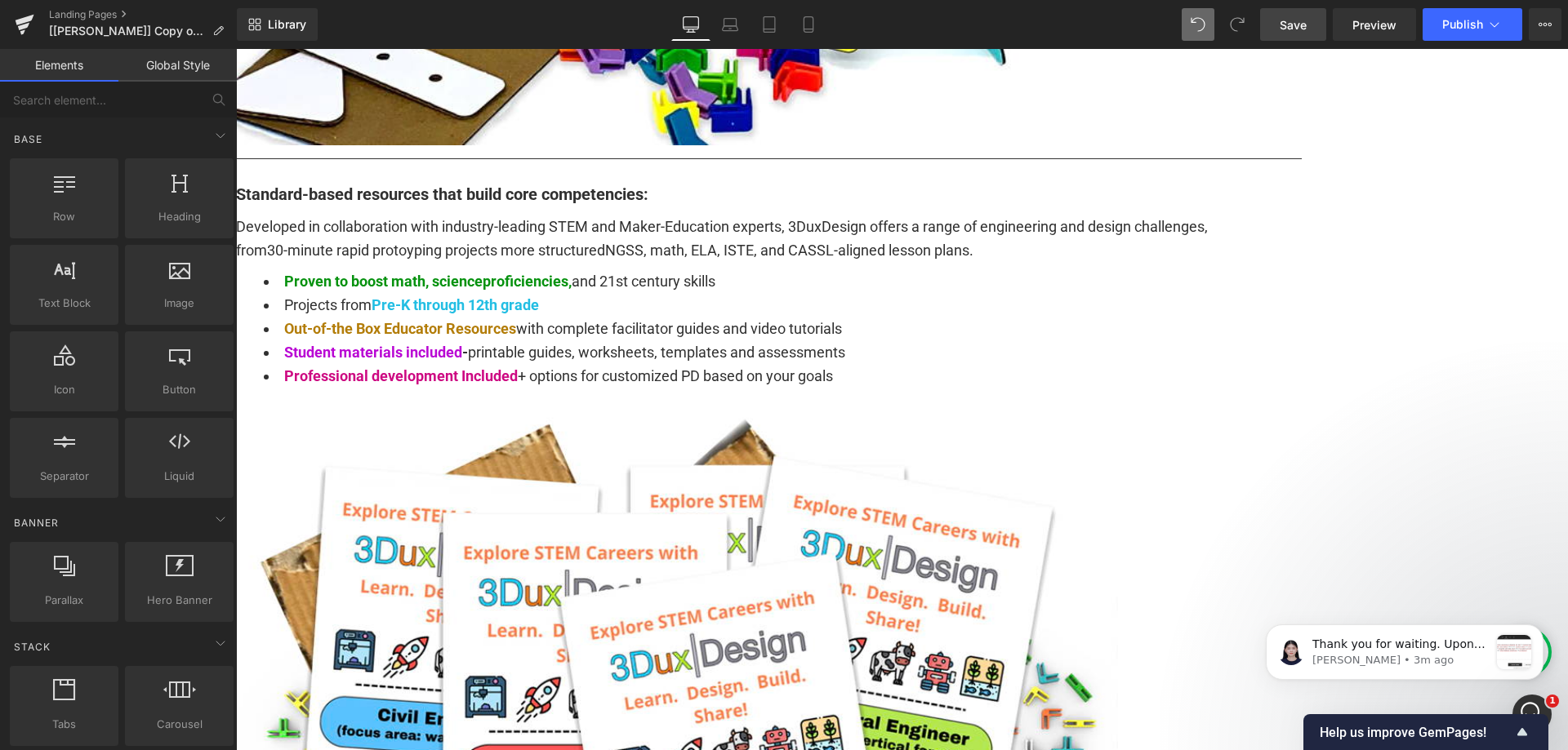
scroll to position [1550, 0]
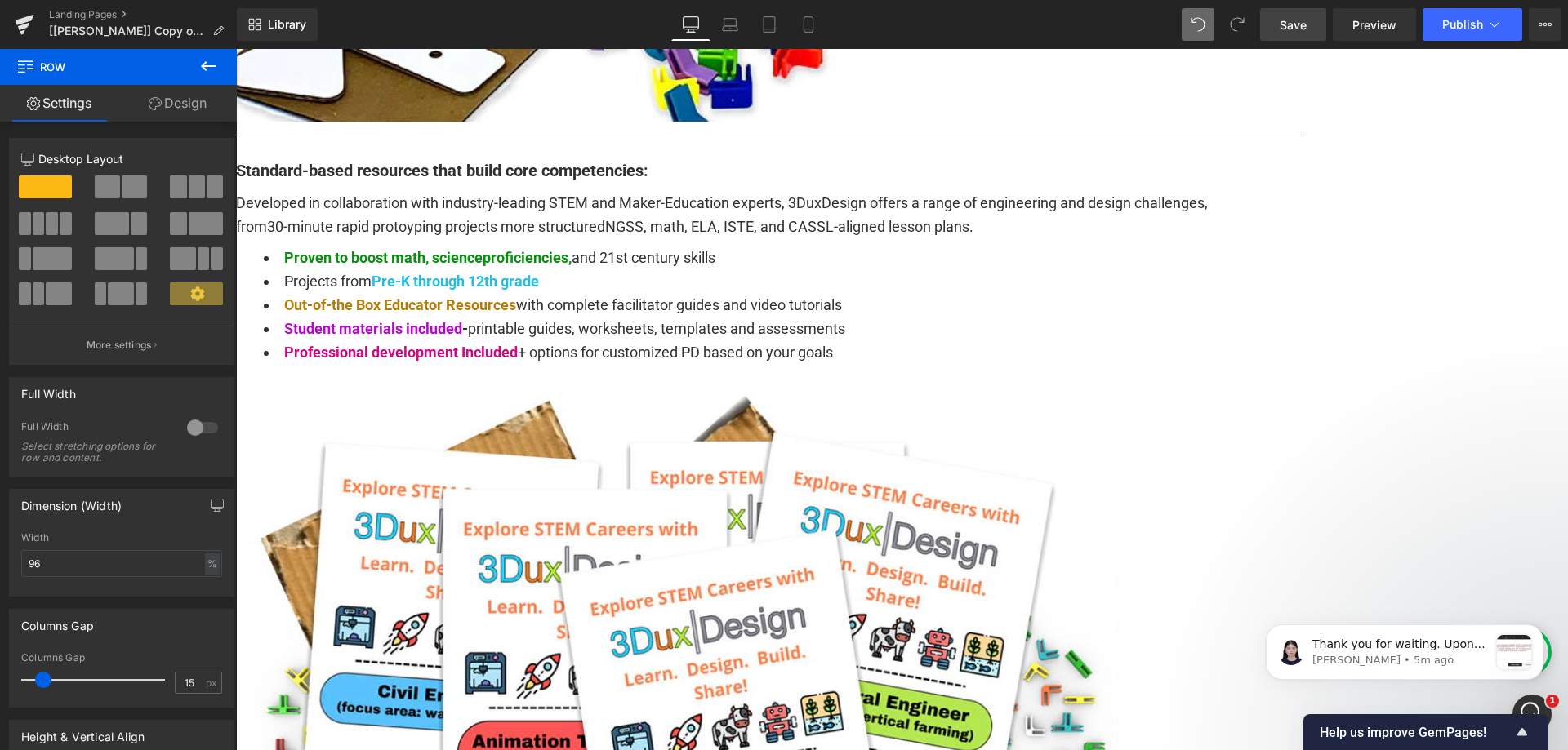
click at [206, 560] on div "px" at bounding box center [211, 563] width 16 height 22
click at [207, 590] on li "%" at bounding box center [211, 589] width 21 height 24
click at [79, 566] on input "1200" at bounding box center [121, 563] width 201 height 27
type input "96"
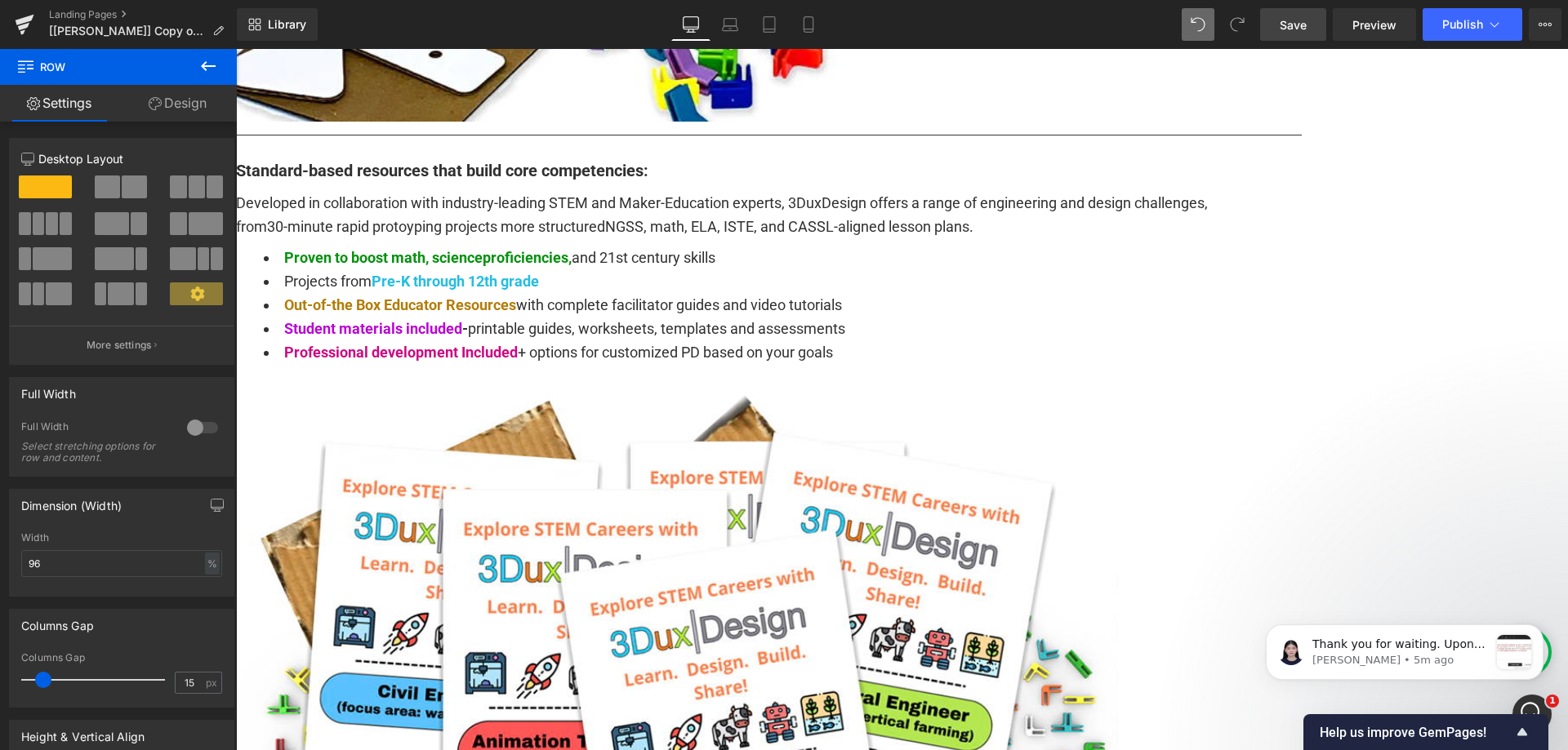
click at [70, 560] on input "95" at bounding box center [121, 563] width 201 height 27
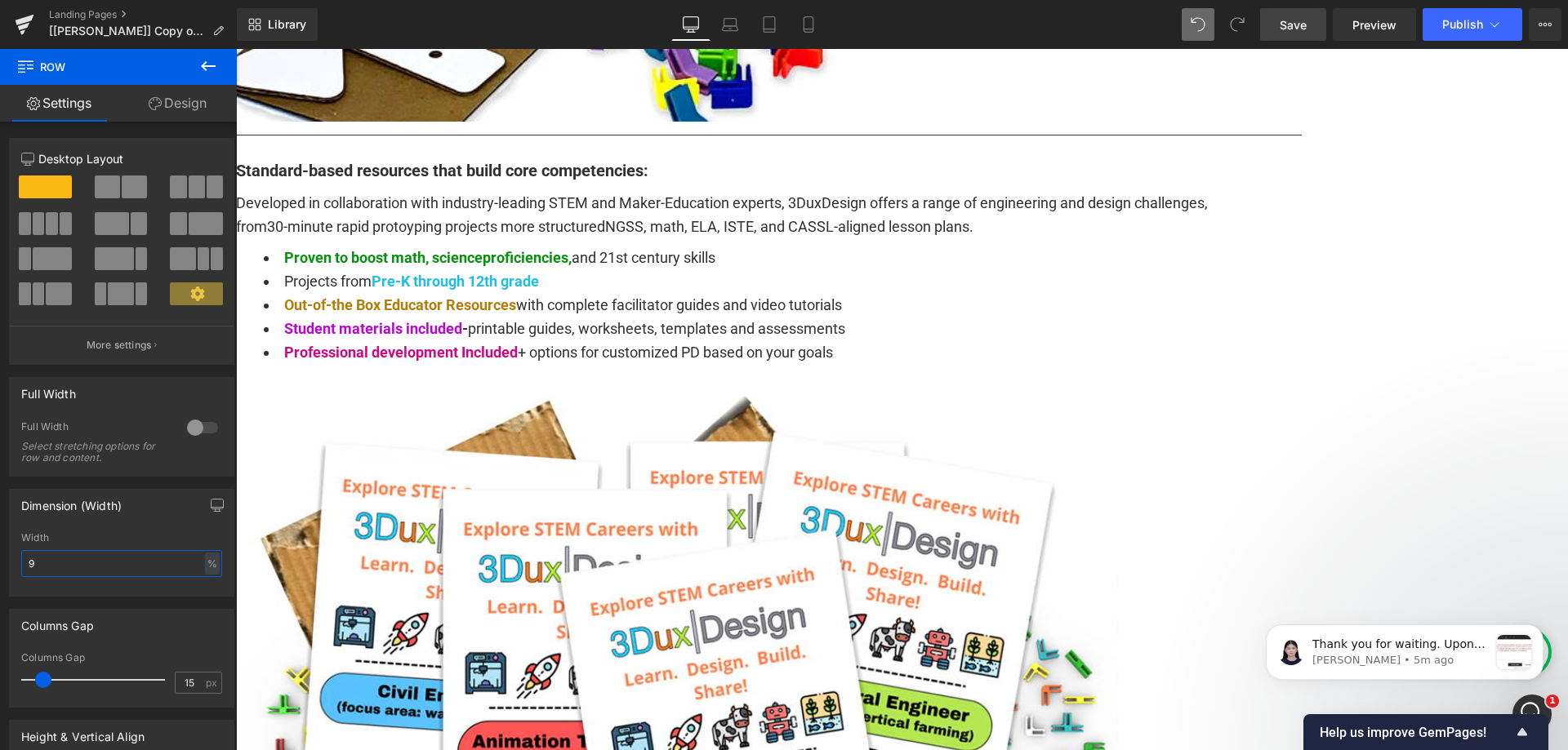
type input "96"
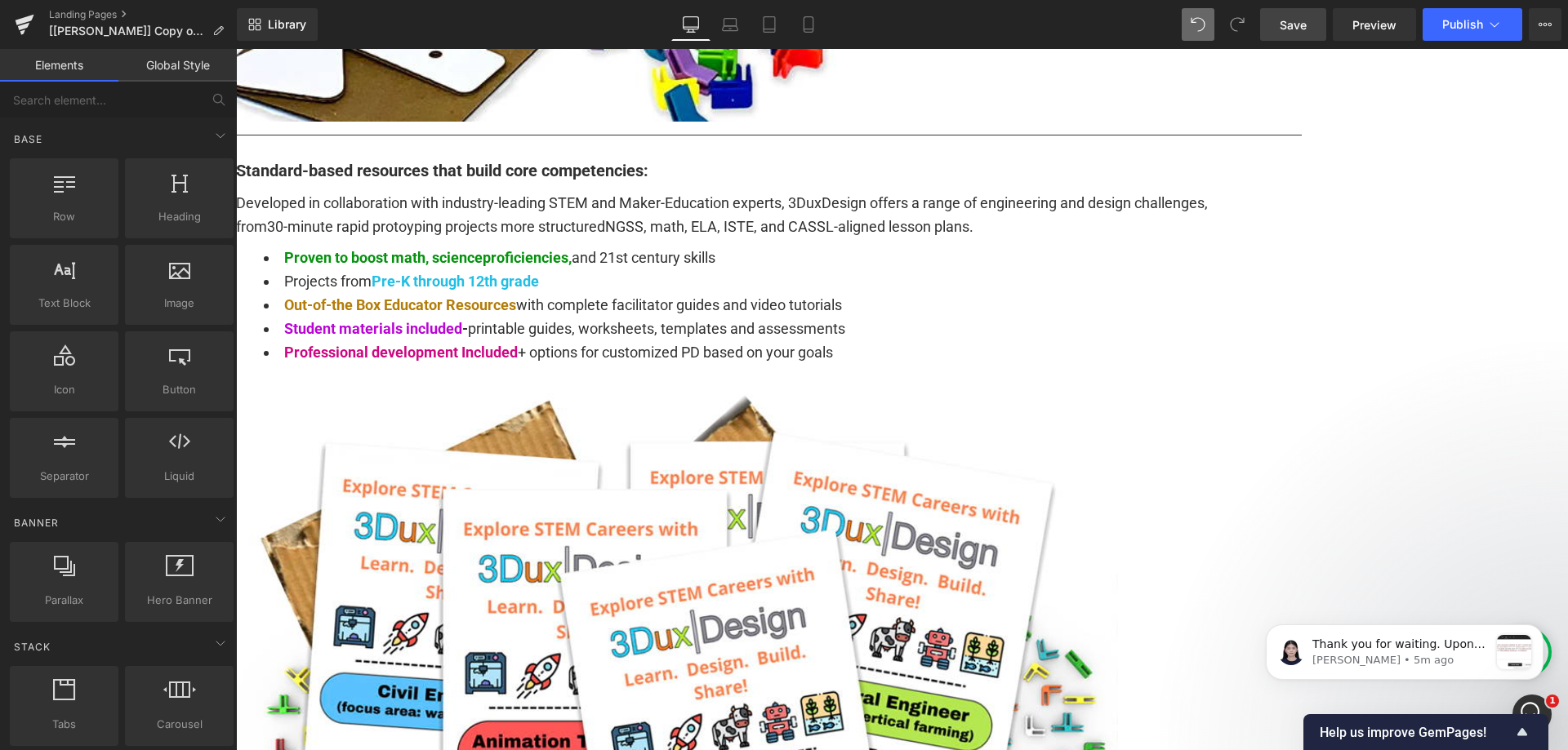
click at [1302, 27] on span "Save" at bounding box center [1292, 25] width 27 height 17
click at [1388, 14] on link "Preview" at bounding box center [1374, 25] width 83 height 33
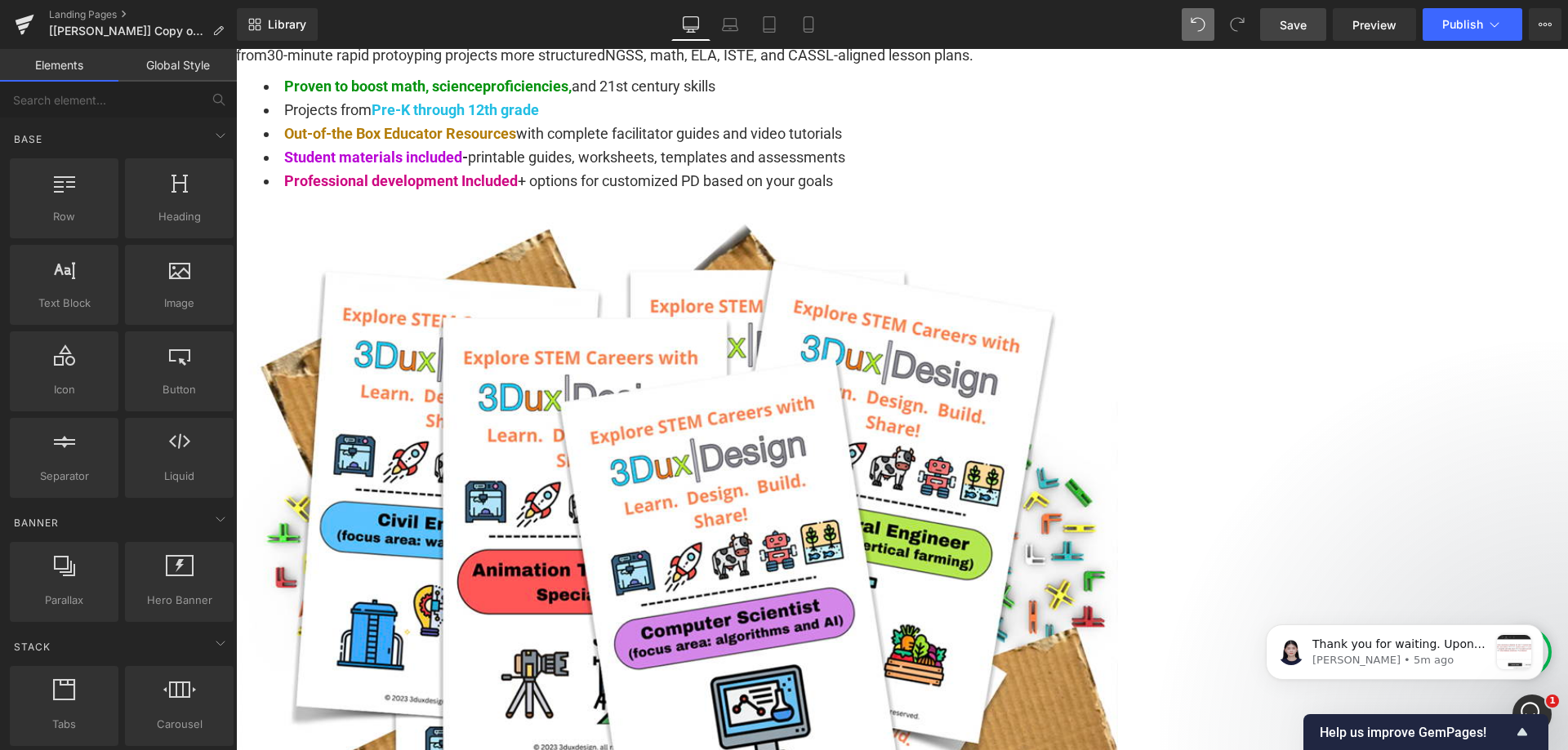
scroll to position [1632, 0]
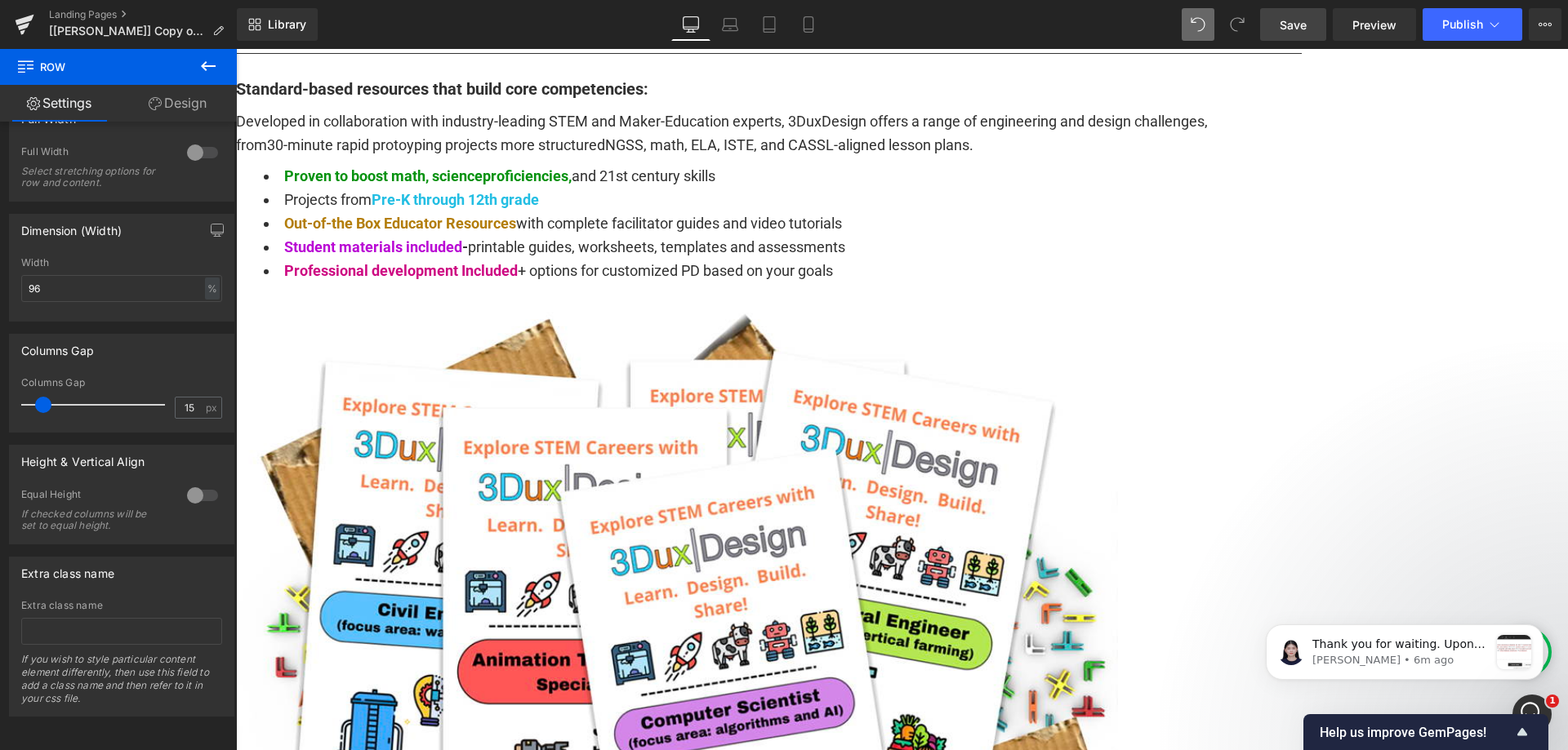
scroll to position [1469, 0]
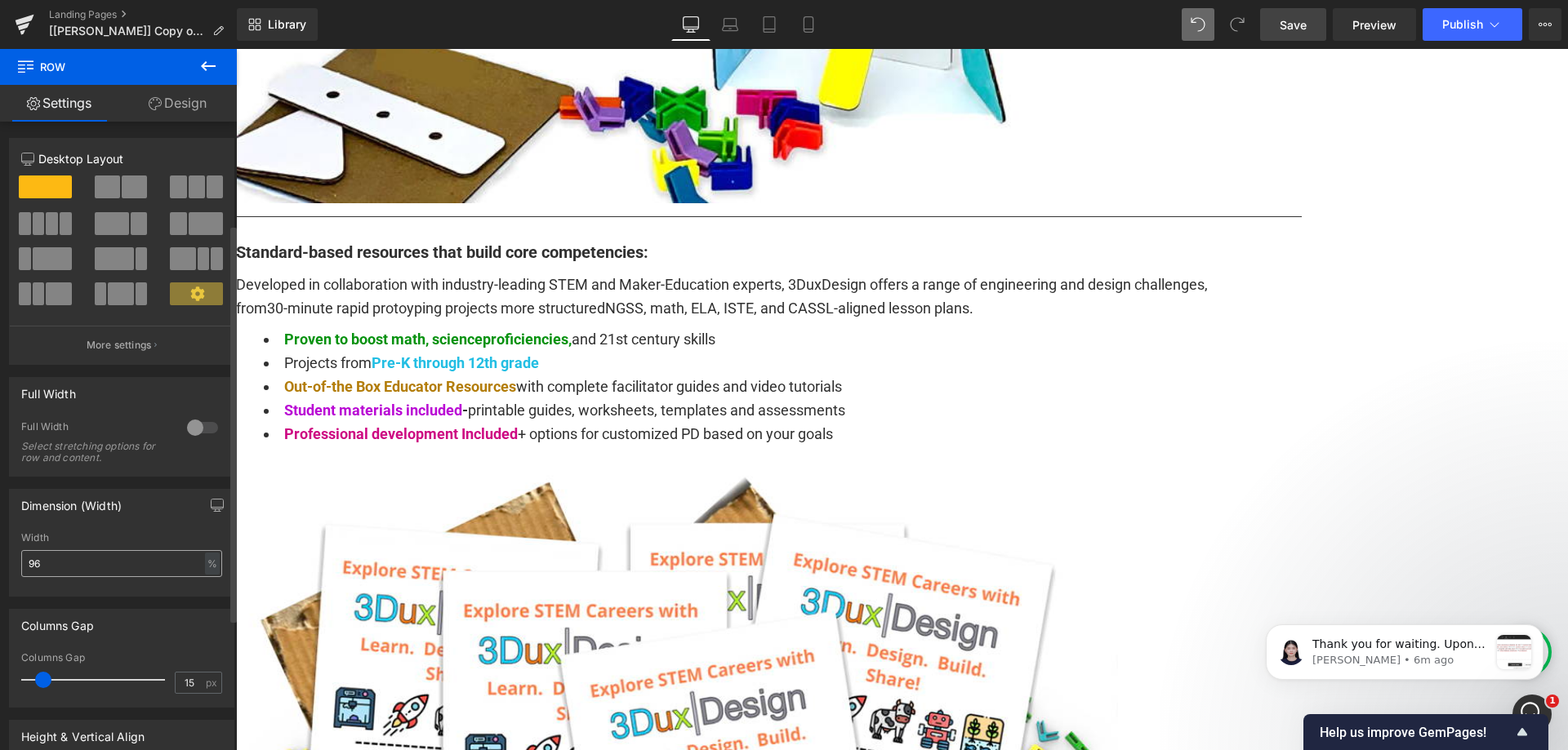
scroll to position [370, 0]
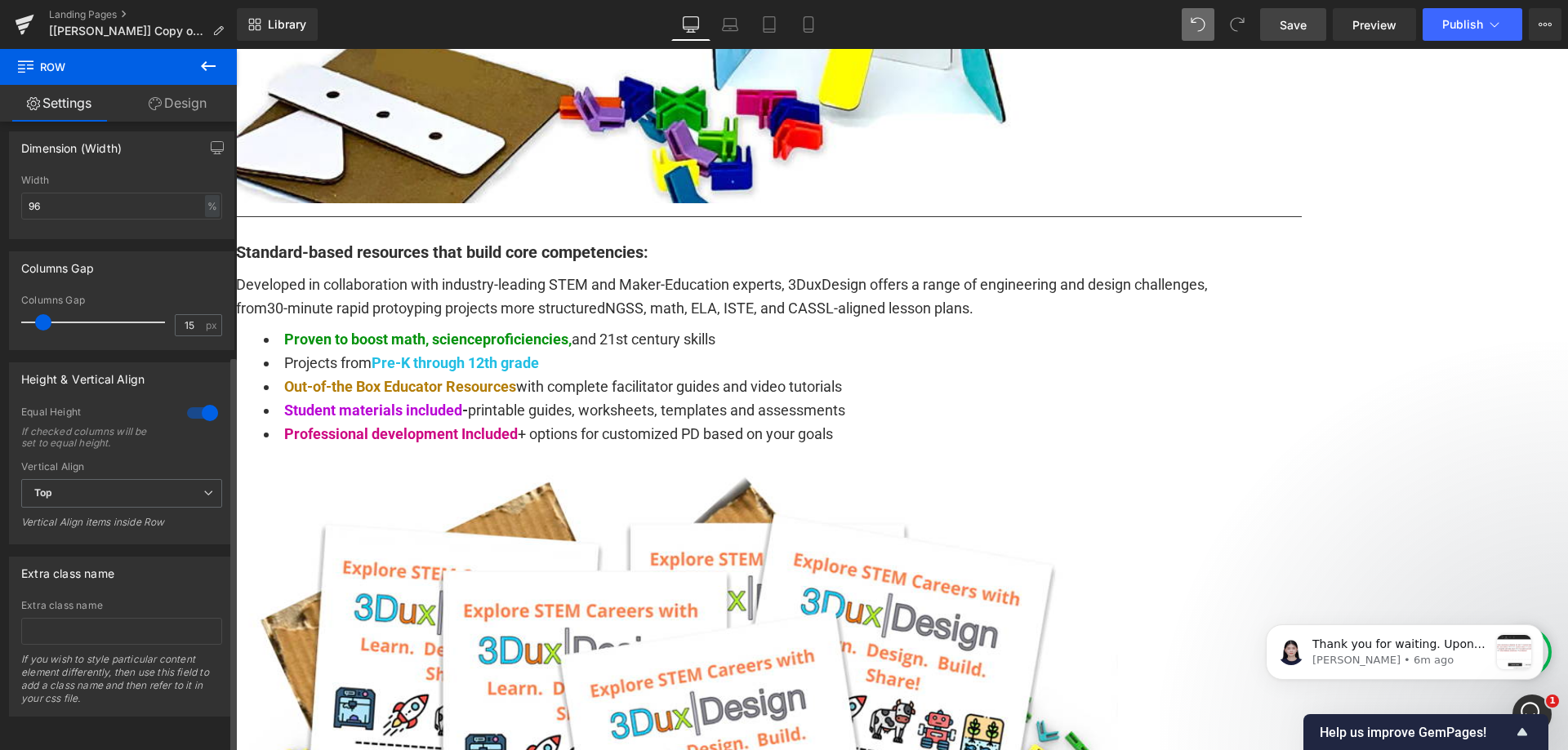
click at [195, 400] on div at bounding box center [203, 413] width 40 height 26
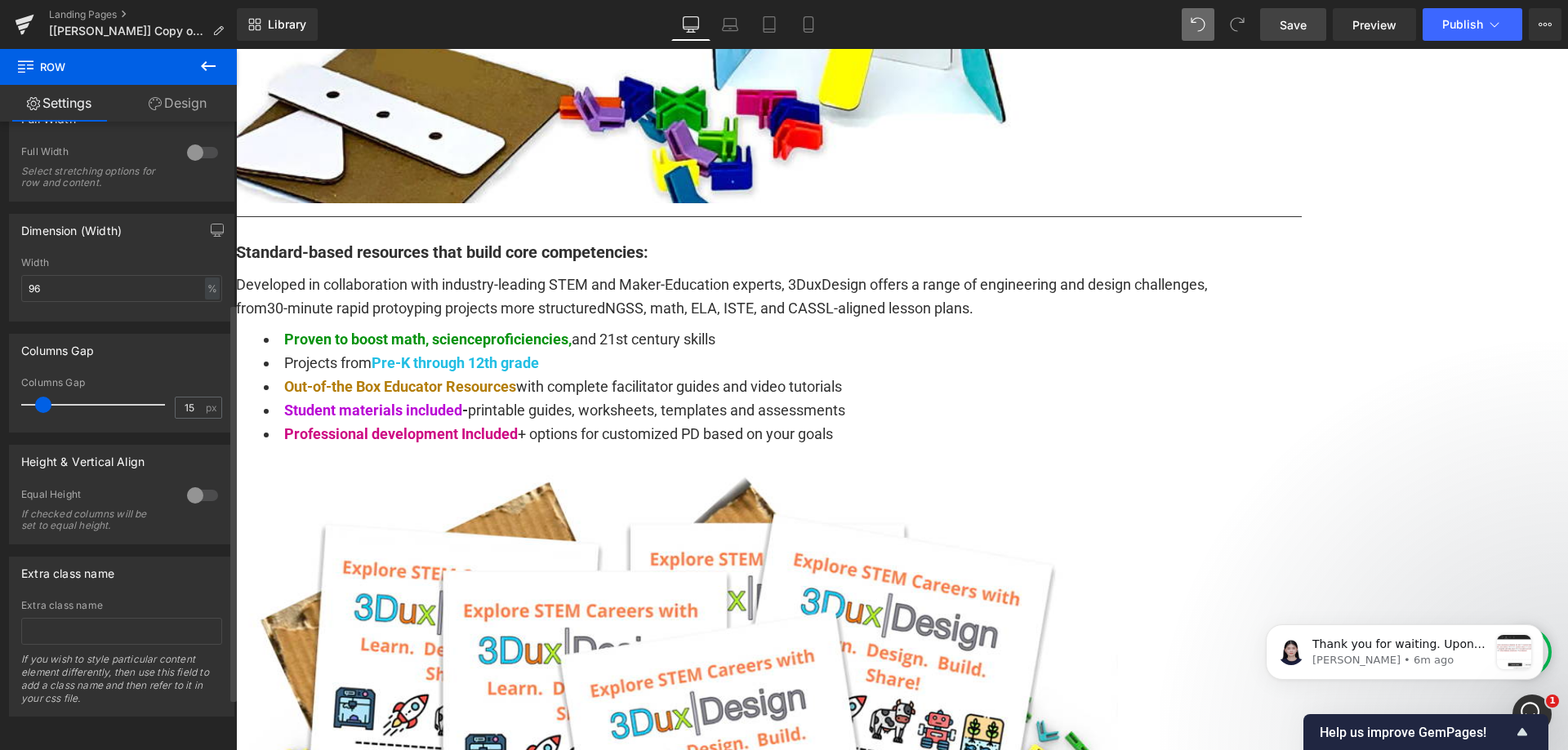
scroll to position [287, 0]
click at [1303, 20] on span "Save" at bounding box center [1292, 25] width 27 height 17
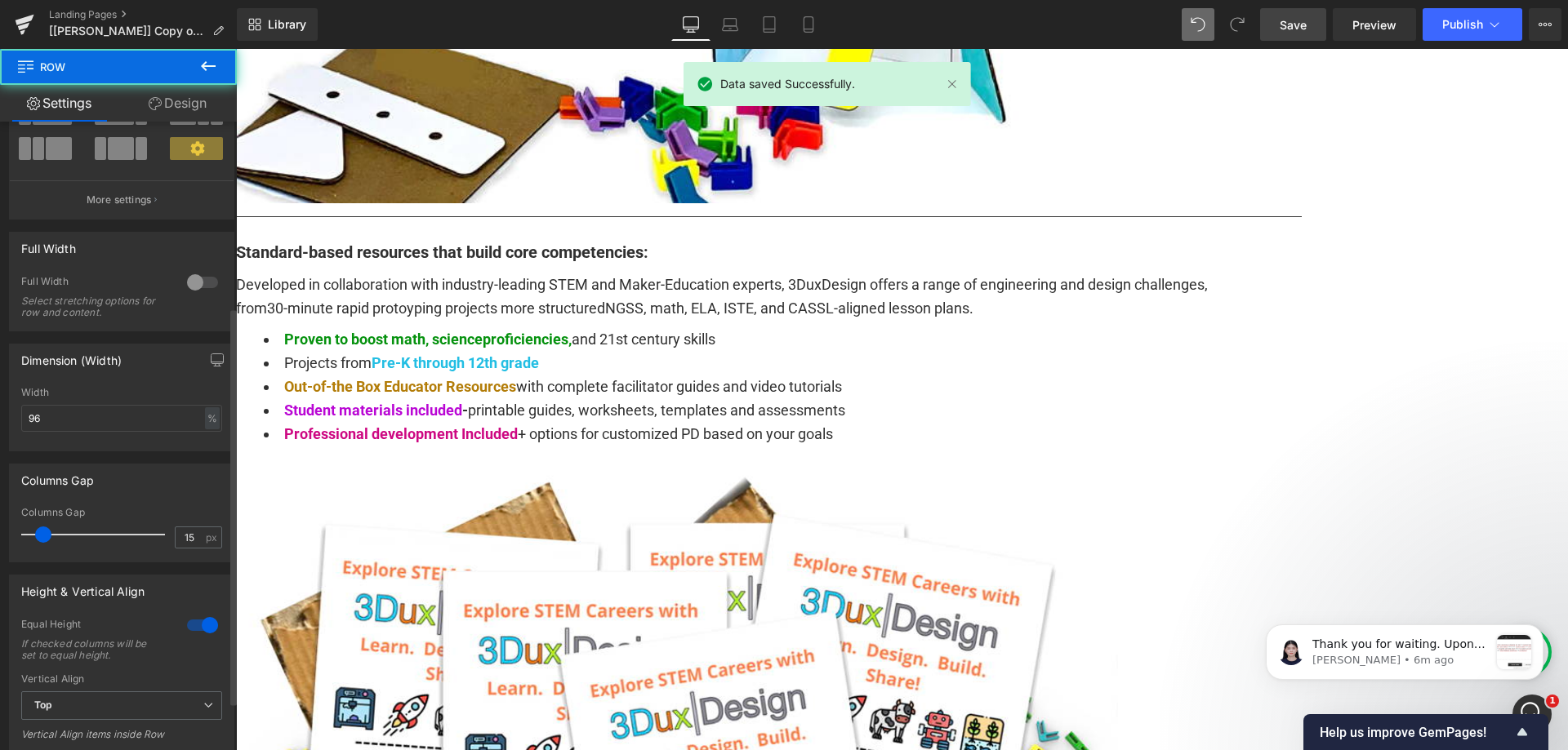
scroll to position [370, 0]
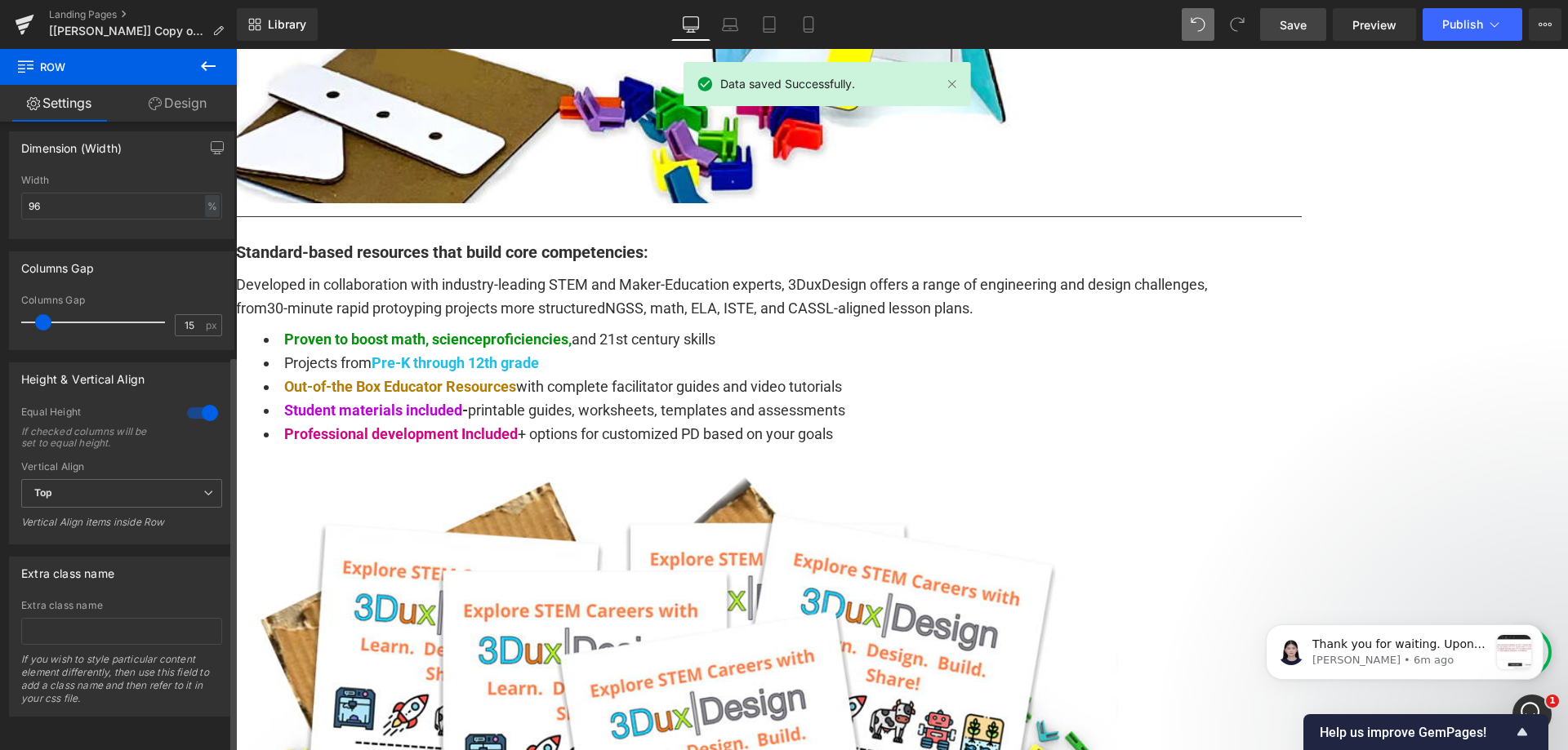
click at [204, 400] on div at bounding box center [203, 413] width 40 height 26
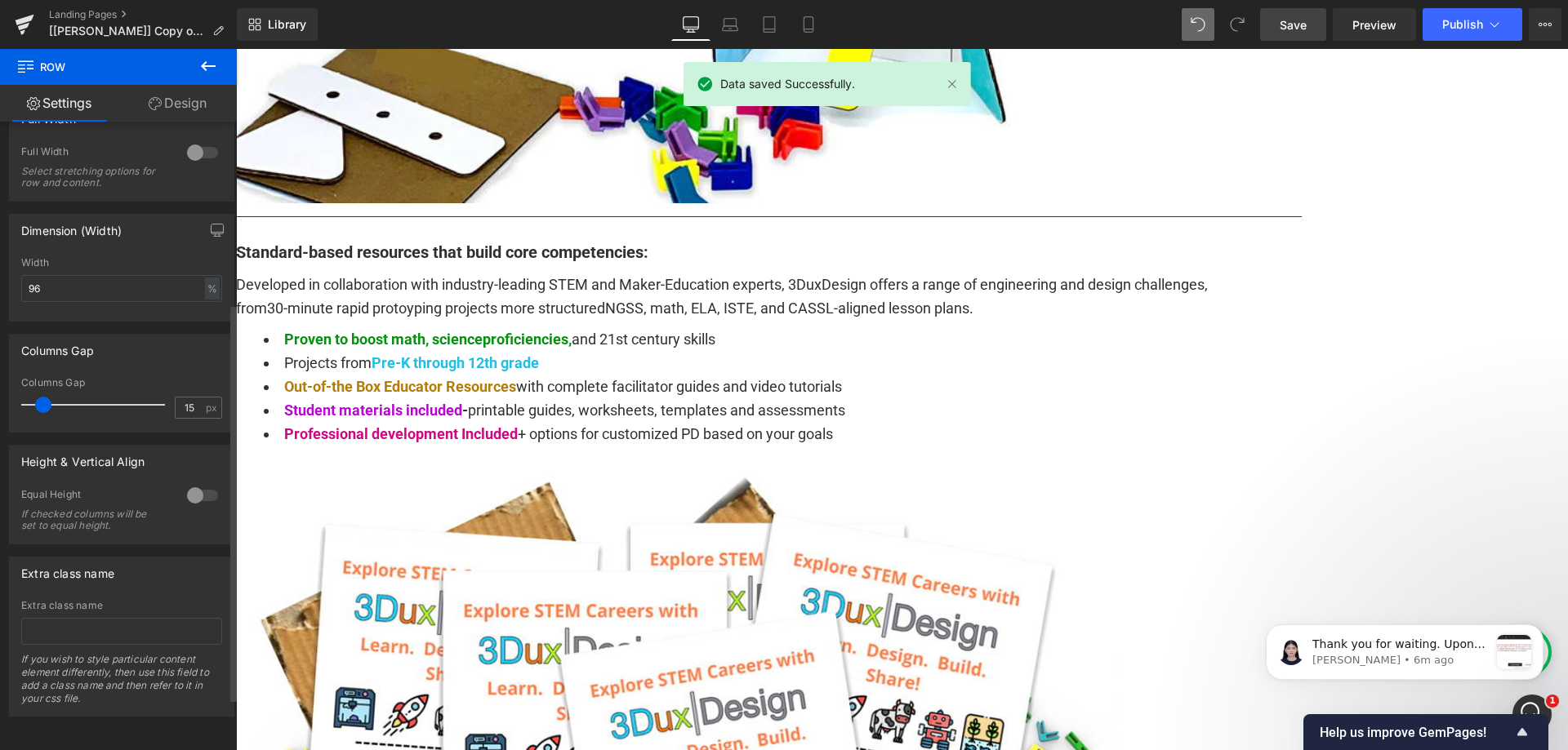
scroll to position [287, 0]
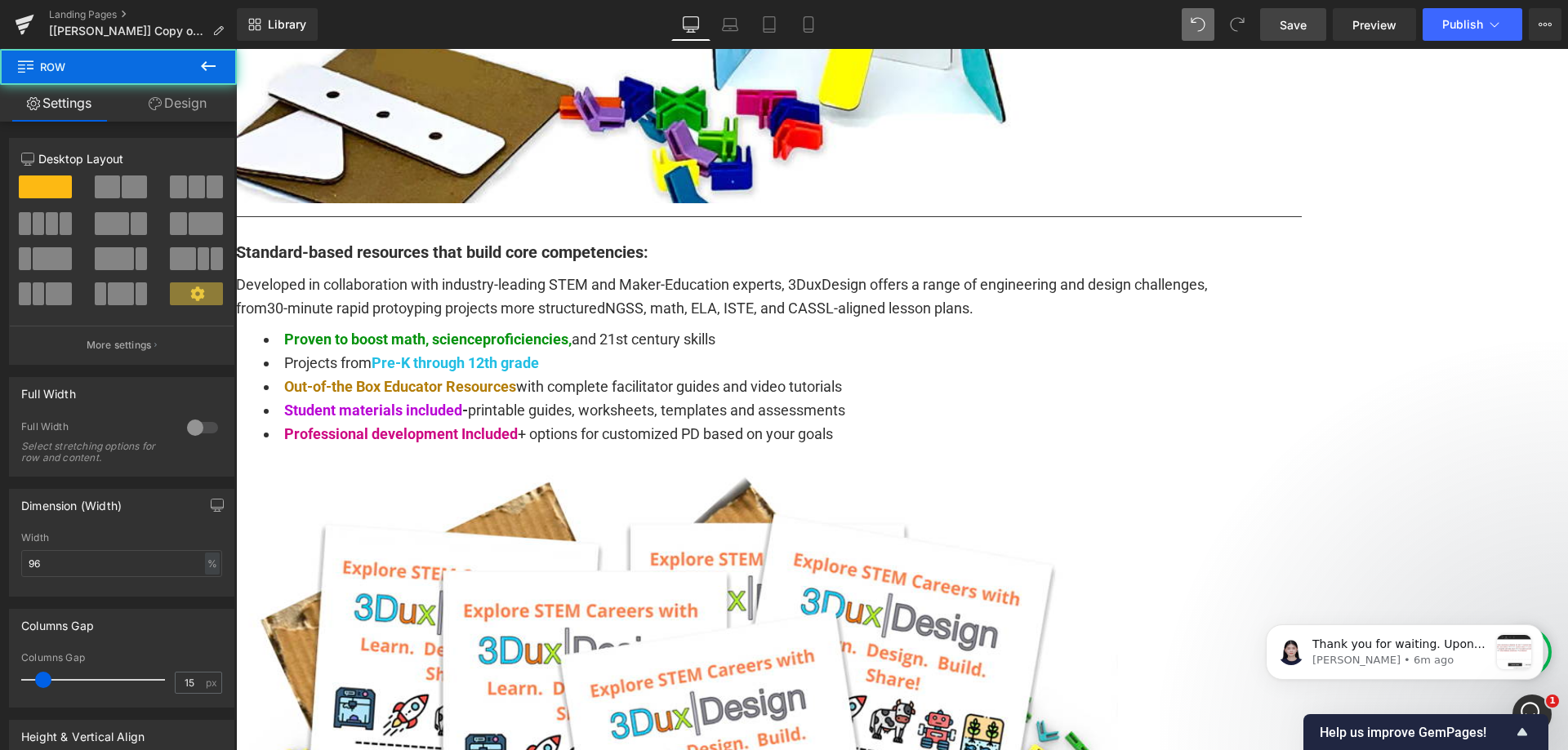
click at [1296, 22] on span "Save" at bounding box center [1292, 25] width 27 height 17
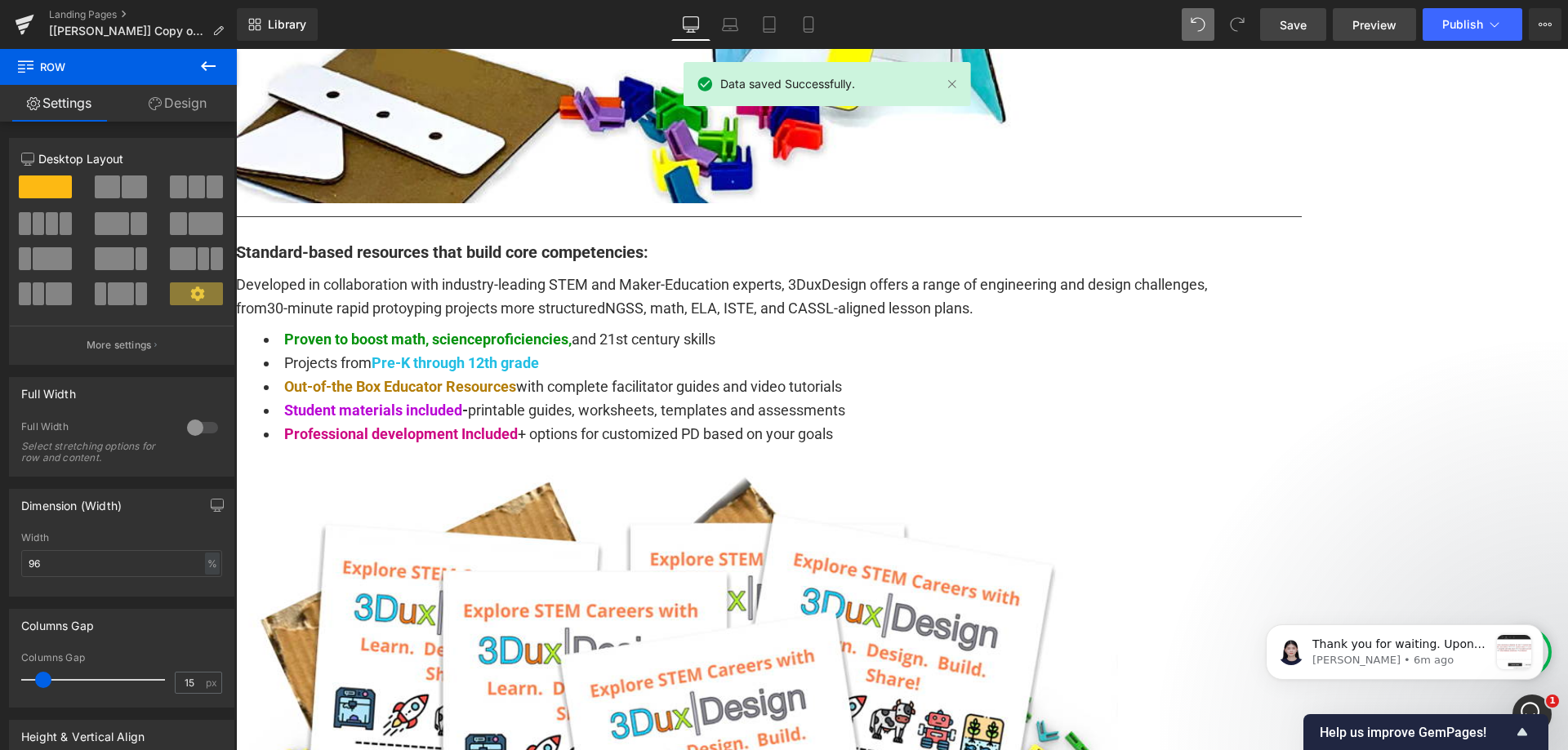
click at [1363, 23] on span "Preview" at bounding box center [1374, 25] width 44 height 17
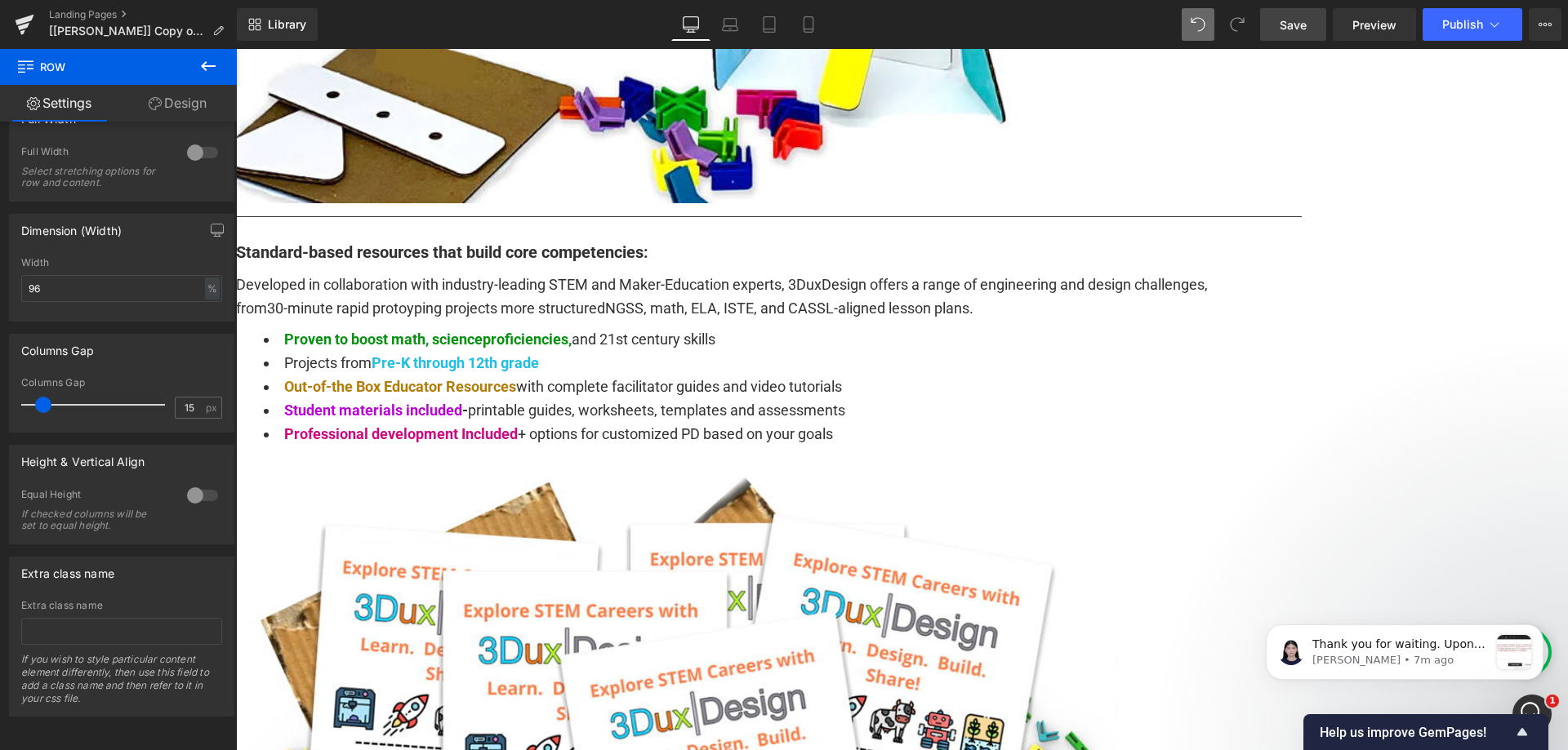
click at [194, 483] on div at bounding box center [203, 495] width 40 height 26
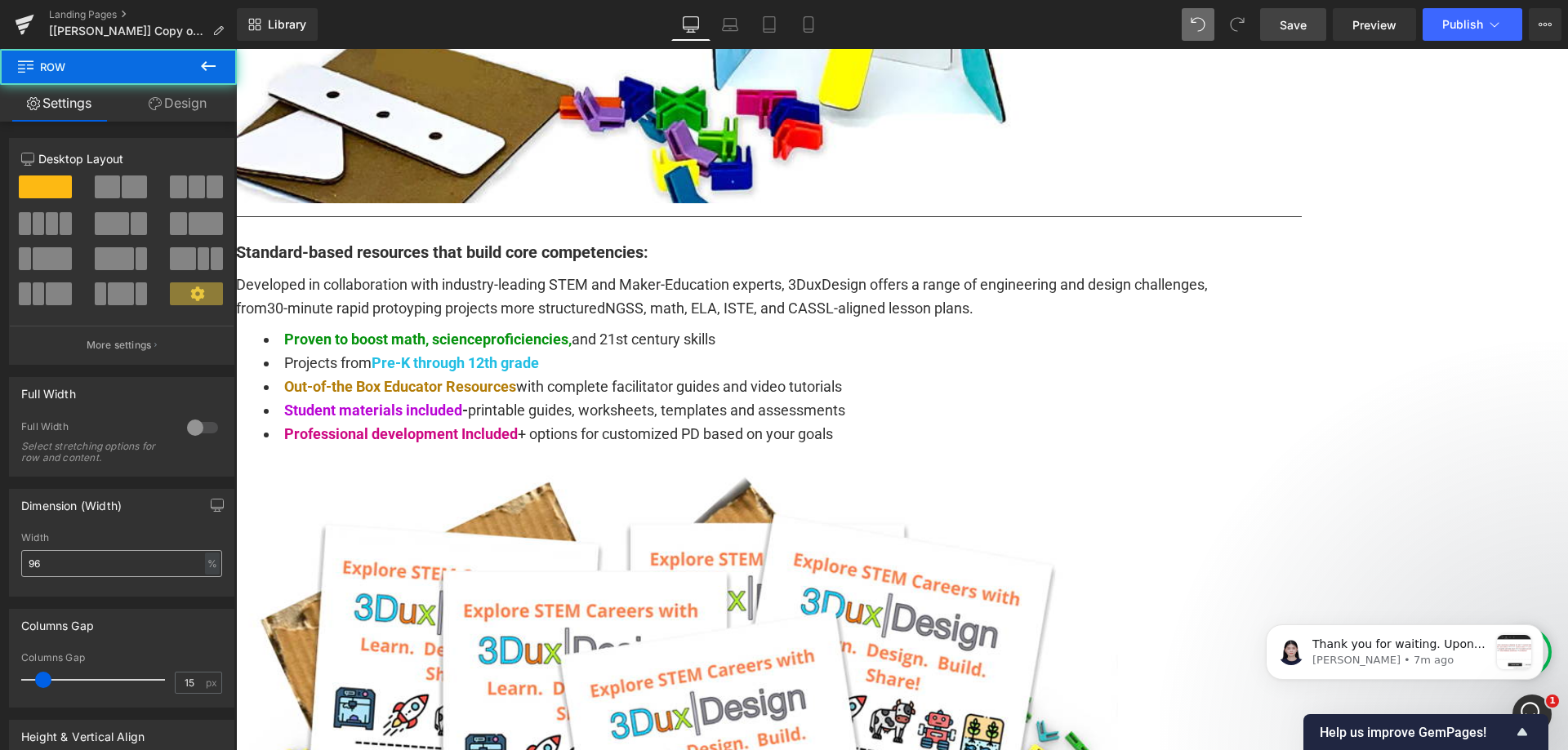
scroll to position [244, 0]
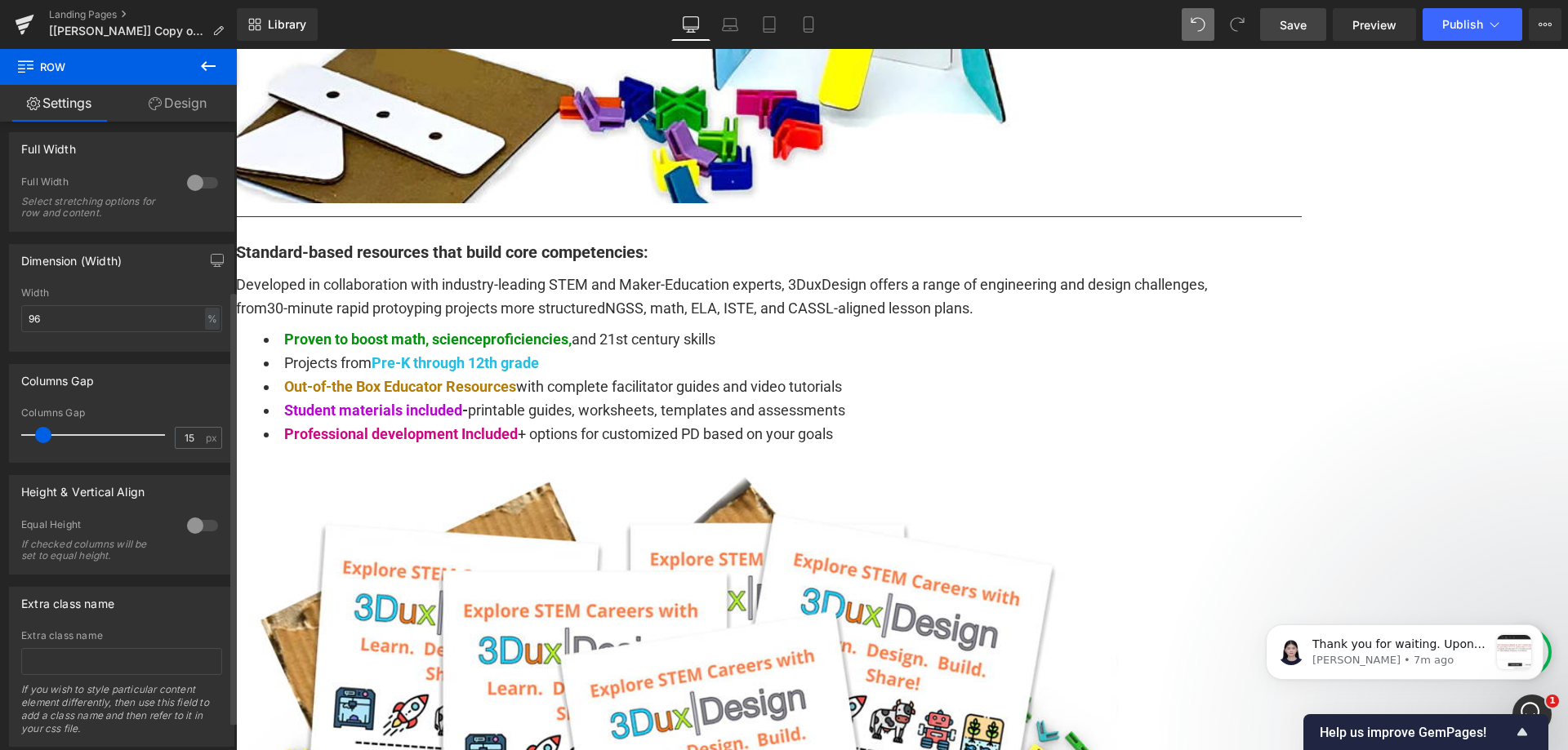
click at [196, 528] on div at bounding box center [203, 525] width 40 height 26
click at [1277, 24] on link "Save" at bounding box center [1293, 25] width 66 height 33
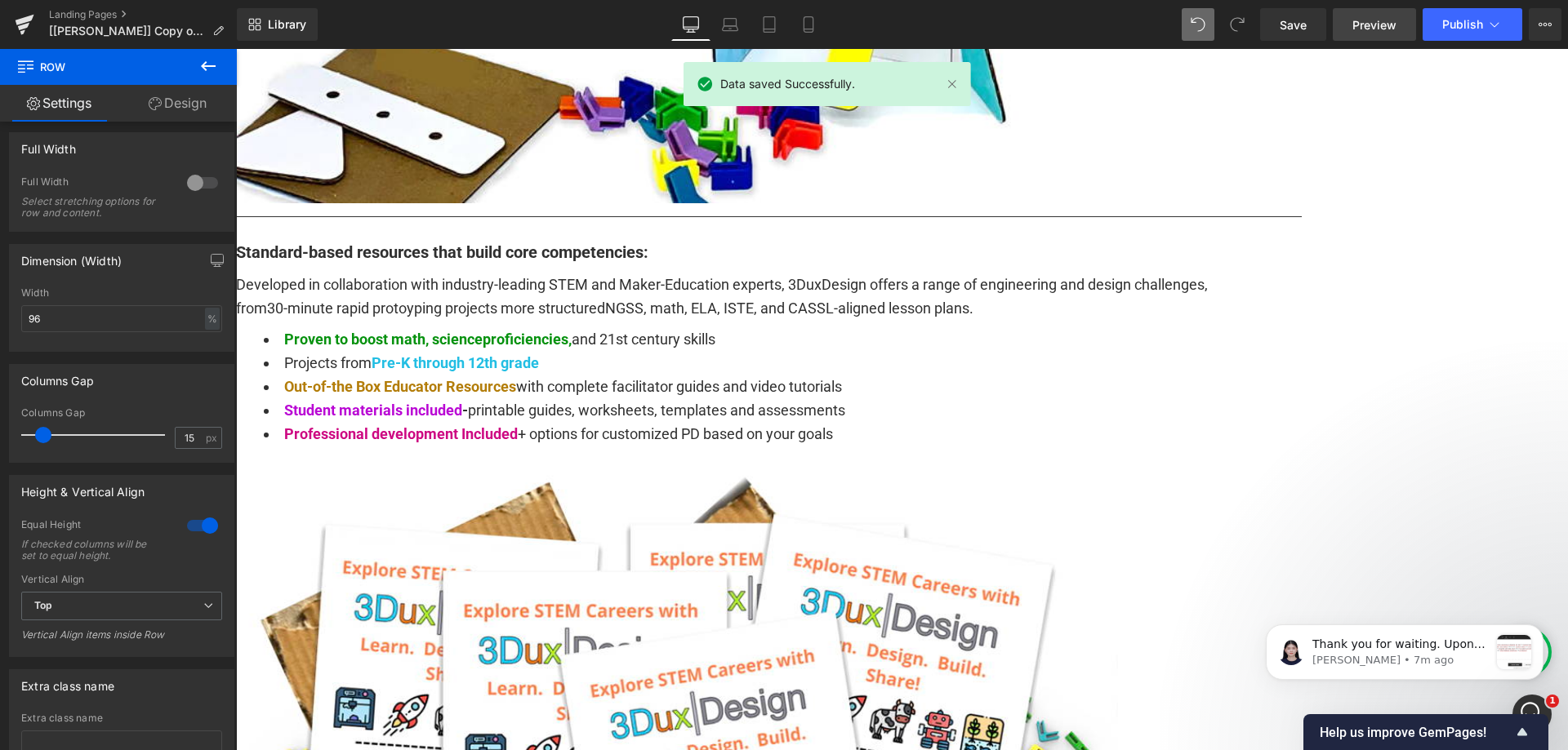
click at [1357, 22] on span "Preview" at bounding box center [1374, 25] width 44 height 17
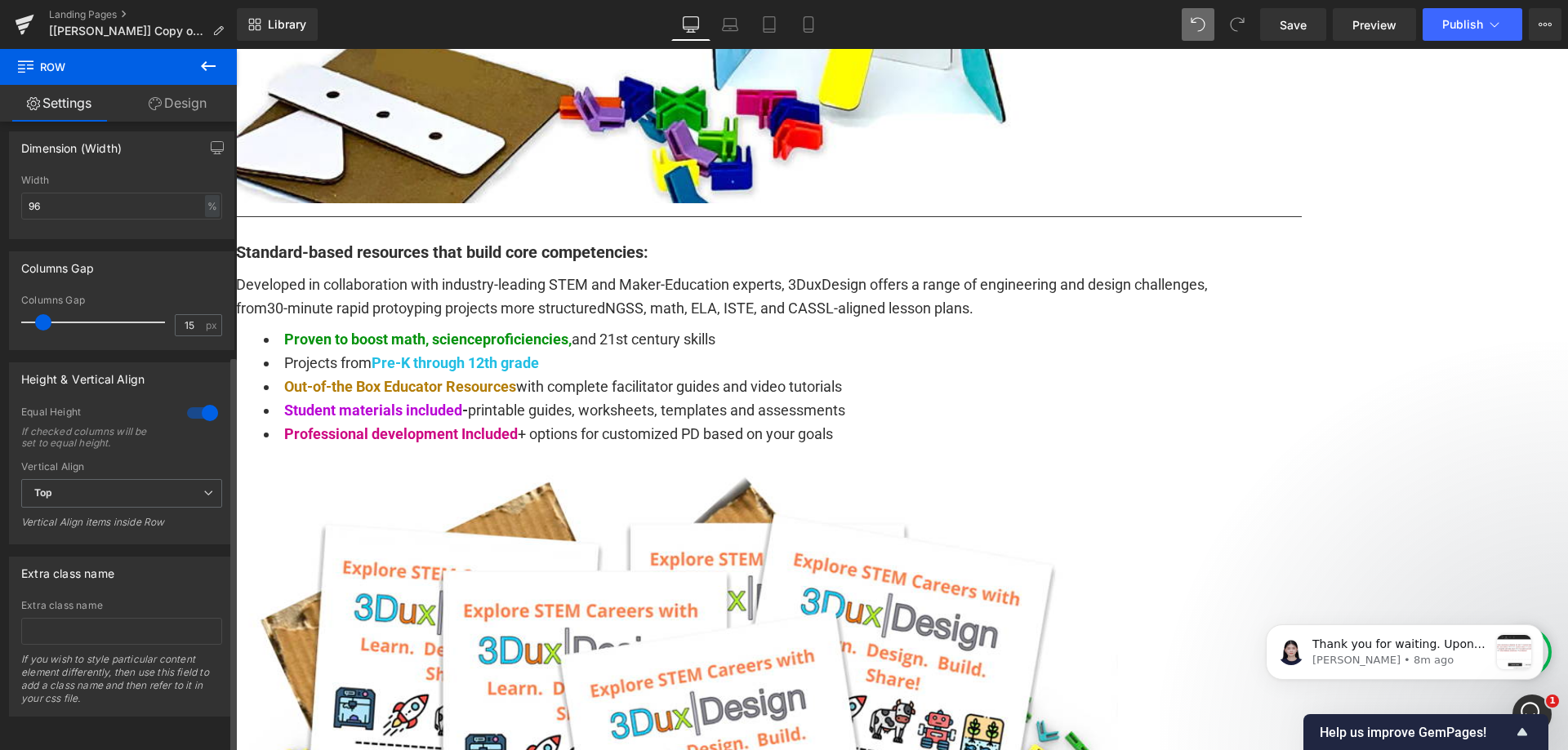
click at [207, 400] on div at bounding box center [203, 413] width 40 height 26
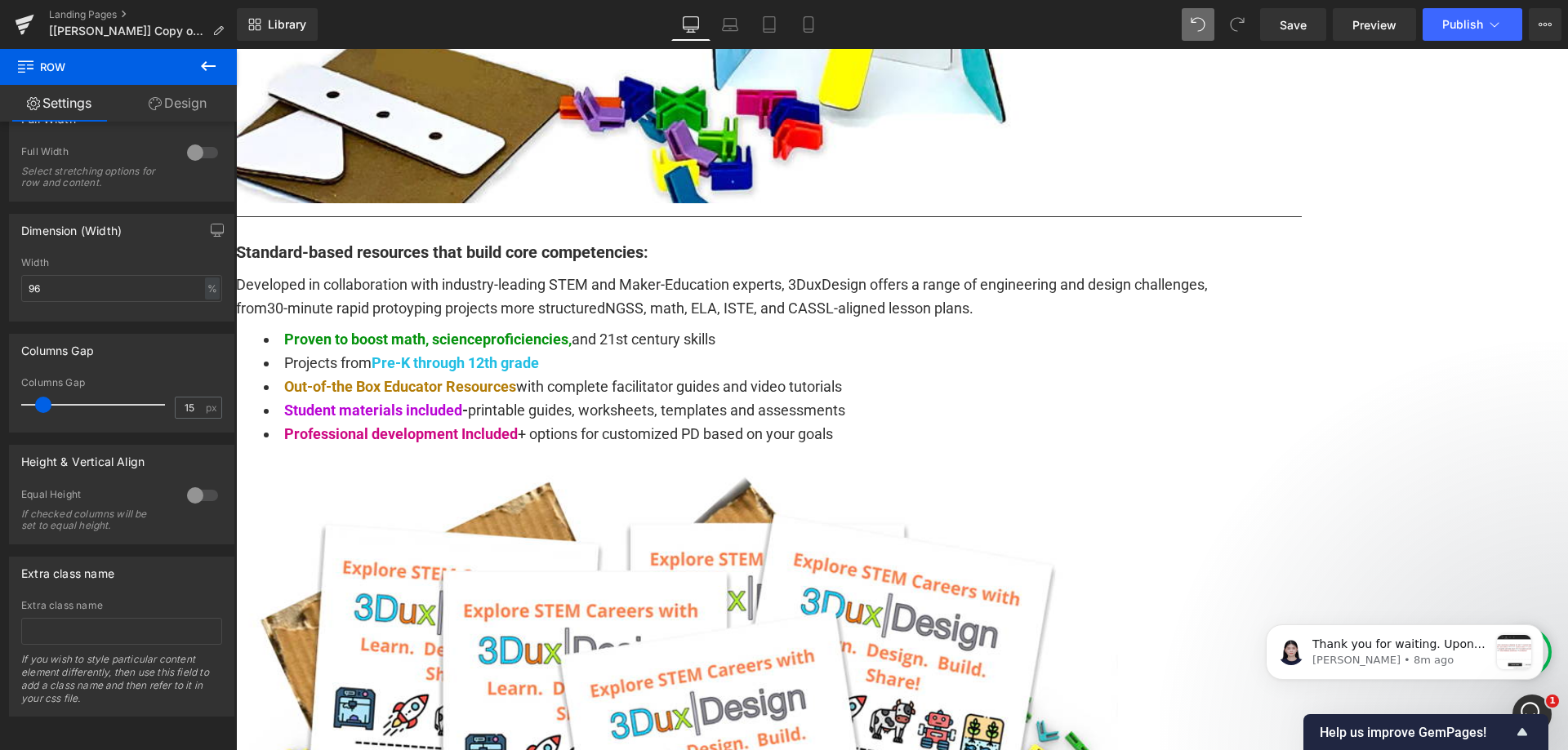
scroll to position [287, 0]
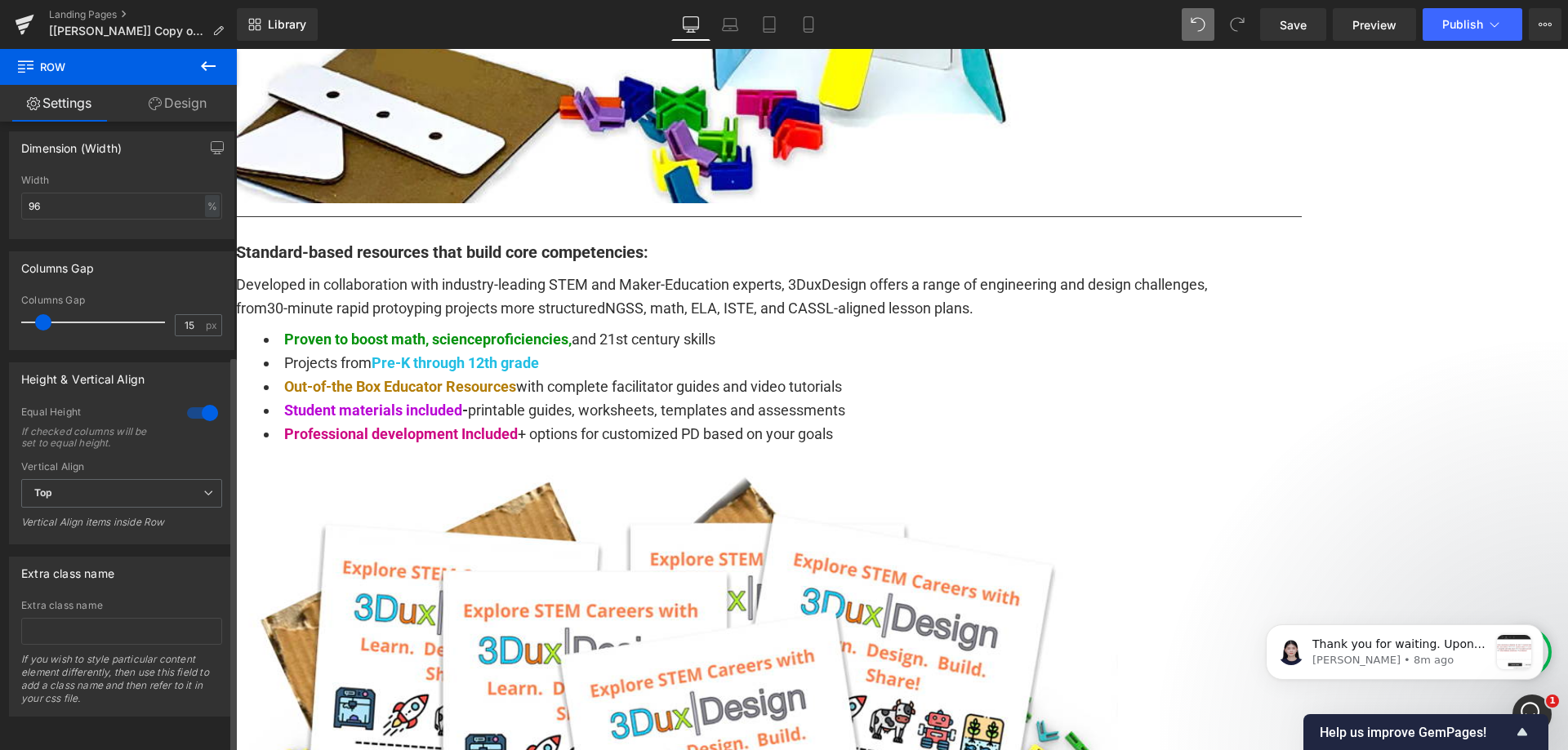
click at [194, 401] on div at bounding box center [203, 413] width 40 height 26
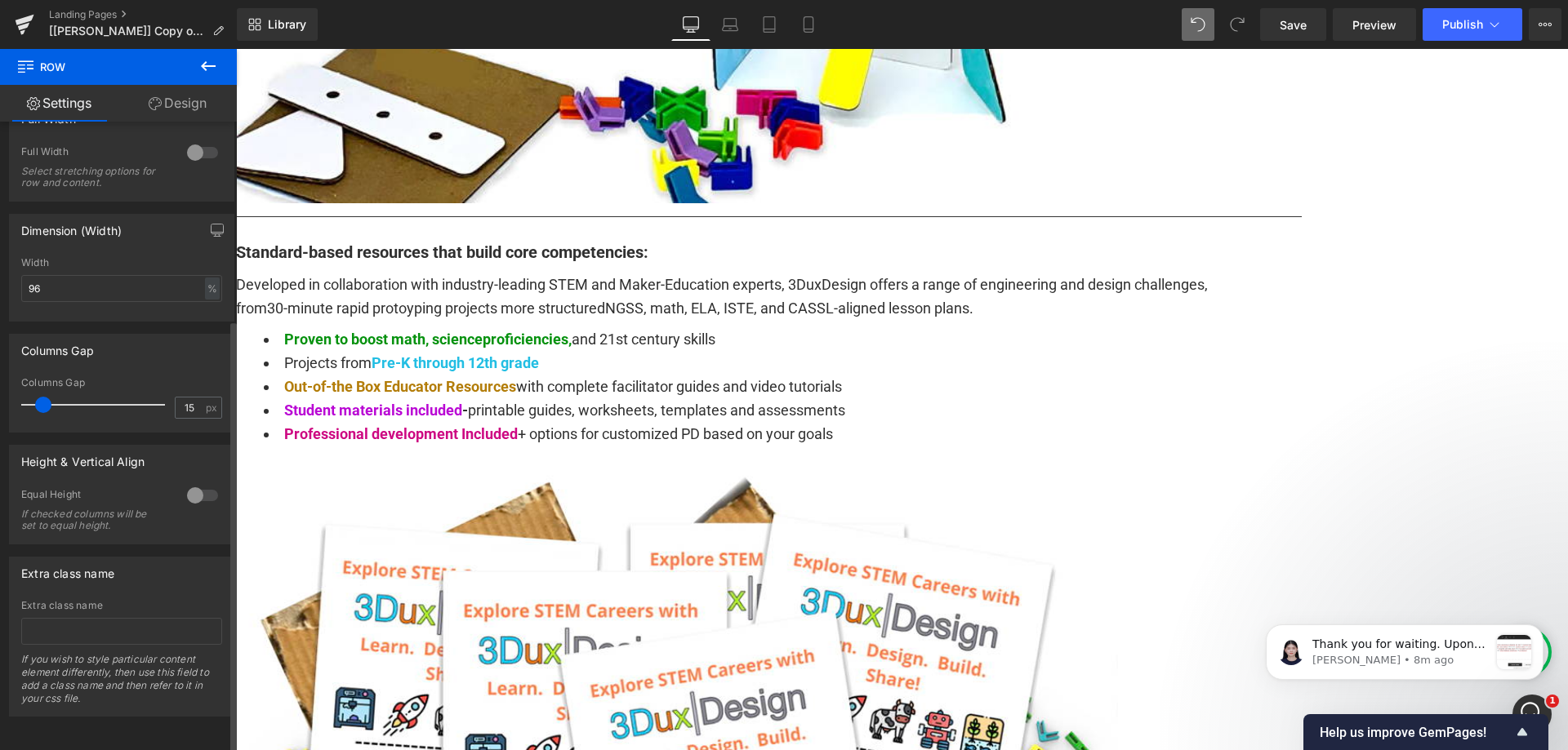
click at [194, 482] on div at bounding box center [203, 495] width 40 height 26
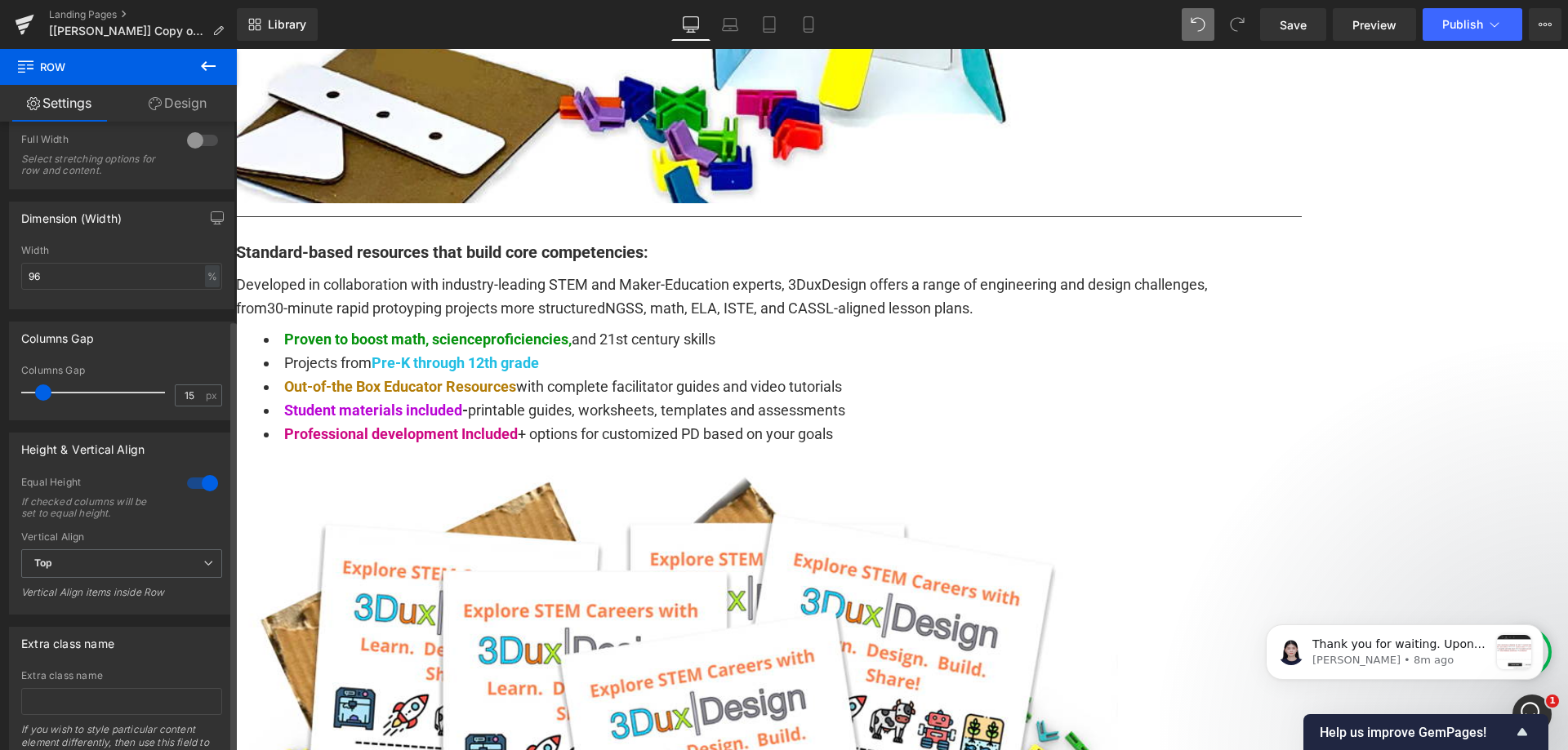
scroll to position [370, 0]
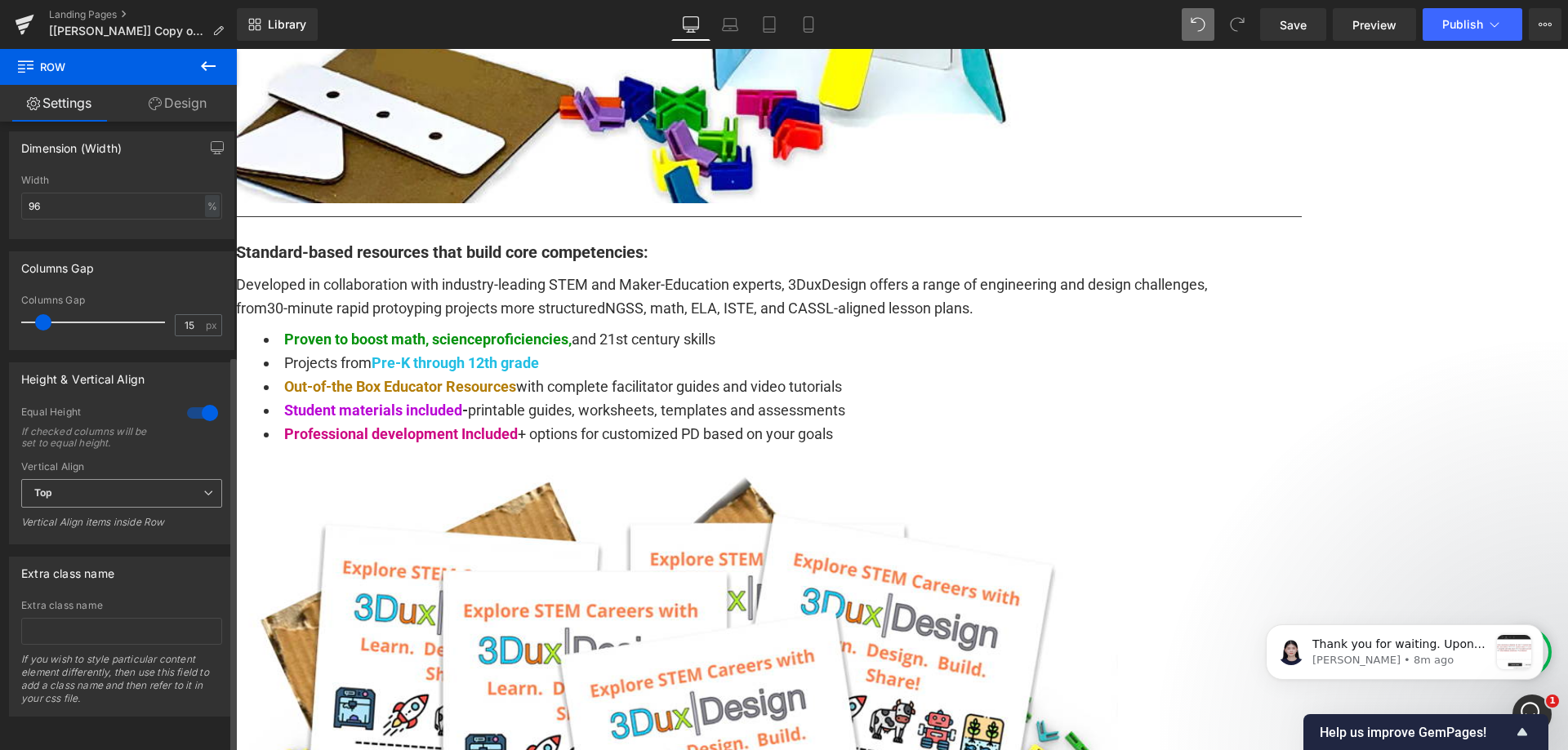
click at [203, 488] on icon at bounding box center [208, 492] width 9 height 9
click at [188, 558] on li "Bottom" at bounding box center [118, 571] width 194 height 25
click at [209, 479] on span "Bottom" at bounding box center [121, 493] width 201 height 28
click at [209, 461] on div "Vertical Align" at bounding box center [121, 467] width 201 height 11
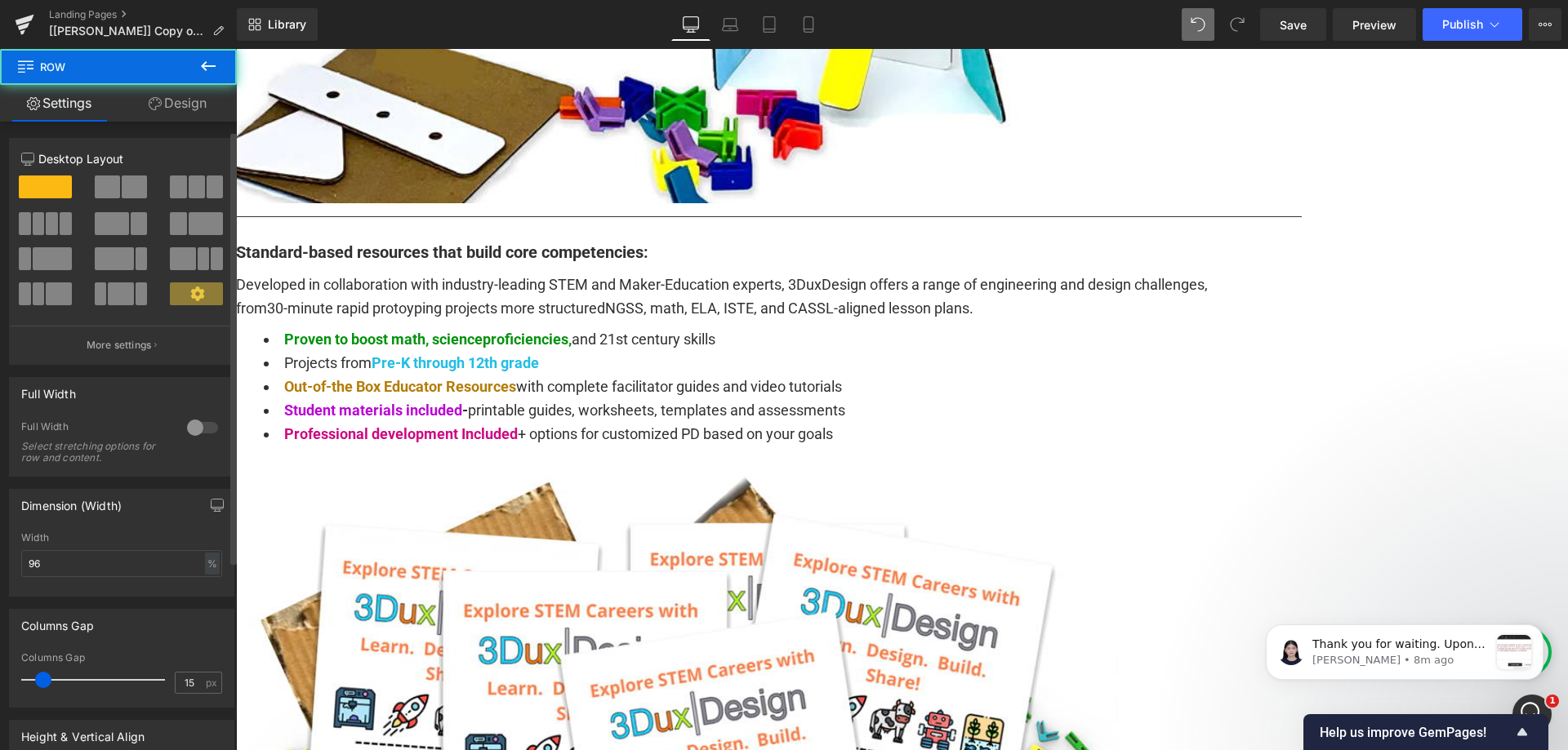
scroll to position [287, 0]
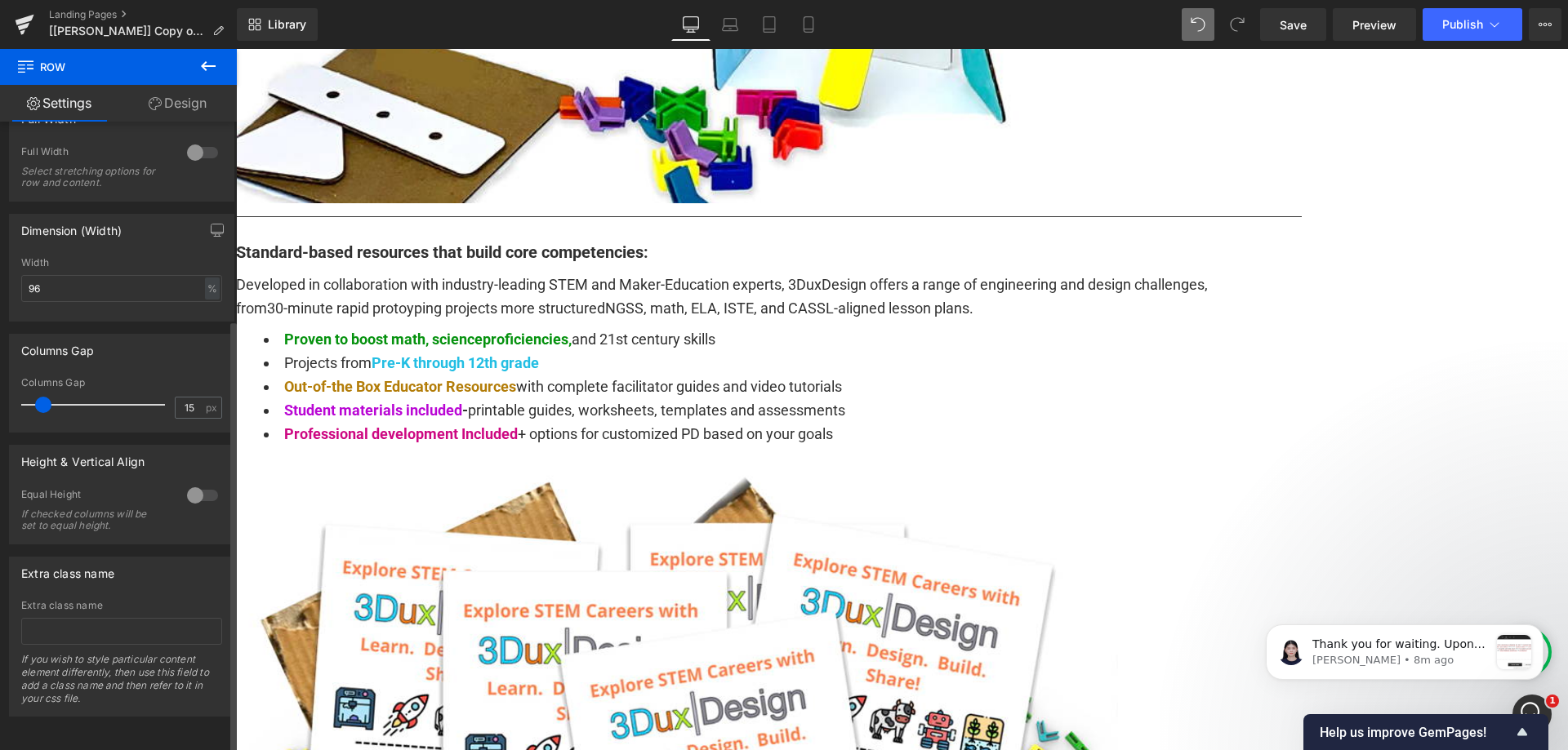
click at [196, 486] on div at bounding box center [203, 495] width 40 height 26
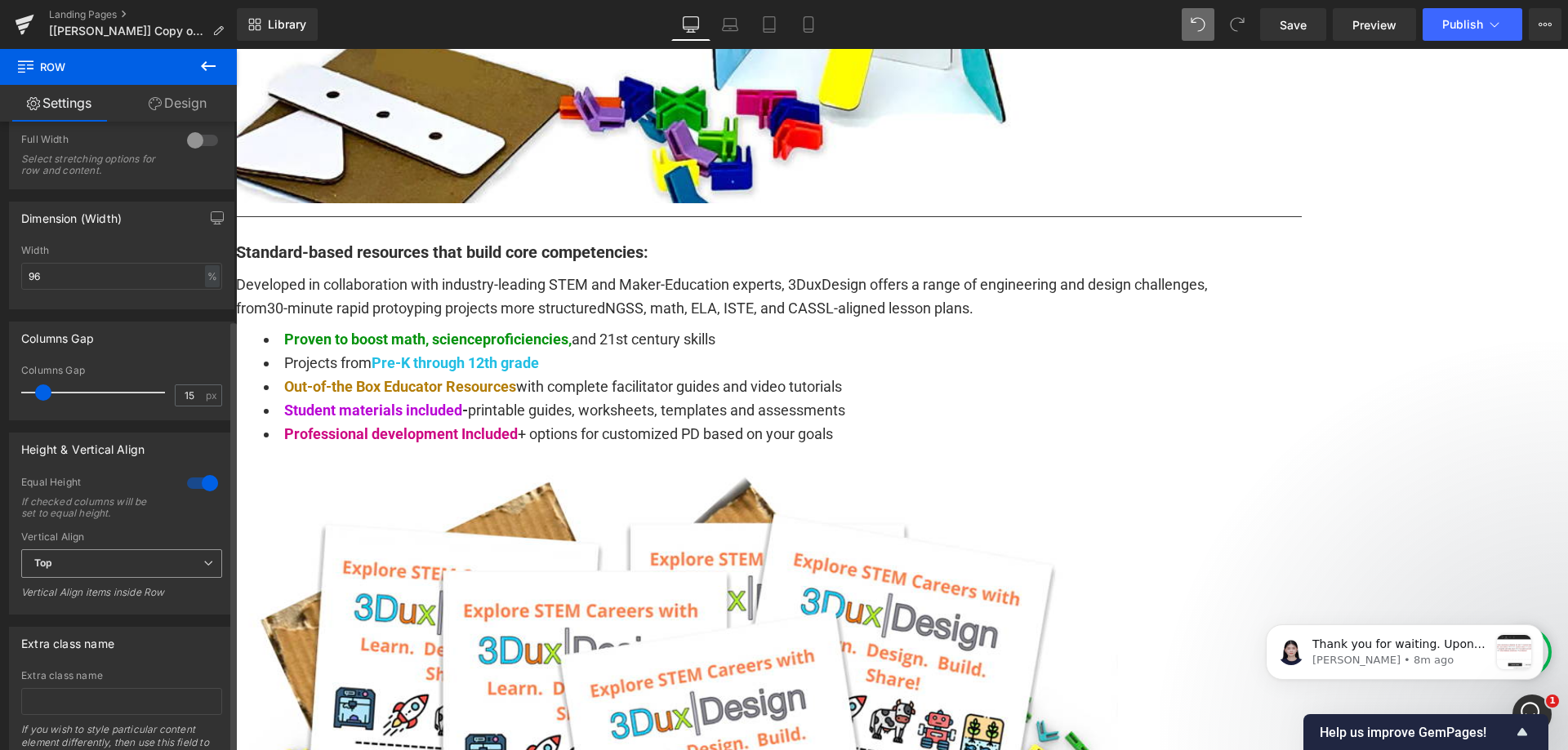
click at [203, 559] on icon at bounding box center [208, 563] width 9 height 9
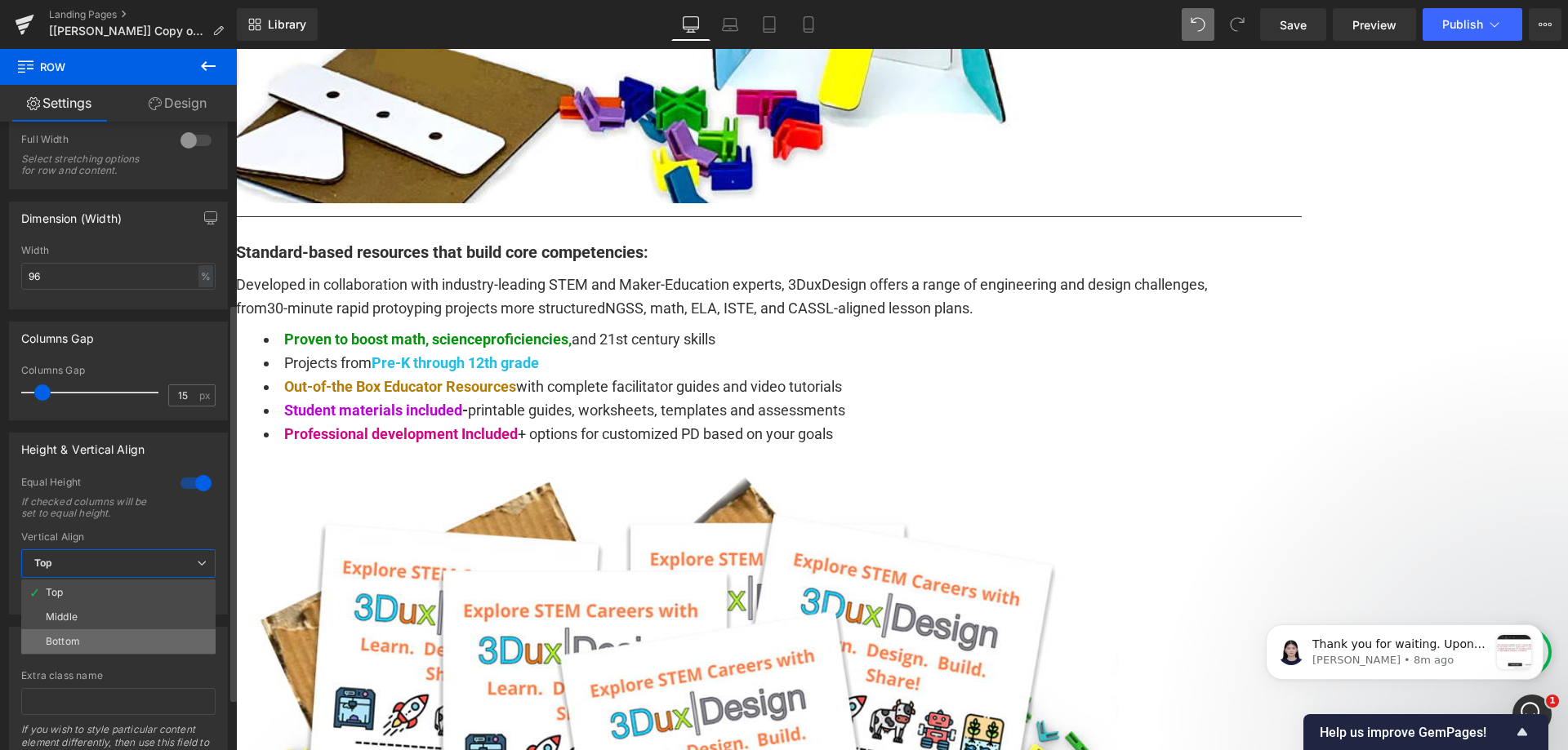
click at [160, 637] on li "Bottom" at bounding box center [118, 642] width 194 height 25
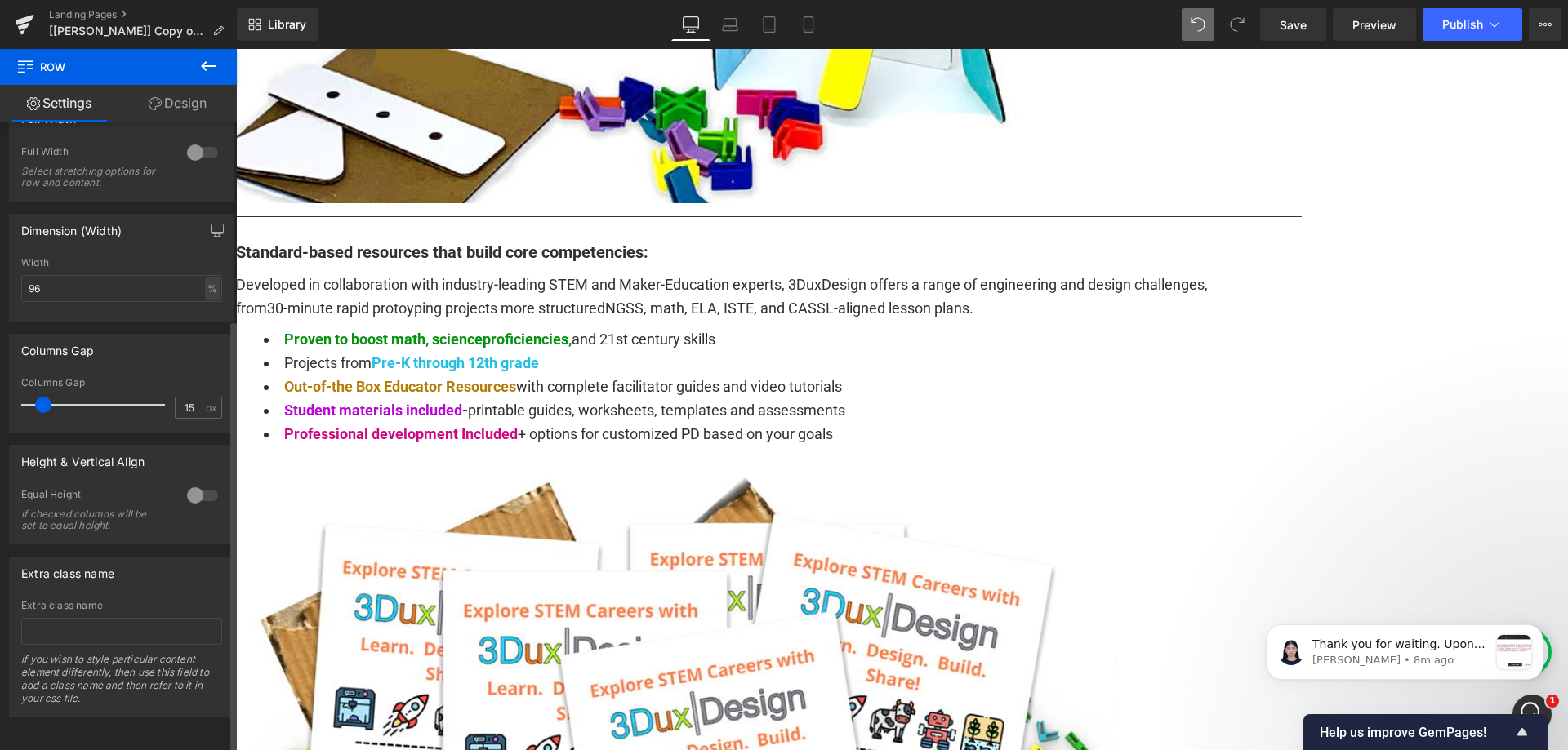
click at [194, 482] on div at bounding box center [203, 495] width 40 height 26
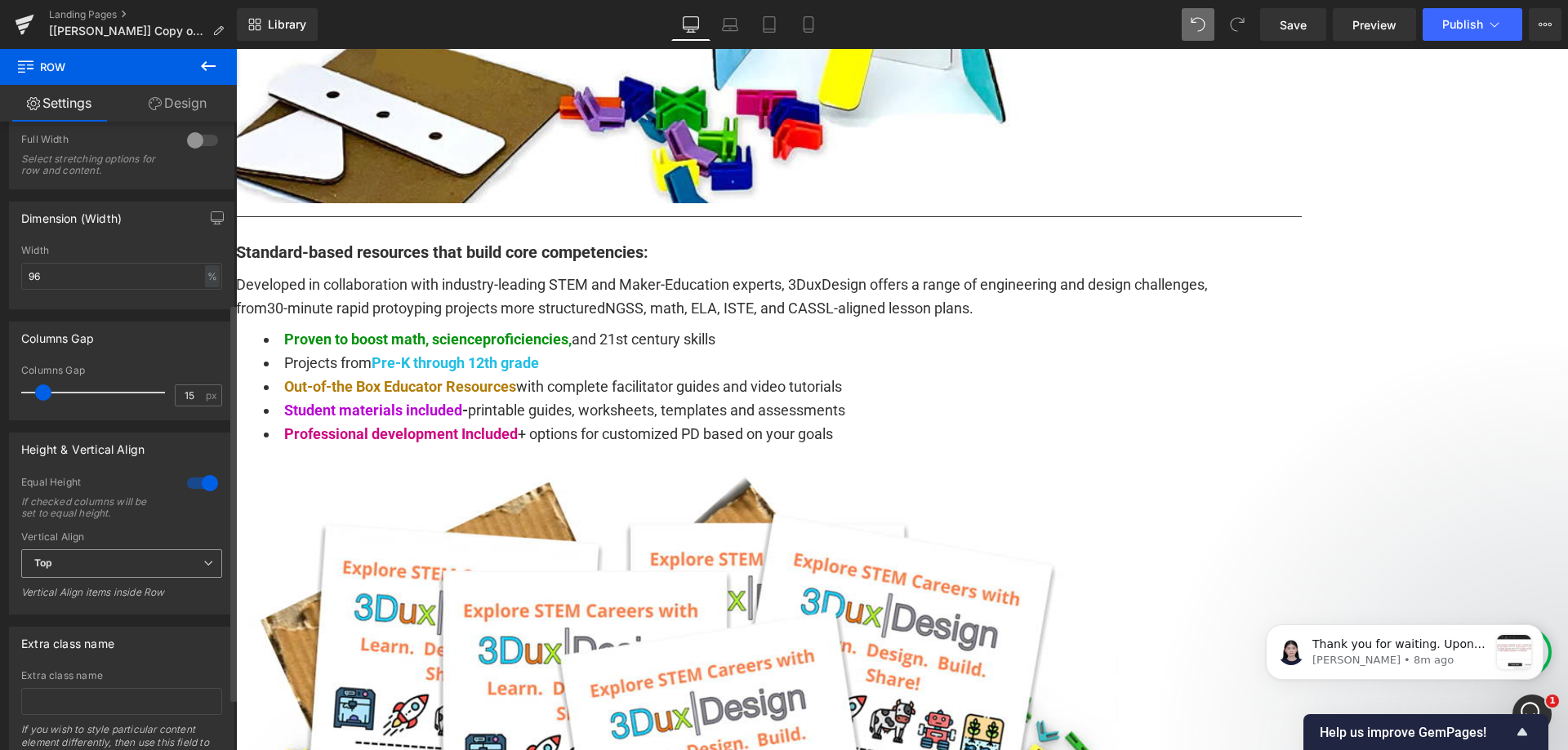
click at [183, 560] on span "Top" at bounding box center [121, 563] width 201 height 28
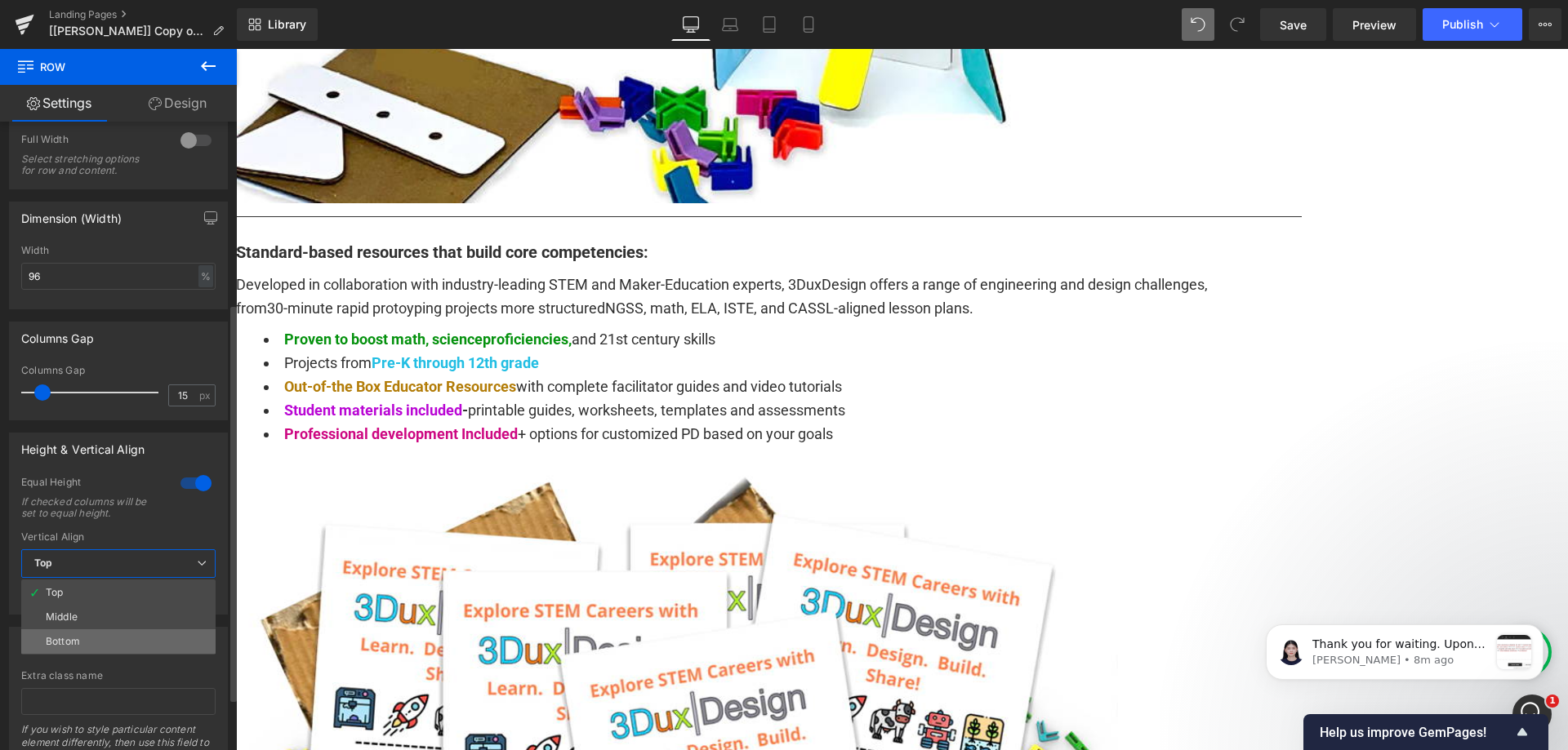
click at [146, 638] on li "Bottom" at bounding box center [118, 642] width 194 height 25
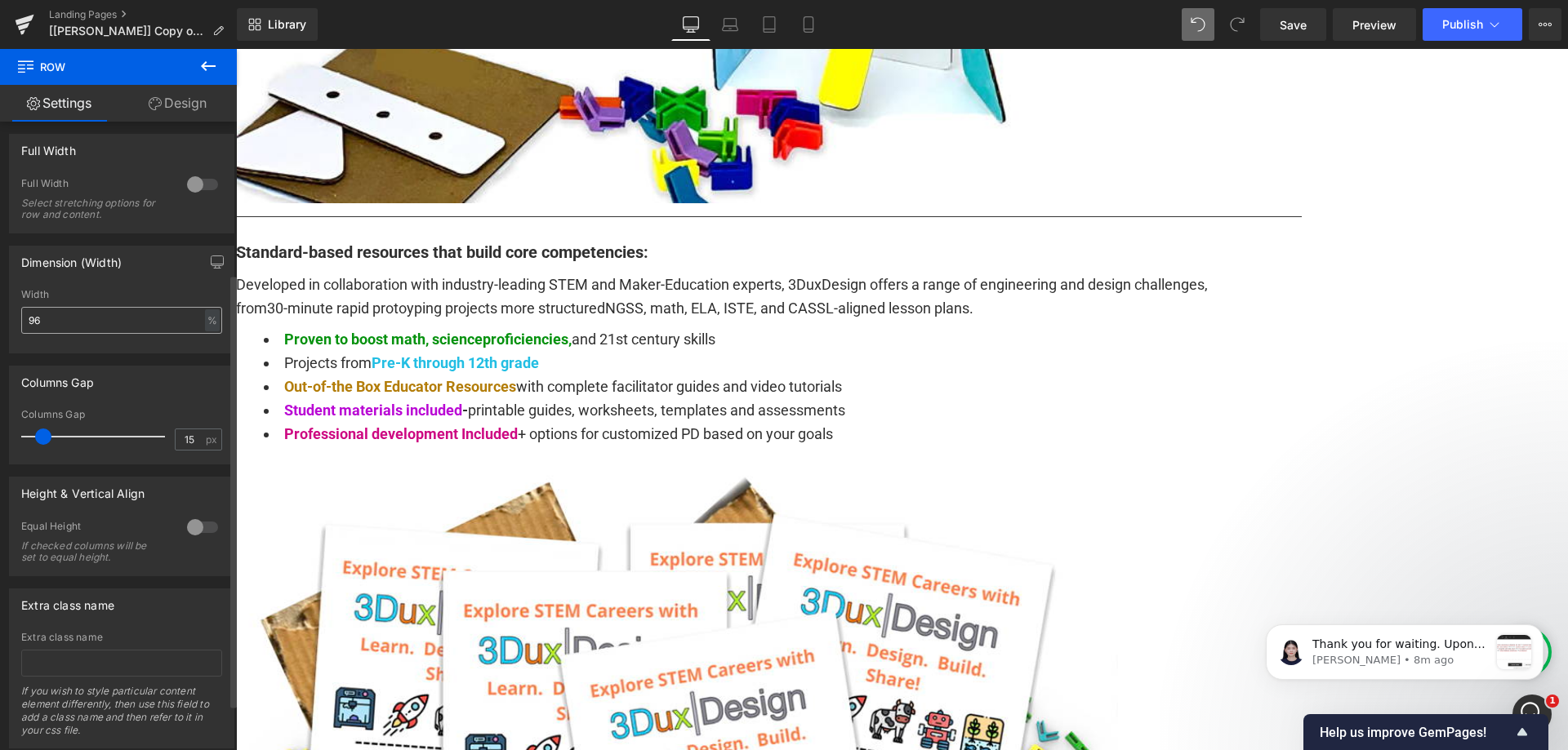
scroll to position [244, 0]
click at [189, 518] on div at bounding box center [203, 525] width 40 height 26
click at [157, 596] on span "Top" at bounding box center [121, 606] width 201 height 28
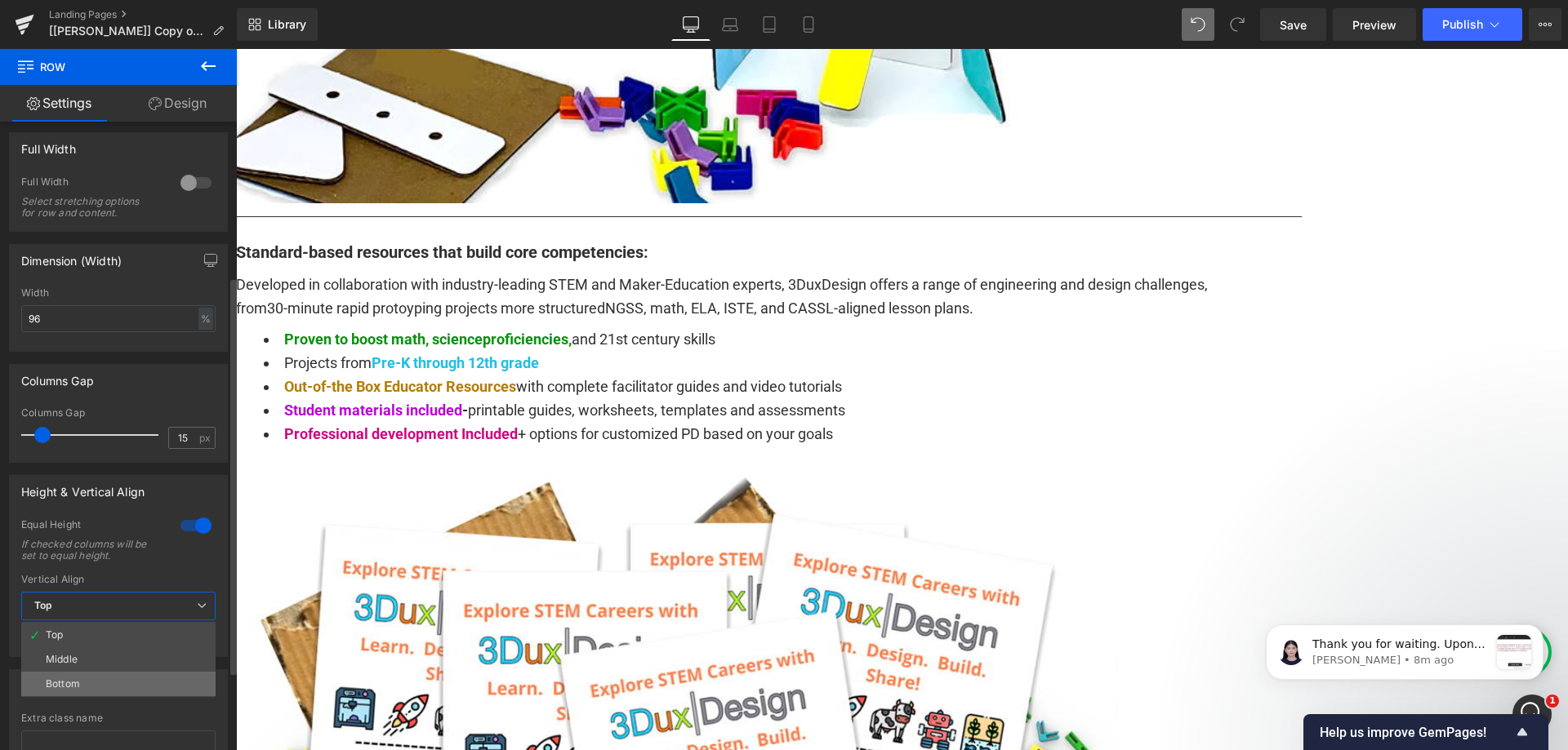
click at [137, 682] on li "Bottom" at bounding box center [118, 684] width 194 height 25
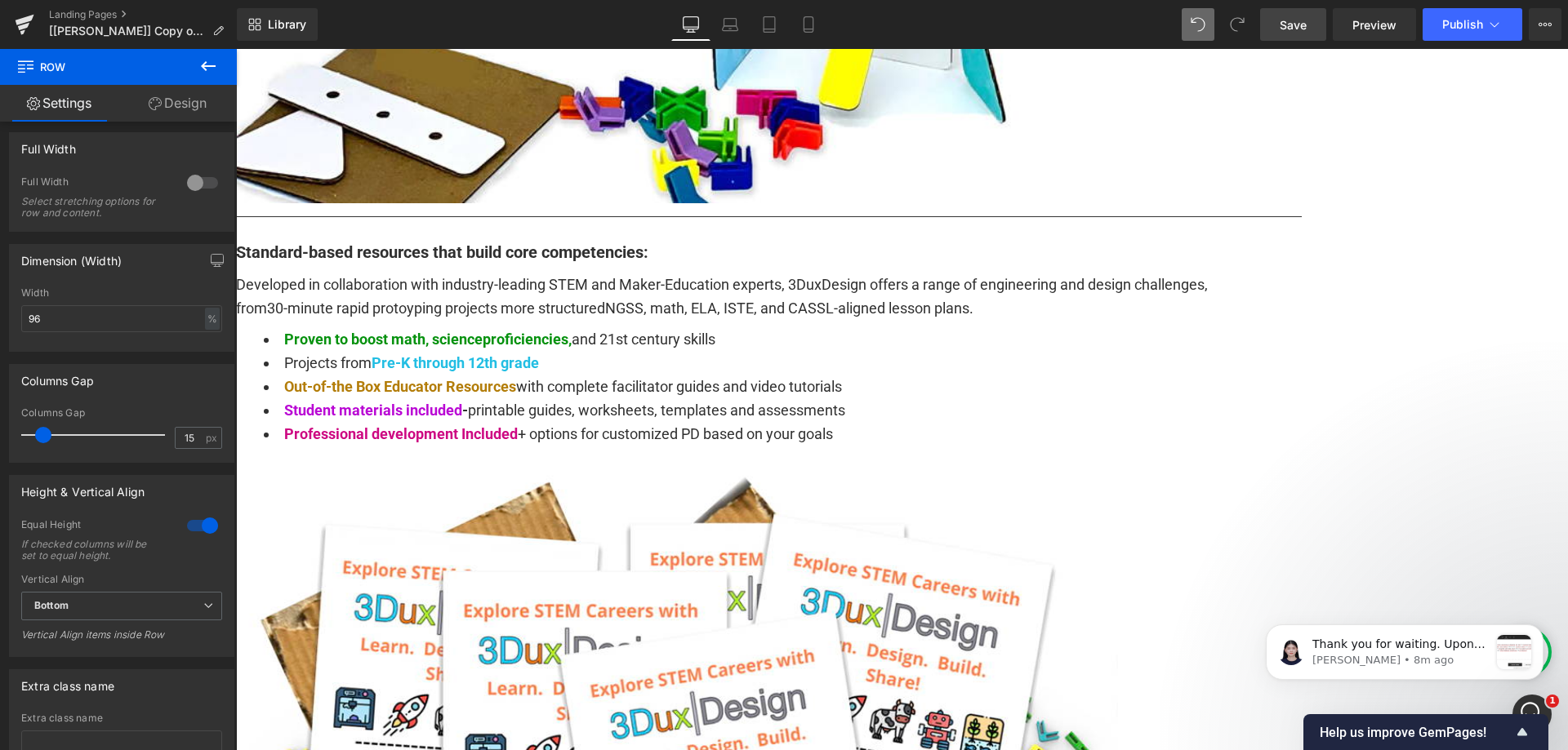
click at [1307, 33] on span "Save" at bounding box center [1292, 25] width 27 height 17
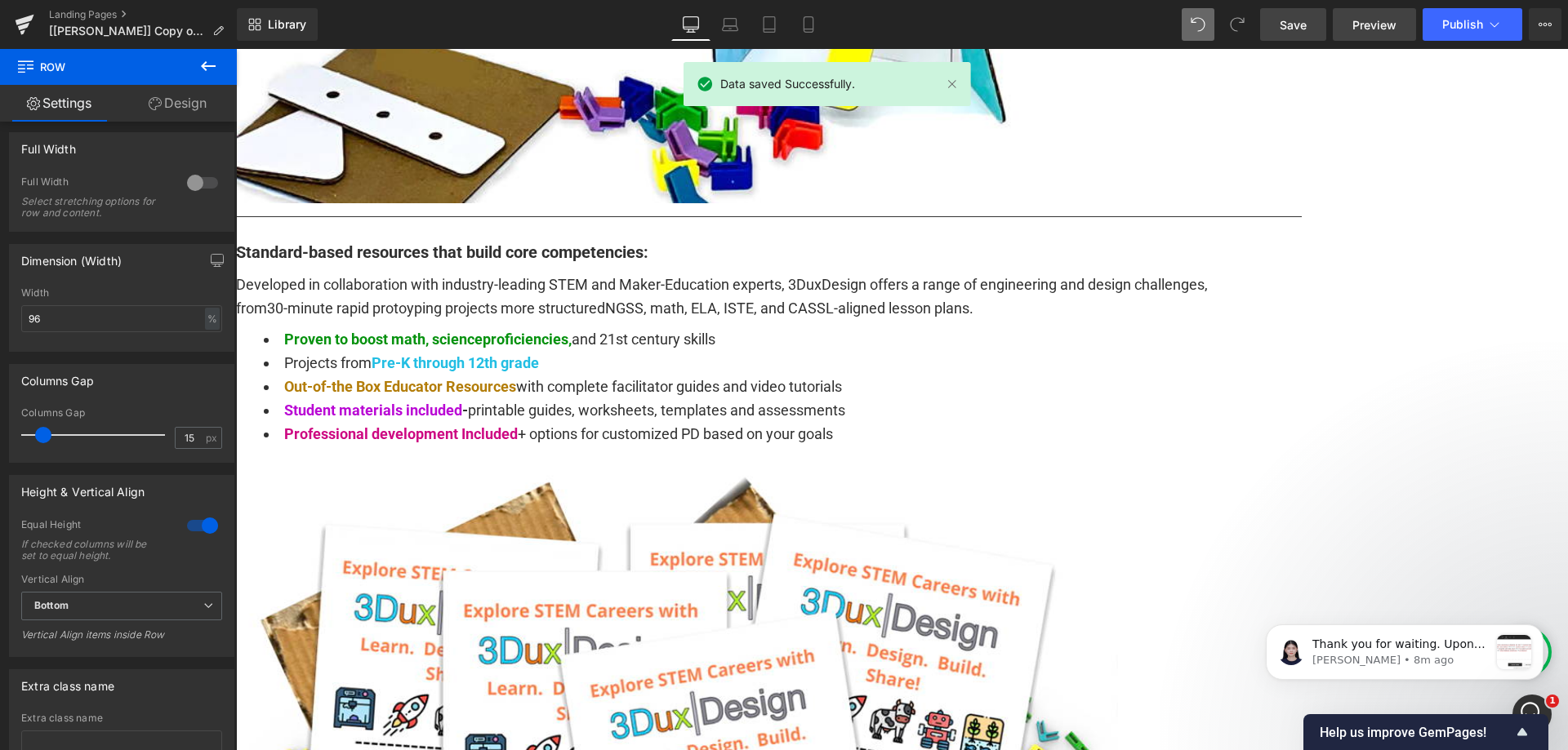
click at [1354, 22] on span "Preview" at bounding box center [1374, 25] width 44 height 17
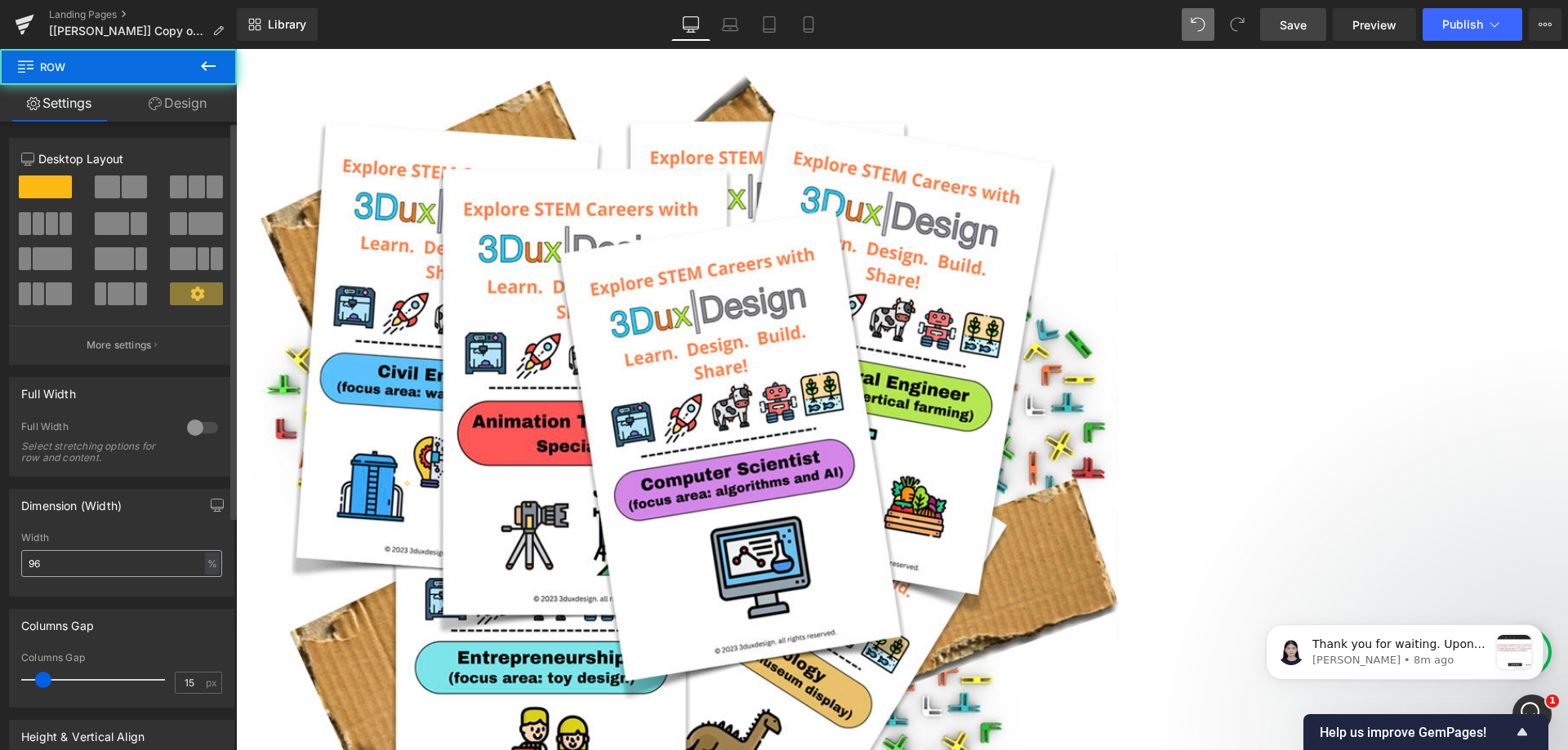
scroll to position [1876, 0]
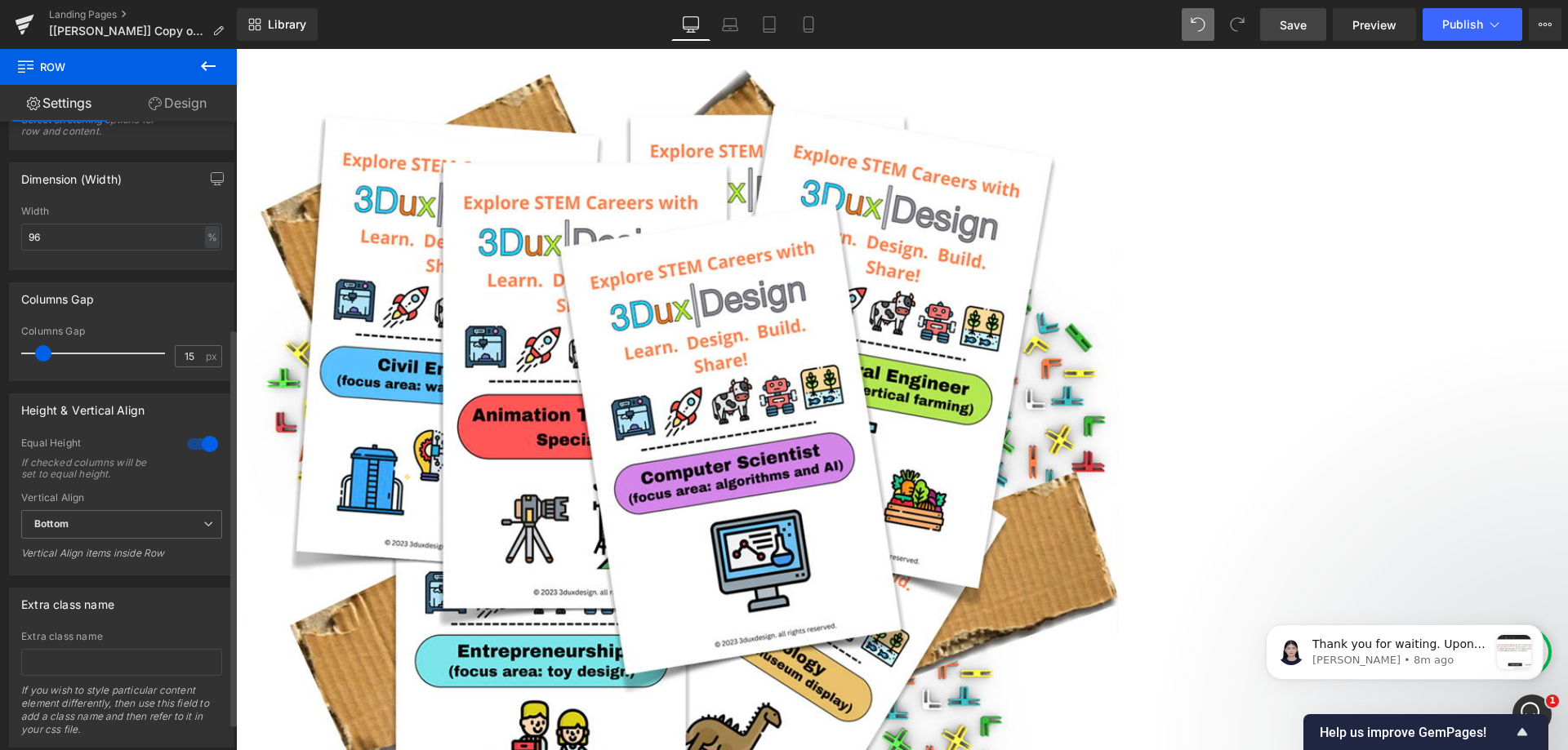
drag, startPoint x: 201, startPoint y: 450, endPoint x: 71, endPoint y: 342, distance: 169.0
click at [201, 450] on div at bounding box center [203, 444] width 40 height 26
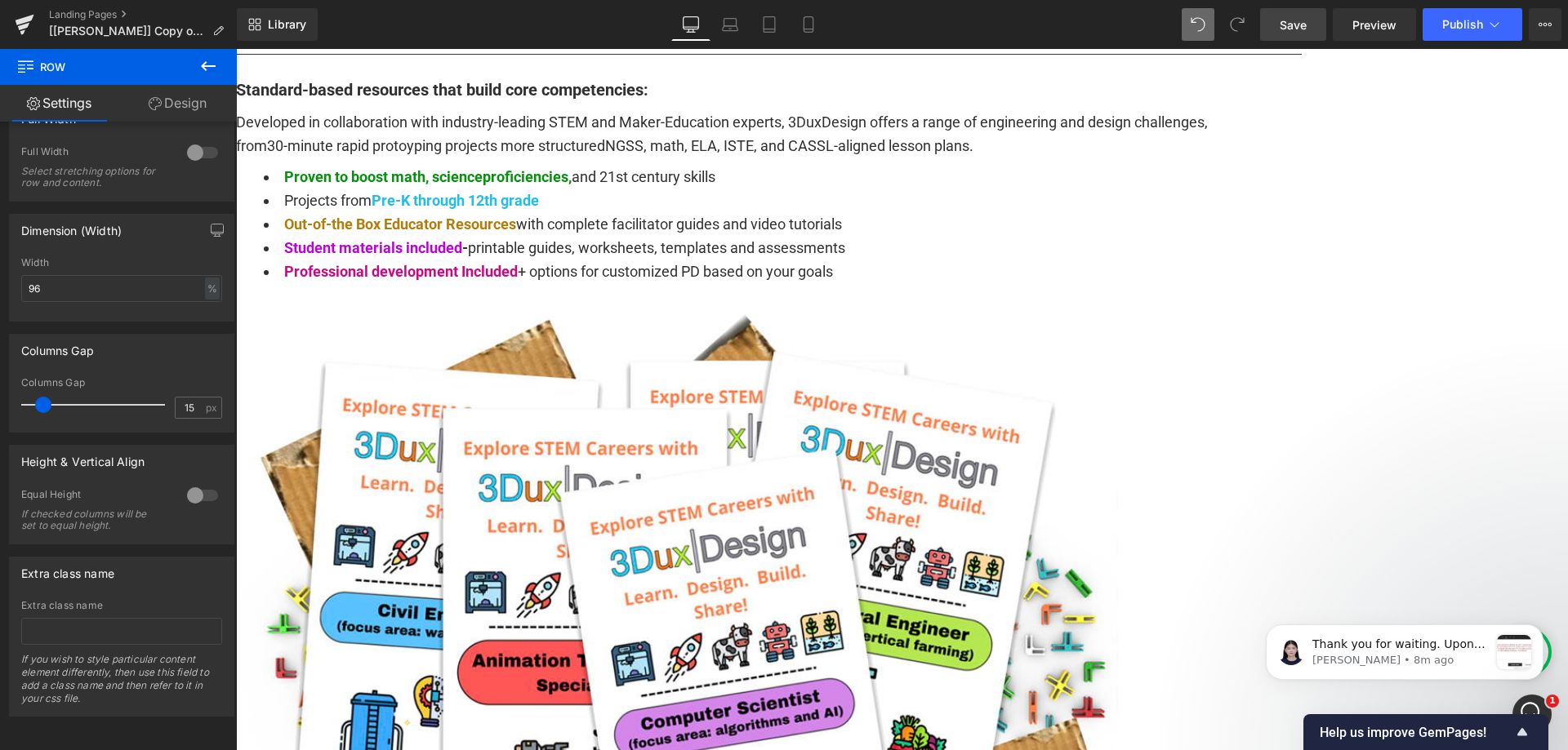
scroll to position [1469, 0]
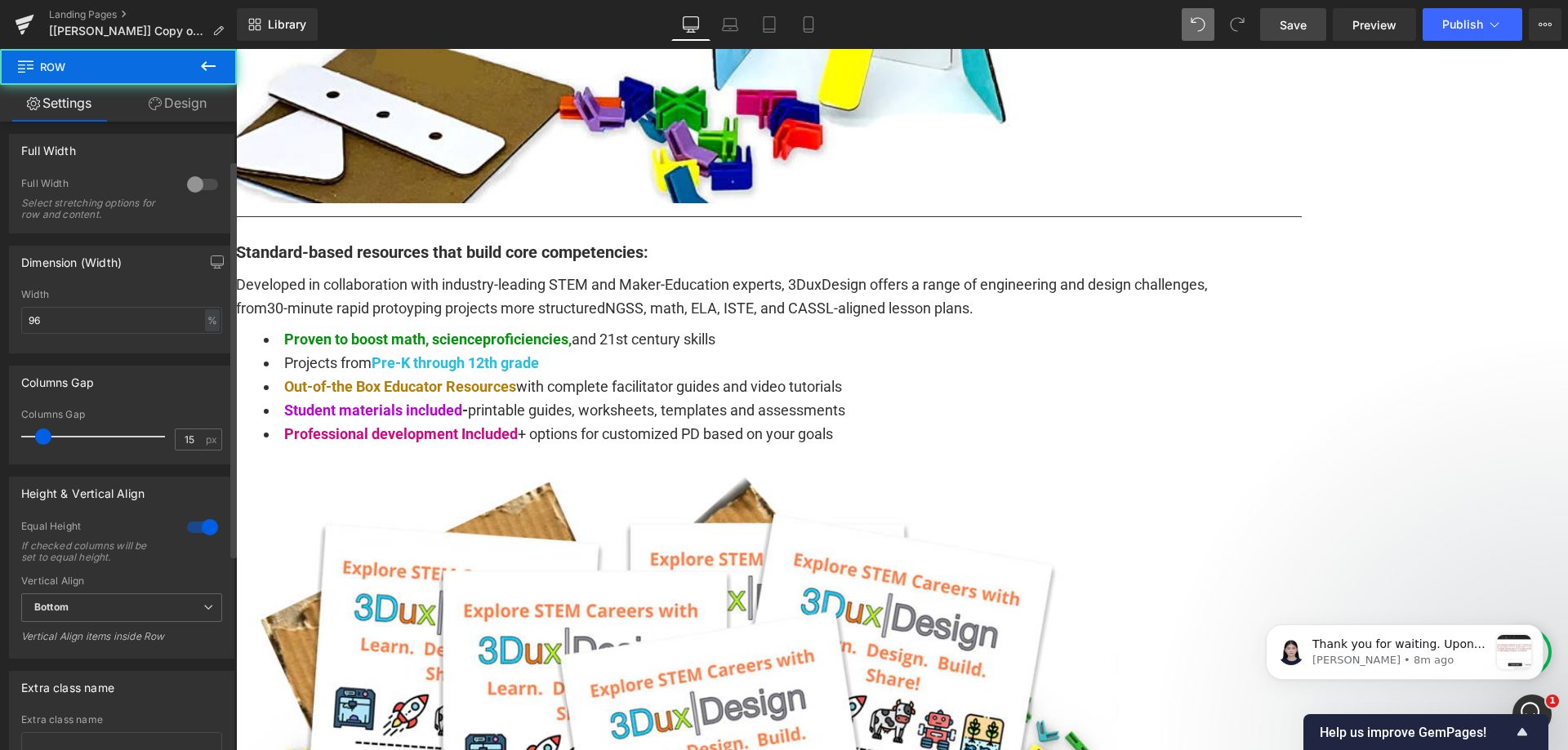
scroll to position [244, 0]
click at [197, 524] on div at bounding box center [203, 525] width 40 height 26
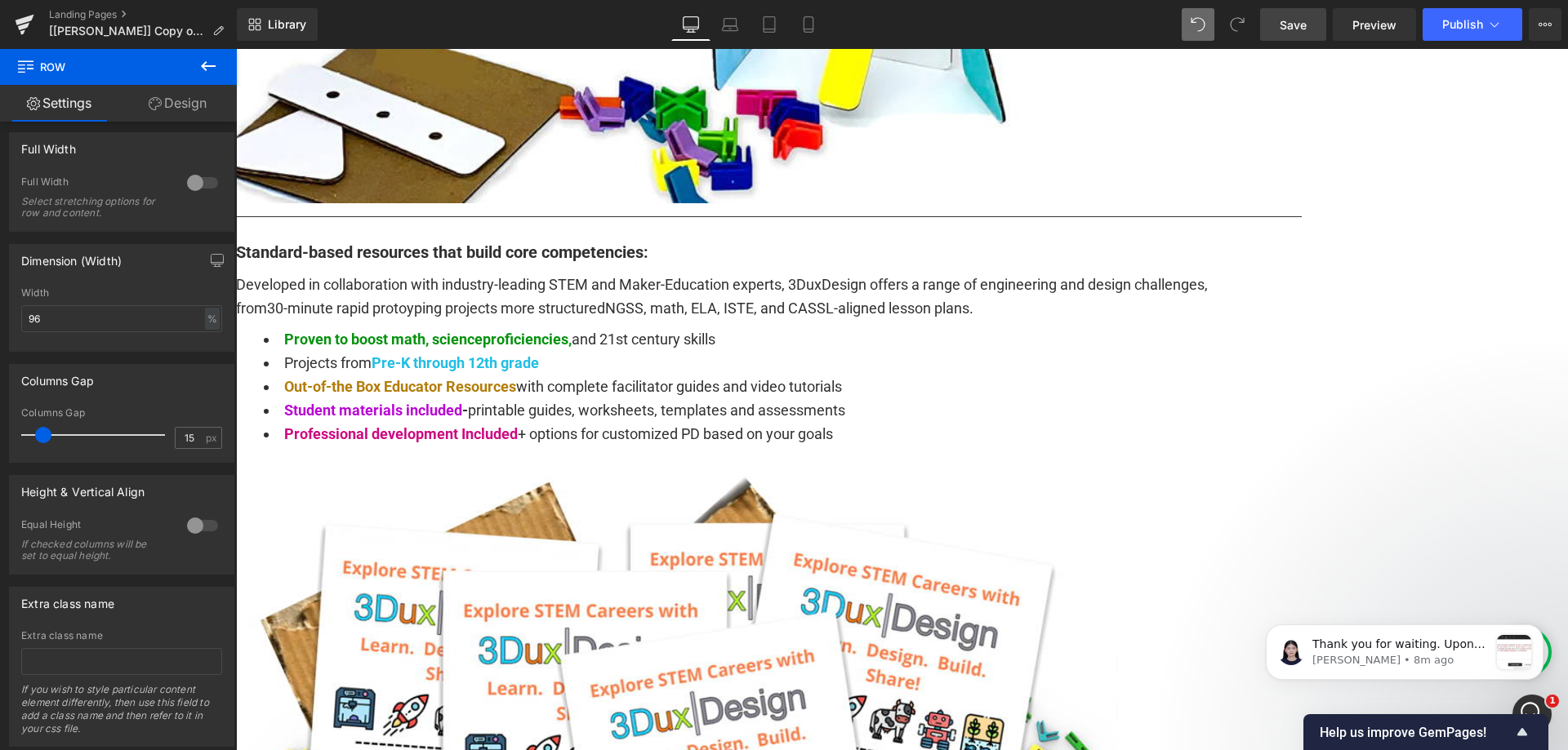
click at [195, 525] on div at bounding box center [203, 525] width 40 height 26
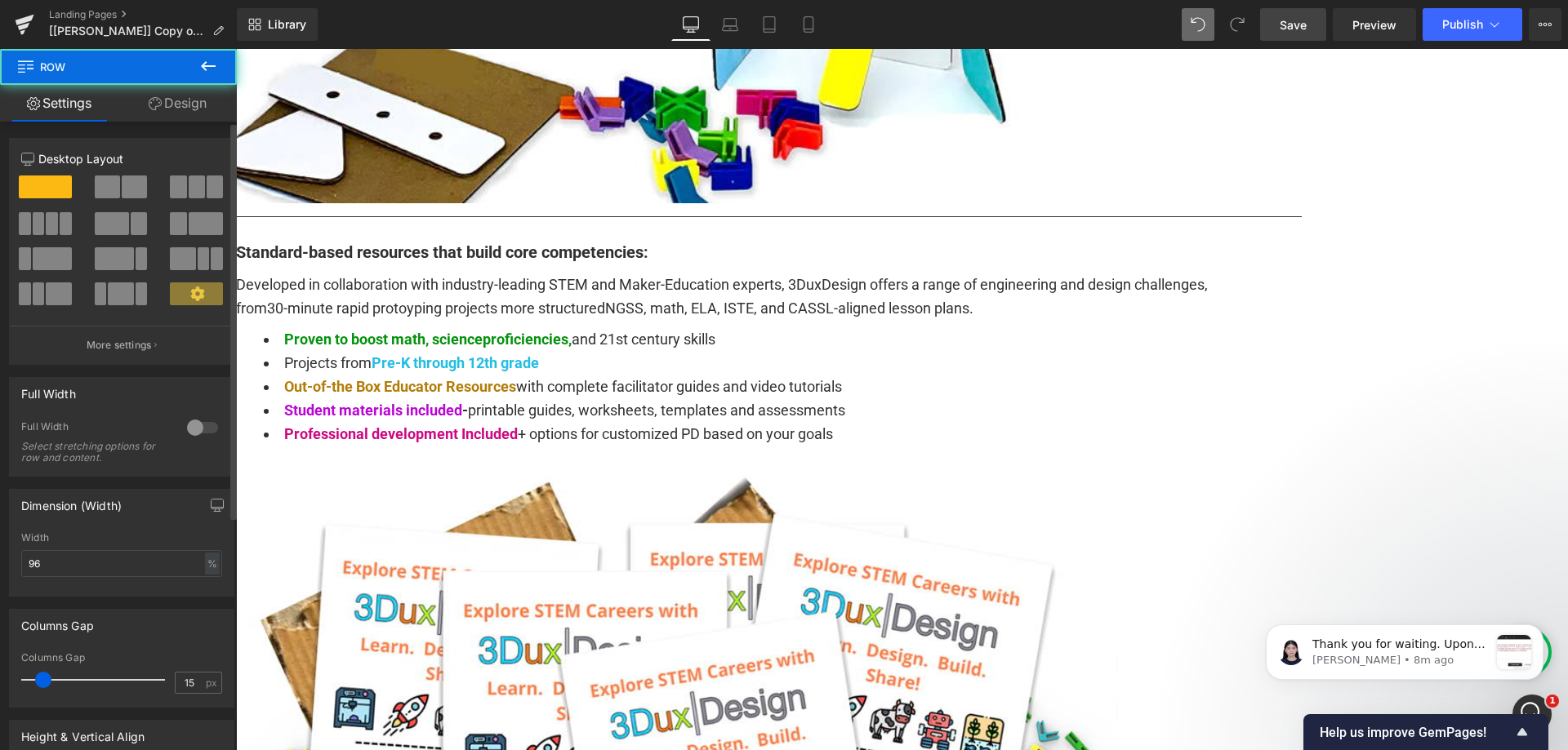
scroll to position [326, 0]
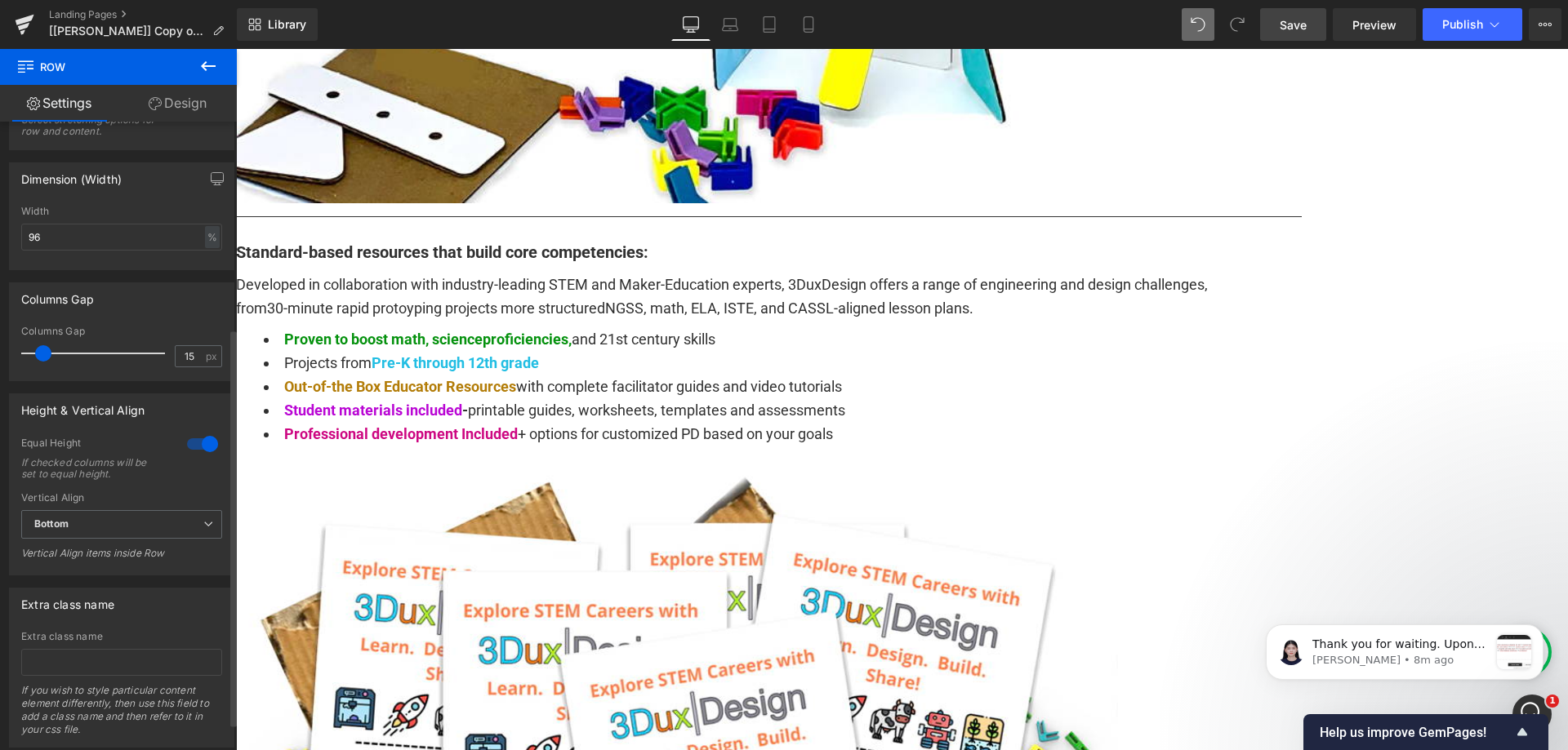
click at [203, 438] on div at bounding box center [203, 444] width 40 height 26
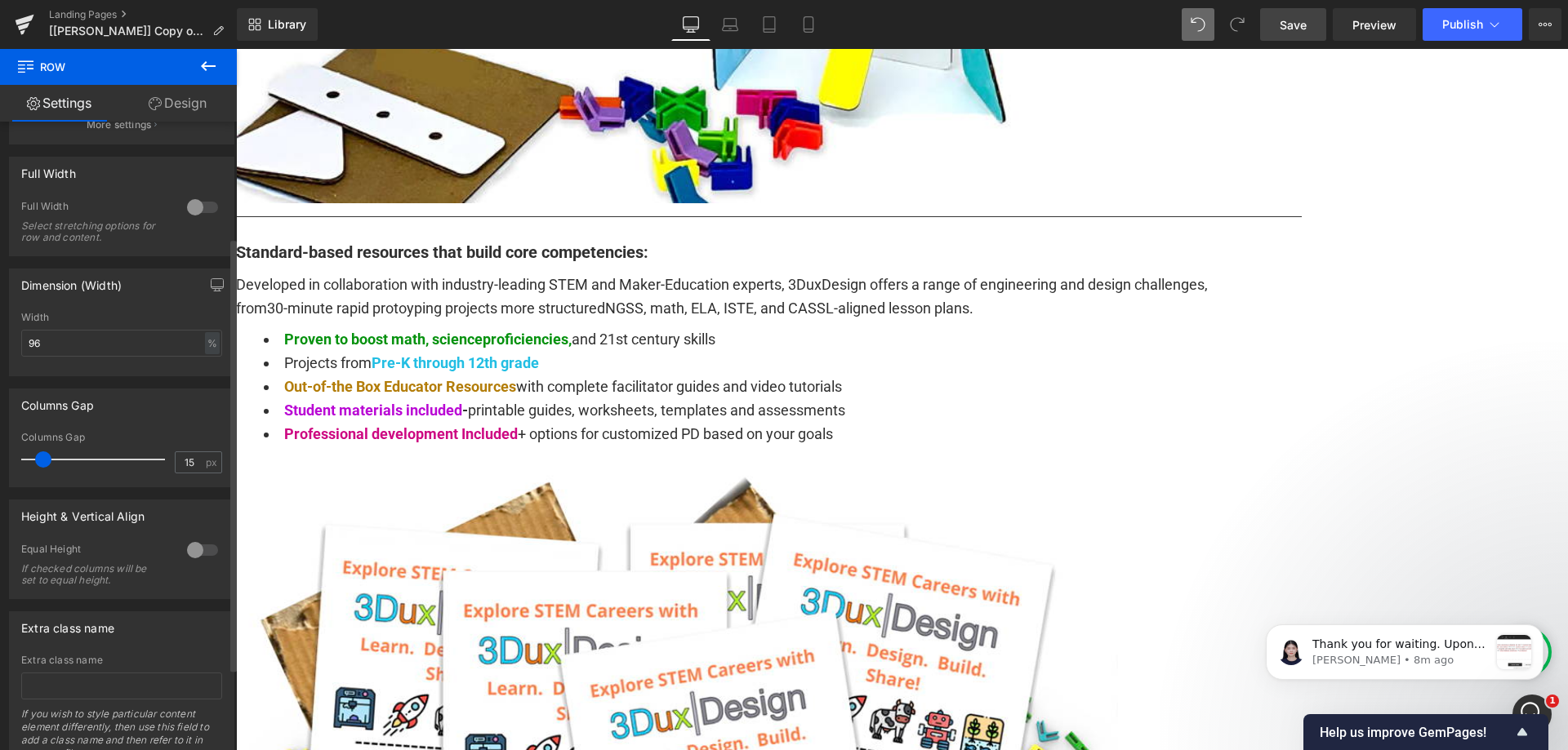
scroll to position [244, 0]
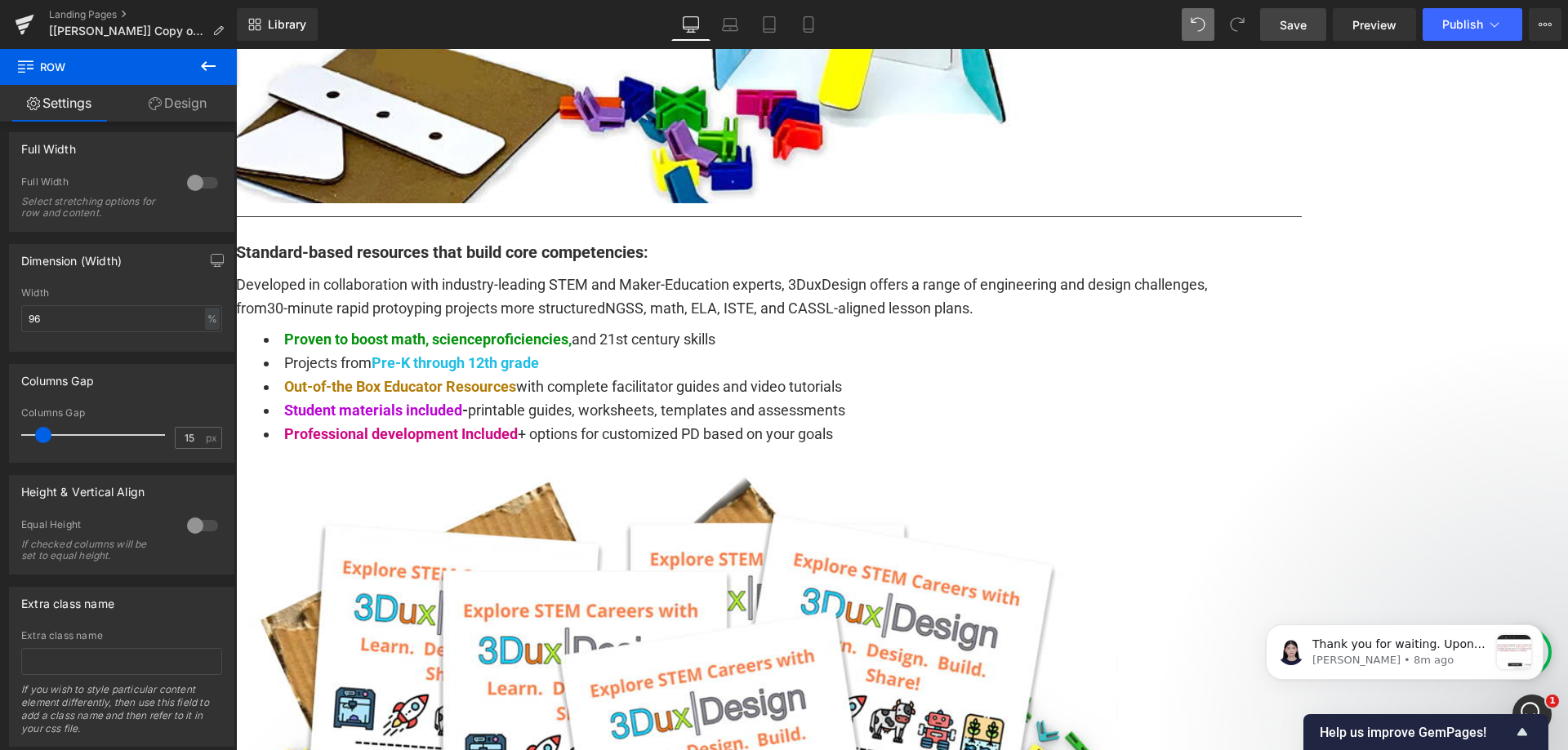
click at [1311, 31] on link "Save" at bounding box center [1293, 25] width 66 height 33
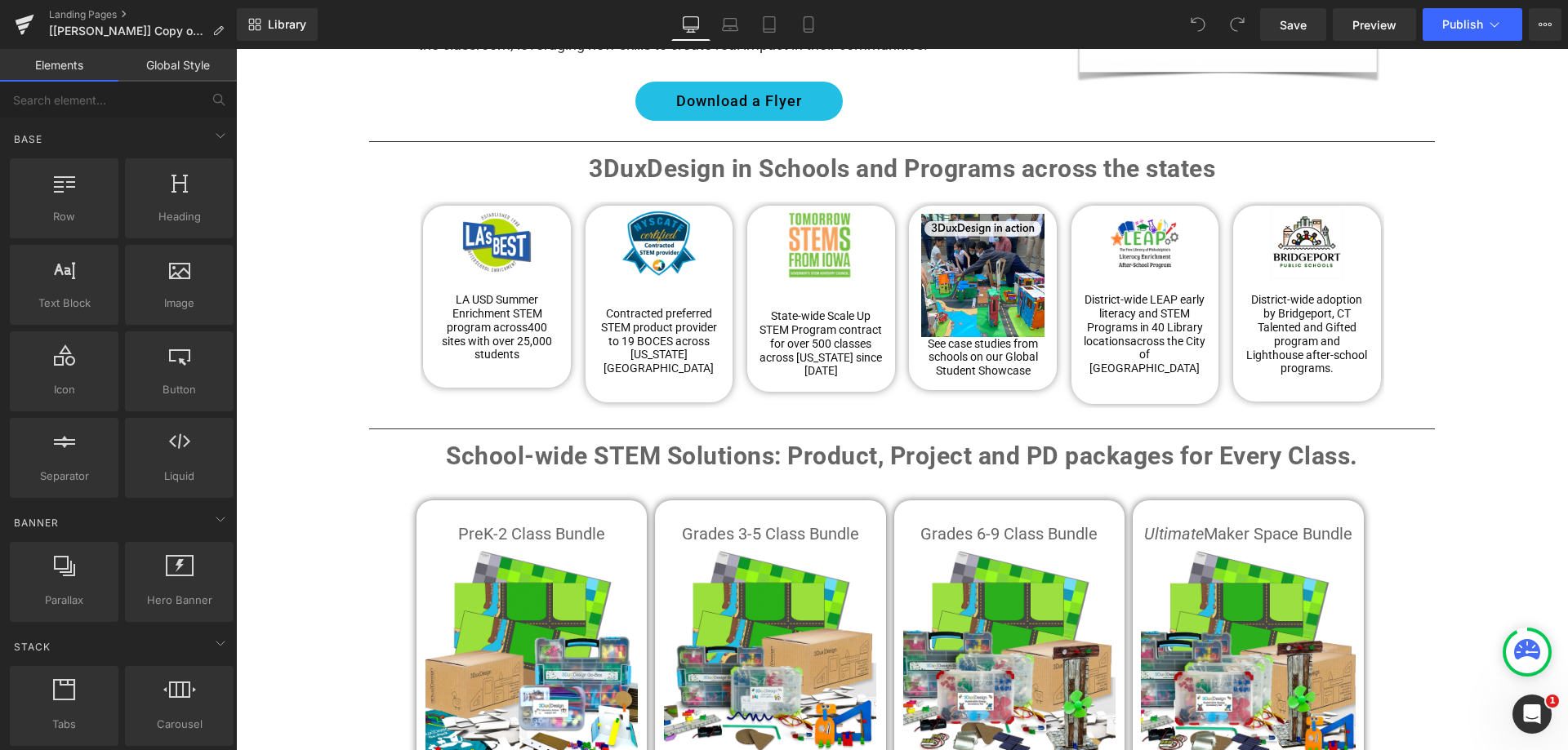
scroll to position [1550, 0]
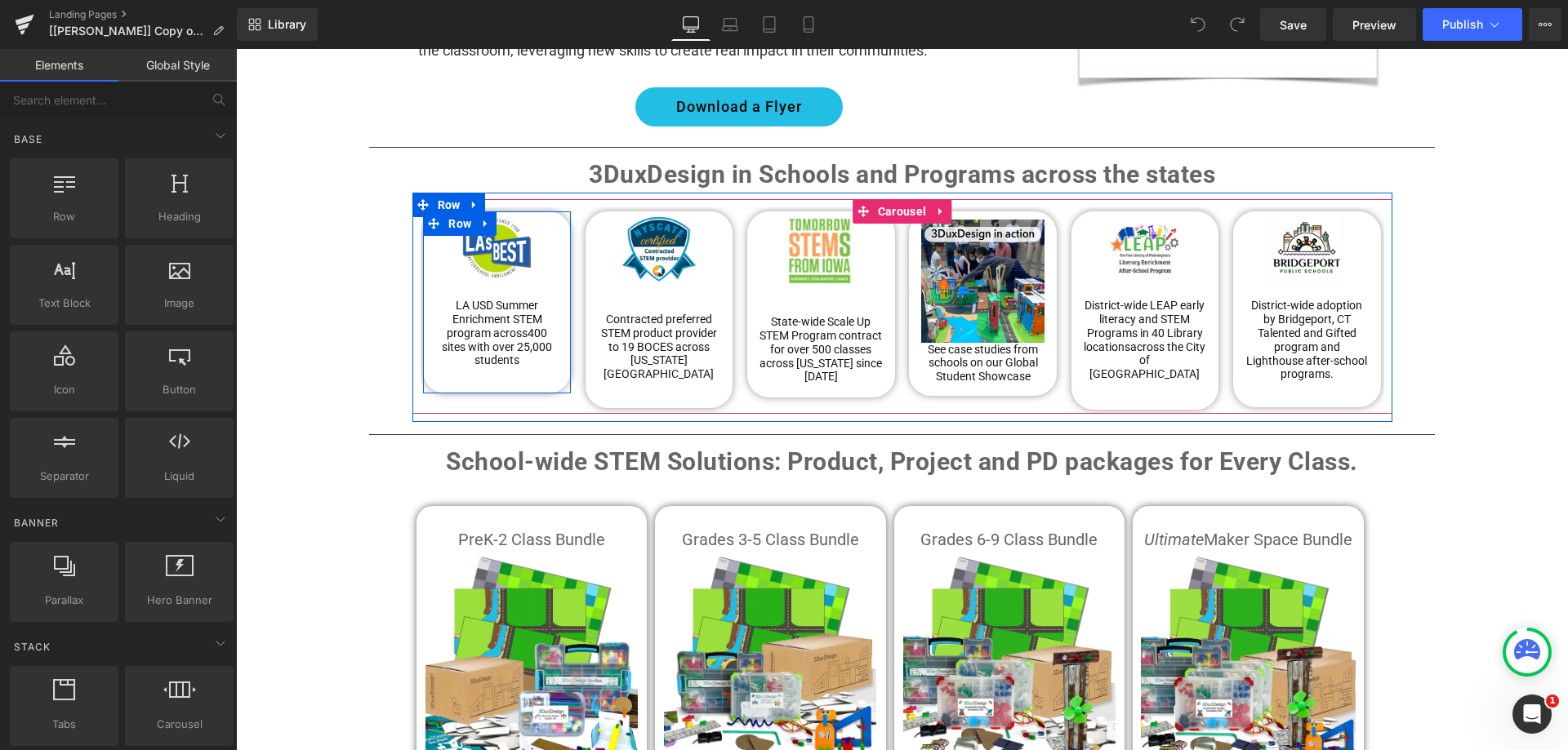
click at [423, 324] on div "Image LA USD Summer Enrichment STEM program across 400 sites with over 25,000 s…" at bounding box center [497, 296] width 148 height 170
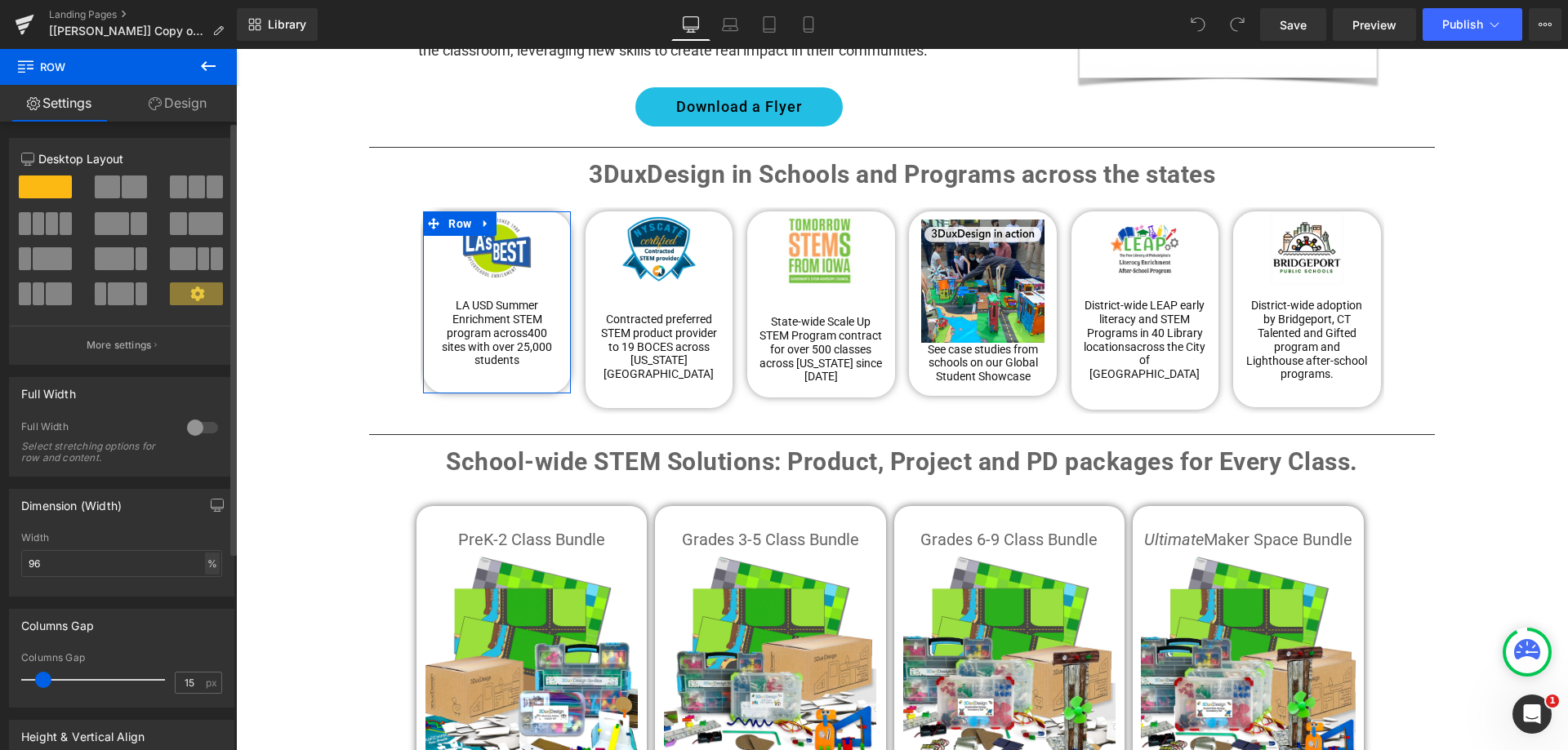
click at [205, 559] on div "%" at bounding box center [212, 563] width 15 height 22
click at [207, 617] on li "px" at bounding box center [211, 612] width 21 height 24
click at [210, 572] on div "px" at bounding box center [211, 563] width 16 height 22
click at [157, 564] on input "173.55" at bounding box center [121, 563] width 201 height 27
type input "1200"
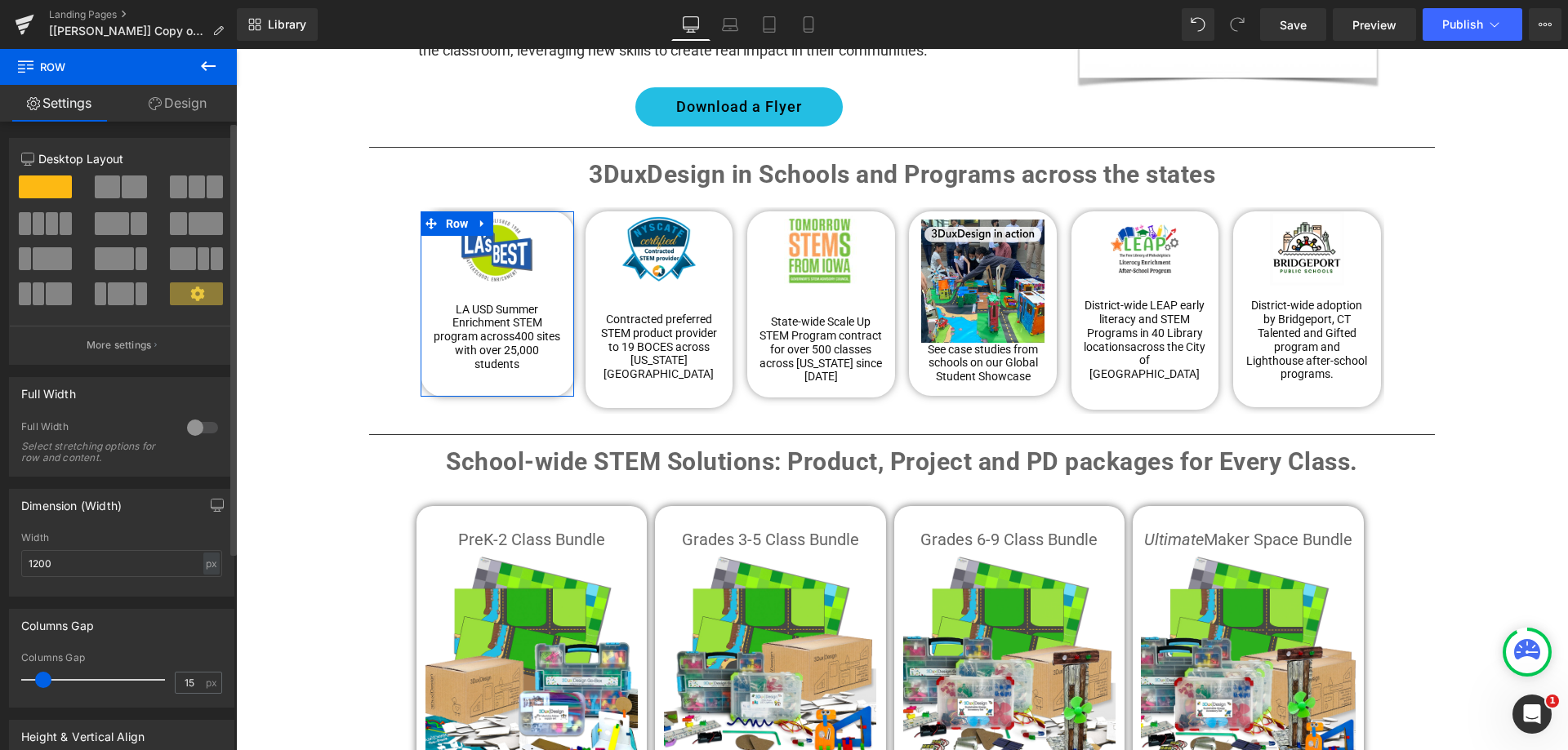
click at [183, 525] on div "Dimension (Width) 1200px Width 1200 px % px" at bounding box center [122, 542] width 226 height 108
click at [110, 568] on input "1200" at bounding box center [121, 563] width 201 height 27
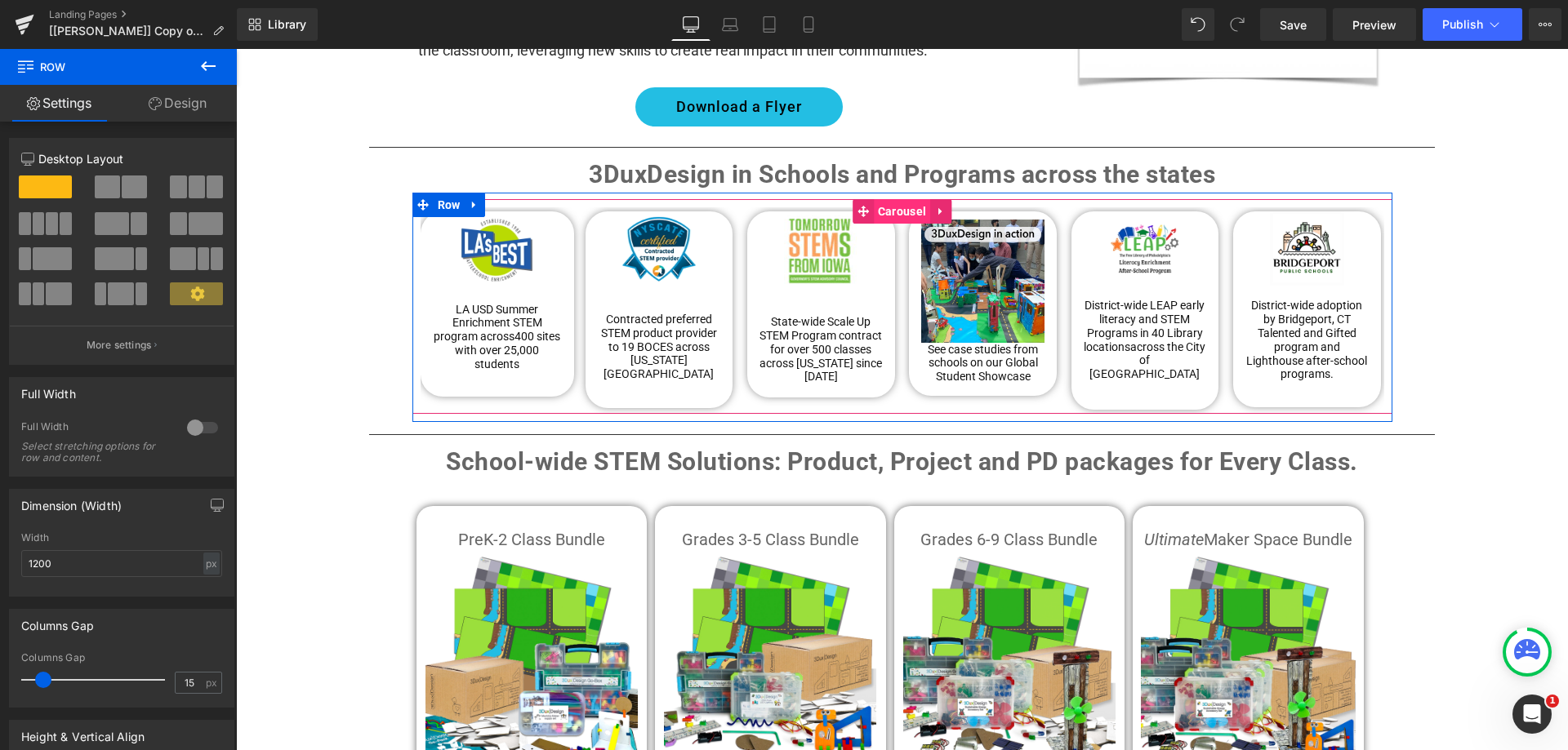
click at [888, 199] on span "Carousel" at bounding box center [902, 211] width 57 height 25
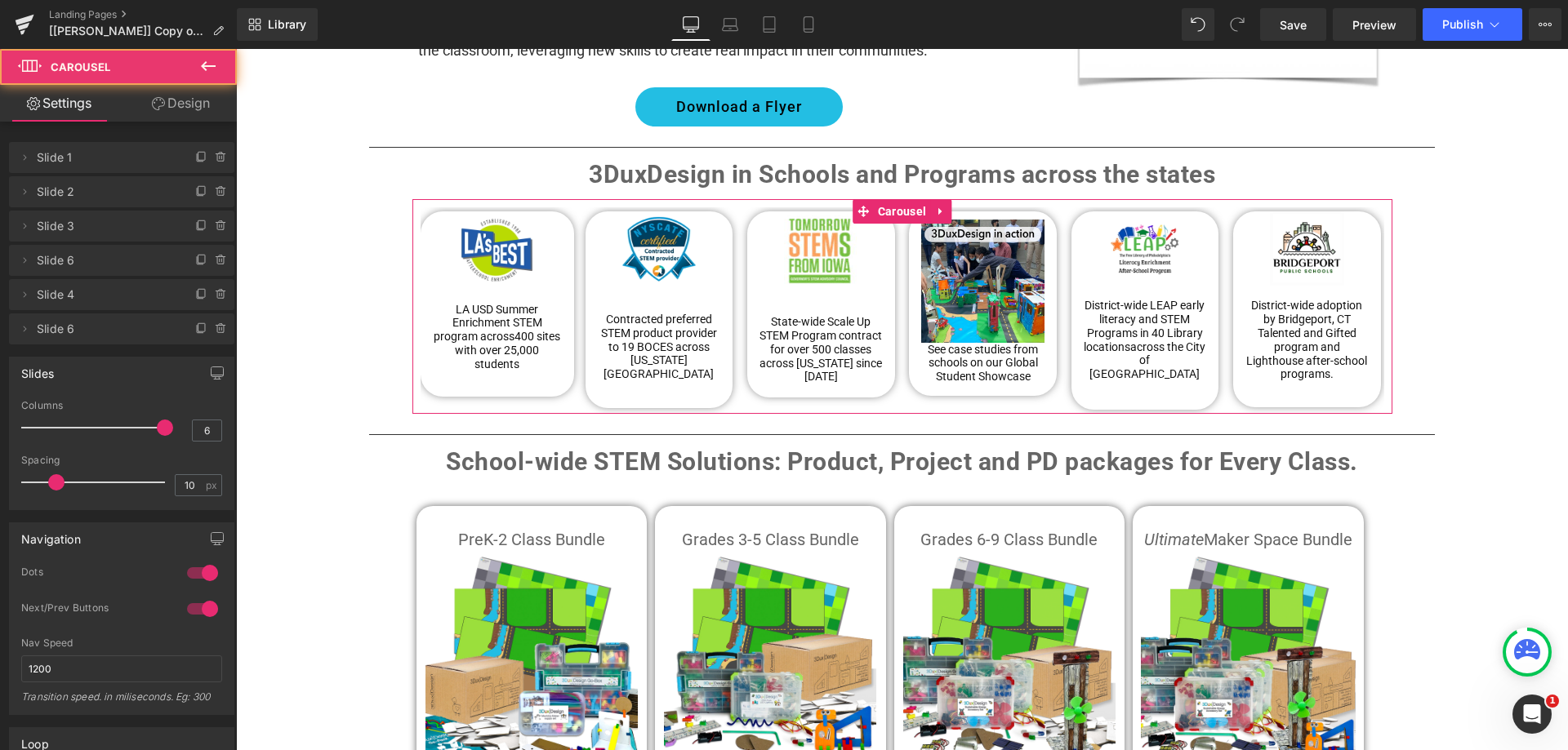
click at [167, 106] on link "Design" at bounding box center [180, 103] width 118 height 37
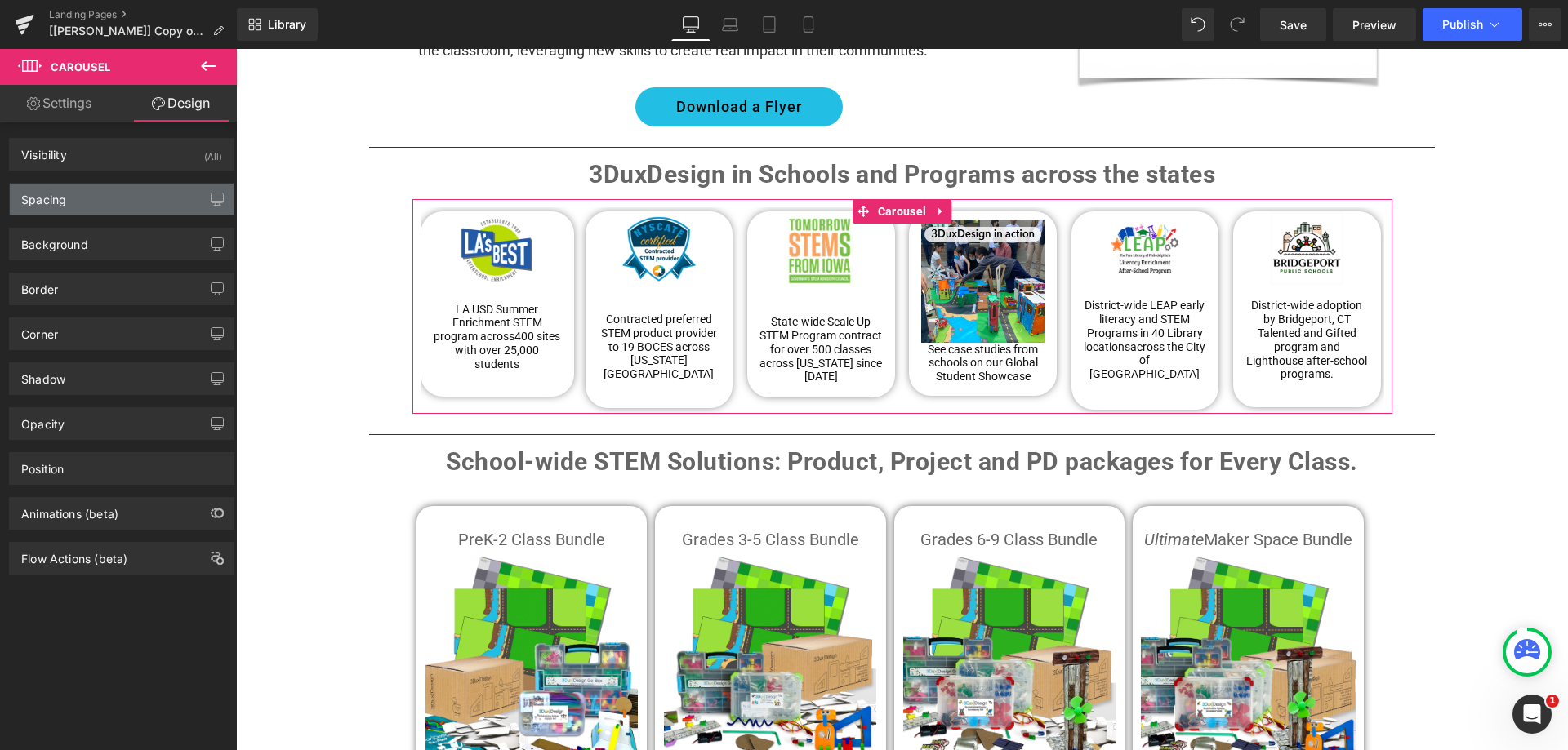
click at [83, 203] on div "Spacing" at bounding box center [121, 199] width 224 height 31
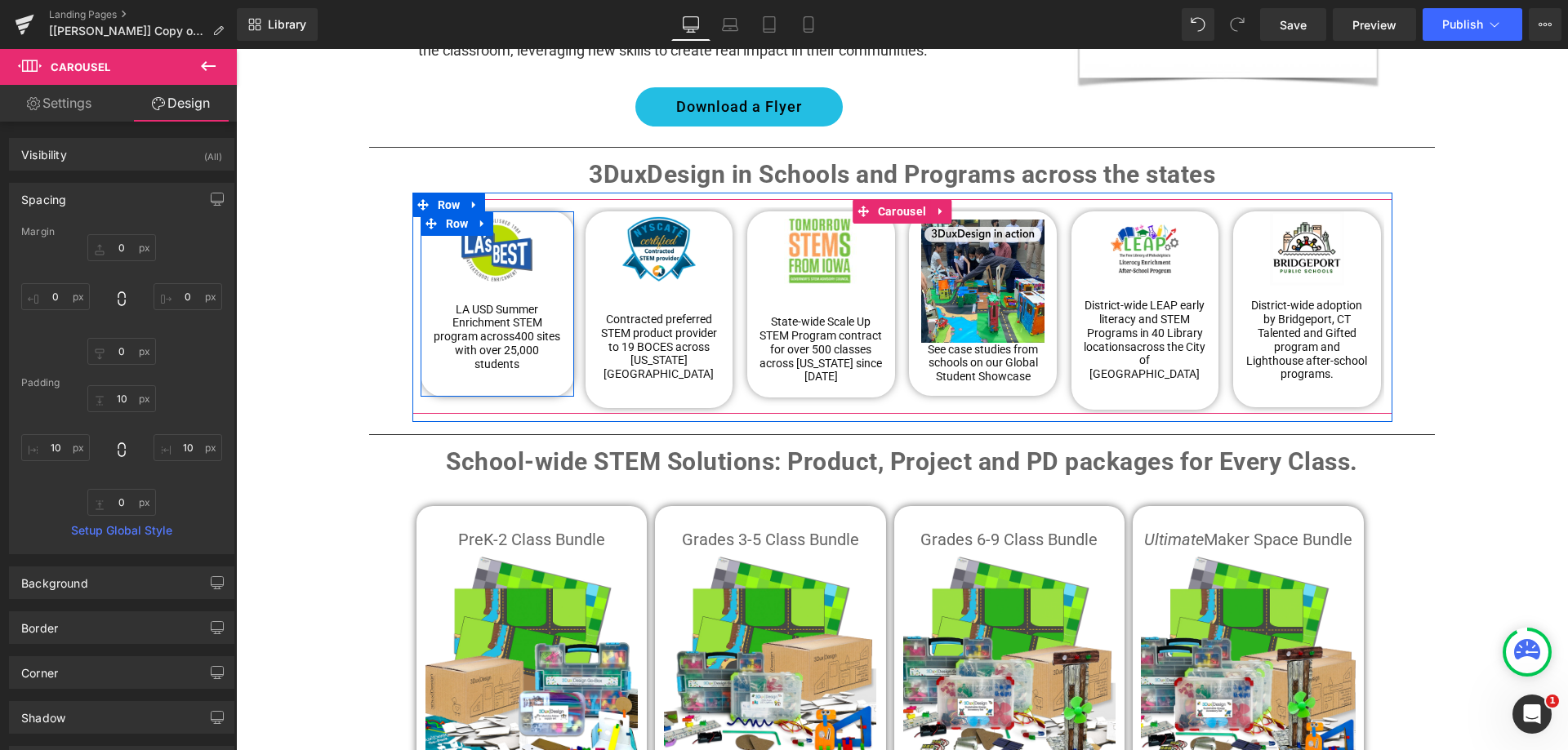
click at [420, 250] on div "Image LA USD Summer Enrichment STEM program across 400 sites with over 25,000 s…" at bounding box center [497, 298] width 154 height 174
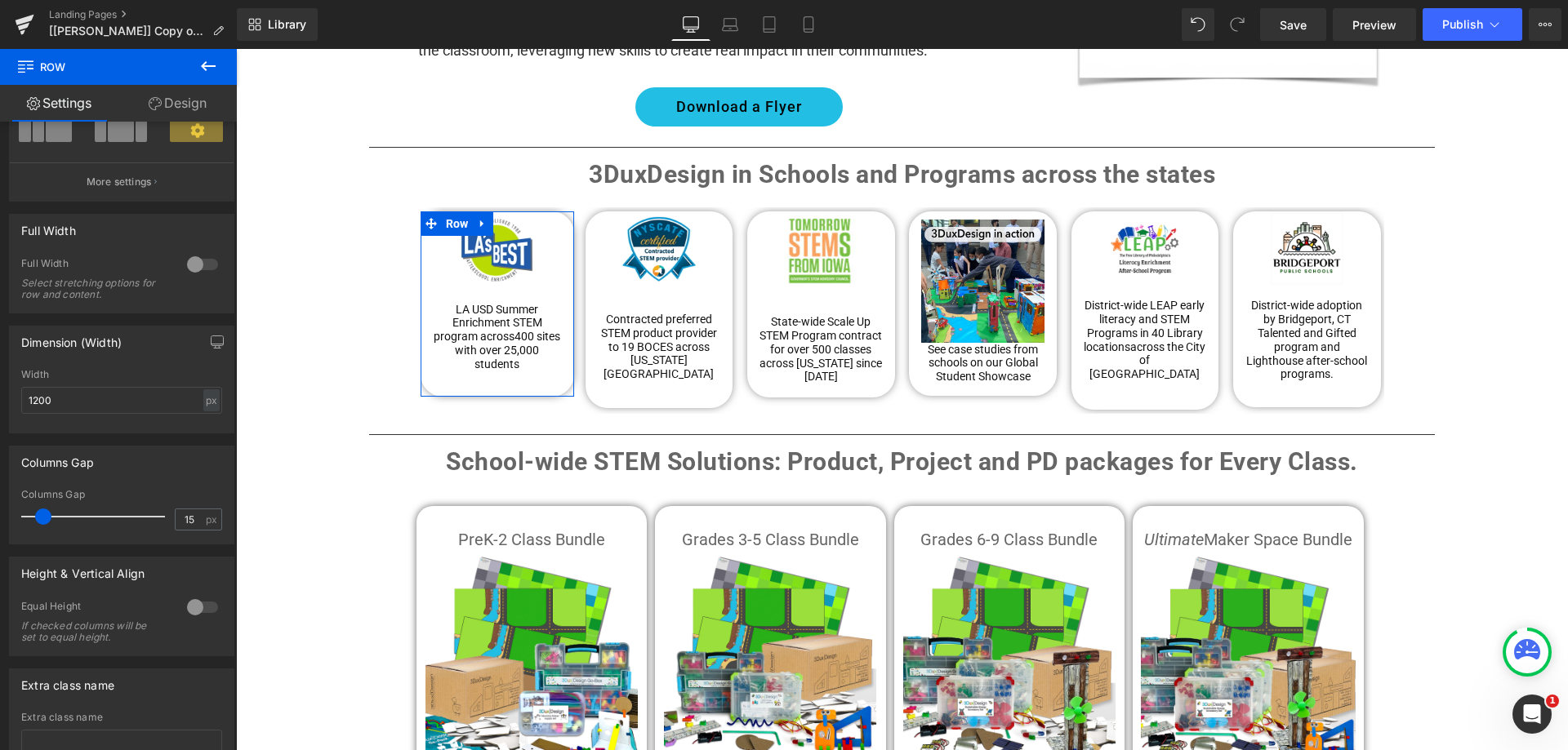
scroll to position [81, 0]
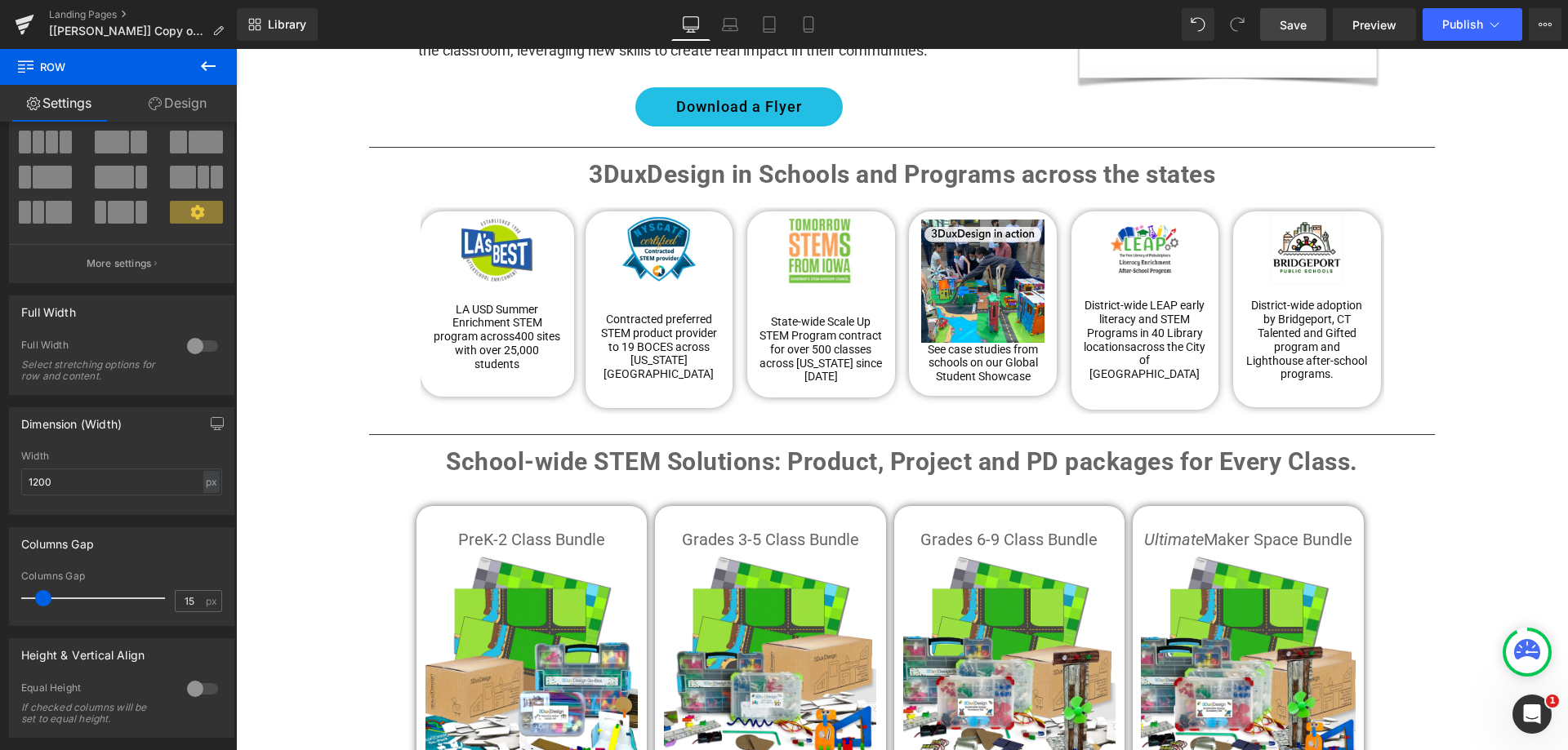
click at [1287, 34] on link "Save" at bounding box center [1293, 25] width 66 height 33
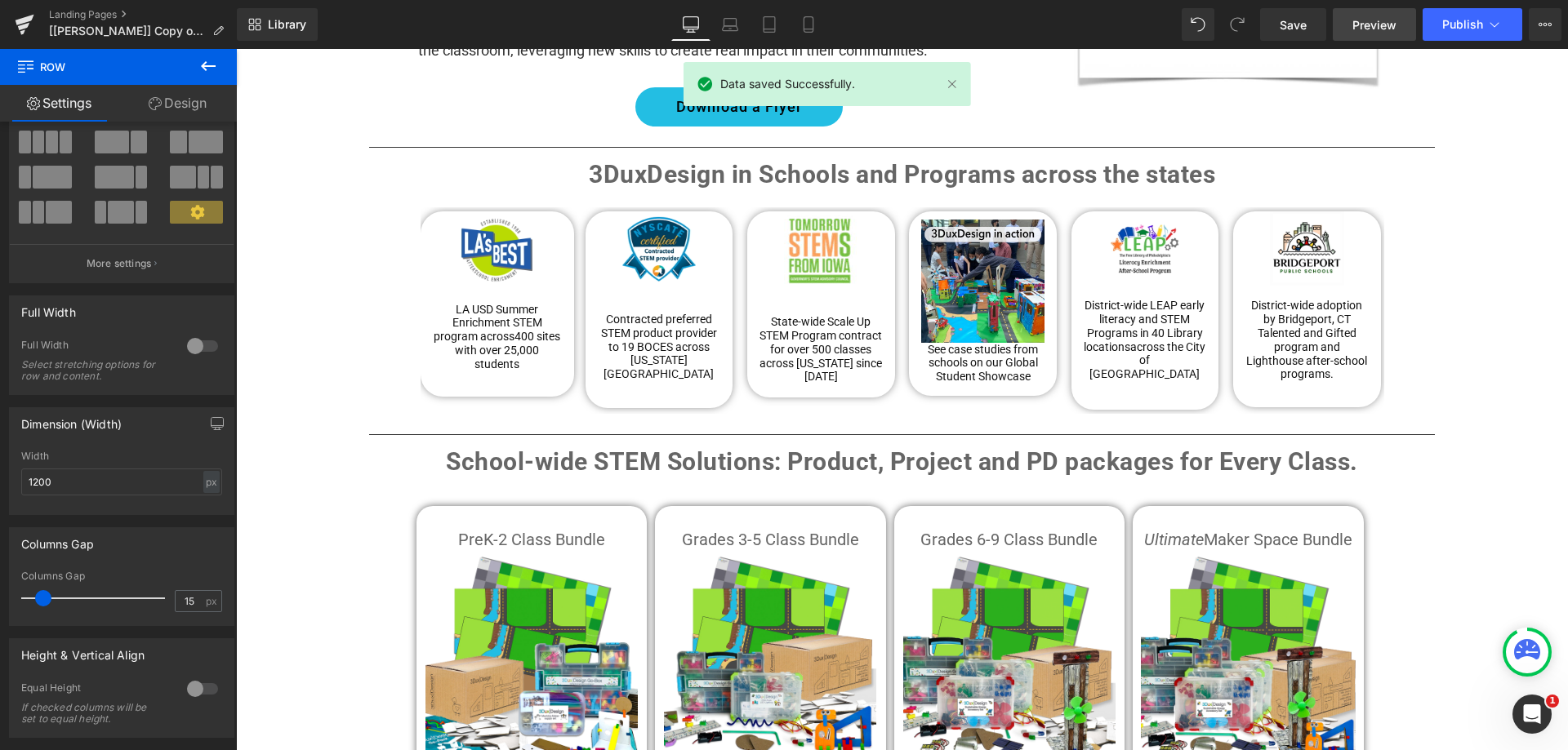
click at [1368, 25] on span "Preview" at bounding box center [1374, 25] width 44 height 17
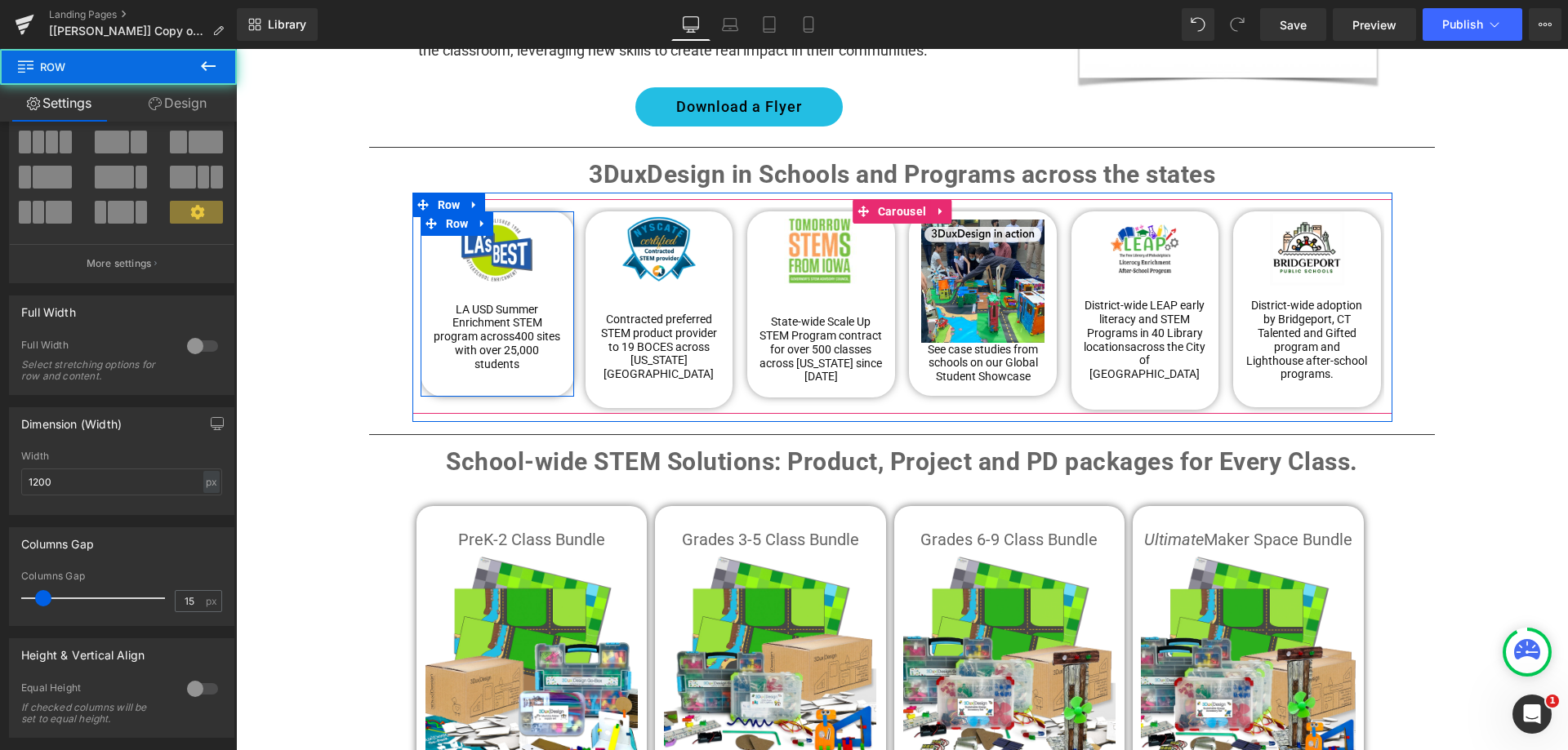
click at [421, 267] on div "Image LA USD Summer Enrichment STEM program across 400 sites with over 25,000 s…" at bounding box center [497, 298] width 154 height 174
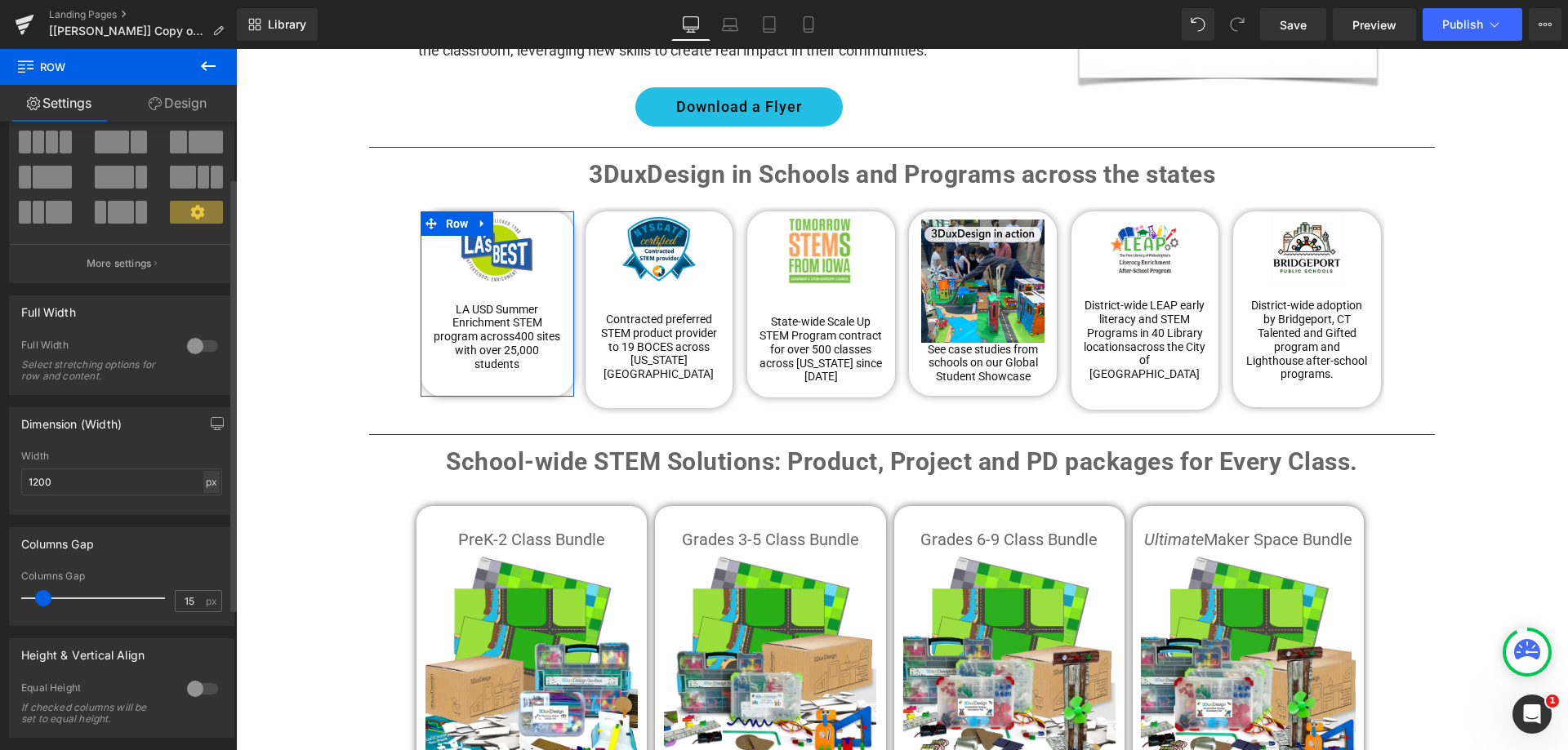
click at [204, 489] on div "px" at bounding box center [211, 481] width 16 height 22
click at [206, 510] on li "%" at bounding box center [211, 507] width 21 height 24
type input "100"
click at [156, 446] on div "Dimension (Width) 100% Width 100 % % px" at bounding box center [122, 461] width 226 height 108
click at [1310, 30] on link "Save" at bounding box center [1293, 25] width 66 height 33
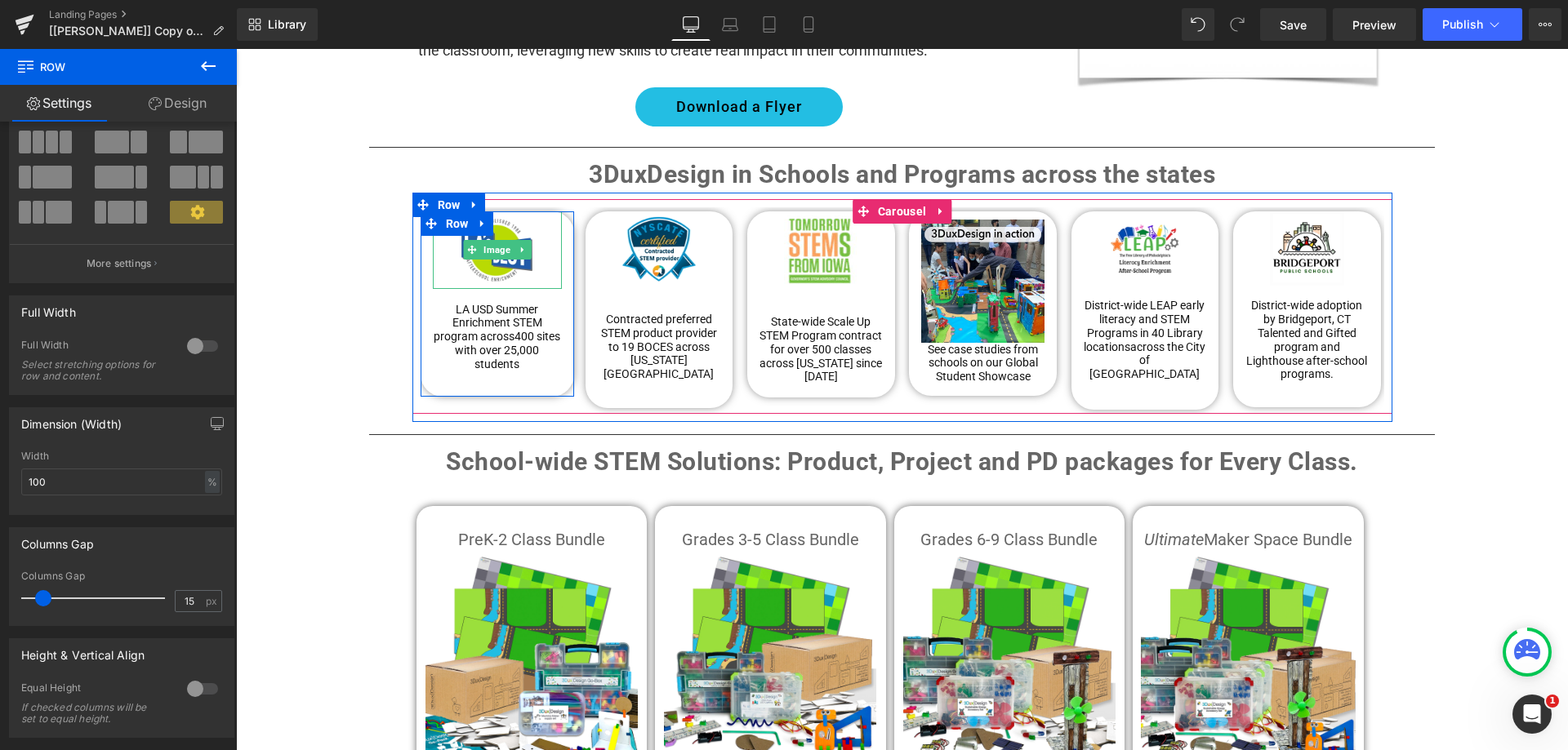
click at [432, 253] on div at bounding box center [497, 250] width 129 height 77
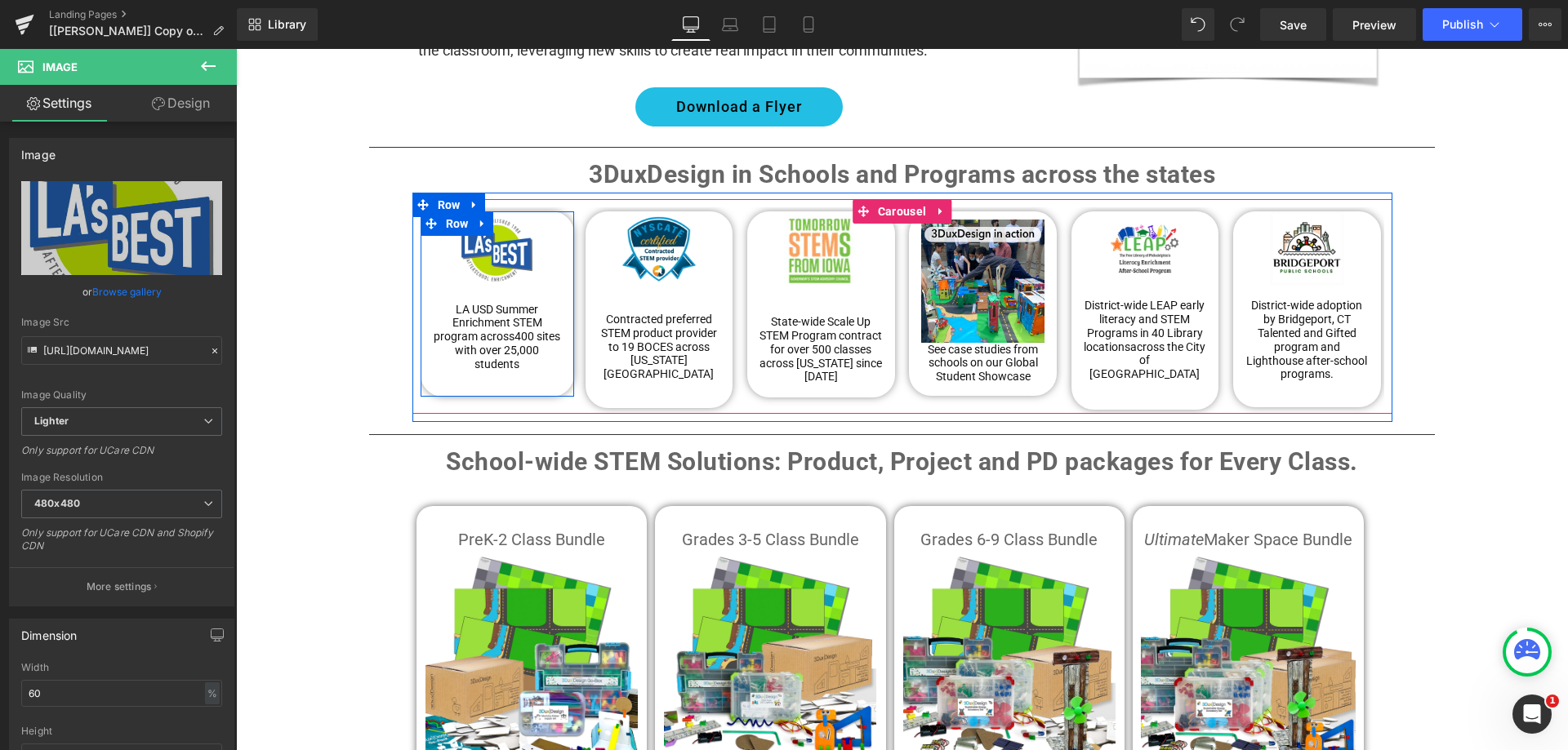
click at [420, 282] on div "Image LA USD Summer Enrichment STEM program across 400 sites with over 25,000 s…" at bounding box center [497, 298] width 154 height 174
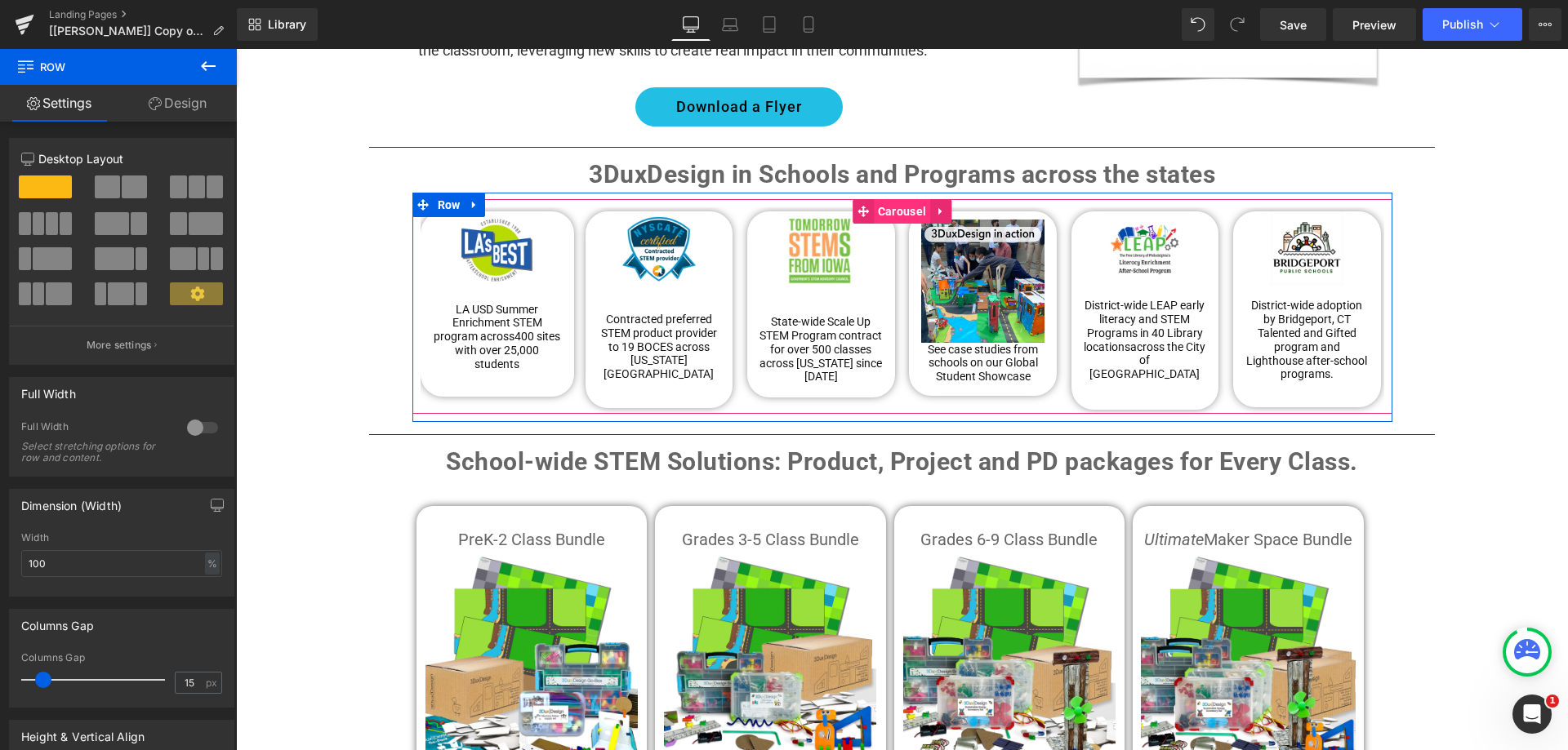
click at [888, 199] on span "Carousel" at bounding box center [902, 211] width 57 height 25
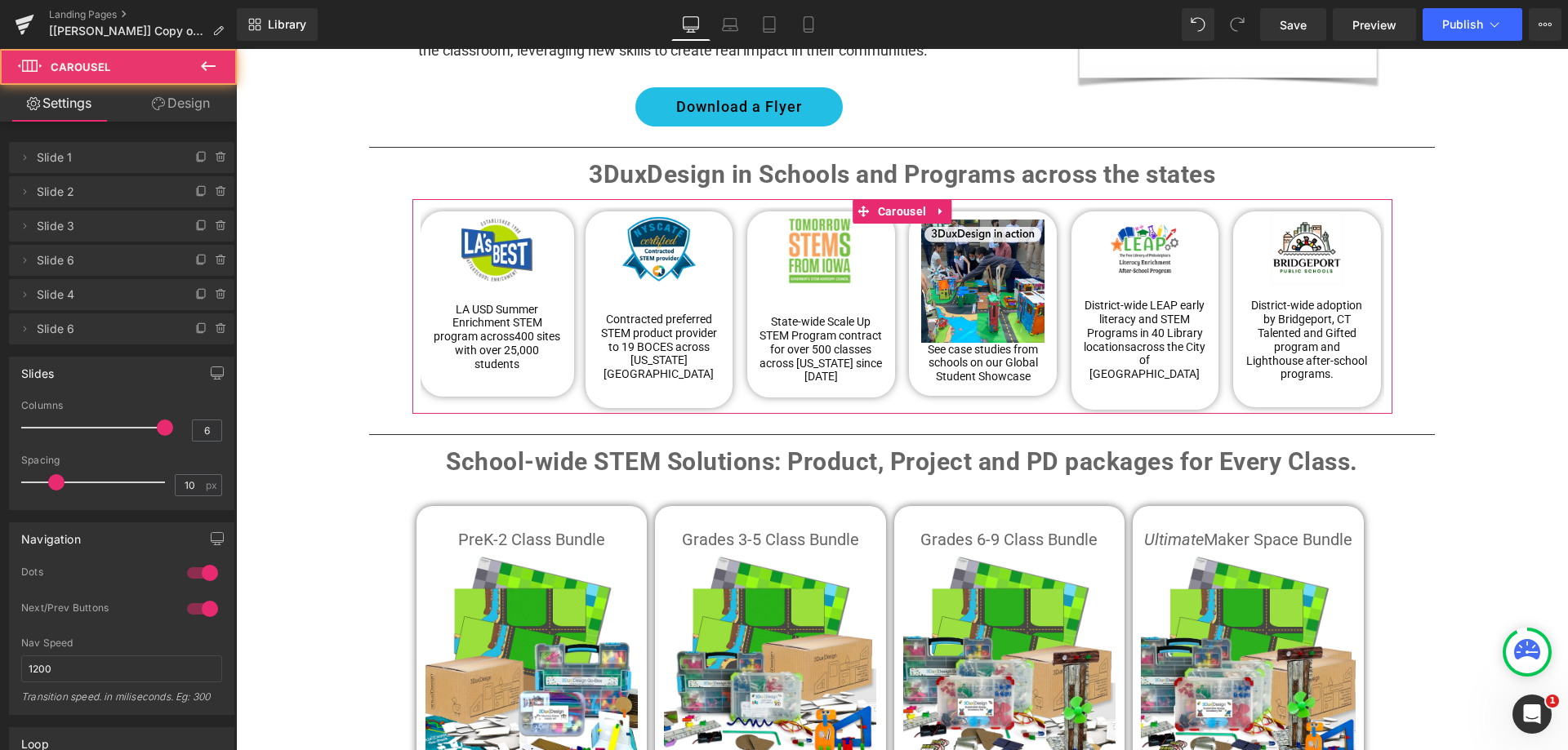
click at [196, 99] on link "Design" at bounding box center [180, 103] width 118 height 37
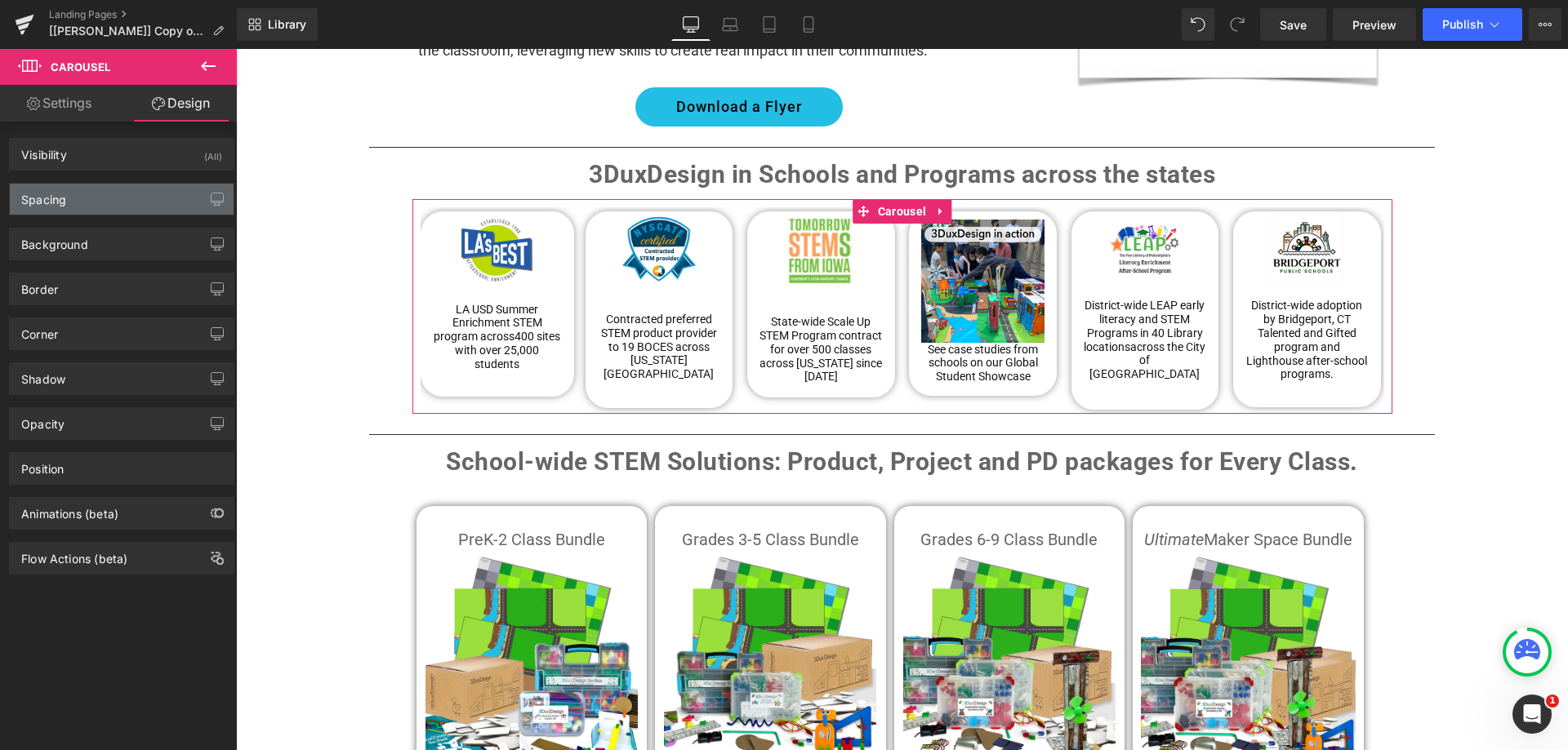
click at [102, 197] on div "Spacing" at bounding box center [121, 199] width 224 height 31
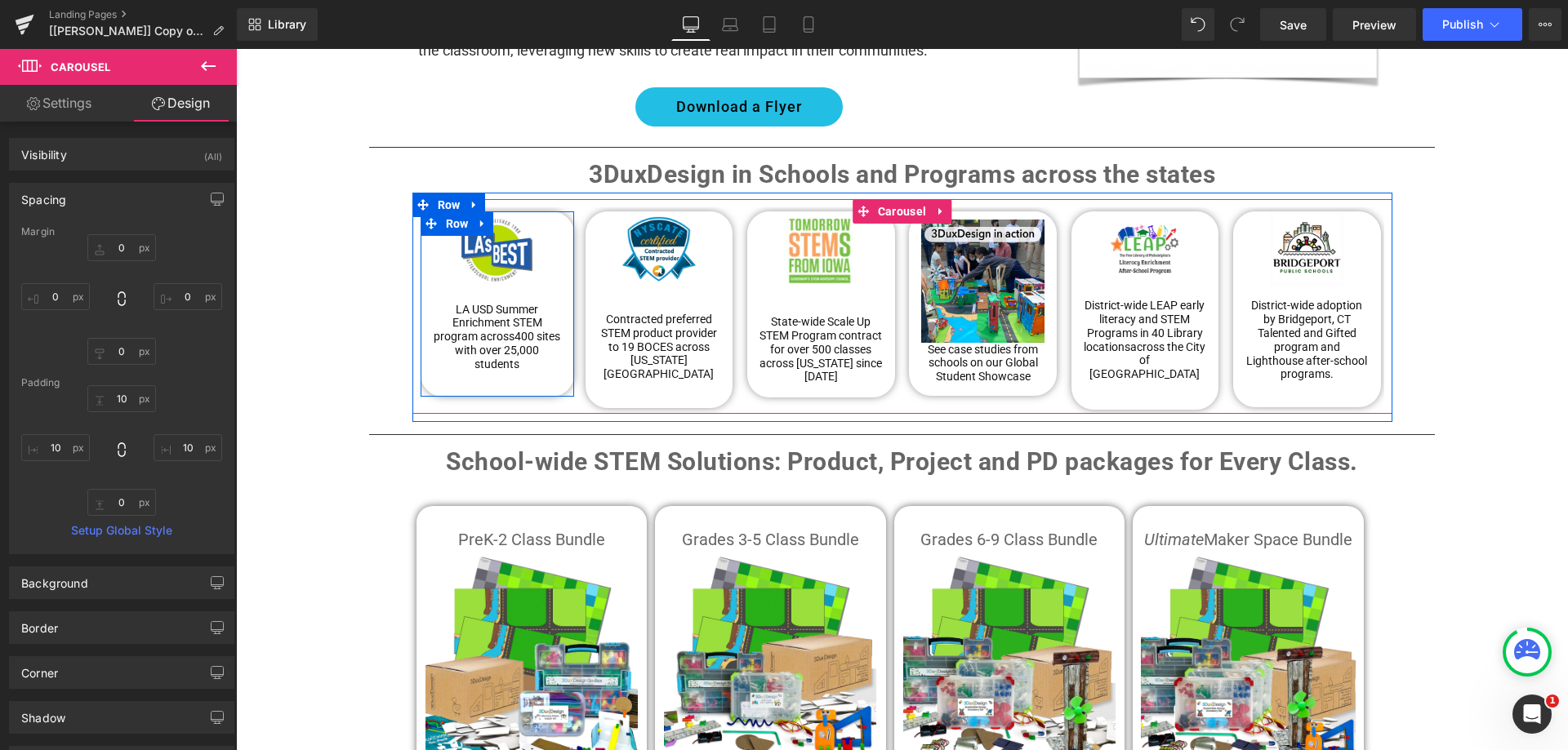
click at [422, 258] on div "Image LA USD Summer Enrichment STEM program across 400 sites with over 25,000 s…" at bounding box center [497, 298] width 154 height 174
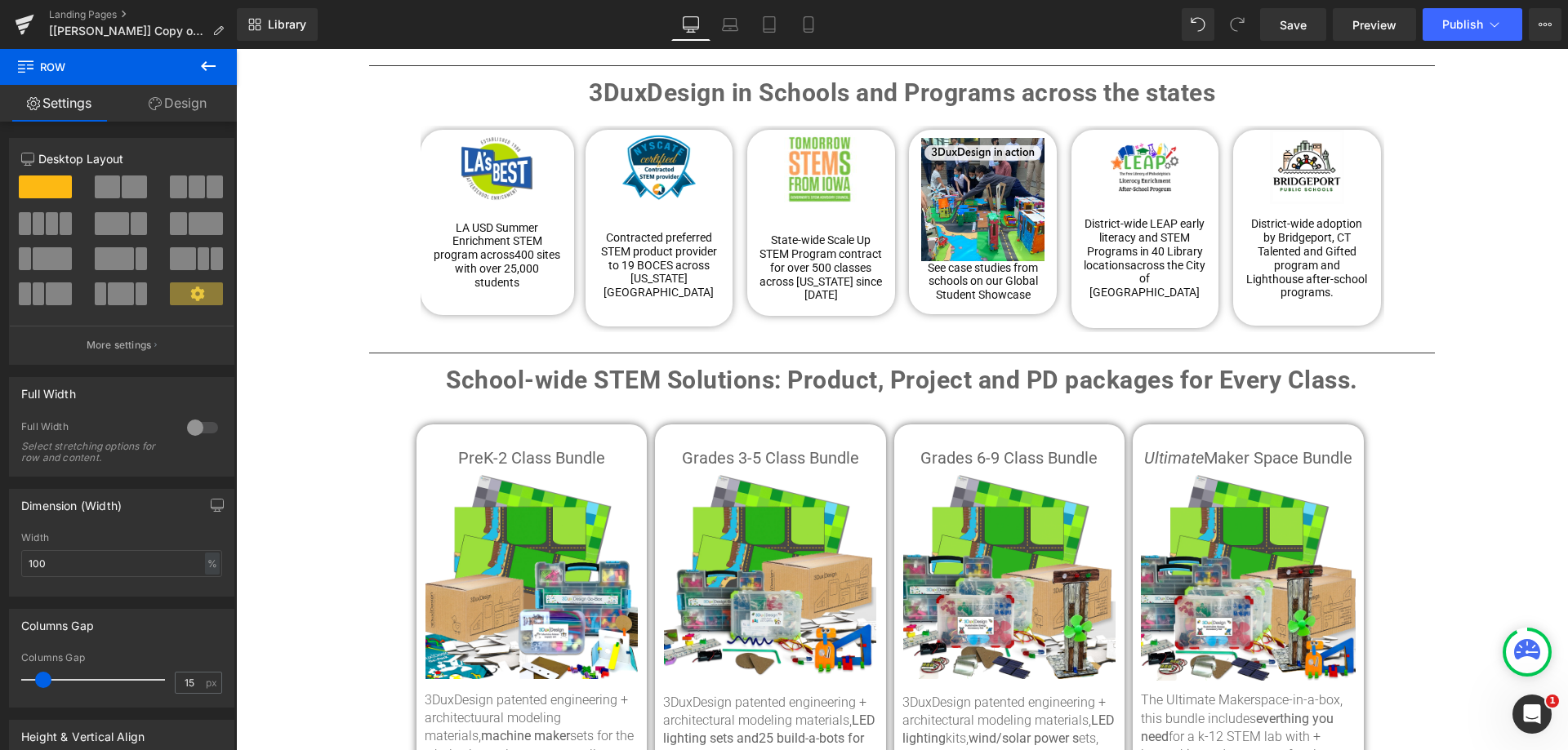
scroll to position [1550, 0]
